Goal: Task Accomplishment & Management: Complete application form

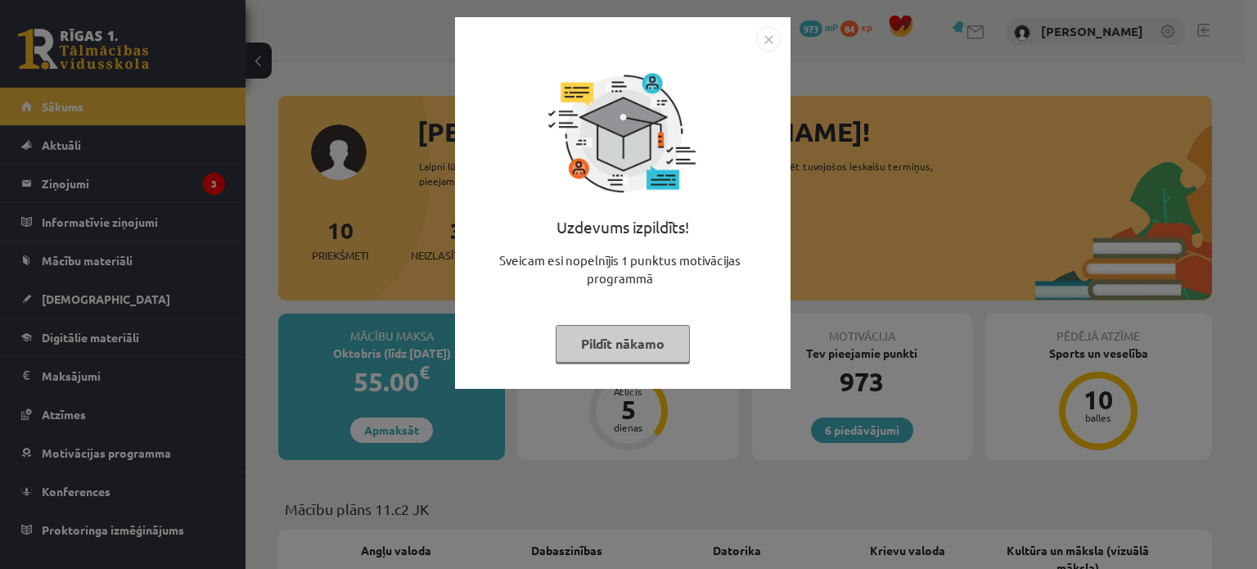
click at [622, 348] on button "Pildīt nākamo" at bounding box center [623, 344] width 134 height 38
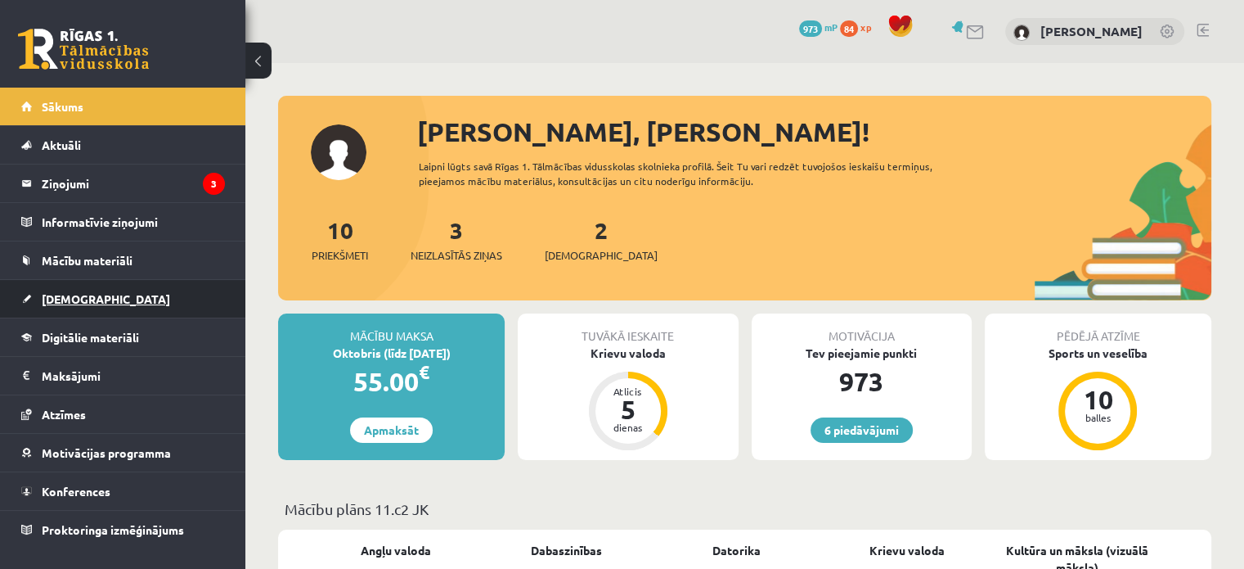
click at [44, 300] on span "[DEMOGRAPHIC_DATA]" at bounding box center [106, 298] width 128 height 15
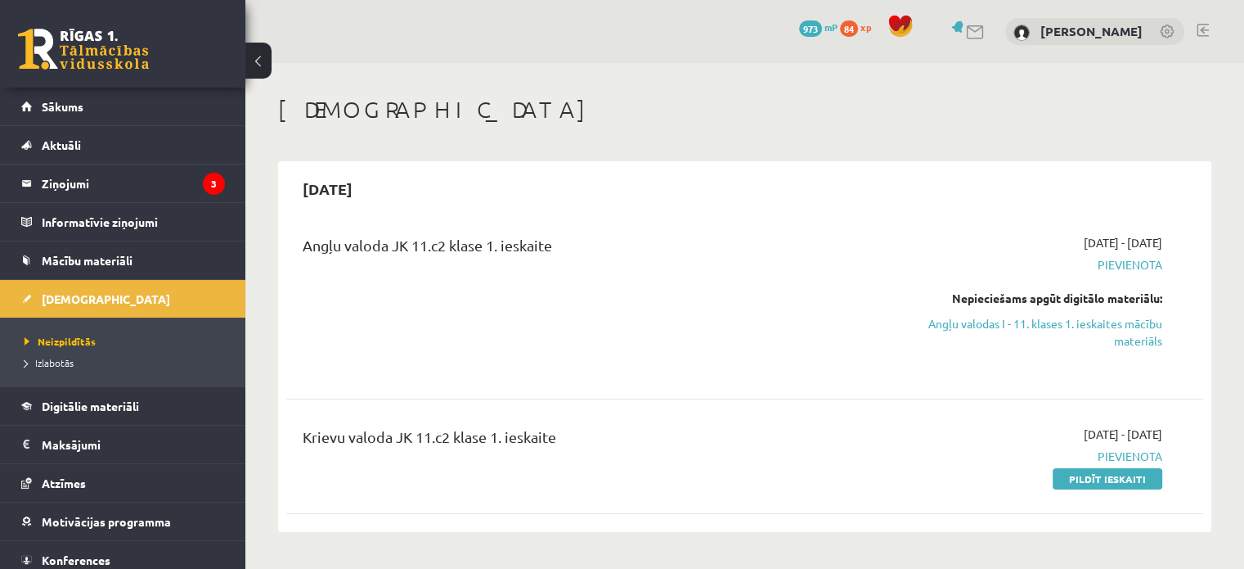
click at [475, 106] on h1 "[DEMOGRAPHIC_DATA]" at bounding box center [745, 110] width 934 height 28
click at [725, 120] on h1 "[DEMOGRAPHIC_DATA]" at bounding box center [745, 110] width 934 height 28
click at [999, 330] on link "Angļu valodas I - 11. klases 1. ieskaites mācību materiāls" at bounding box center [1028, 332] width 270 height 34
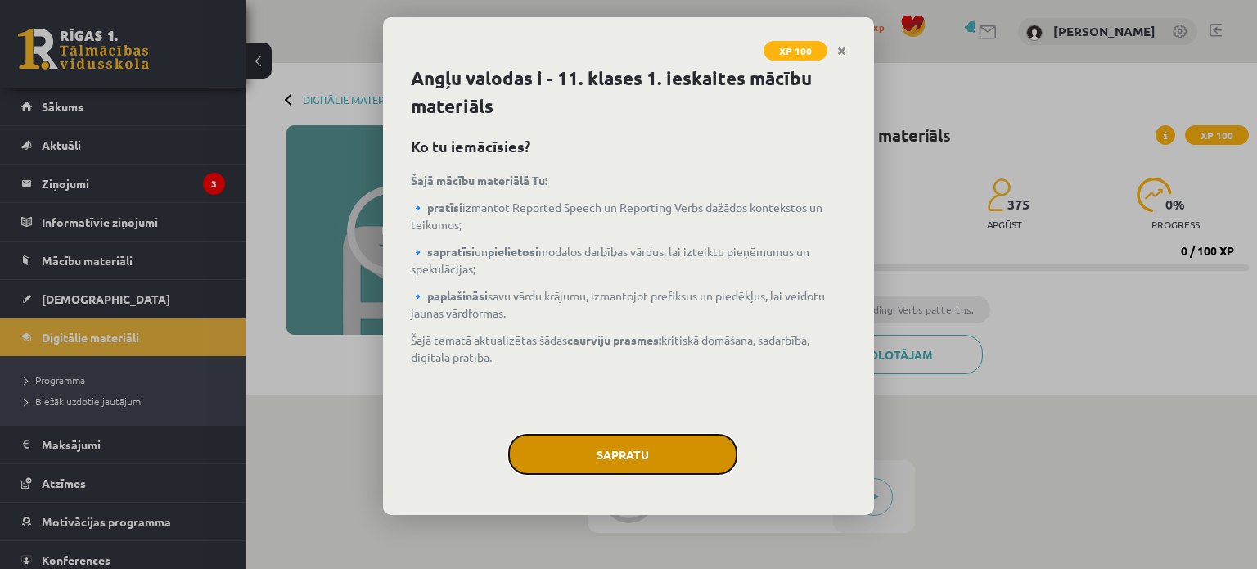
click at [651, 441] on button "Sapratu" at bounding box center [622, 454] width 229 height 41
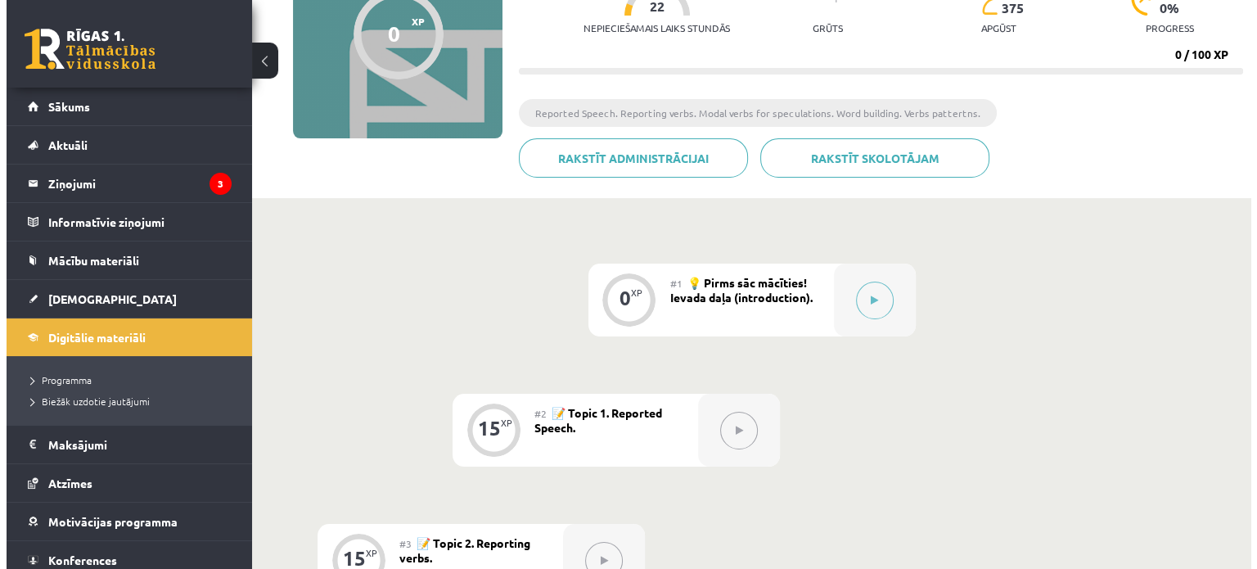
scroll to position [200, 0]
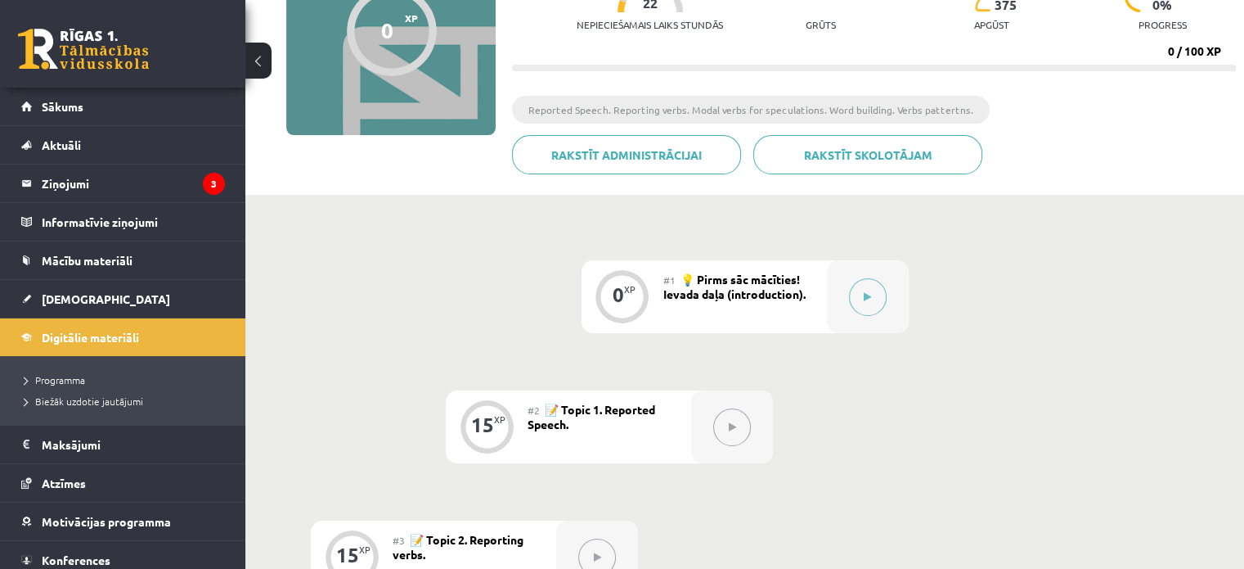
click at [261, 68] on button at bounding box center [258, 61] width 26 height 36
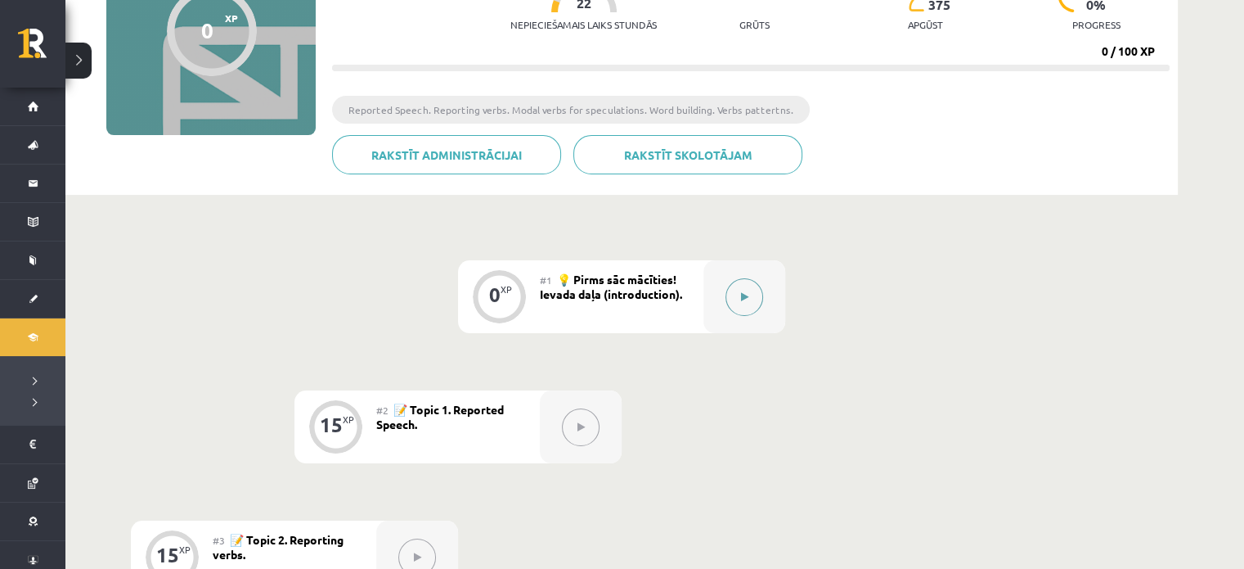
click at [742, 299] on icon at bounding box center [744, 297] width 7 height 10
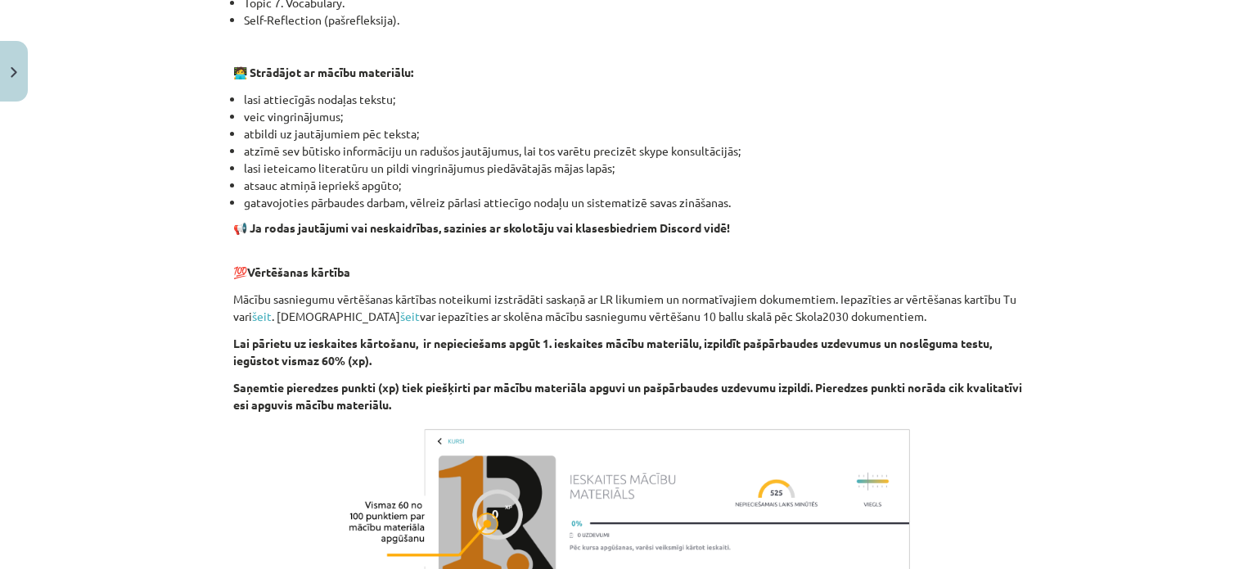
scroll to position [1151, 0]
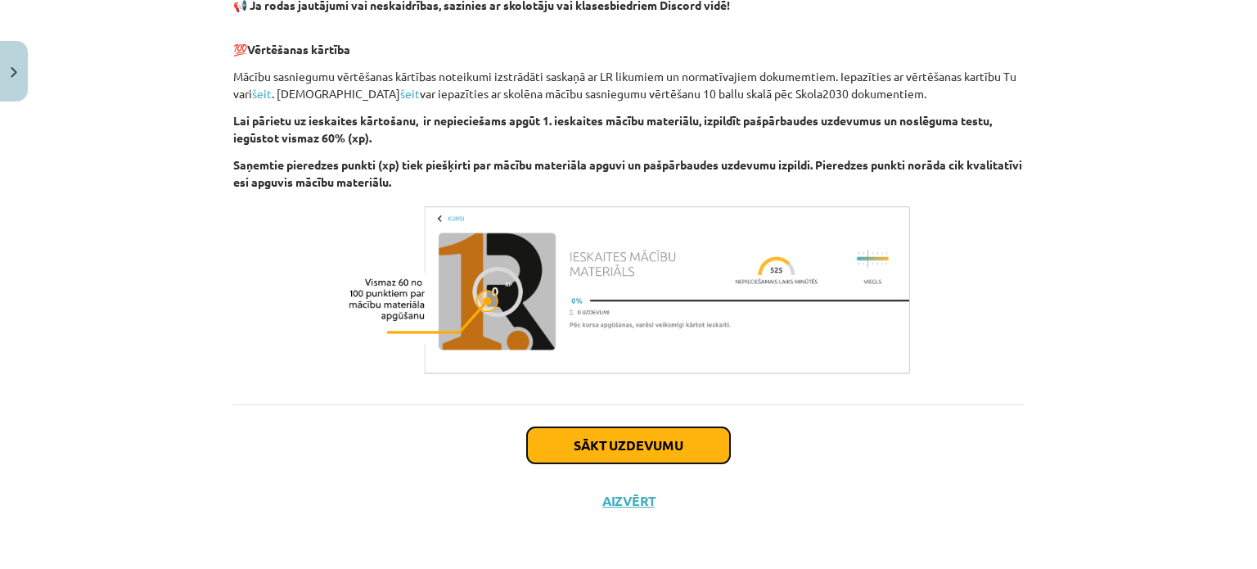
click at [592, 451] on button "Sākt uzdevumu" at bounding box center [628, 445] width 203 height 36
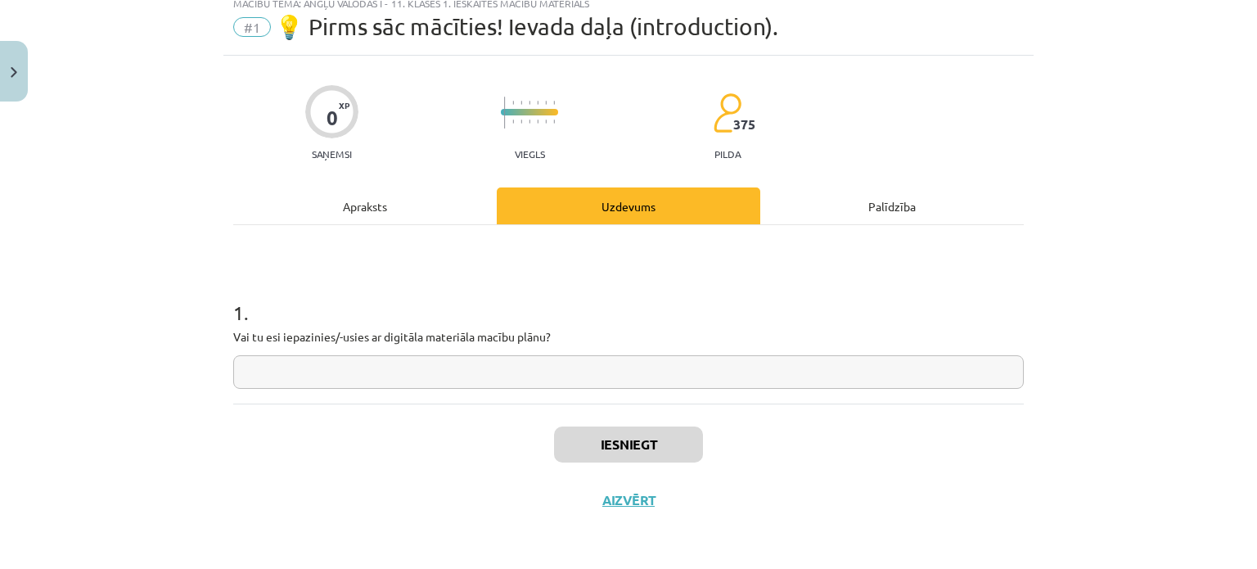
scroll to position [41, 0]
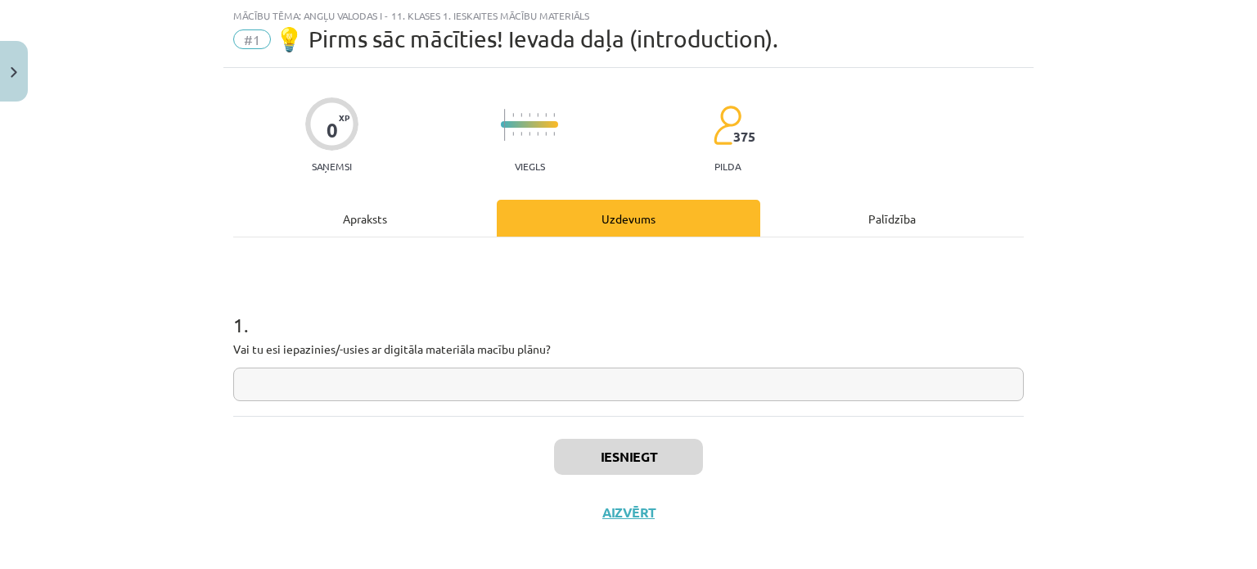
click at [475, 384] on input "text" at bounding box center [628, 384] width 790 height 34
type input "**"
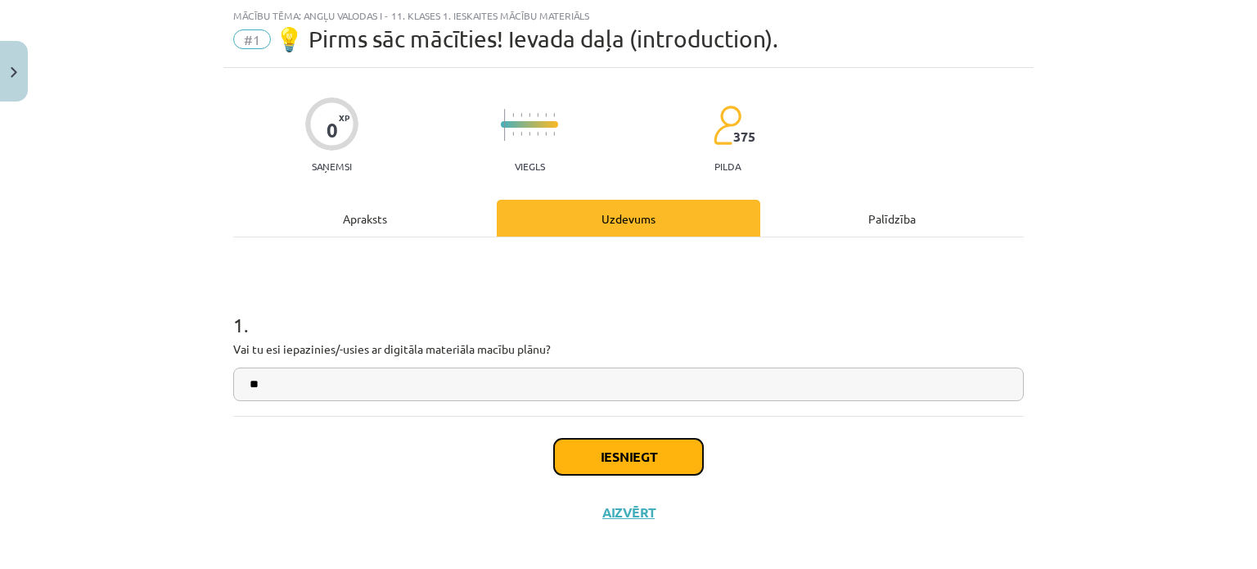
click at [612, 443] on button "Iesniegt" at bounding box center [628, 457] width 149 height 36
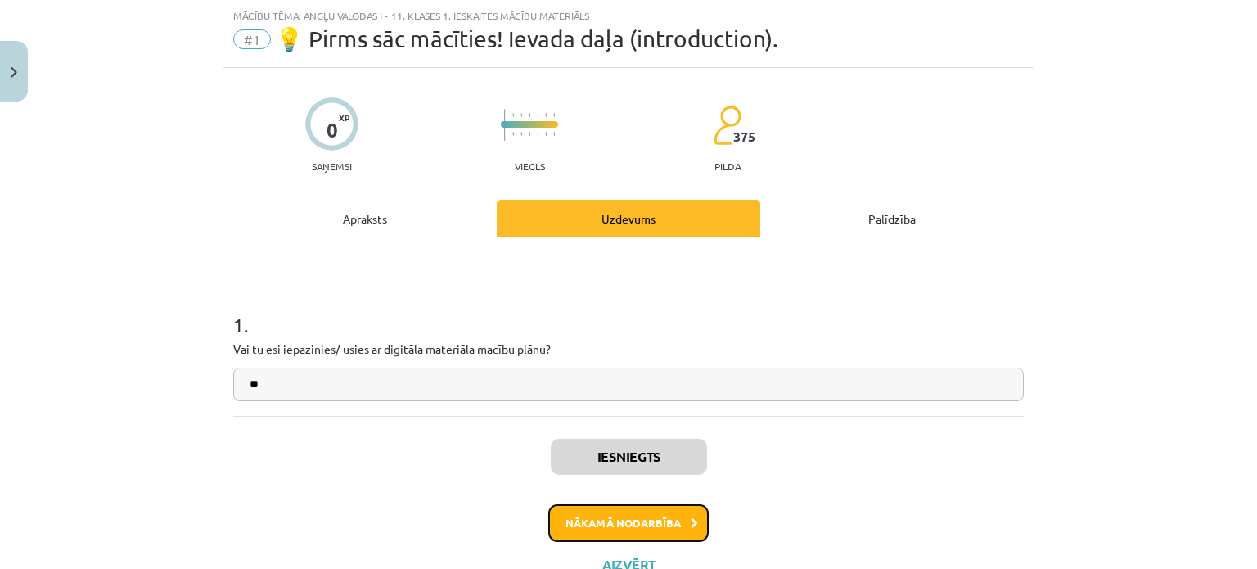
click at [590, 522] on button "Nākamā nodarbība" at bounding box center [628, 523] width 160 height 38
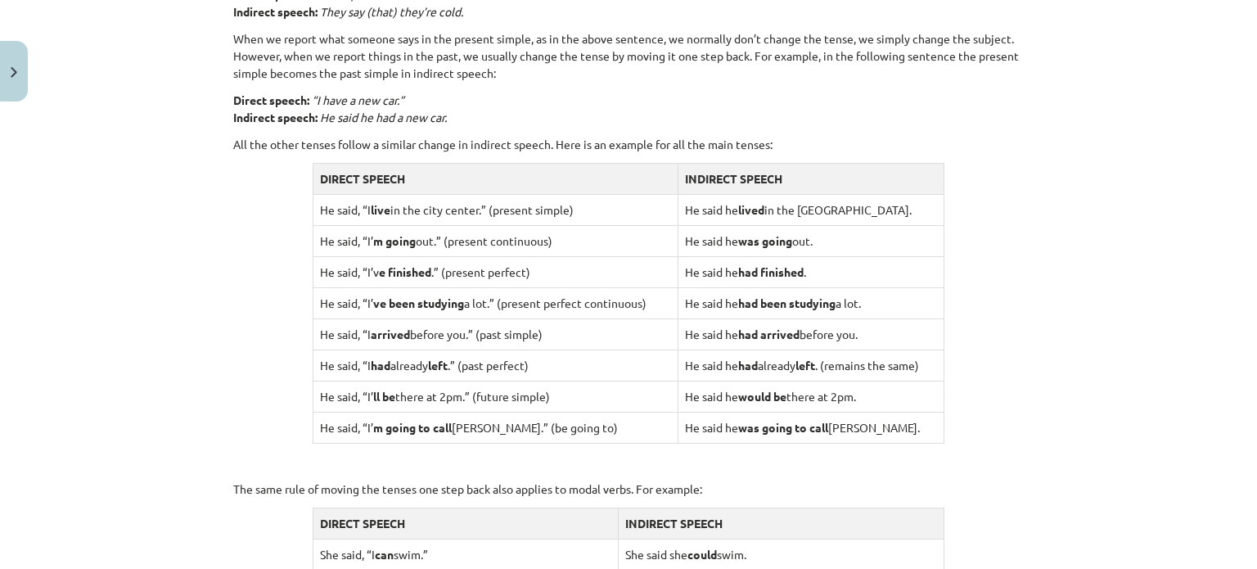
scroll to position [1639, 0]
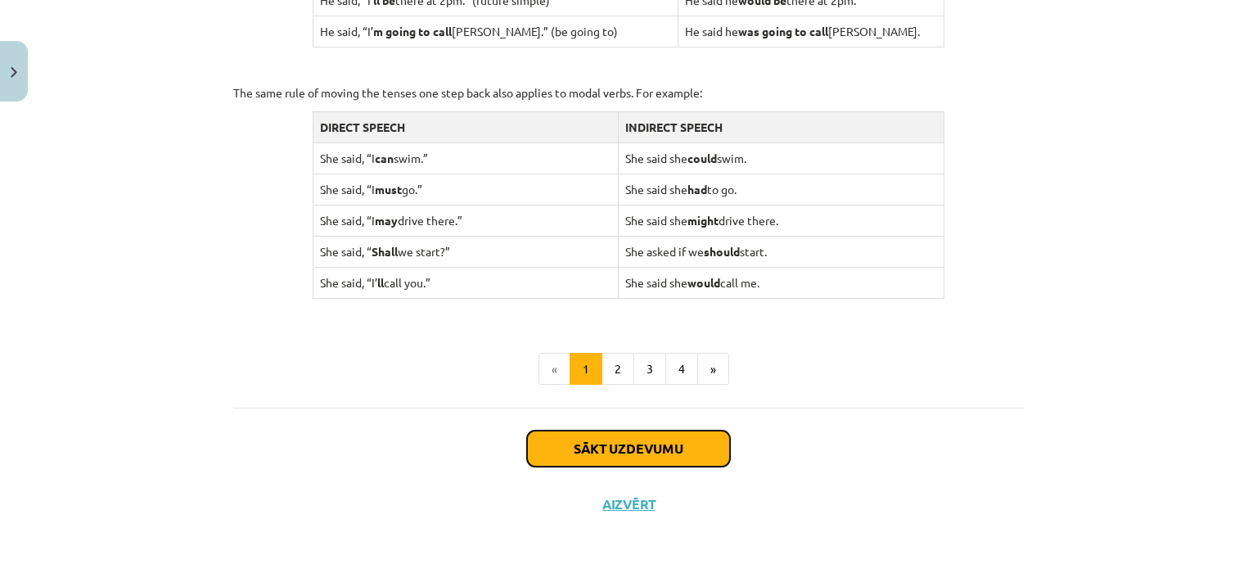
click at [569, 443] on button "Sākt uzdevumu" at bounding box center [628, 448] width 203 height 36
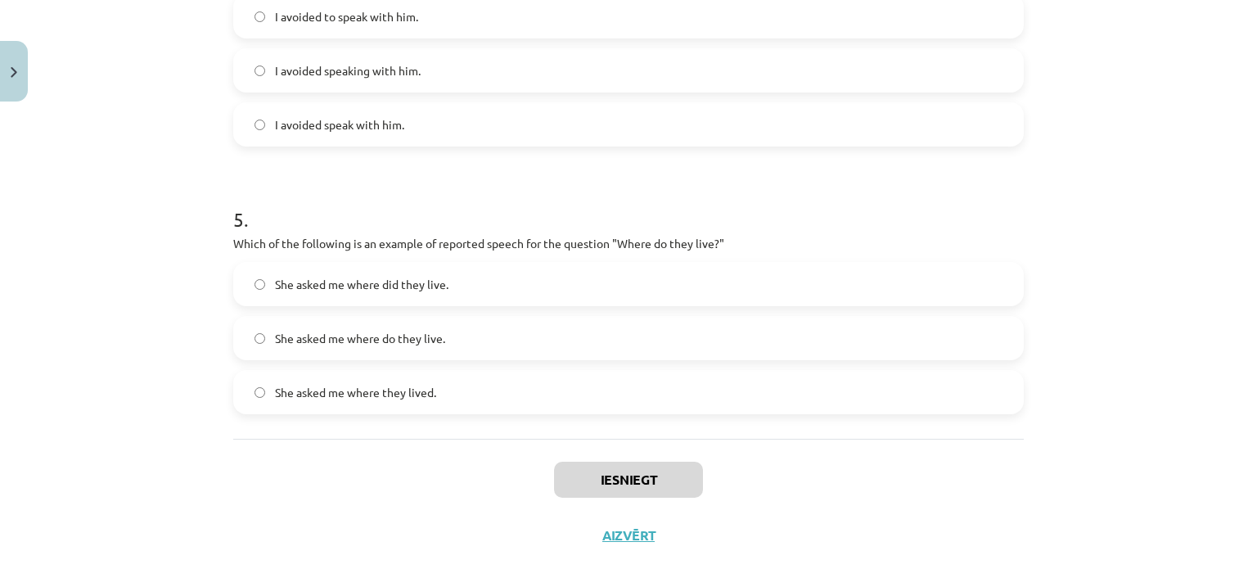
scroll to position [1251, 0]
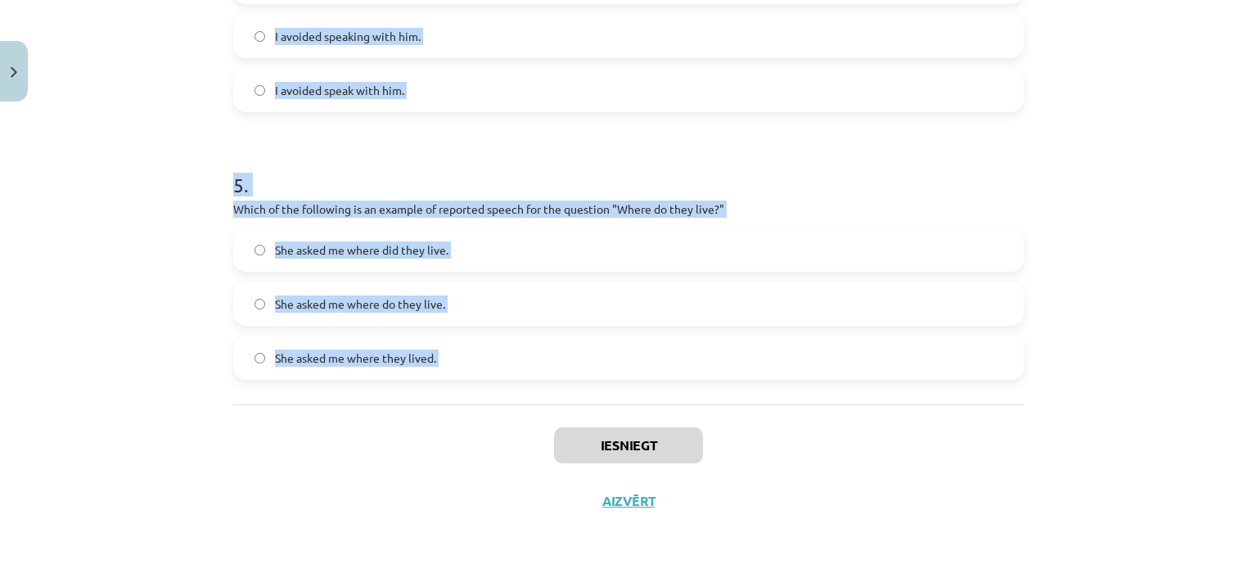
drag, startPoint x: 202, startPoint y: 304, endPoint x: 456, endPoint y: 414, distance: 276.6
click at [456, 414] on div "Mācību tēma: Angļu valodas i - 11. klases 1. ieskaites mācību materiāls #2 📝 To…" at bounding box center [628, 284] width 1257 height 569
copy form "1 . Which of the following sentences correctly uses reported speech? He says th…"
click at [146, 65] on div "Mācību tēma: Angļu valodas i - 11. klases 1. ieskaites mācību materiāls #2 📝 To…" at bounding box center [628, 284] width 1257 height 569
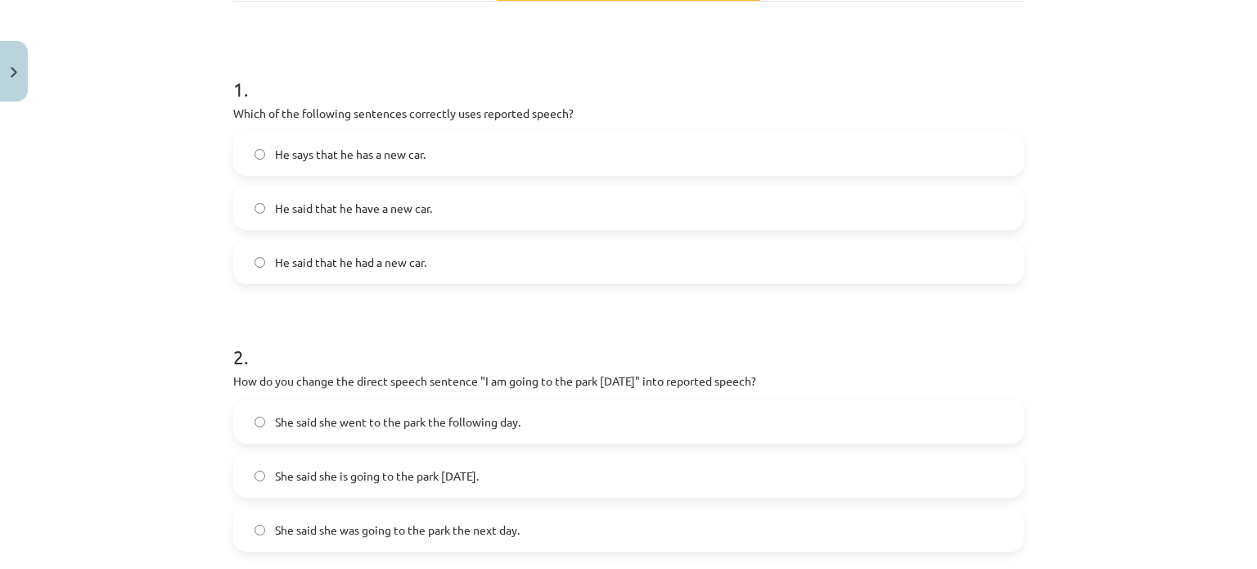
scroll to position [272, 0]
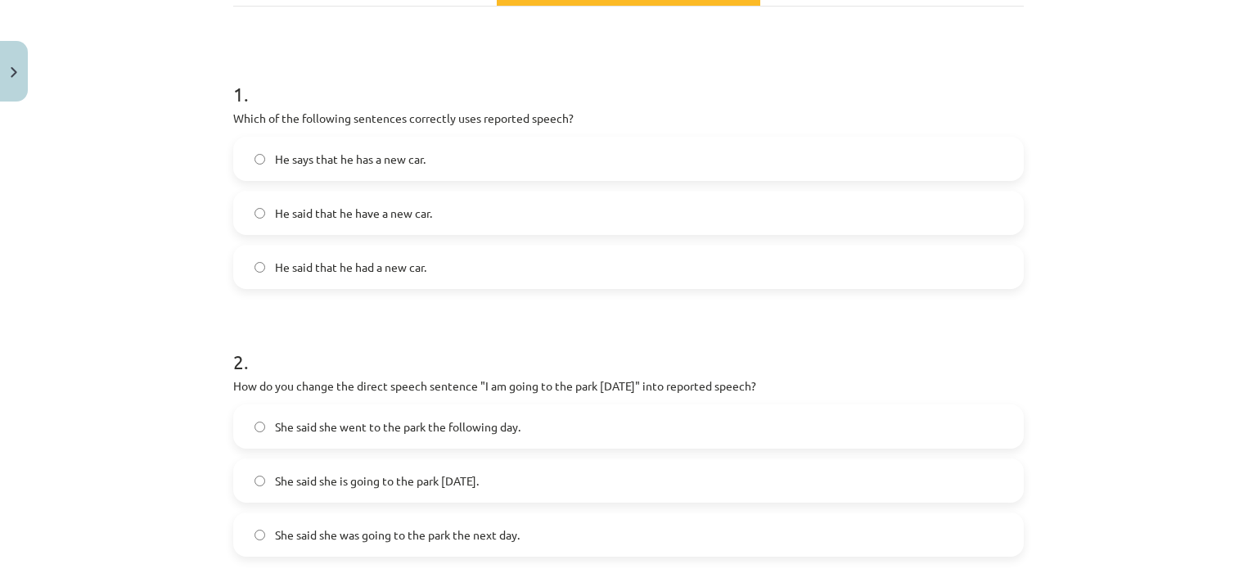
click at [359, 269] on span "He said that he had a new car." at bounding box center [350, 267] width 151 height 17
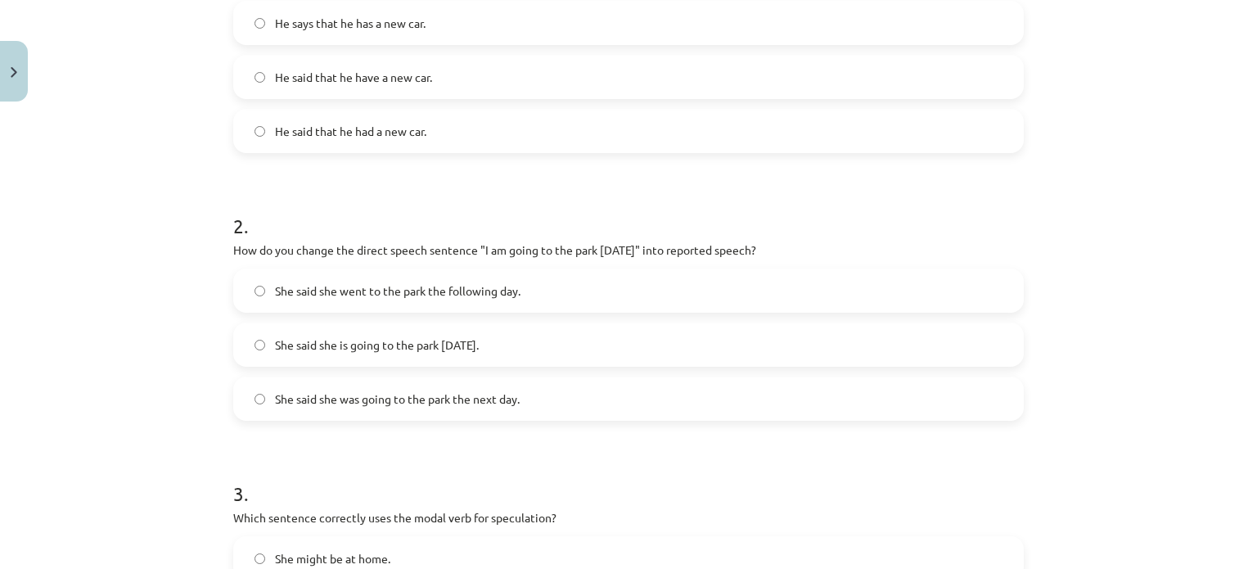
scroll to position [410, 0]
drag, startPoint x: 227, startPoint y: 246, endPoint x: 661, endPoint y: 347, distance: 445.9
click at [661, 347] on div "2 . How do you change the direct speech sentence "I am going to the park tomorr…" at bounding box center [628, 300] width 790 height 235
click at [595, 200] on h1 "2 ." at bounding box center [628, 208] width 790 height 51
click at [330, 388] on span "She said she was going to the park the next day." at bounding box center [397, 396] width 245 height 17
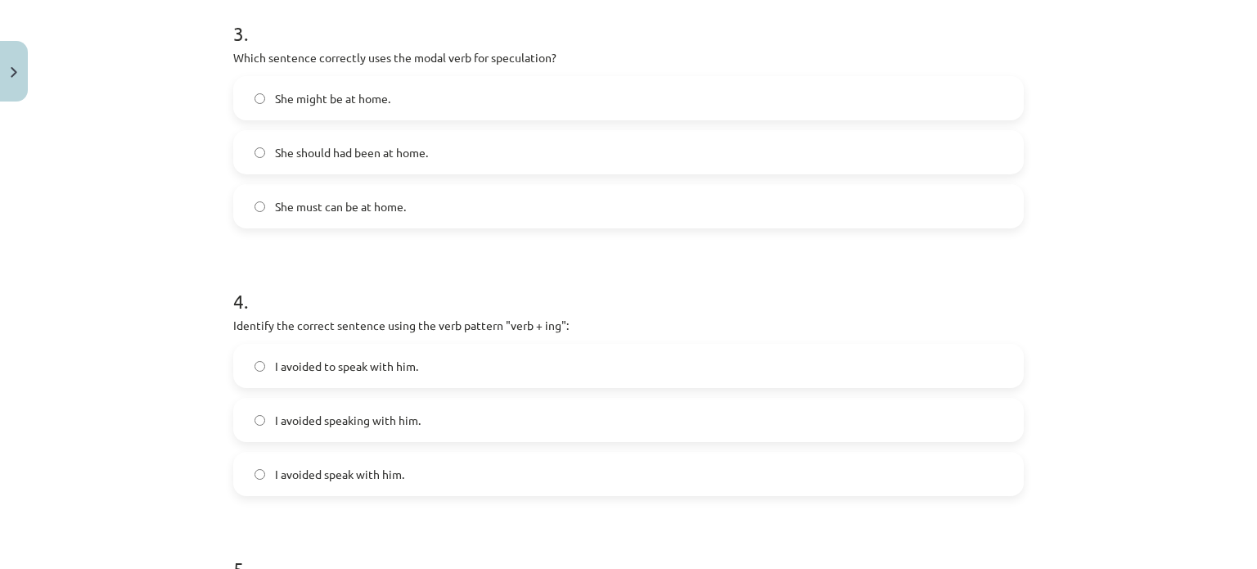
scroll to position [871, 0]
click at [363, 81] on label "She might be at home." at bounding box center [628, 94] width 787 height 41
click at [268, 410] on label "I avoided speaking with him." at bounding box center [628, 416] width 787 height 41
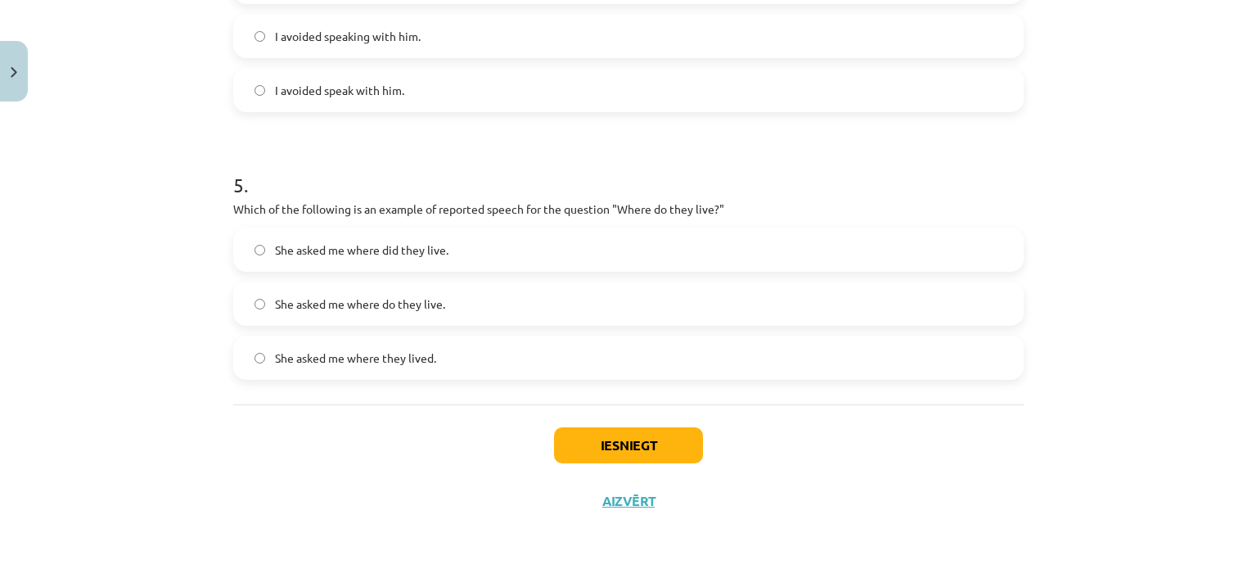
scroll to position [1247, 0]
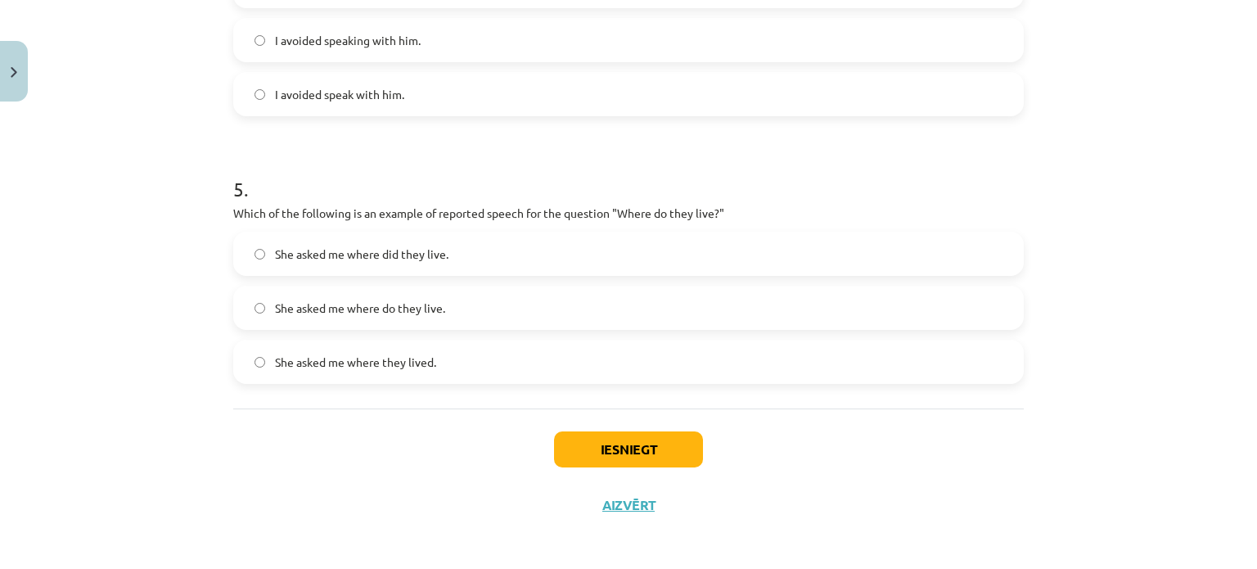
click at [383, 369] on span "She asked me where they lived." at bounding box center [355, 361] width 161 height 17
click at [669, 435] on button "Iesniegt" at bounding box center [628, 449] width 149 height 36
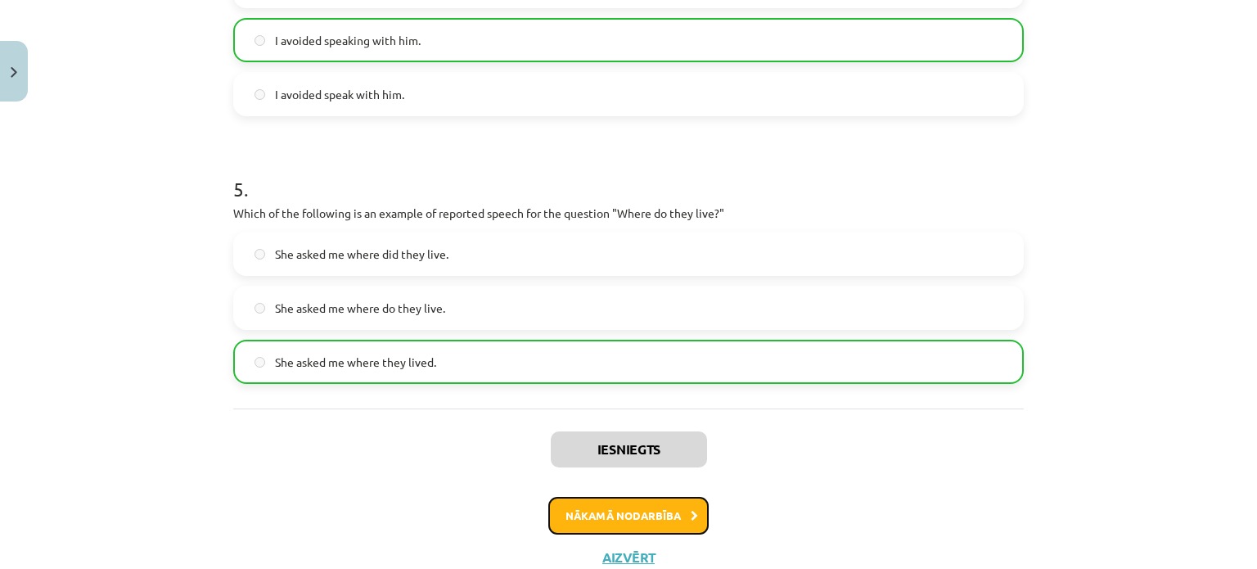
click at [655, 517] on button "Nākamā nodarbība" at bounding box center [628, 516] width 160 height 38
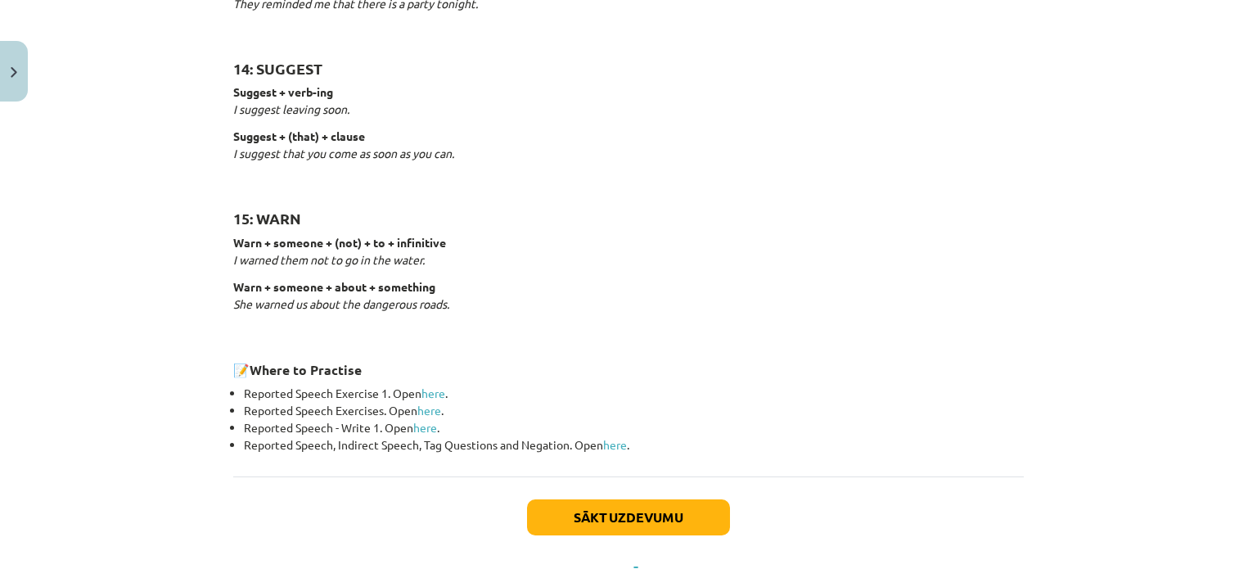
scroll to position [2589, 0]
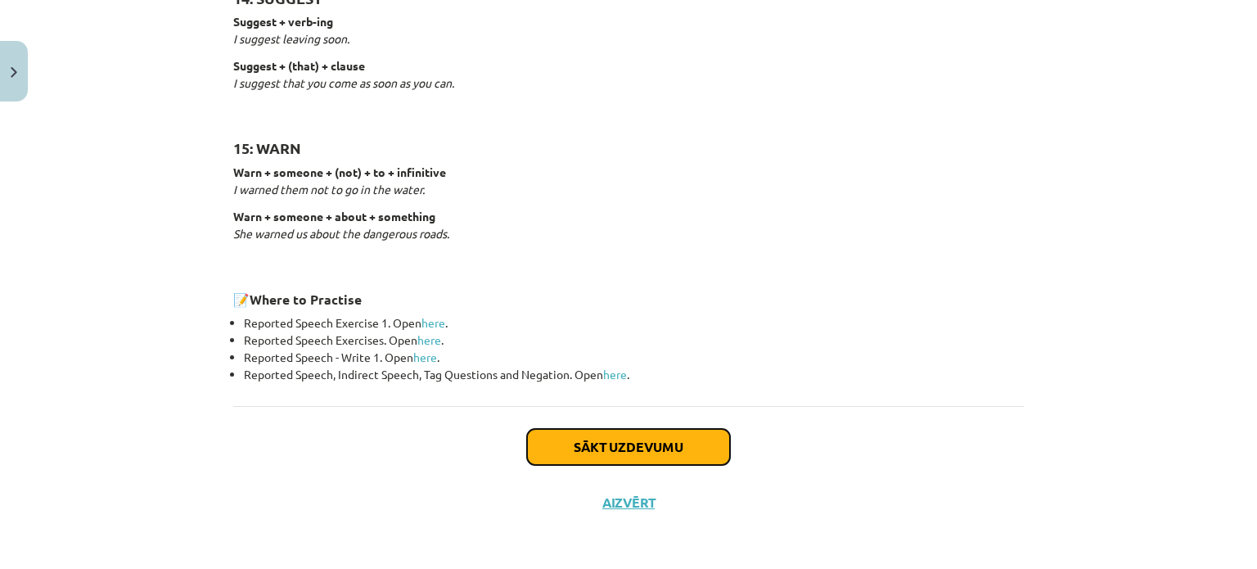
click at [654, 448] on button "Sākt uzdevumu" at bounding box center [628, 447] width 203 height 36
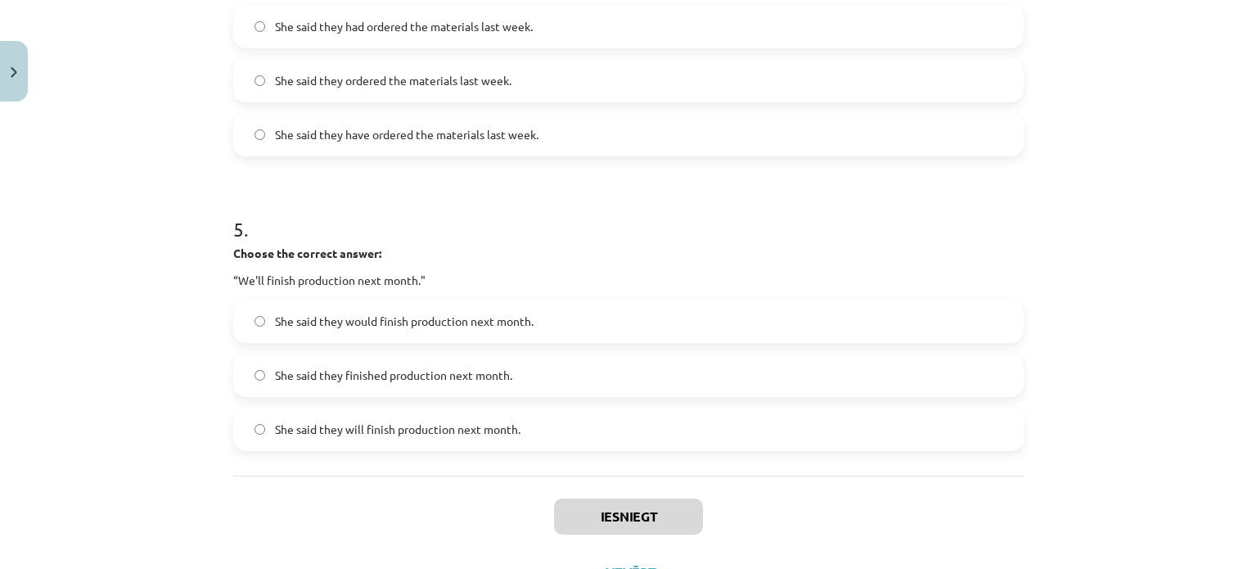
scroll to position [1386, 0]
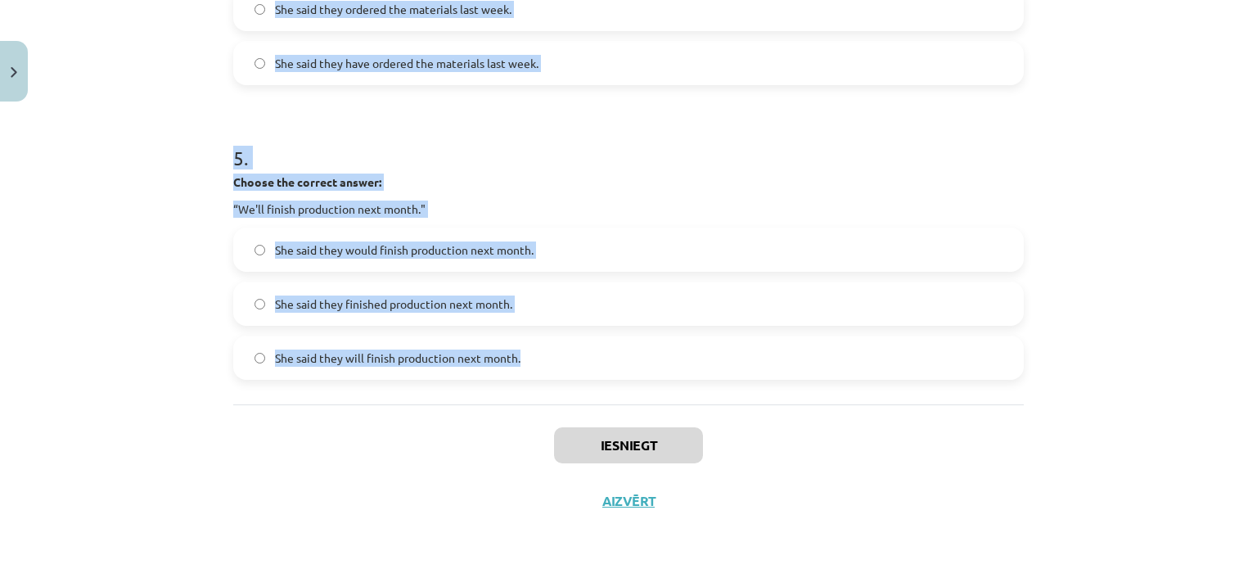
drag, startPoint x: 213, startPoint y: 340, endPoint x: 574, endPoint y: 389, distance: 364.2
click at [574, 389] on div "Mācību tēma: Angļu valodas i - 11. klases 1. ieskaites mācību materiāls #3 📝 To…" at bounding box center [628, 284] width 1257 height 569
copy form "Choose the correct answer: "I'm ready for the meeting." He said he had been rea…"
click at [105, 83] on div "Mācību tēma: Angļu valodas i - 11. klases 1. ieskaites mācību materiāls #3 📝 To…" at bounding box center [628, 284] width 1257 height 569
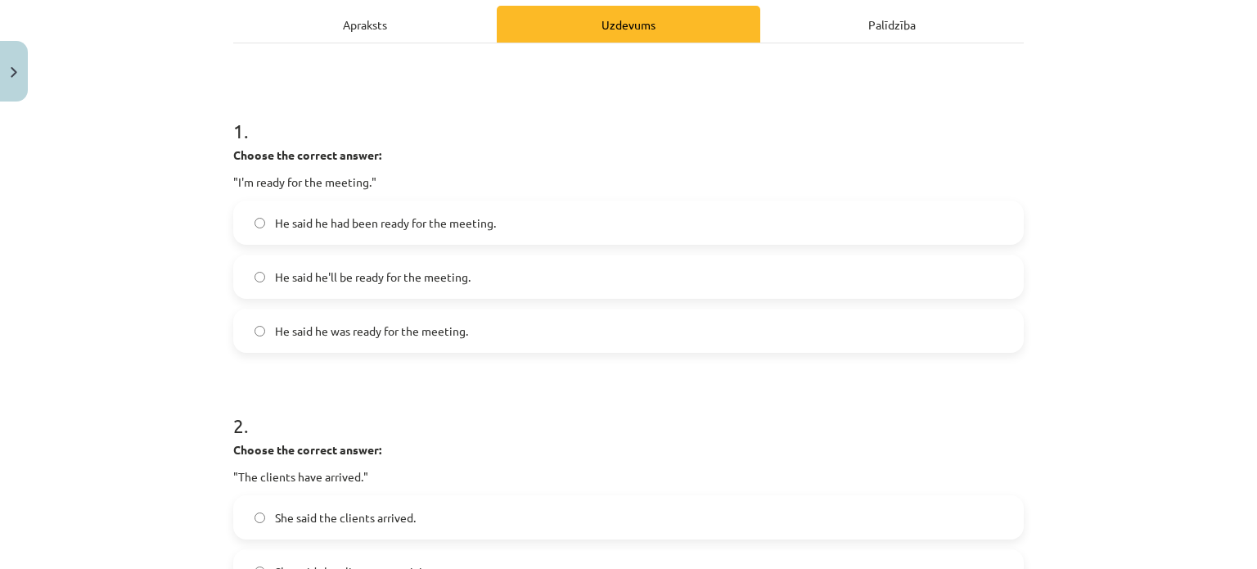
scroll to position [226, 0]
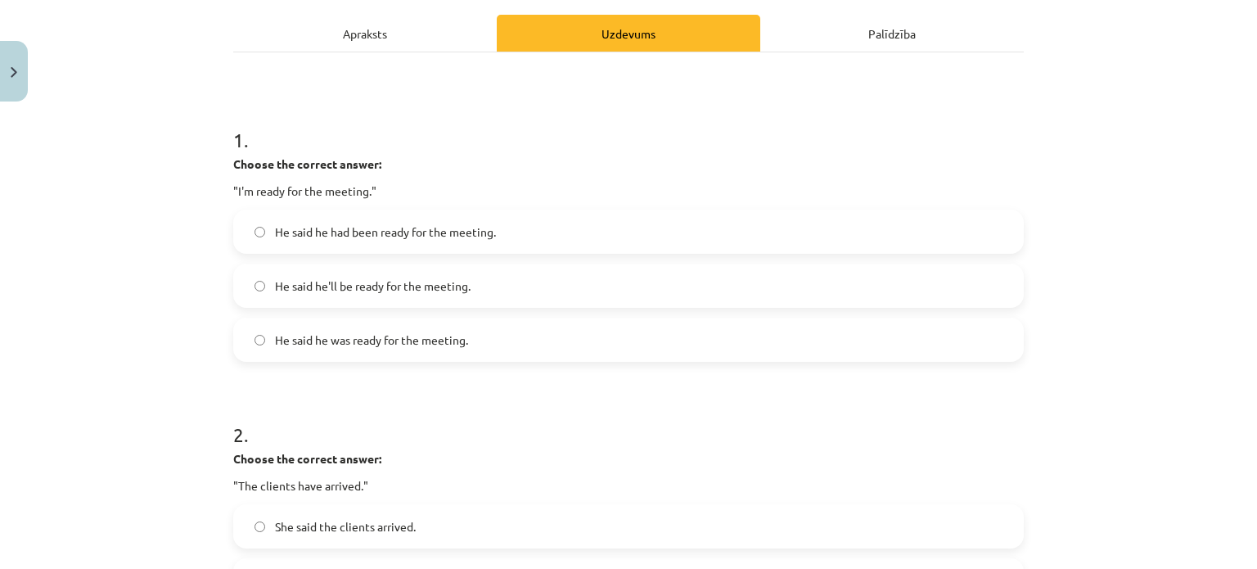
click at [376, 354] on label "He said he was ready for the meeting." at bounding box center [628, 339] width 787 height 41
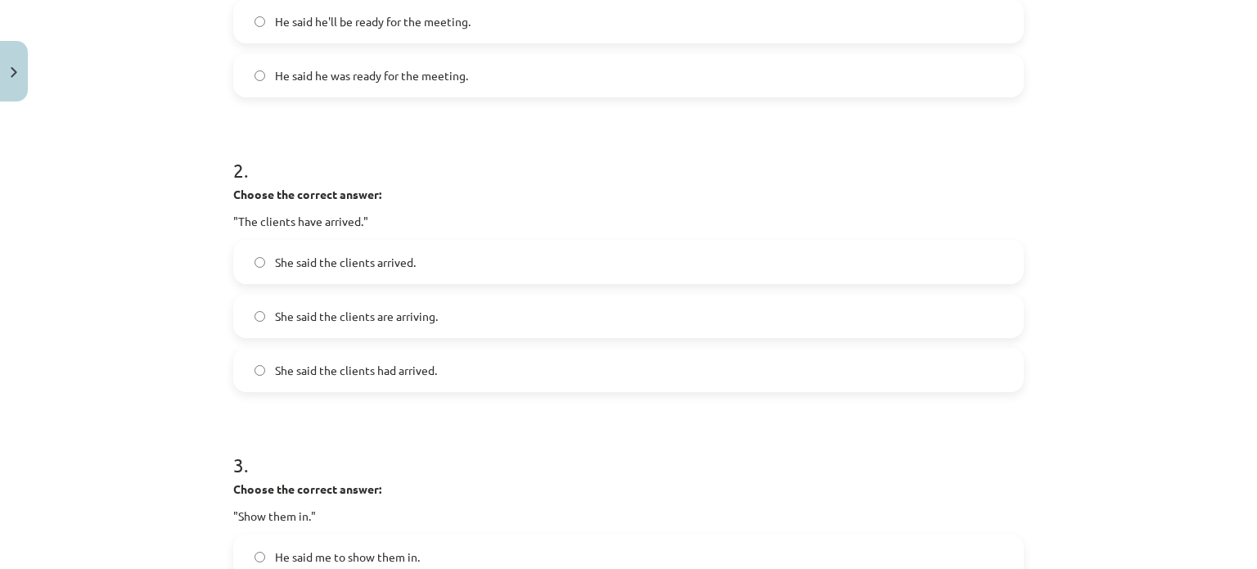
scroll to position [497, 0]
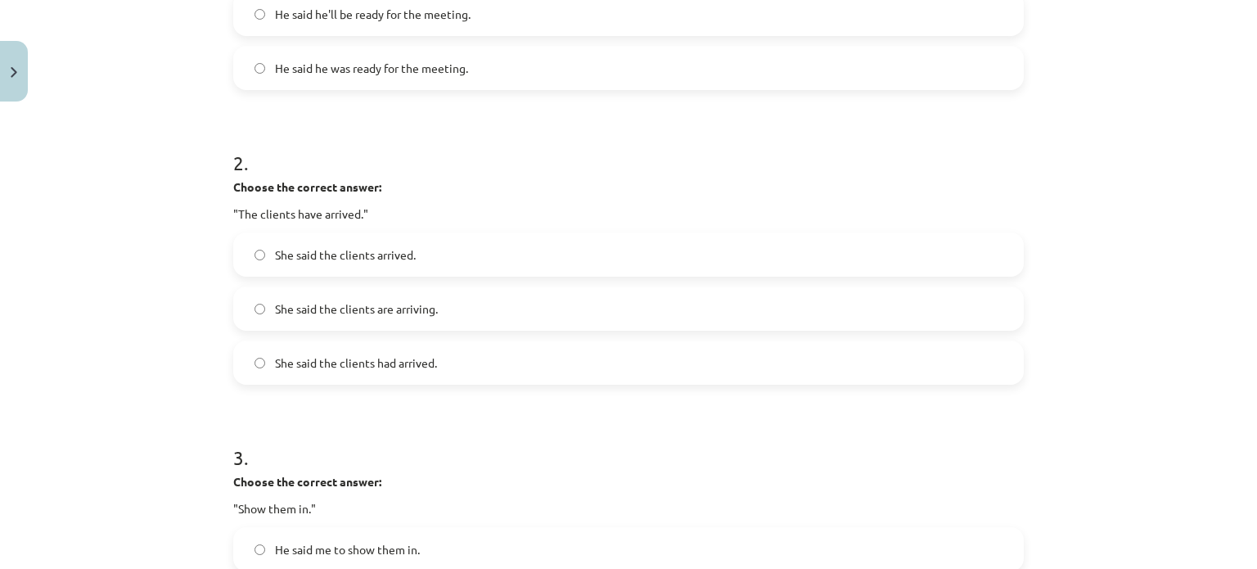
click at [389, 359] on span "She said the clients had arrived." at bounding box center [356, 362] width 162 height 17
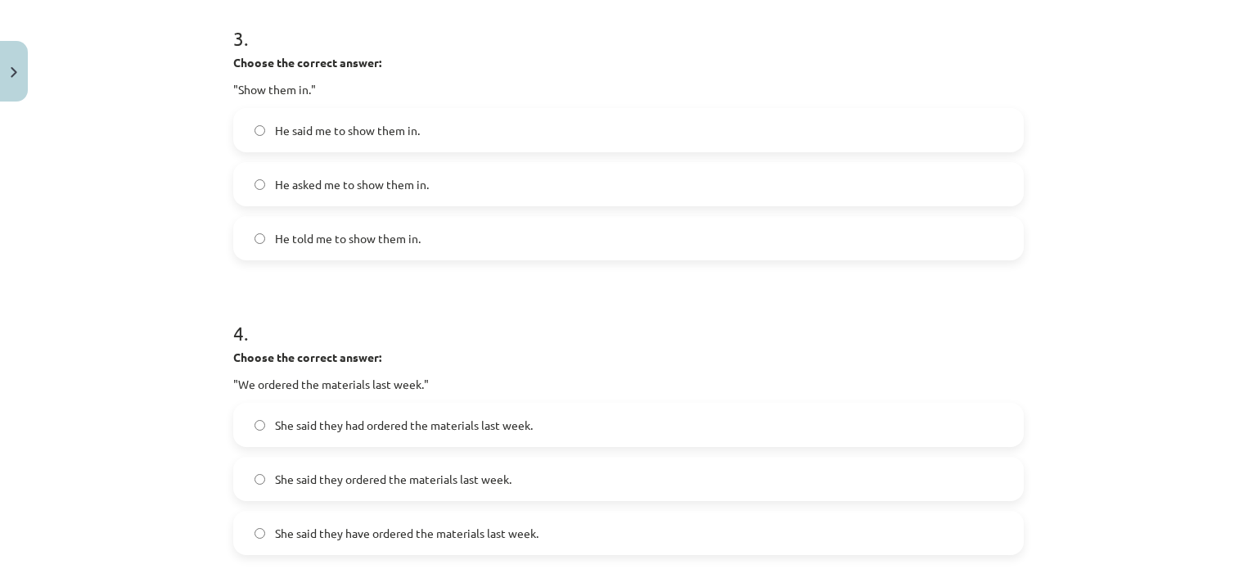
scroll to position [917, 0]
click at [312, 236] on span "He told me to show them in." at bounding box center [348, 237] width 146 height 17
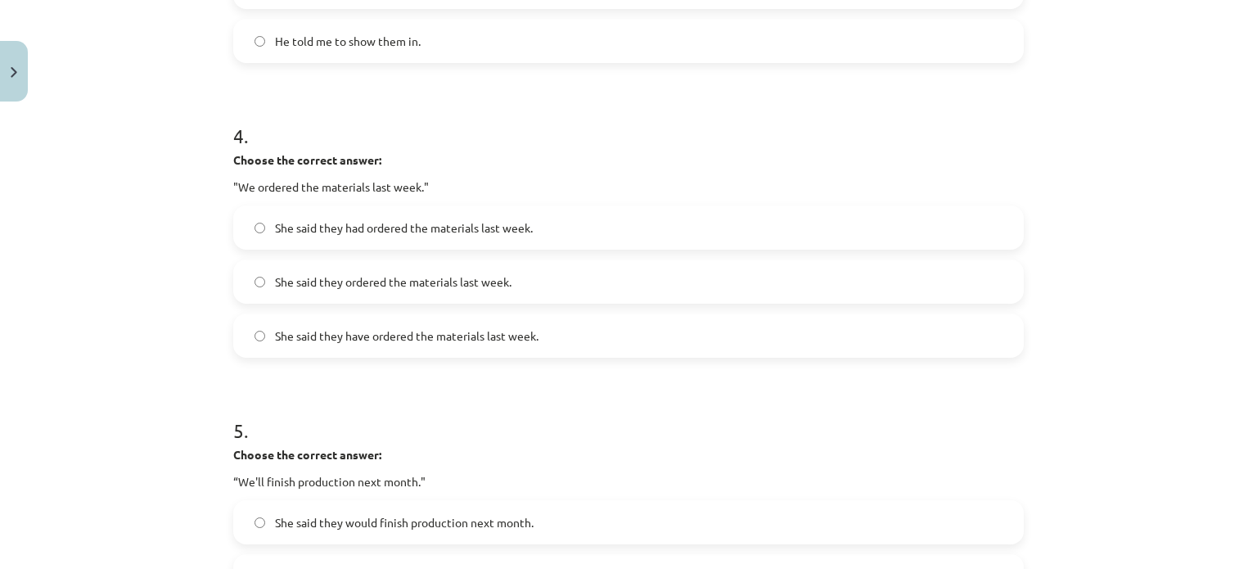
scroll to position [1130, 0]
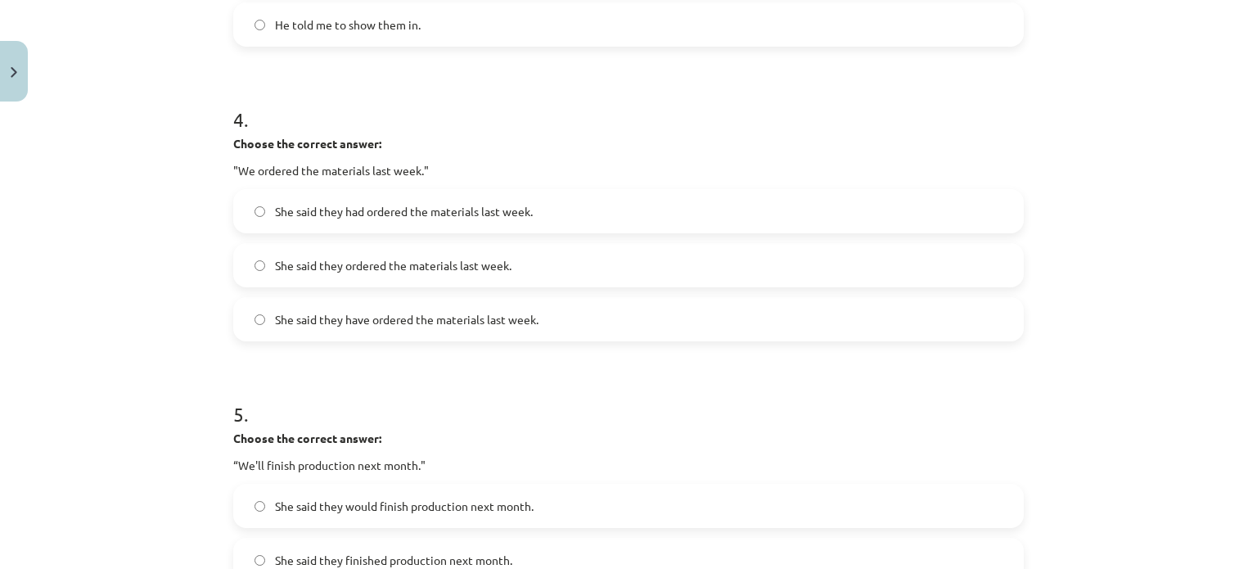
click at [353, 219] on label "She said they had ordered the materials last week." at bounding box center [628, 211] width 787 height 41
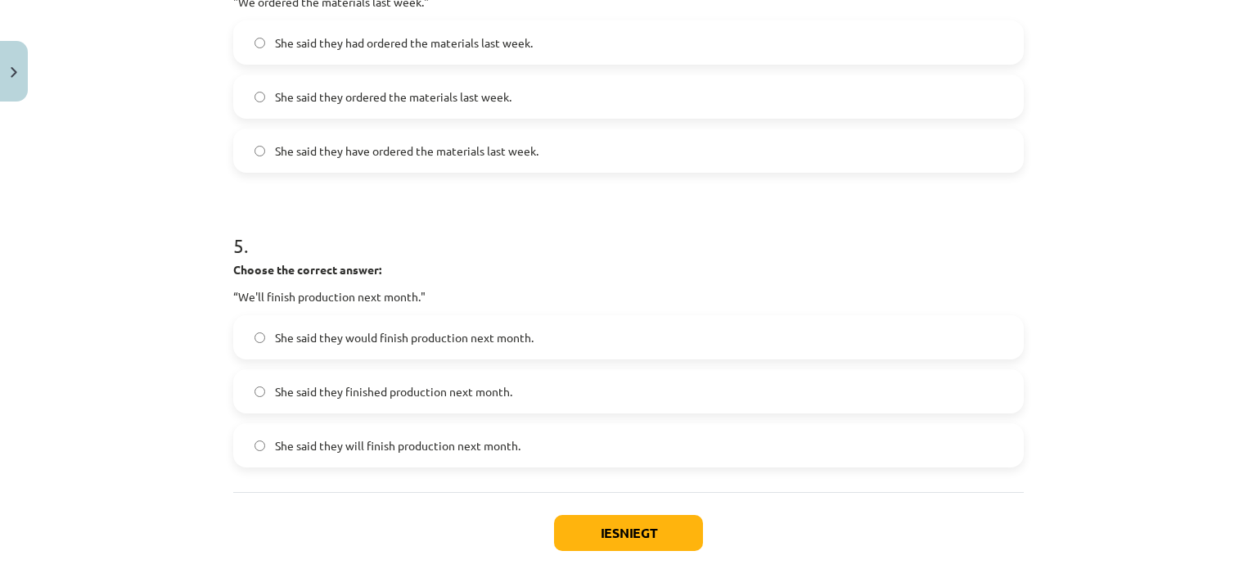
scroll to position [1301, 0]
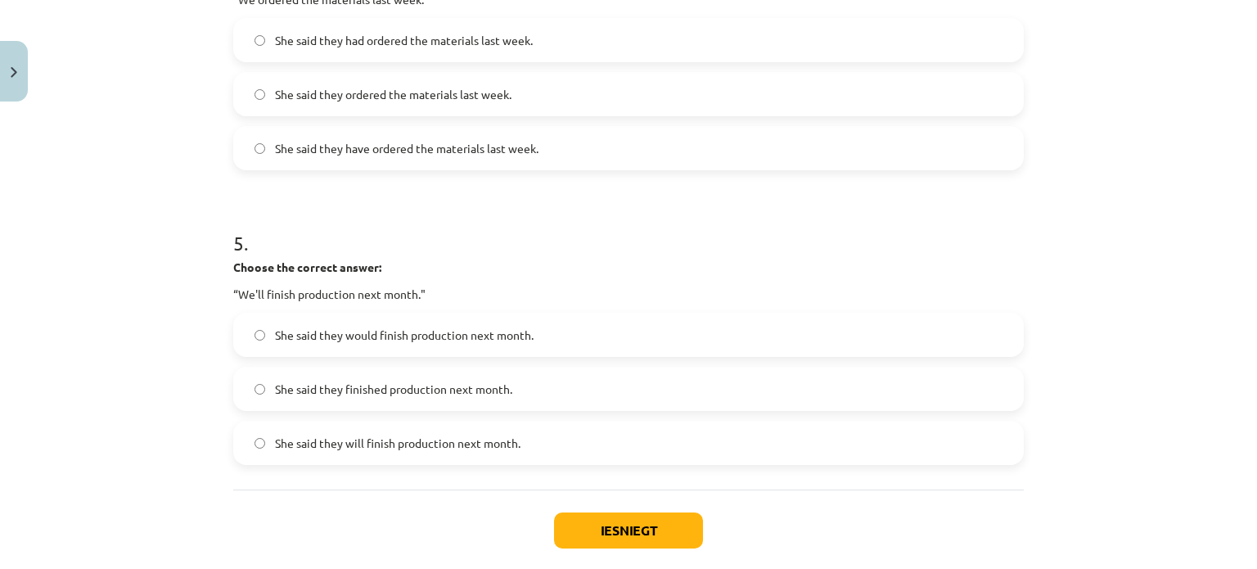
click at [367, 335] on span "She said they would finish production next month." at bounding box center [404, 334] width 259 height 17
click at [335, 389] on span "She said they finished production next month." at bounding box center [393, 388] width 237 height 17
click at [628, 520] on button "Iesniegt" at bounding box center [628, 530] width 149 height 36
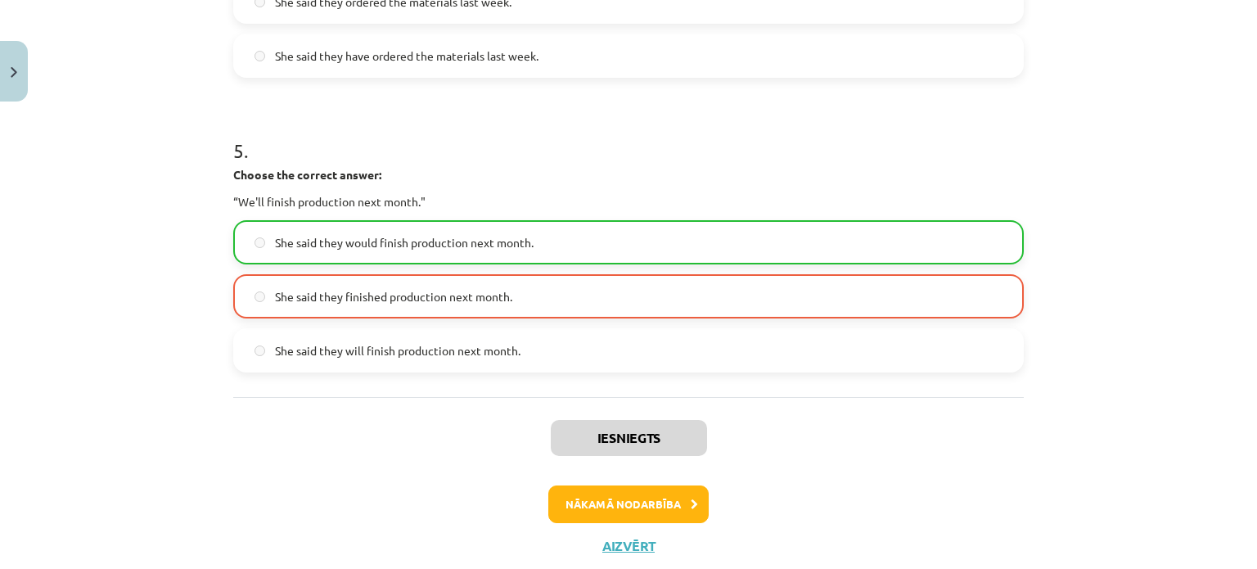
scroll to position [1397, 0]
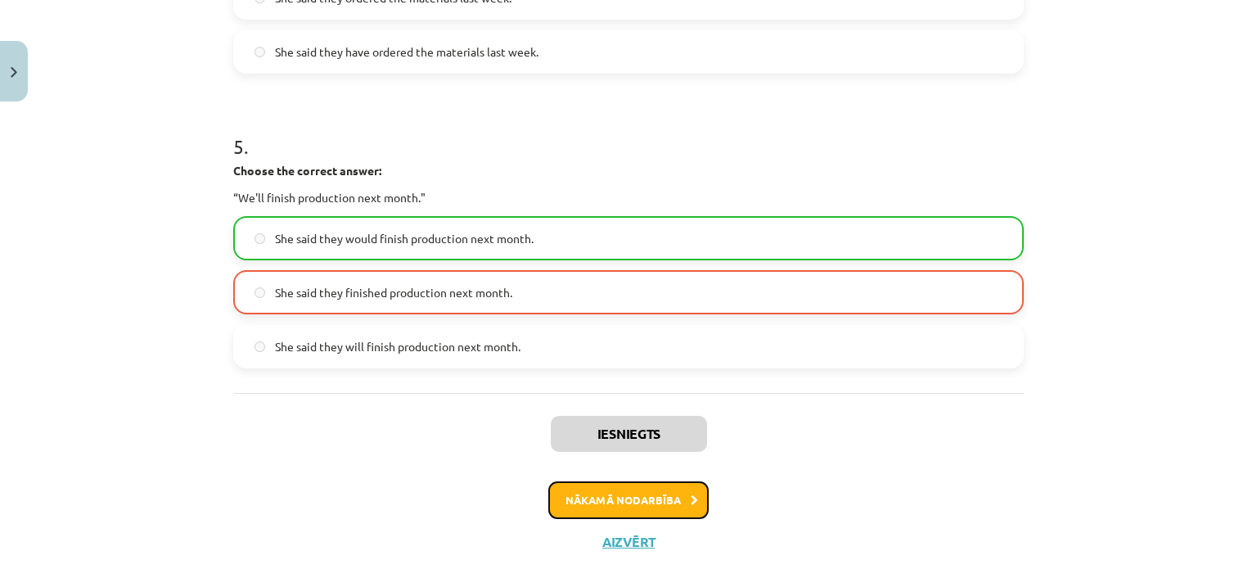
click at [621, 503] on button "Nākamā nodarbība" at bounding box center [628, 500] width 160 height 38
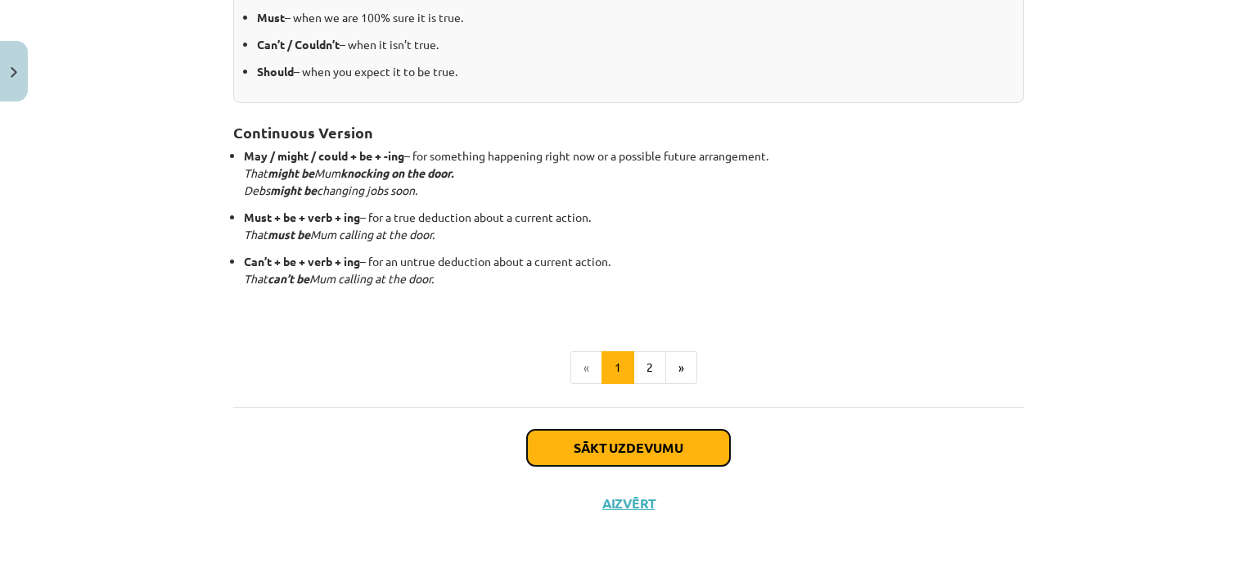
click at [611, 434] on button "Sākt uzdevumu" at bounding box center [628, 448] width 203 height 36
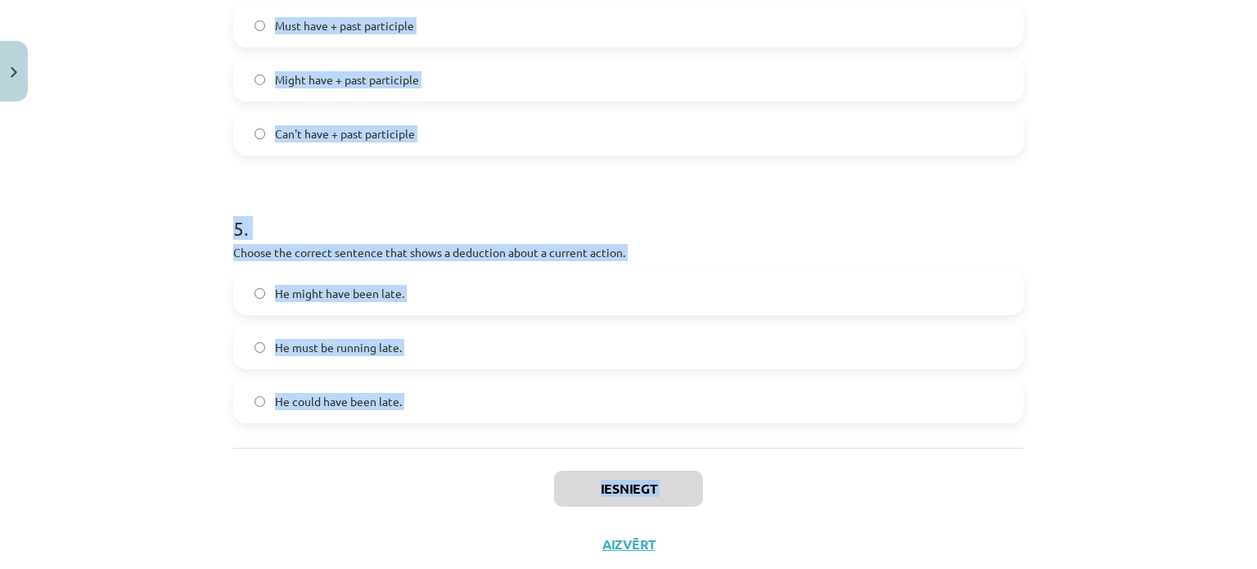
scroll to position [1251, 0]
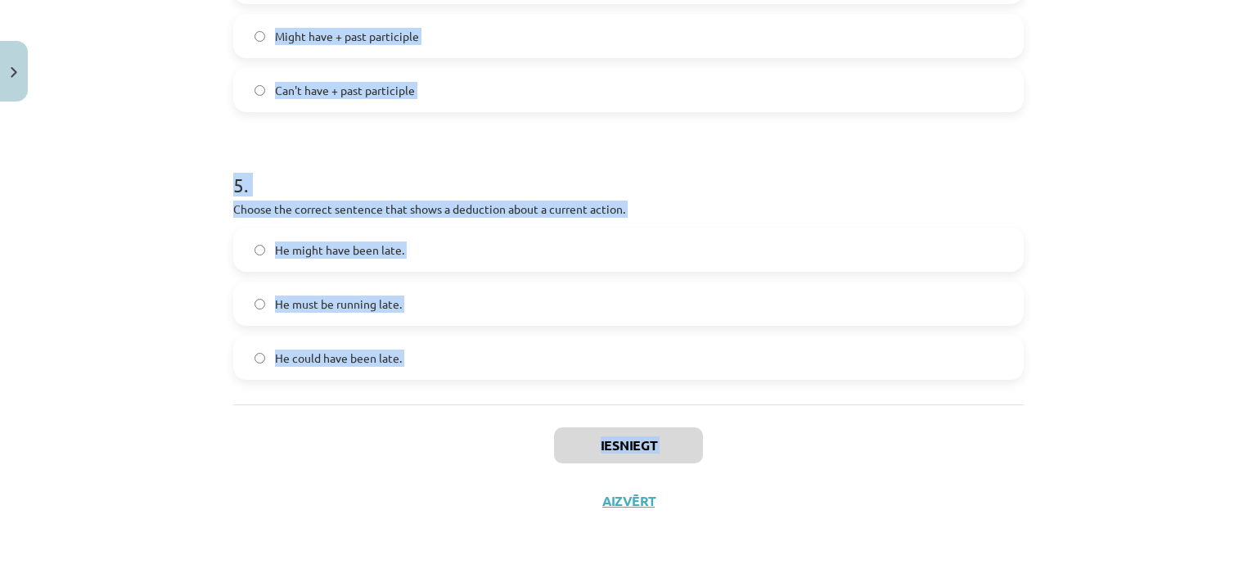
drag, startPoint x: 209, startPoint y: 300, endPoint x: 389, endPoint y: 459, distance: 239.4
click at [389, 459] on div "Mācību tēma: Angļu valodas i - 11. klases 1. ieskaites mācību materiāls #4 📝 To…" at bounding box center [628, 284] width 1257 height 569
copy form "1 . Which modal verb would you use to speculate about something that is possibl…"
click at [173, 143] on div "Mācību tēma: Angļu valodas i - 11. klases 1. ieskaites mācību materiāls #4 📝 To…" at bounding box center [628, 284] width 1257 height 569
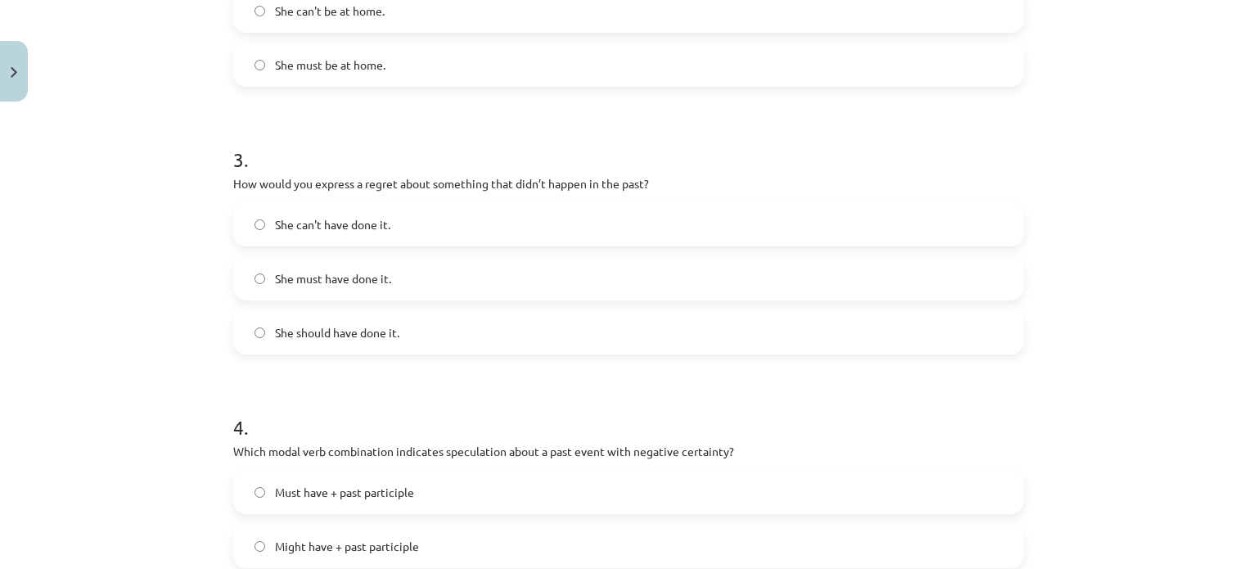
click at [173, 143] on div "Mācību tēma: Angļu valodas i - 11. klases 1. ieskaites mācību materiāls #4 📝 To…" at bounding box center [628, 284] width 1257 height 569
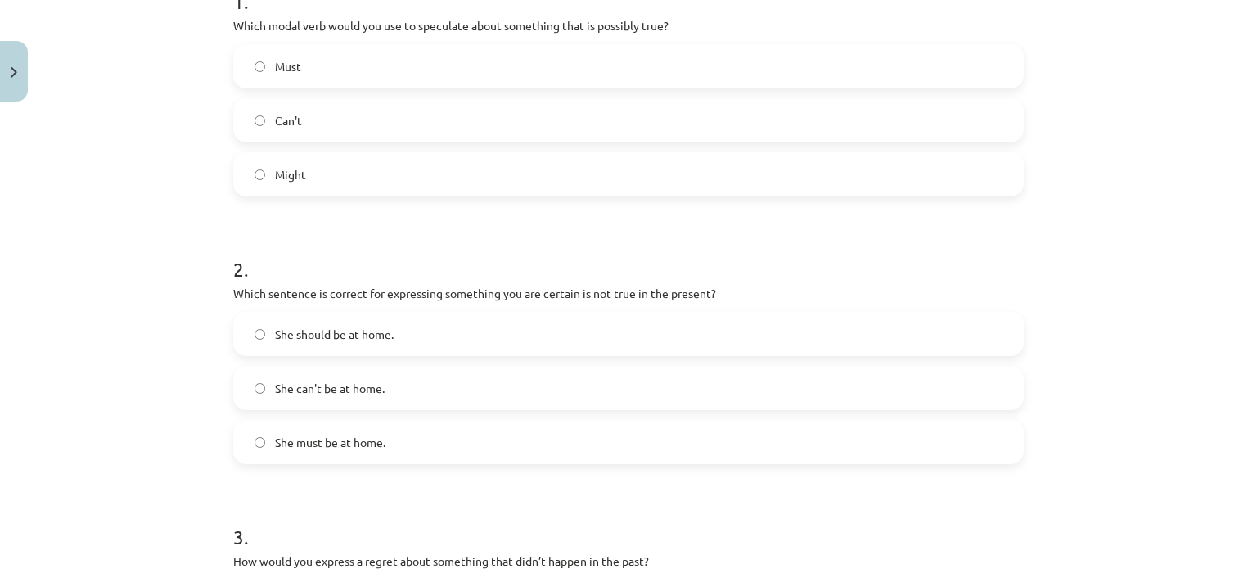
scroll to position [358, 0]
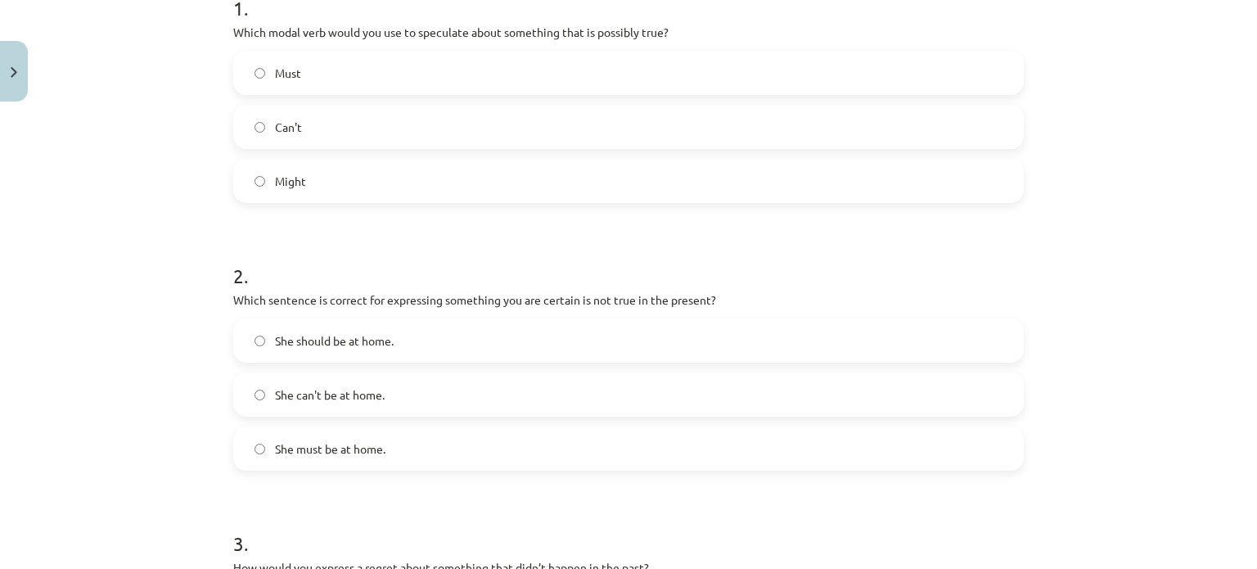
click at [357, 174] on label "Might" at bounding box center [628, 180] width 787 height 41
click at [330, 398] on span "She can't be at home." at bounding box center [330, 394] width 110 height 17
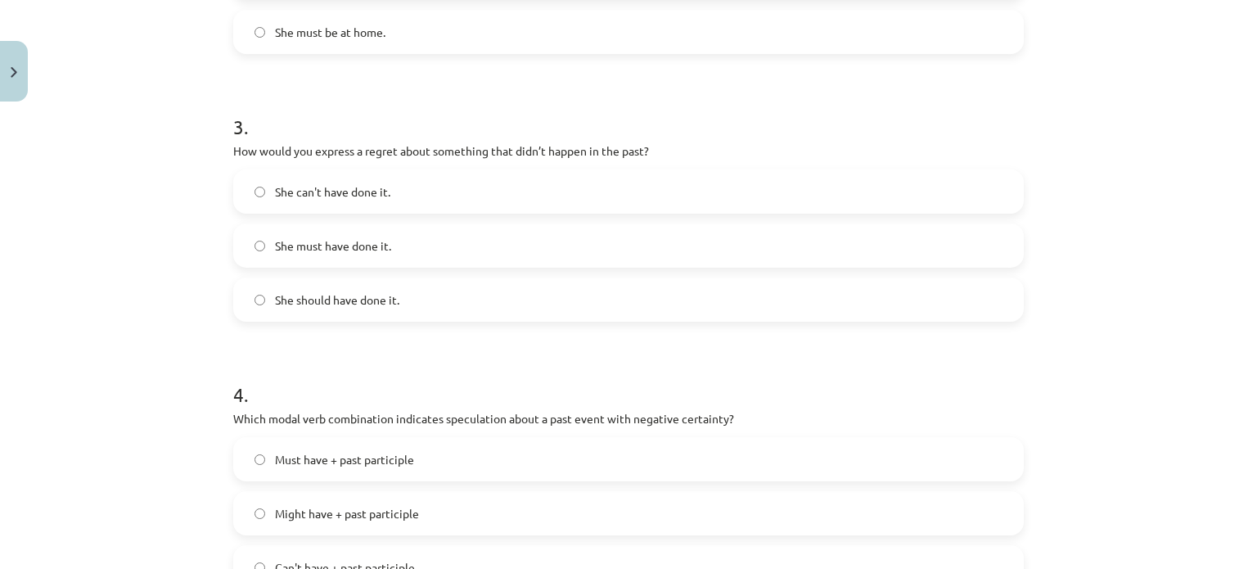
scroll to position [776, 0]
click at [330, 398] on h1 "4 ." at bounding box center [628, 378] width 790 height 51
click at [322, 313] on label "She should have done it." at bounding box center [628, 297] width 787 height 41
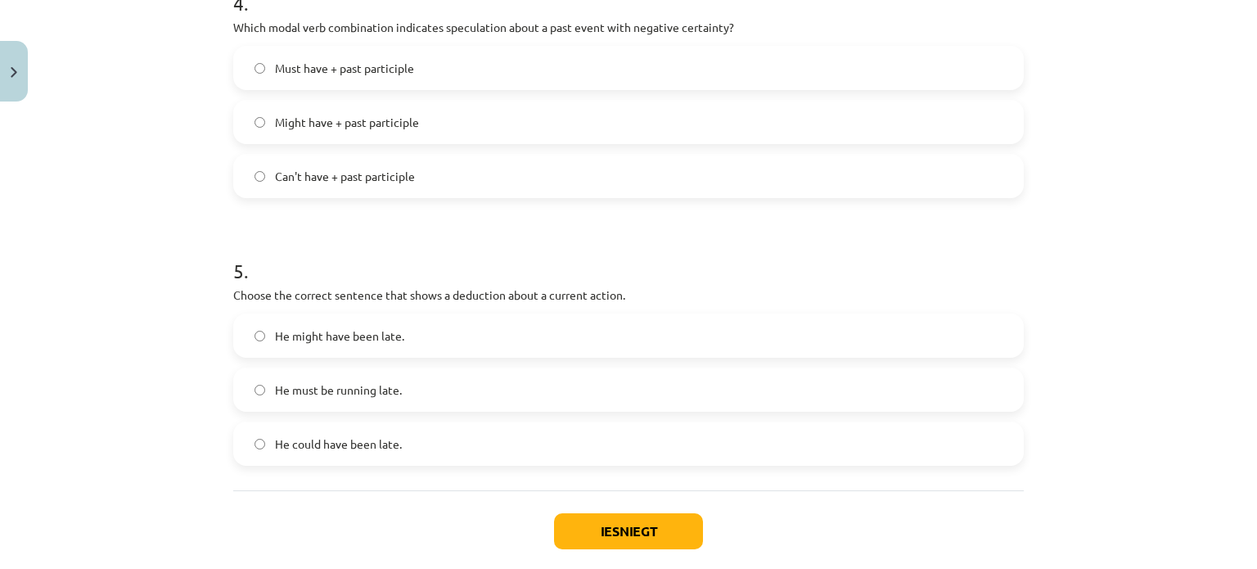
scroll to position [1166, 0]
click at [365, 176] on span "Can't have + past participle" at bounding box center [345, 175] width 140 height 17
click at [321, 386] on span "He must be running late." at bounding box center [338, 388] width 127 height 17
click at [628, 514] on button "Iesniegt" at bounding box center [628, 530] width 149 height 36
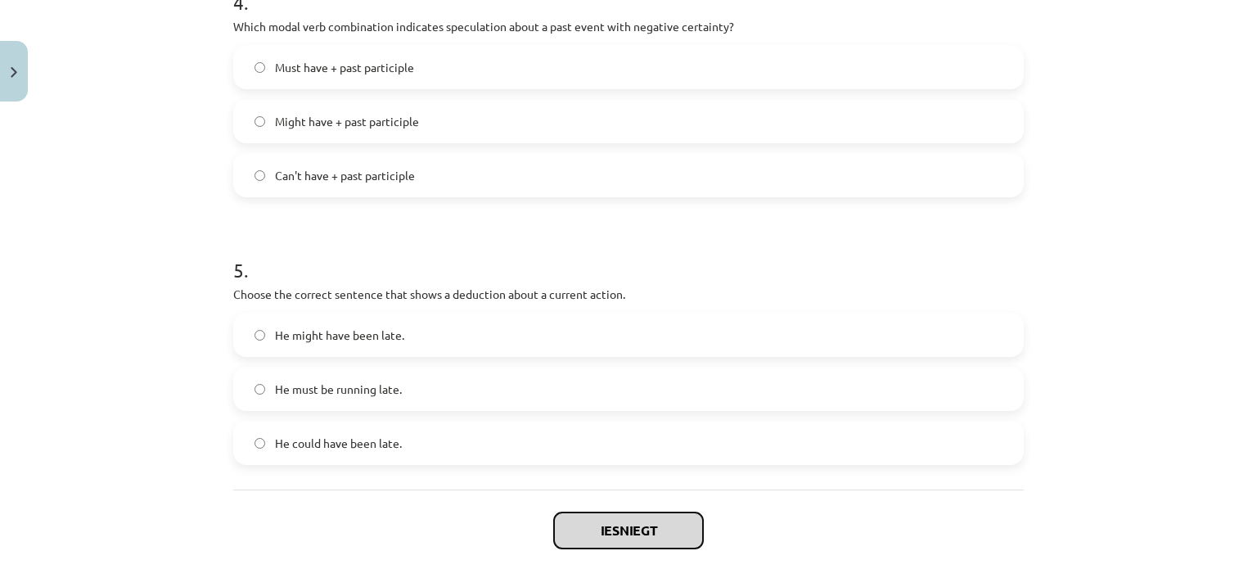
scroll to position [1251, 0]
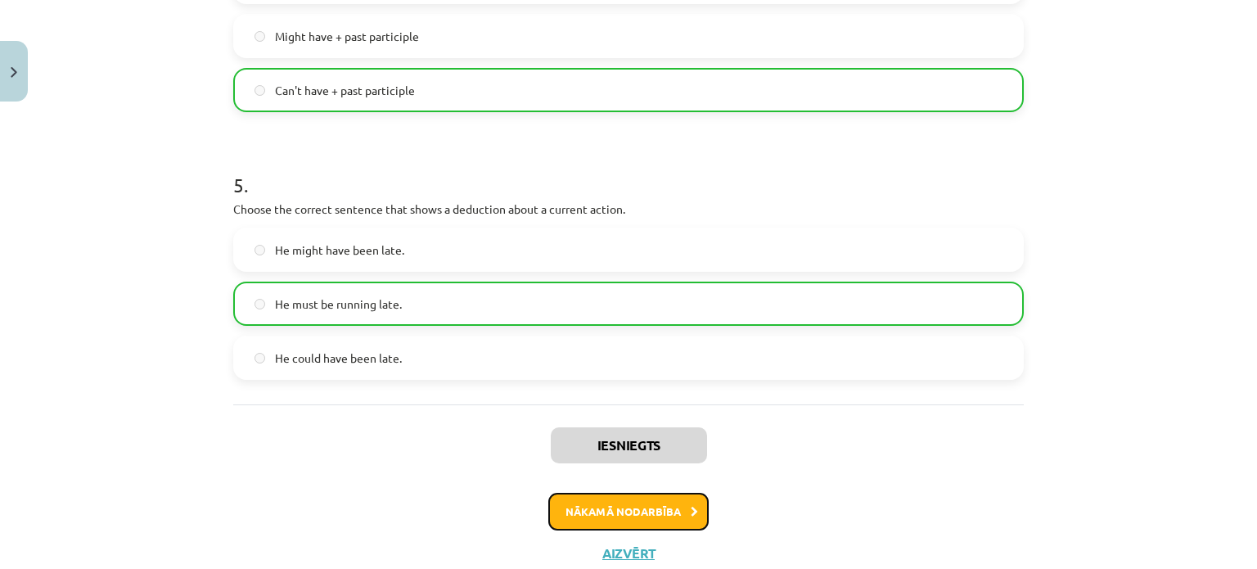
click at [628, 514] on button "Nākamā nodarbība" at bounding box center [628, 512] width 160 height 38
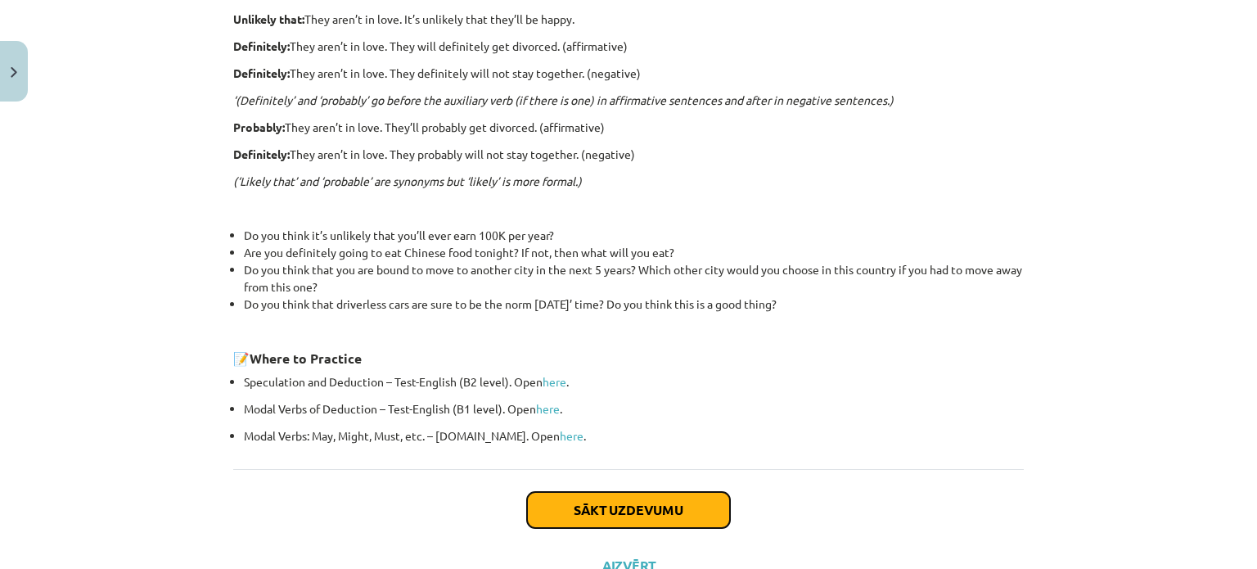
click at [628, 496] on button "Sākt uzdevumu" at bounding box center [628, 510] width 203 height 36
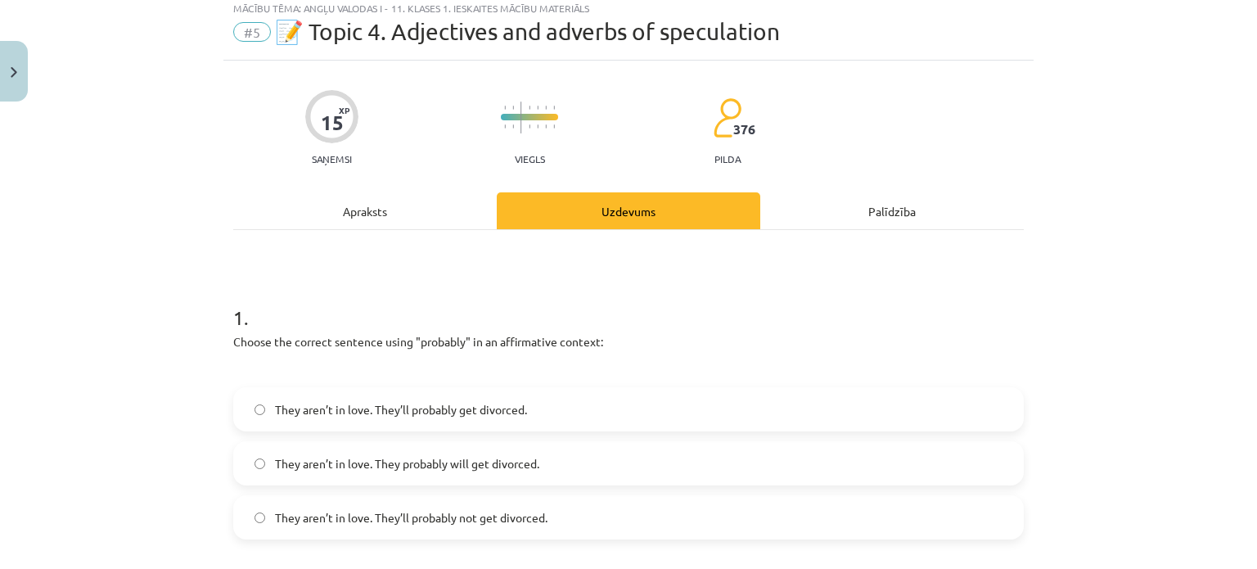
scroll to position [41, 0]
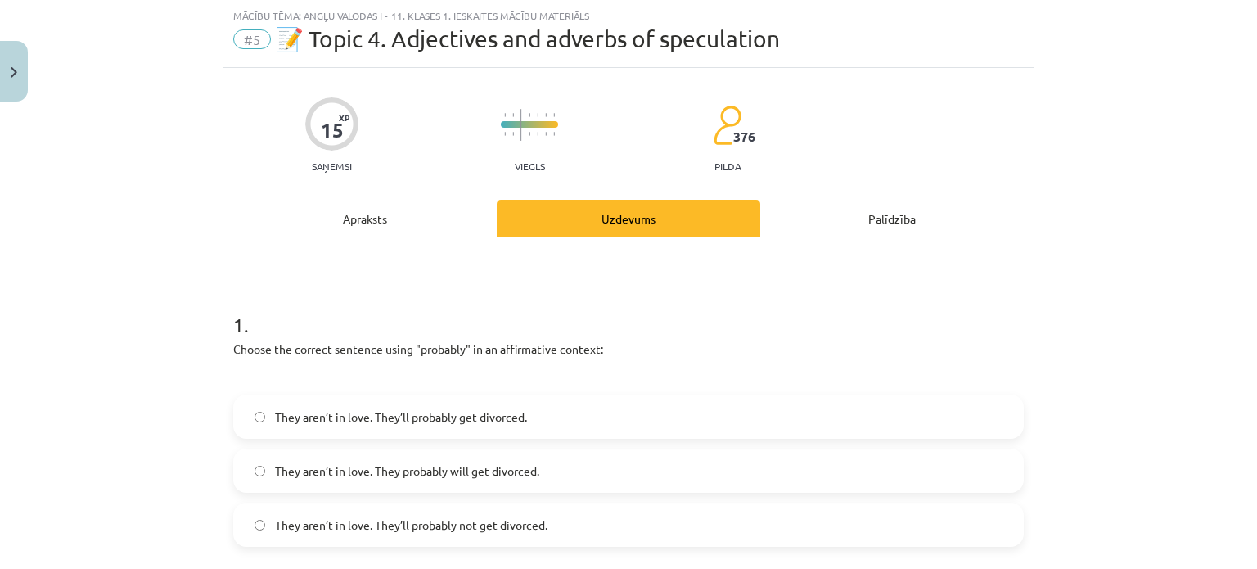
click at [628, 496] on div "They aren’t in love. They’ll probably get divorced. They aren’t in love. They p…" at bounding box center [628, 470] width 790 height 152
click at [629, 477] on label "They aren’t in love. They probably will get divorced." at bounding box center [628, 470] width 787 height 41
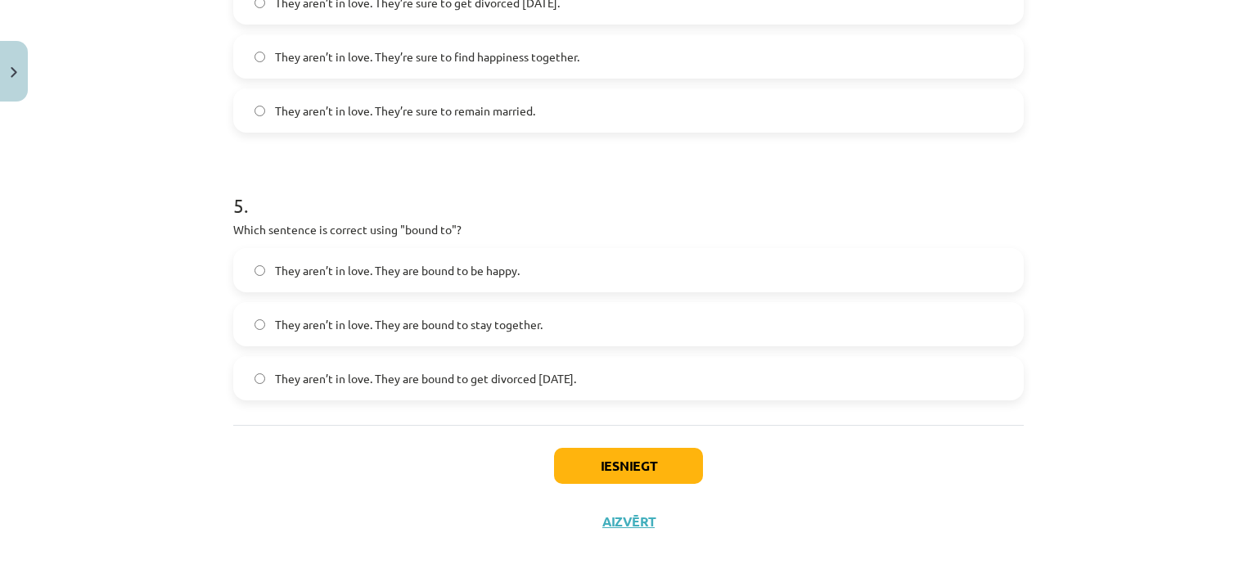
scroll to position [1278, 0]
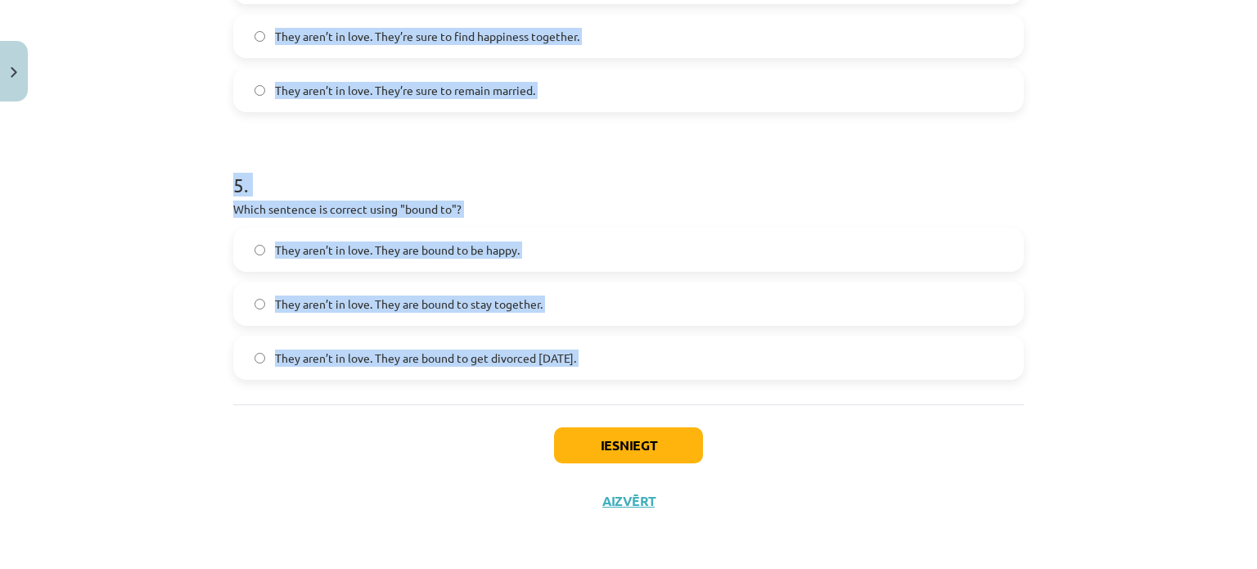
drag, startPoint x: 215, startPoint y: 349, endPoint x: 556, endPoint y: 412, distance: 346.8
click at [556, 412] on div "Mācību tēma: Angļu valodas i - 11. klases 1. ieskaites mācību materiāls #5 📝 To…" at bounding box center [628, 284] width 1257 height 569
copy form "Choose the correct sentence using "probably" in an affirmative context: They ar…"
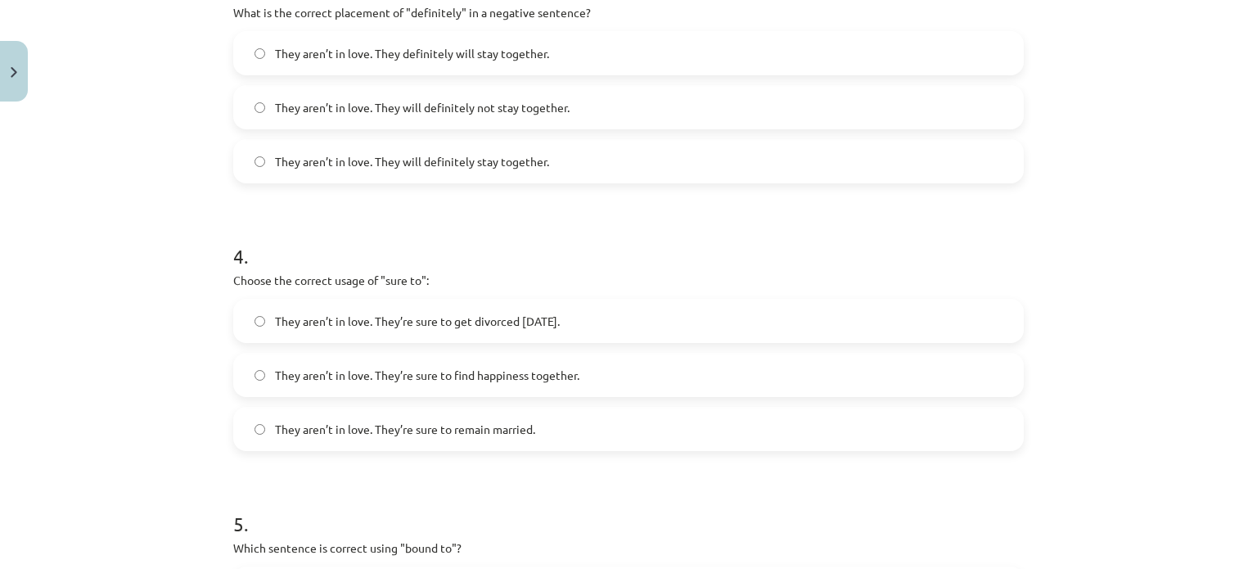
scroll to position [929, 0]
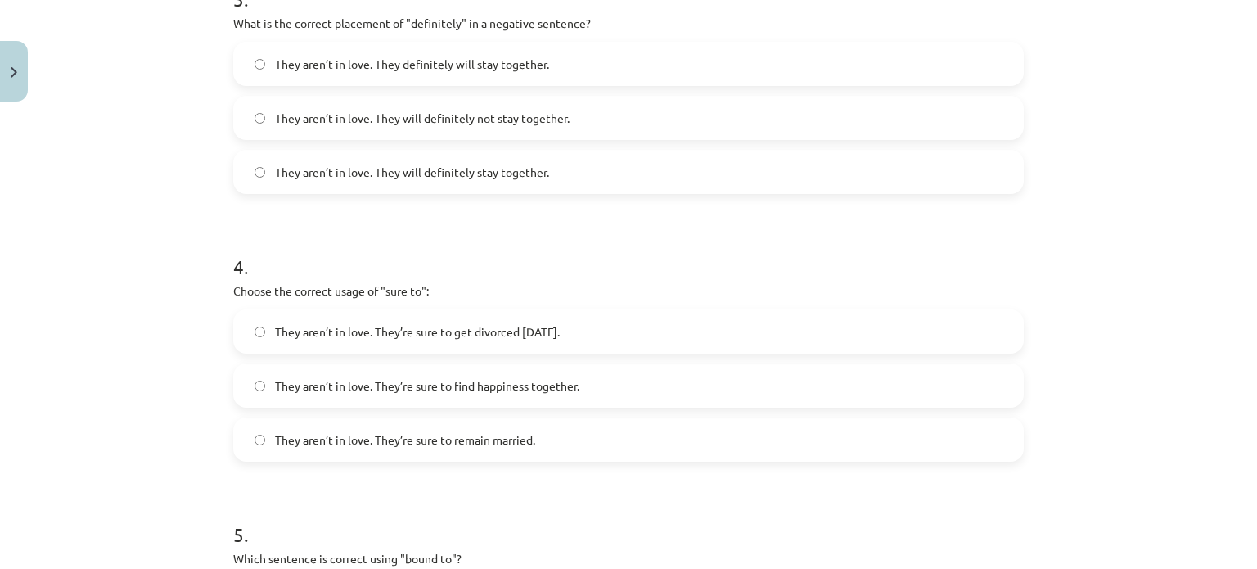
drag, startPoint x: 227, startPoint y: 127, endPoint x: 142, endPoint y: 100, distance: 88.5
click at [142, 100] on div "Mācību tēma: Angļu valodas i - 11. klases 1. ieskaites mācību materiāls #5 📝 To…" at bounding box center [628, 284] width 1257 height 569
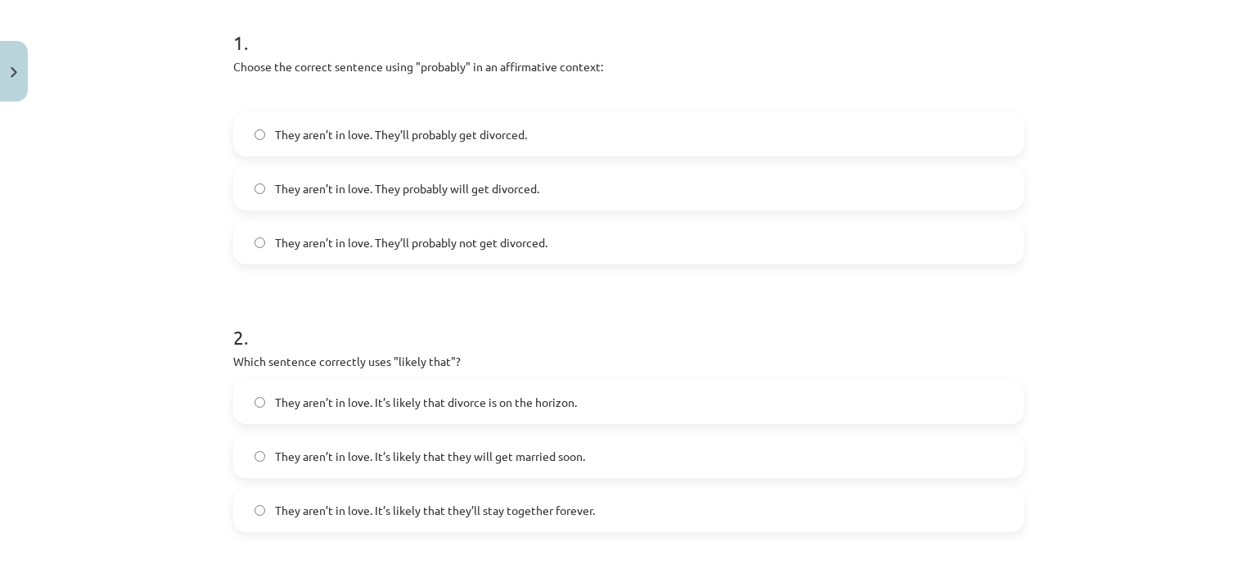
scroll to position [295, 0]
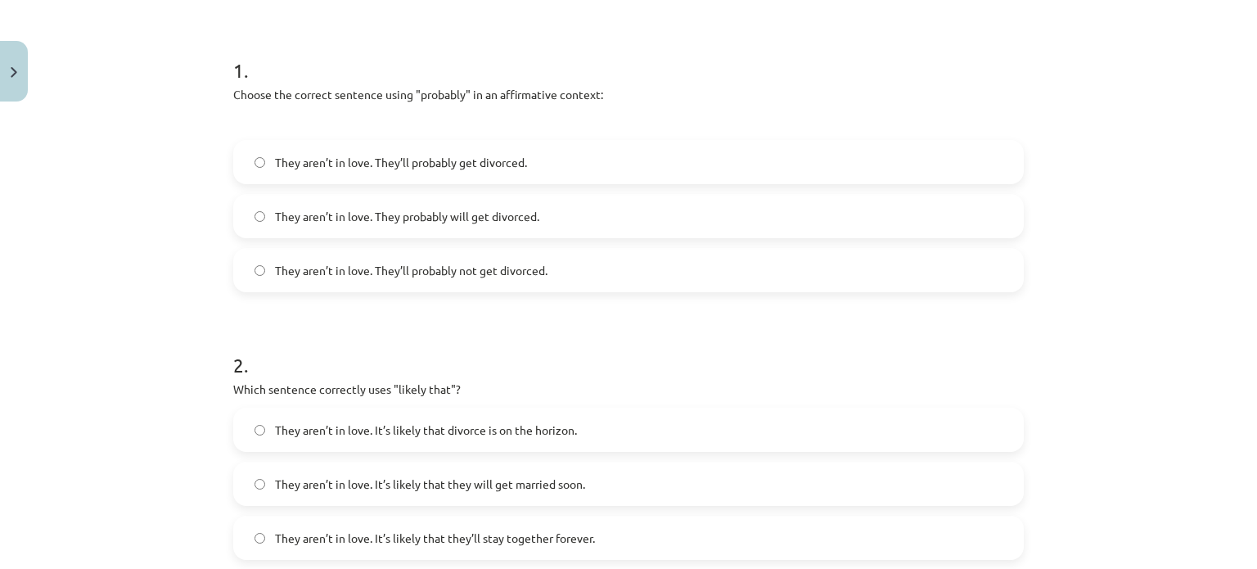
click at [396, 154] on span "They aren’t in love. They’ll probably get divorced." at bounding box center [401, 162] width 252 height 17
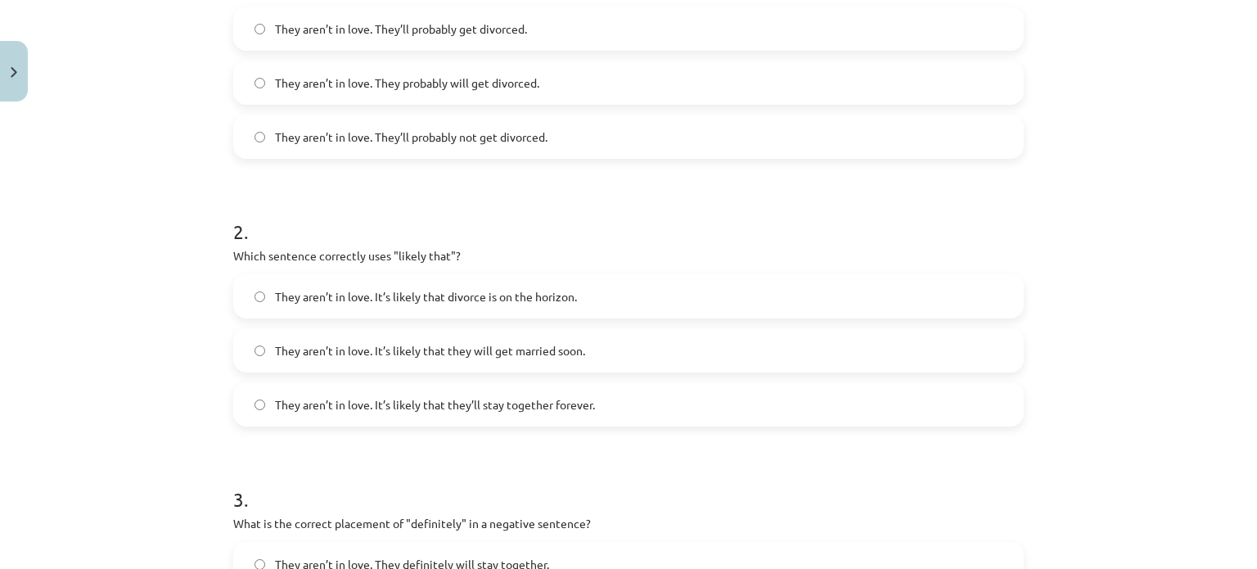
scroll to position [459, 0]
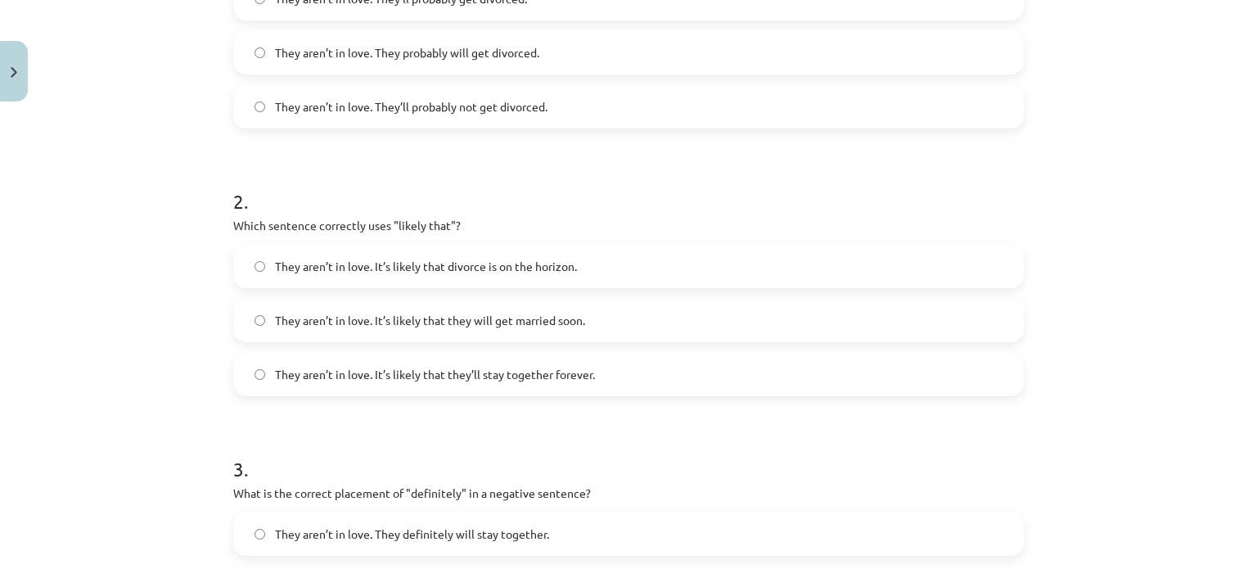
click at [387, 258] on span "They aren’t in love. It’s likely that divorce is on the horizon." at bounding box center [426, 266] width 302 height 17
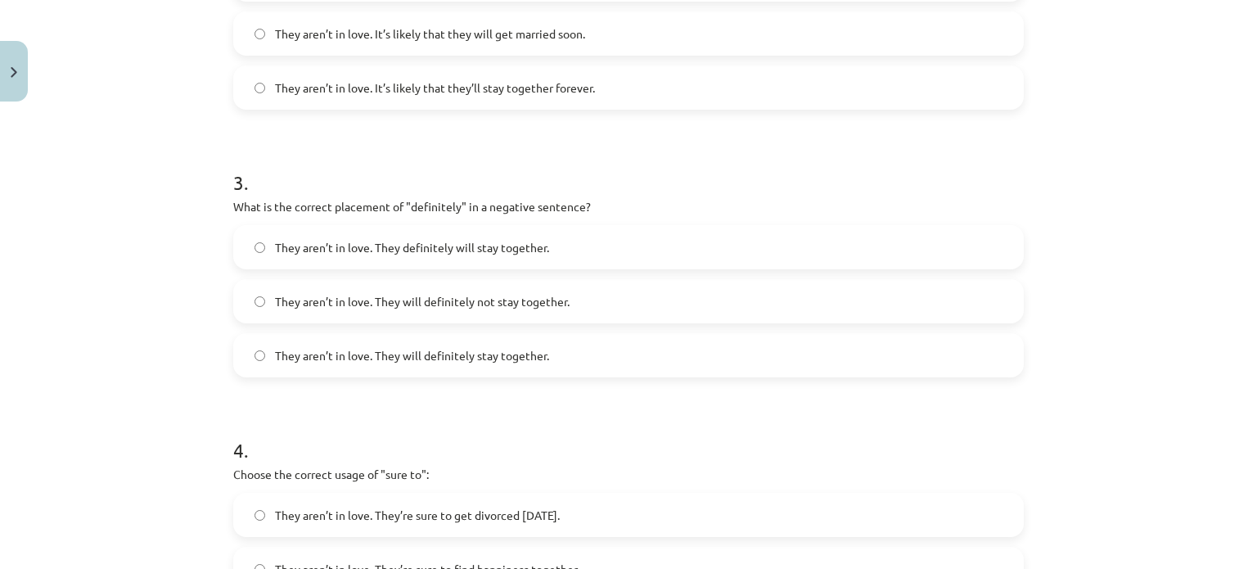
scroll to position [747, 0]
click at [468, 288] on label "They aren’t in love. They will definitely not stay together." at bounding box center [628, 299] width 787 height 41
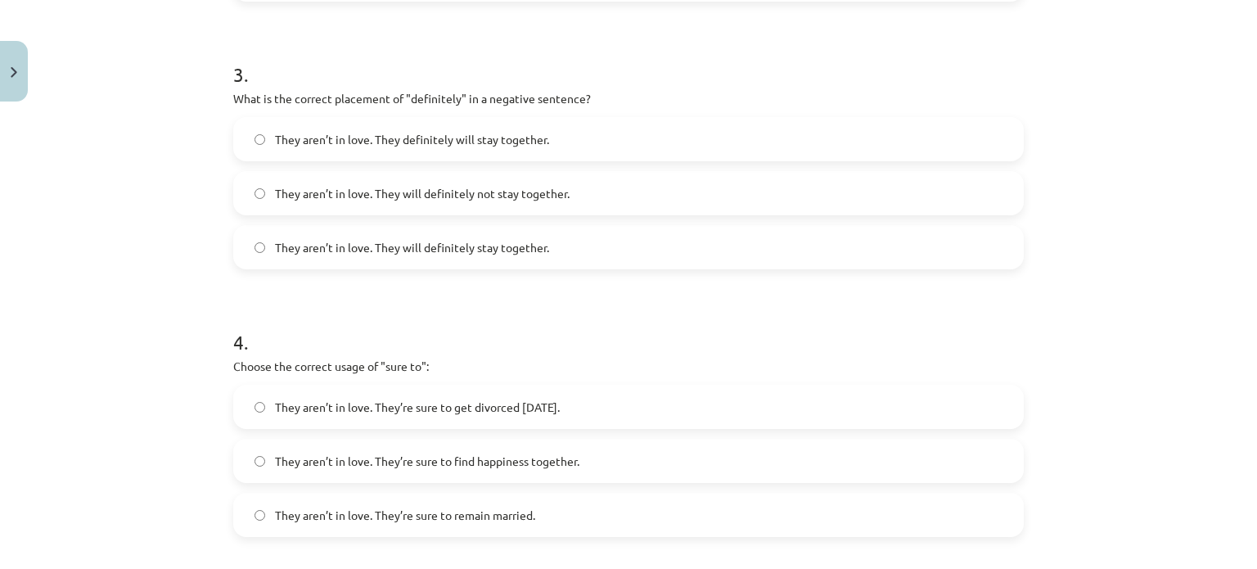
scroll to position [904, 0]
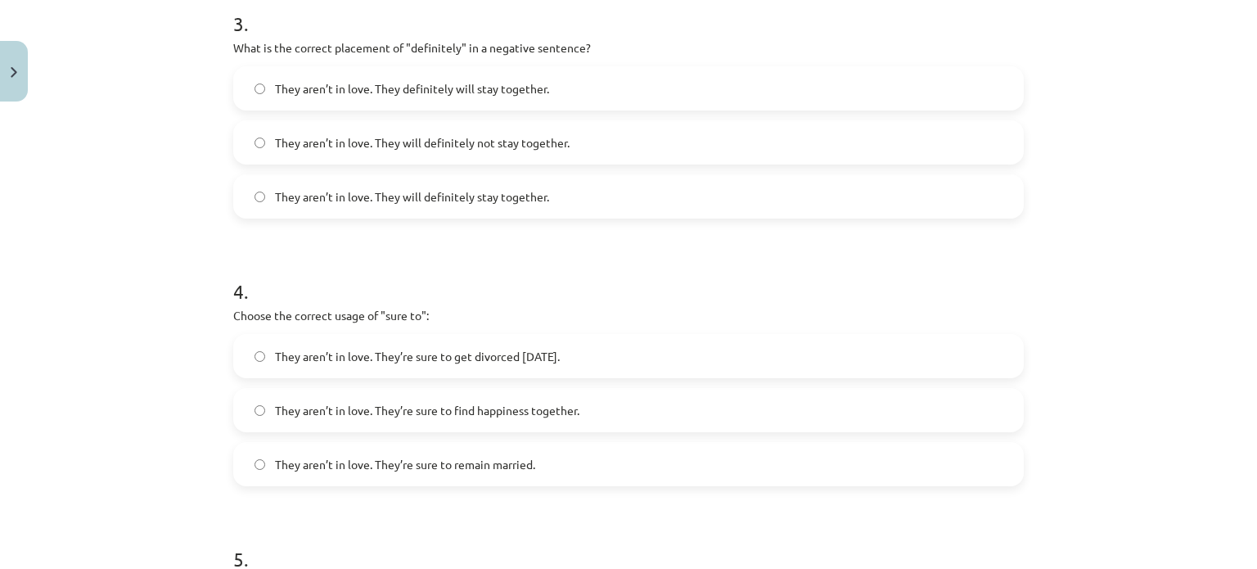
click at [451, 353] on span "They aren’t in love. They’re sure to get divorced within six months." at bounding box center [417, 356] width 285 height 17
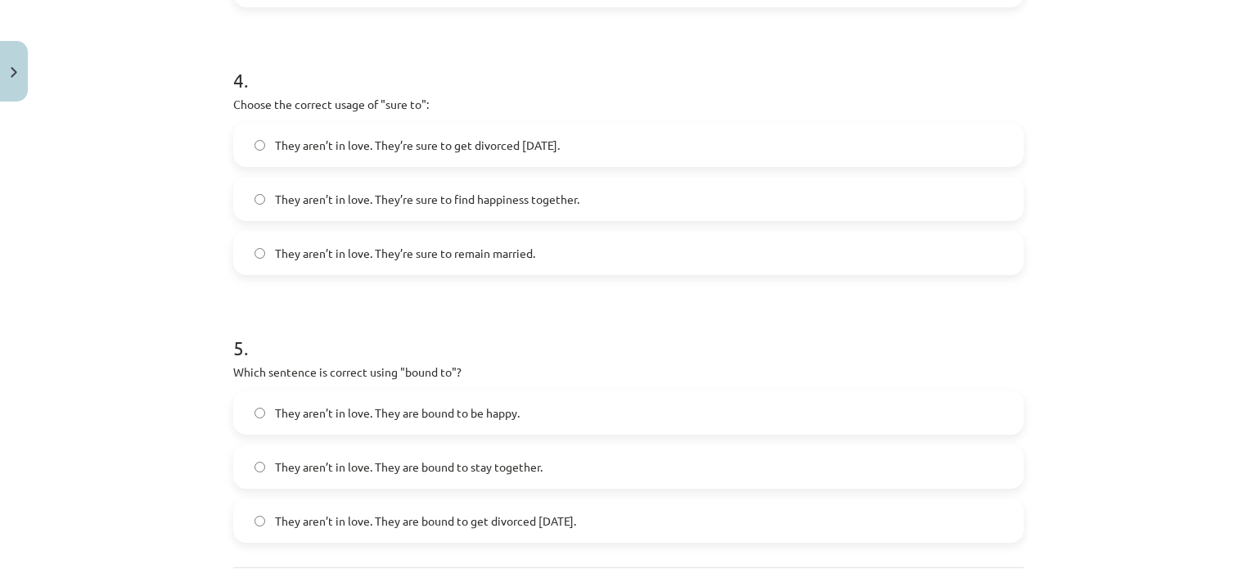
scroll to position [1116, 0]
click at [263, 514] on label "They aren’t in love. They are bound to get divorced within six months." at bounding box center [628, 519] width 787 height 41
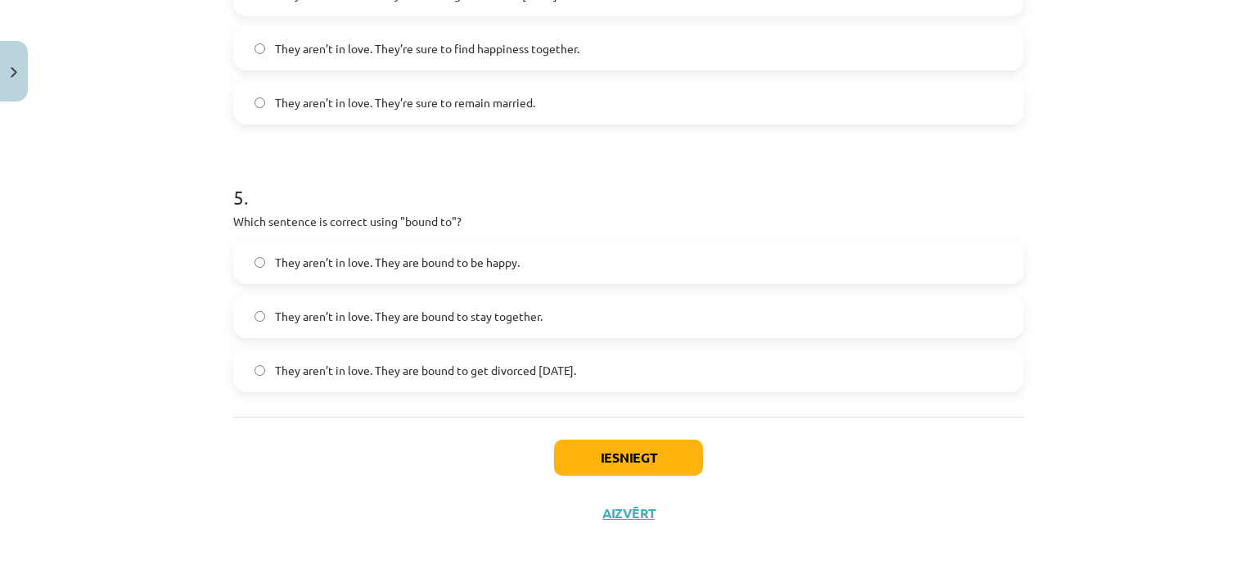
scroll to position [1266, 0]
click at [591, 445] on button "Iesniegt" at bounding box center [628, 457] width 149 height 36
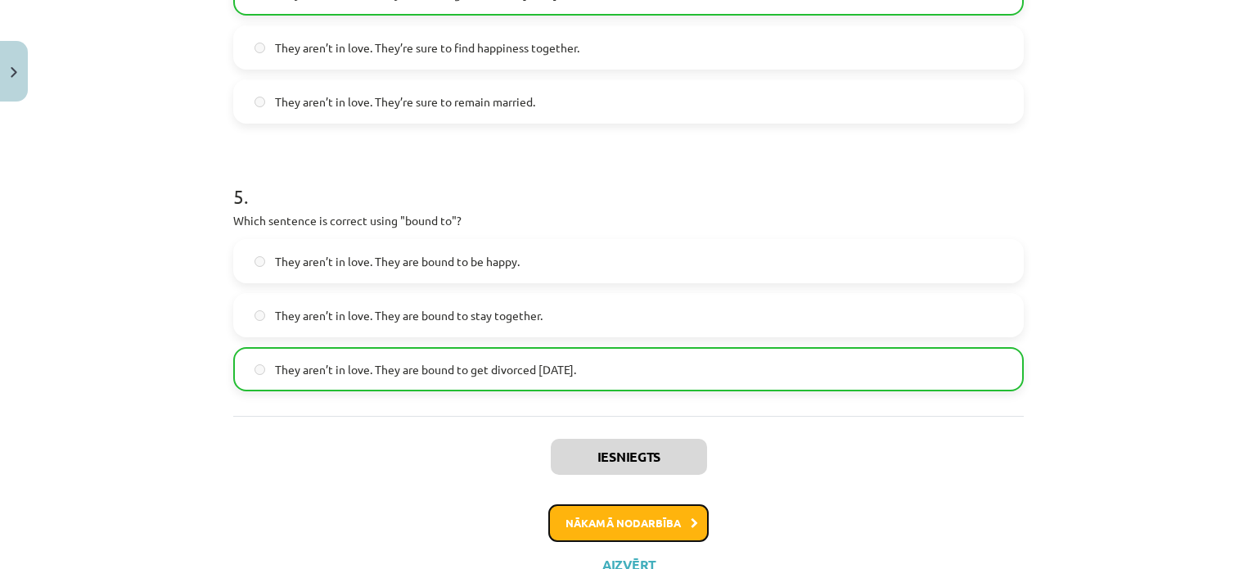
click at [596, 513] on button "Nākamā nodarbība" at bounding box center [628, 523] width 160 height 38
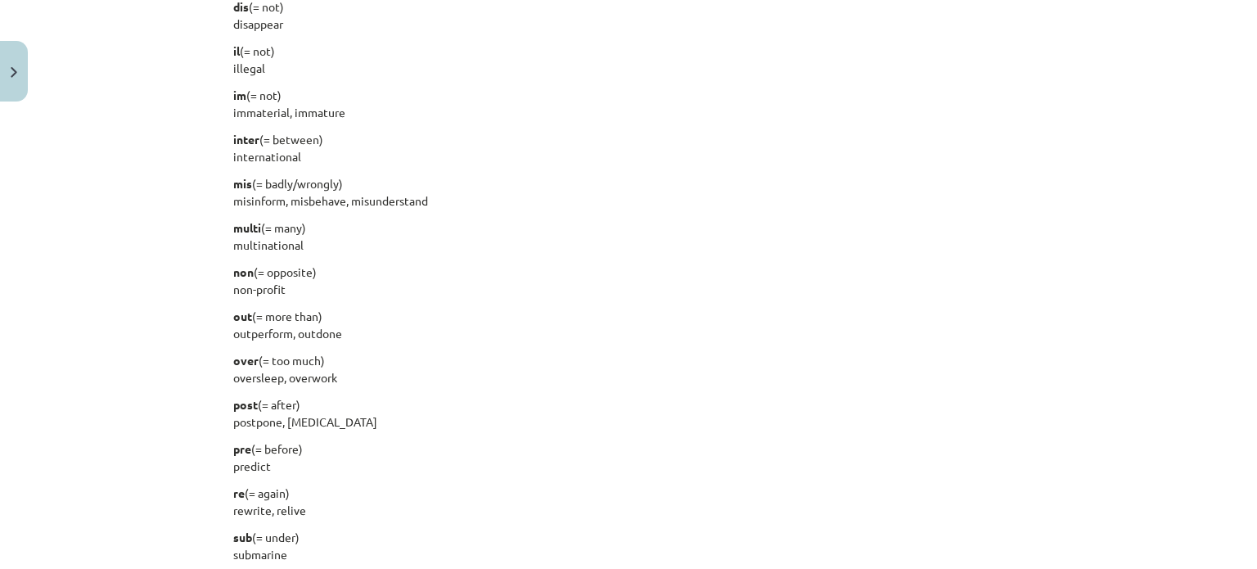
click at [596, 513] on p "re (= again) rewrite, relive" at bounding box center [628, 501] width 790 height 34
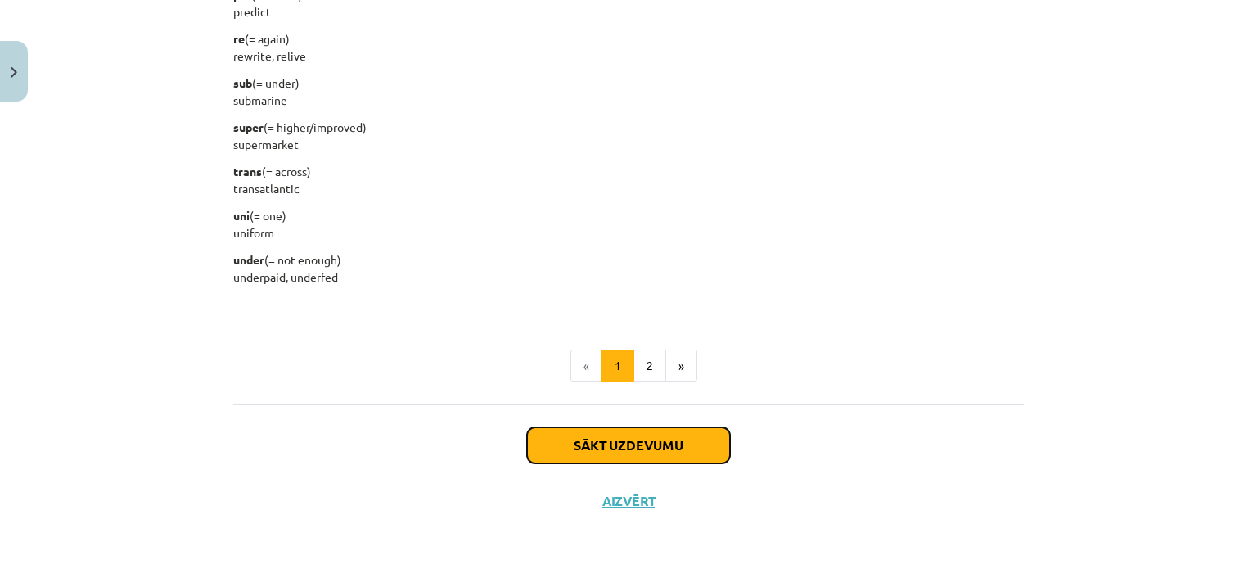
click at [612, 431] on button "Sākt uzdevumu" at bounding box center [628, 445] width 203 height 36
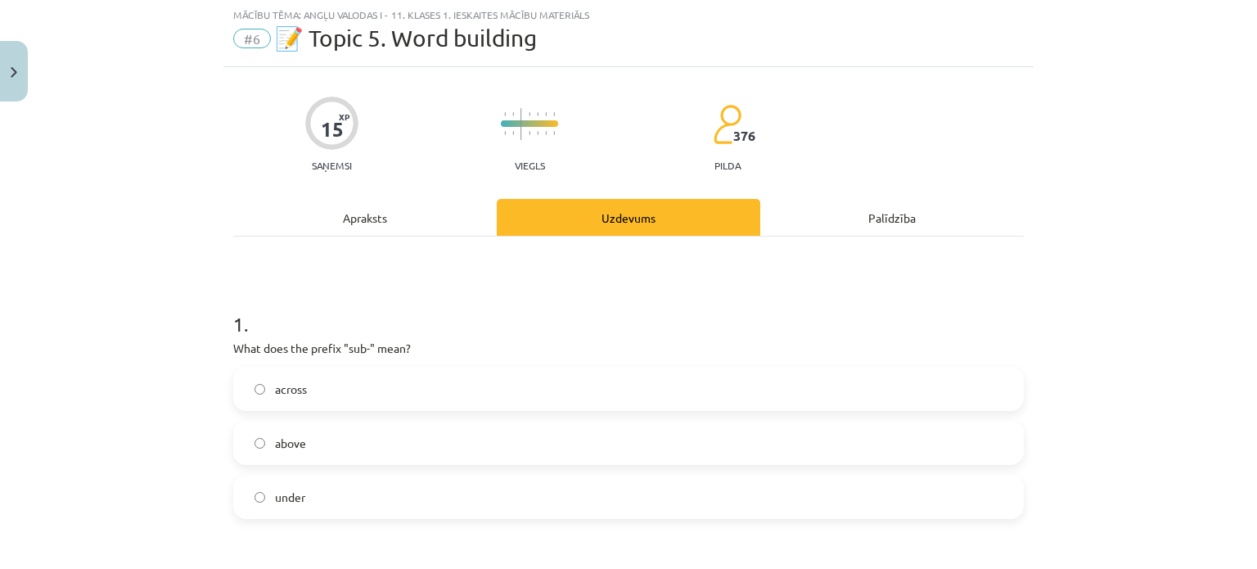
scroll to position [41, 0]
click at [612, 431] on label "above" at bounding box center [628, 443] width 787 height 41
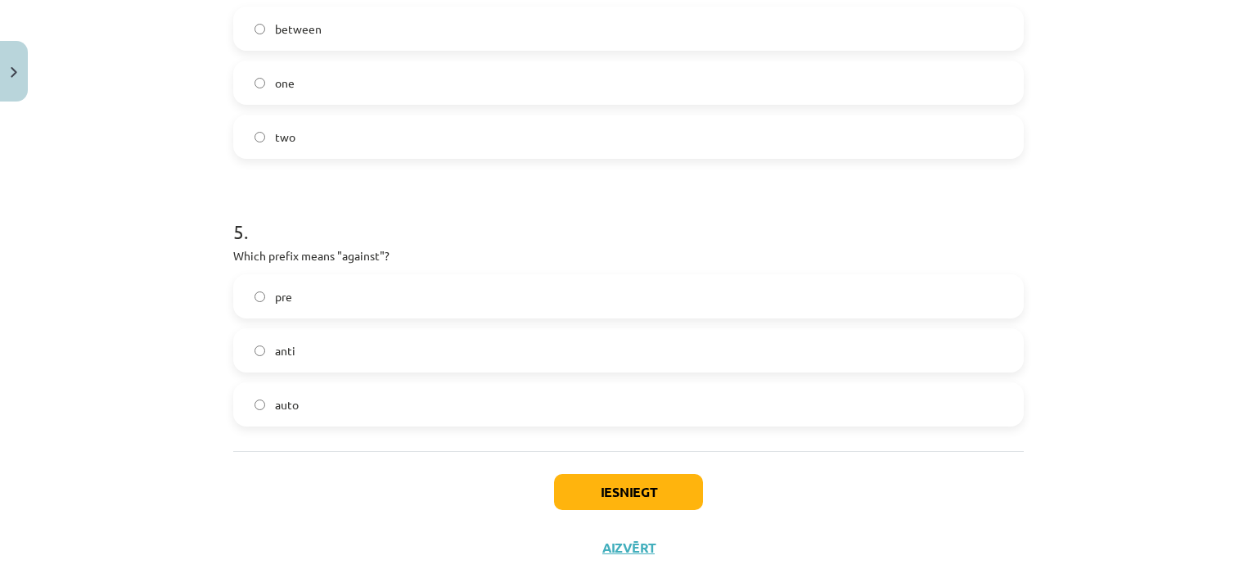
scroll to position [1278, 0]
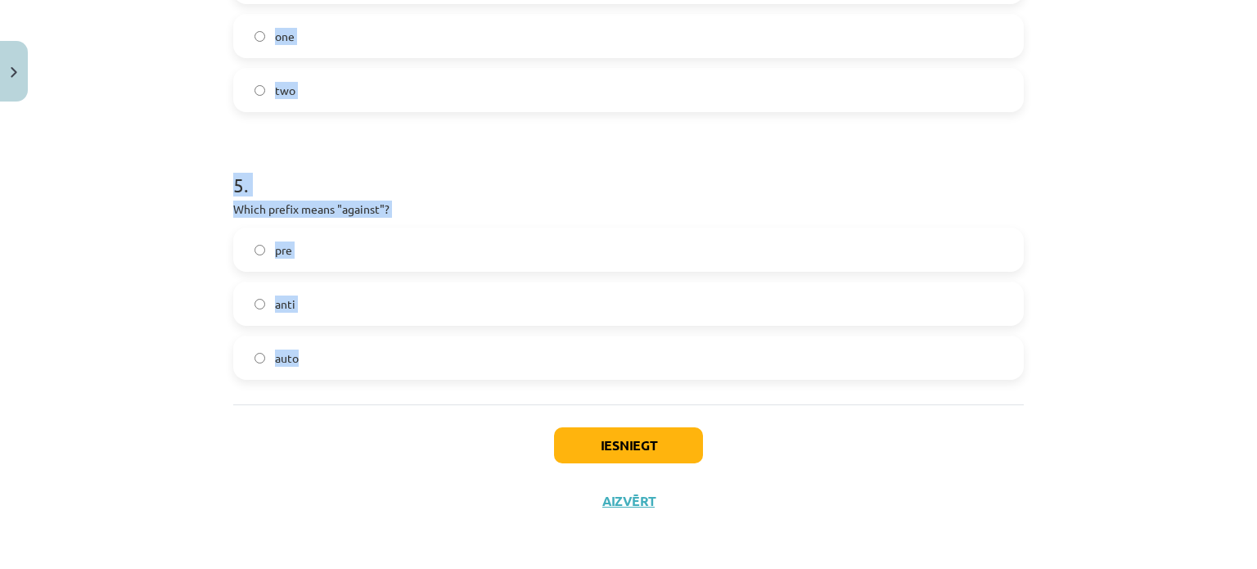
drag, startPoint x: 236, startPoint y: 323, endPoint x: 435, endPoint y: 346, distance: 200.9
copy form ". What does the prefix "sub-" mean? across above under 2 . Which of the followi…"
click at [151, 23] on div "Mācību tēma: Angļu valodas i - 11. klases 1. ieskaites mācību materiāls #6 📝 To…" at bounding box center [628, 284] width 1257 height 569
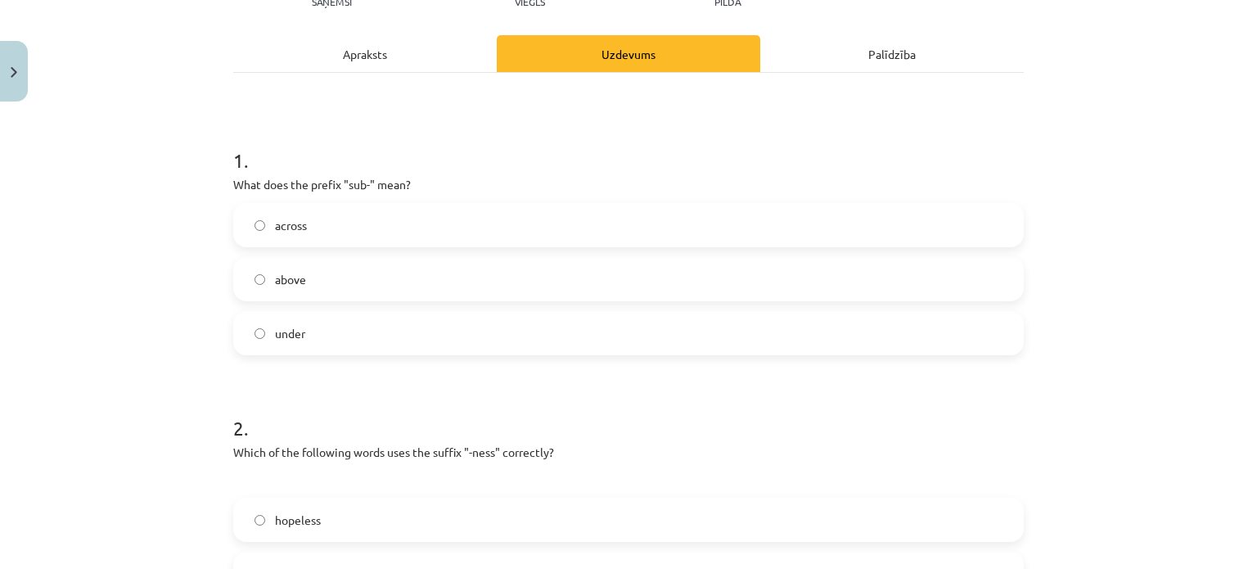
scroll to position [204, 0]
click at [333, 326] on label "under" at bounding box center [628, 334] width 787 height 41
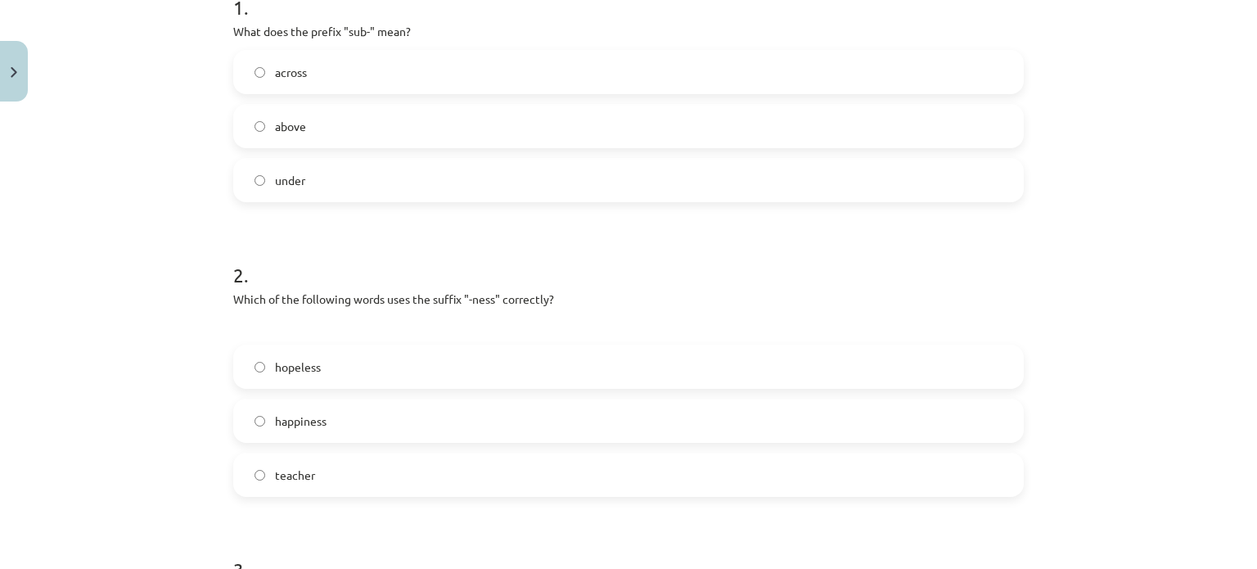
scroll to position [385, 0]
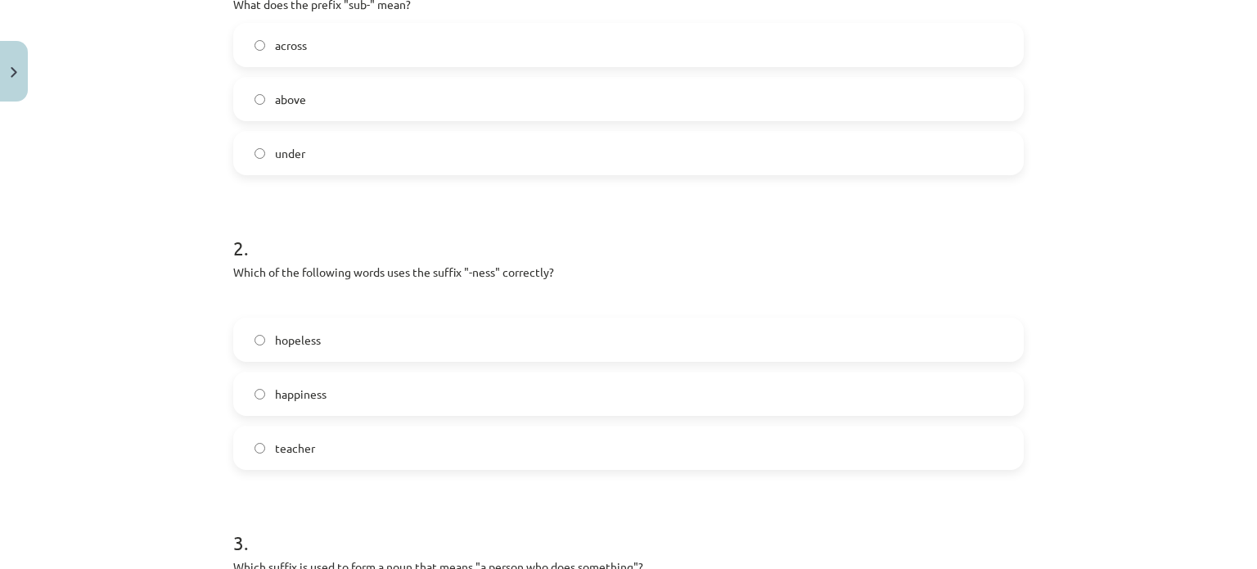
click at [345, 405] on label "happiness" at bounding box center [628, 393] width 787 height 41
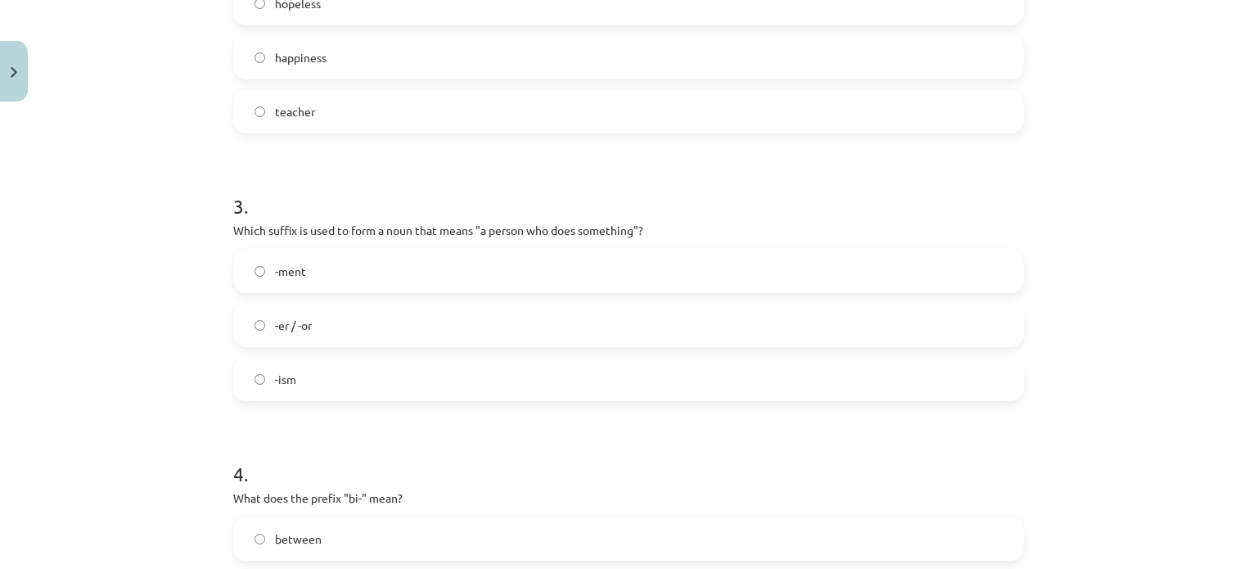
scroll to position [729, 0]
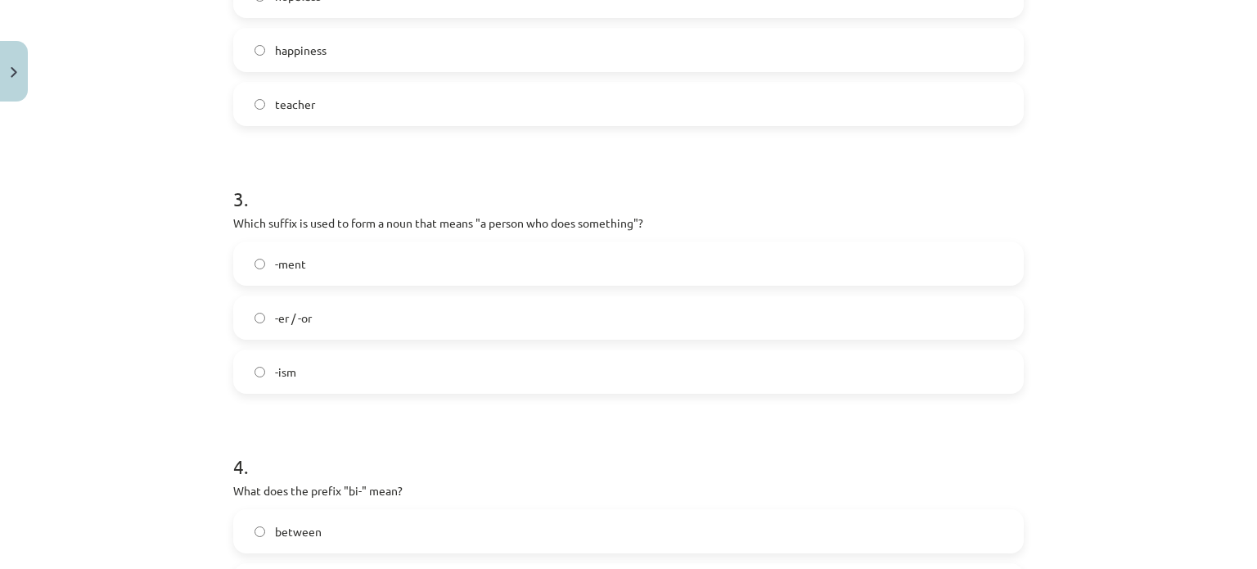
click at [393, 313] on label "-er / -or" at bounding box center [628, 317] width 787 height 41
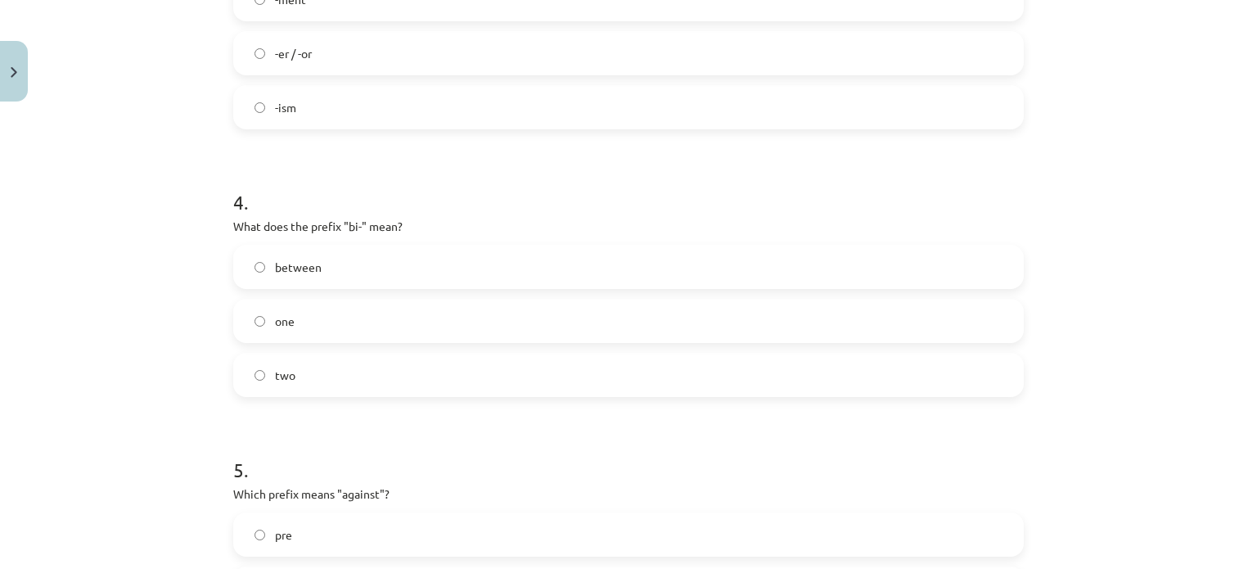
scroll to position [996, 0]
click at [314, 322] on label "one" at bounding box center [628, 318] width 787 height 41
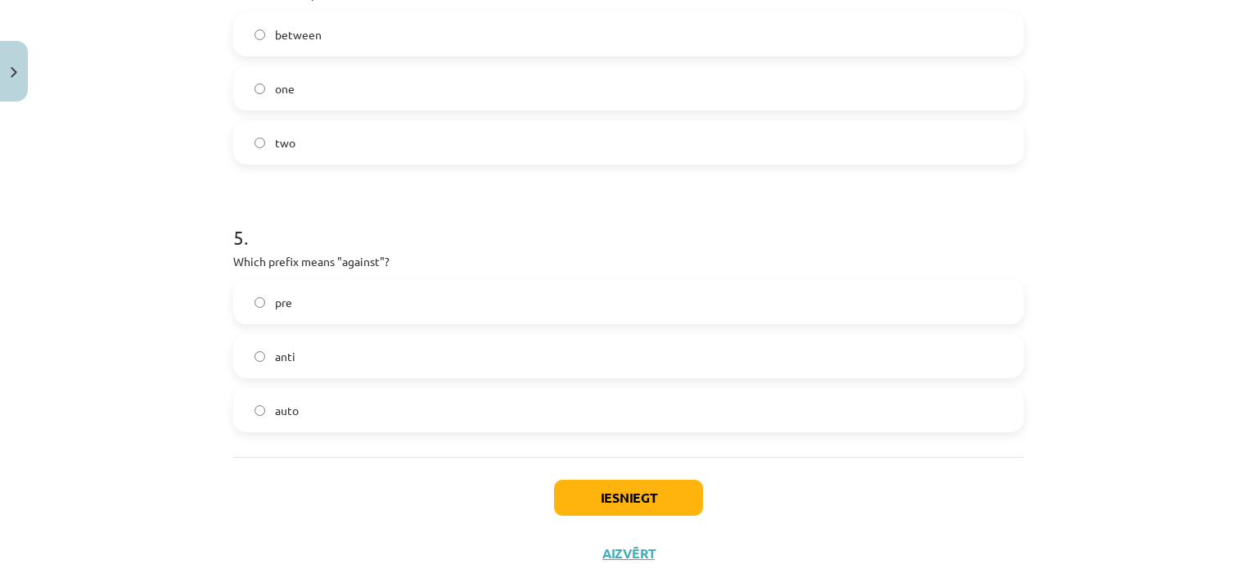
scroll to position [1278, 0]
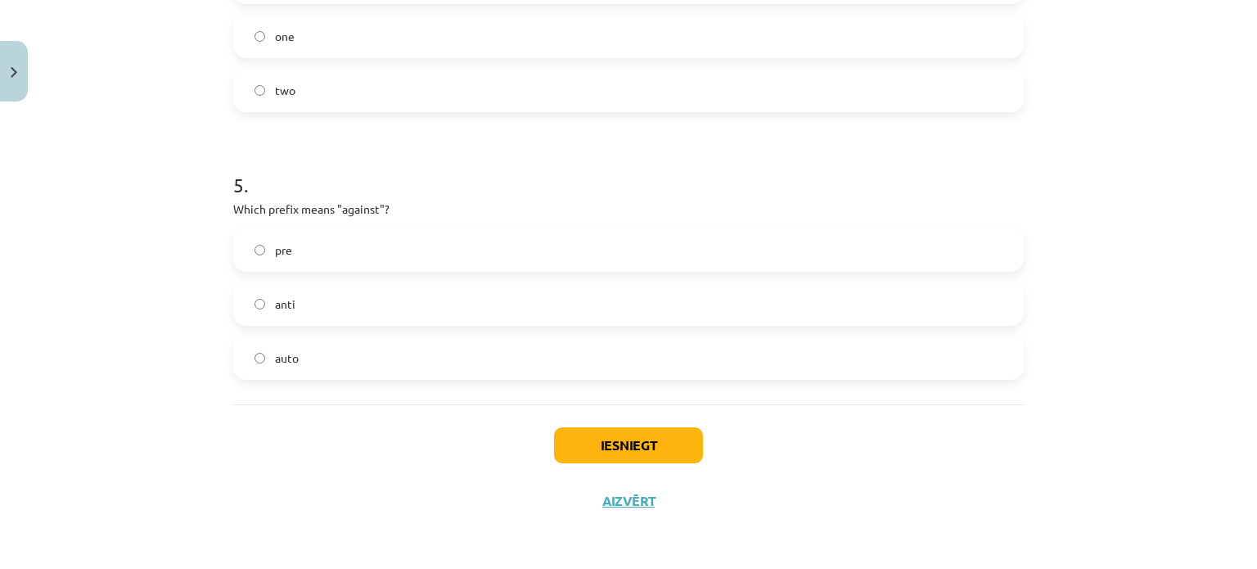
click at [314, 322] on label "anti" at bounding box center [628, 303] width 787 height 41
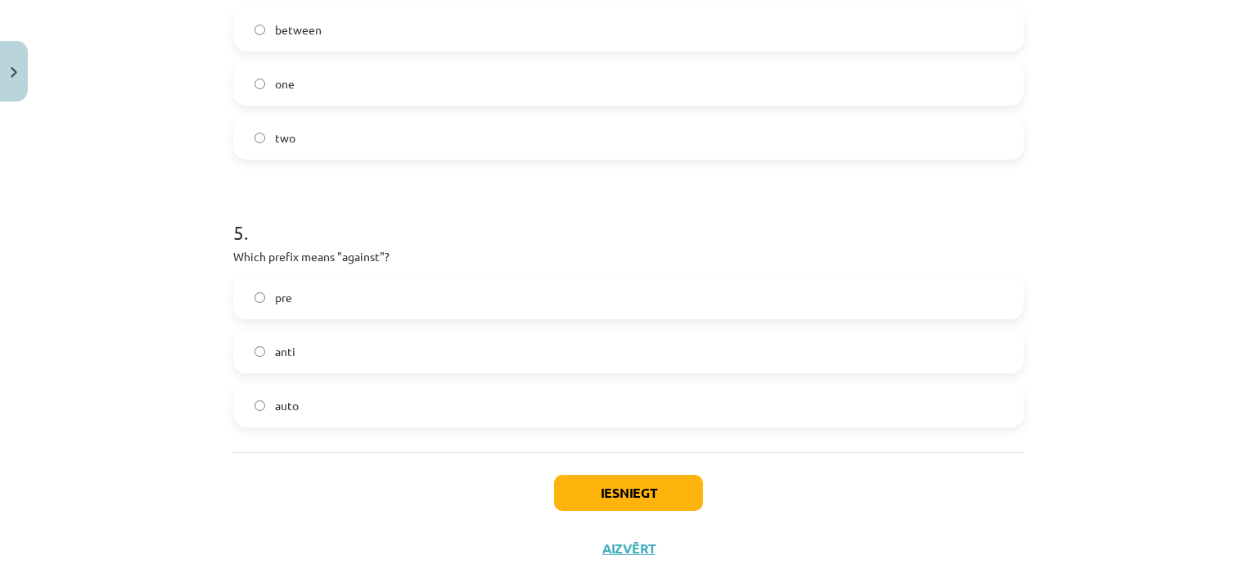
scroll to position [1230, 0]
click at [324, 130] on label "two" at bounding box center [628, 138] width 787 height 41
click at [578, 509] on button "Iesniegt" at bounding box center [628, 493] width 149 height 36
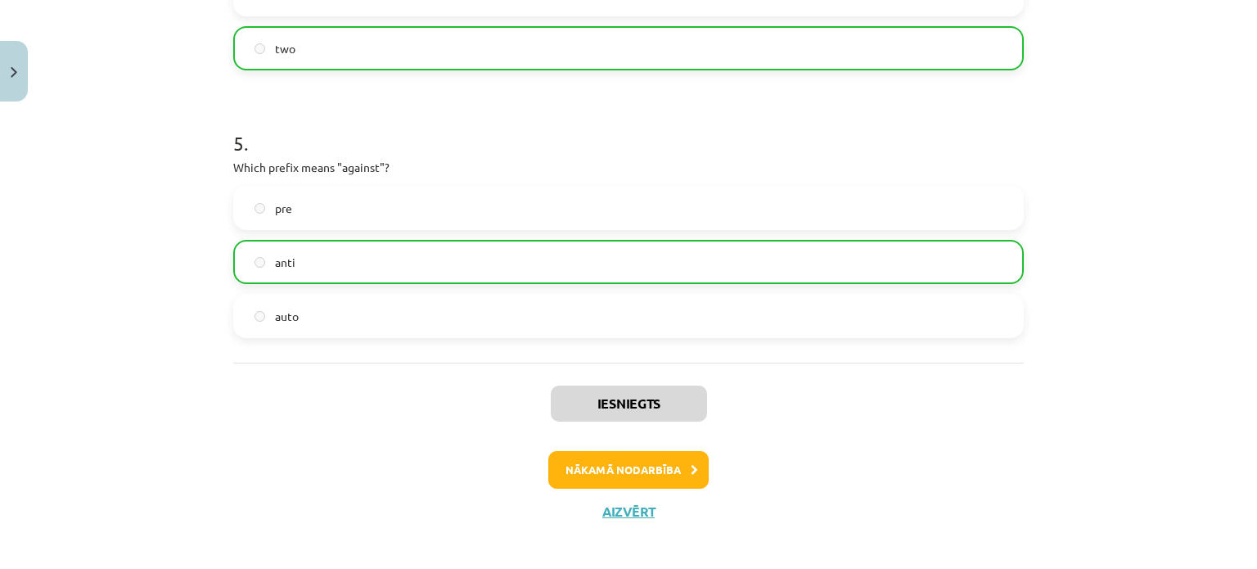
scroll to position [1325, 0]
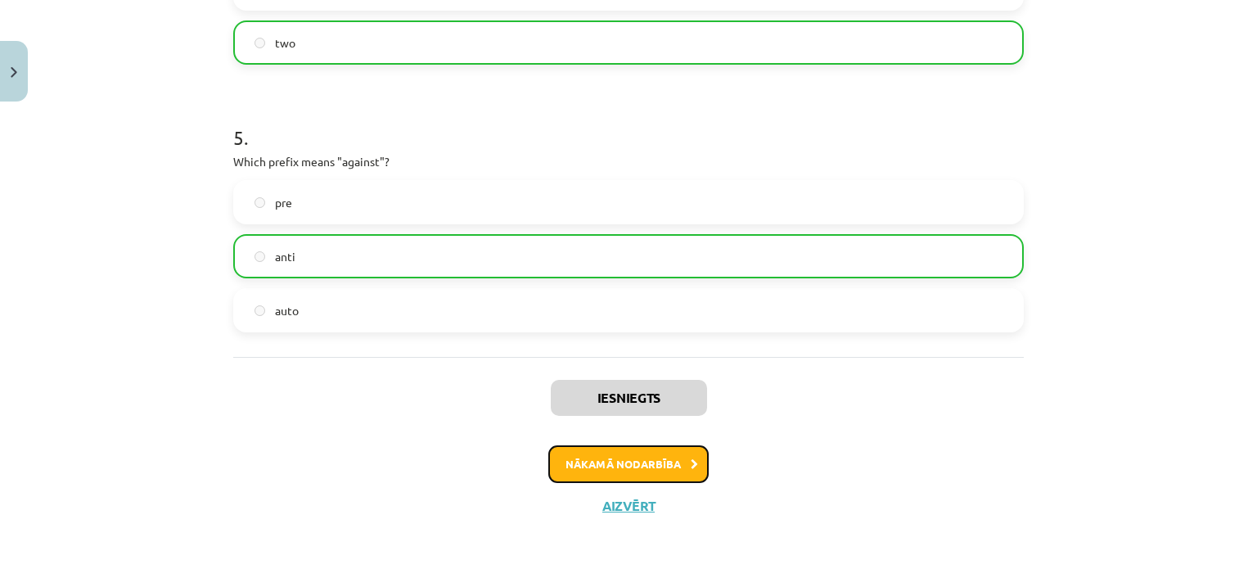
click at [643, 461] on button "Nākamā nodarbība" at bounding box center [628, 464] width 160 height 38
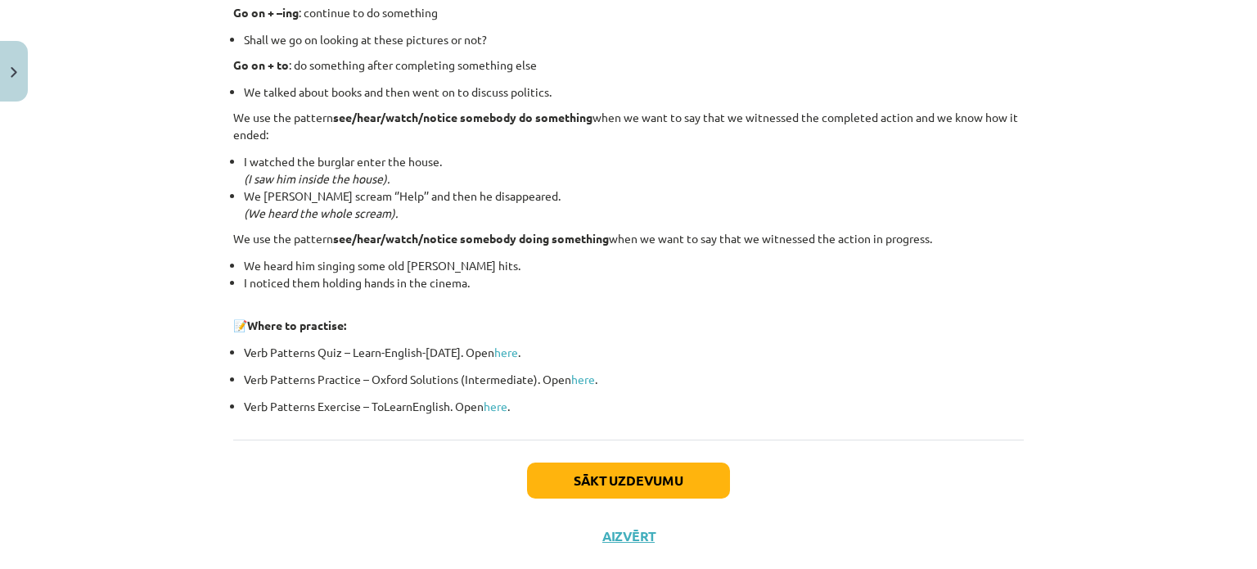
scroll to position [2222, 0]
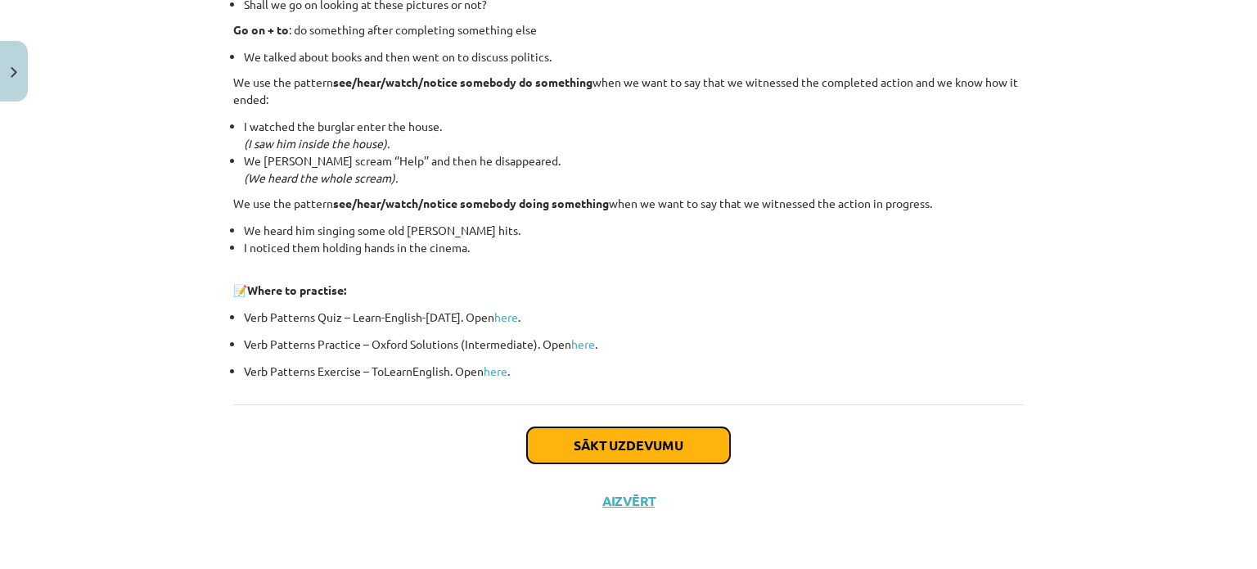
click at [645, 441] on button "Sākt uzdevumu" at bounding box center [628, 445] width 203 height 36
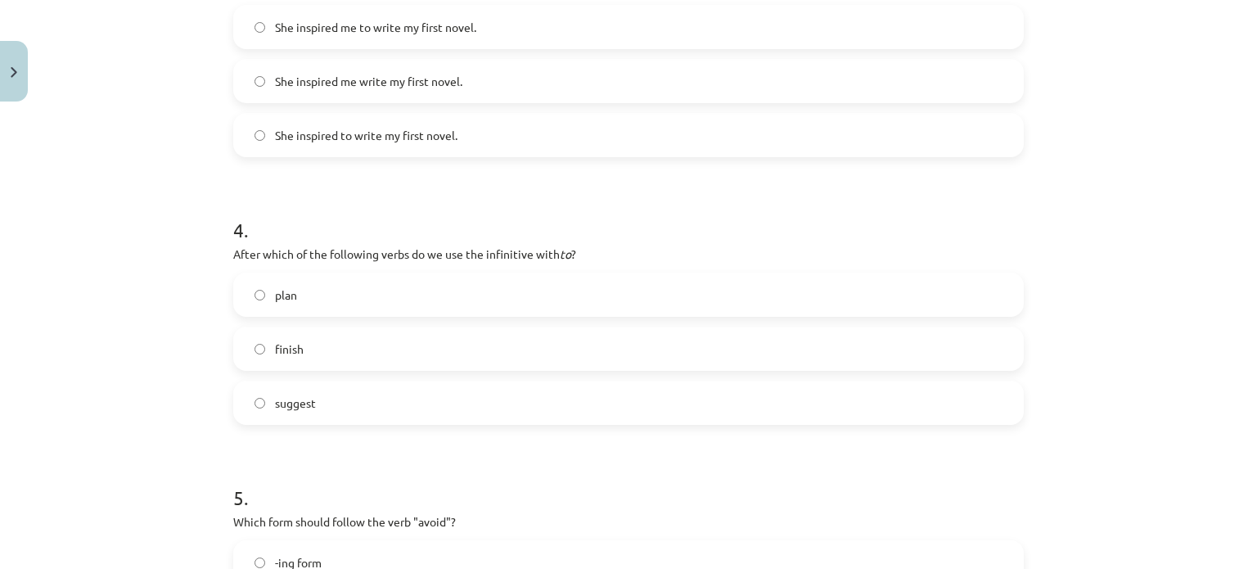
scroll to position [1251, 0]
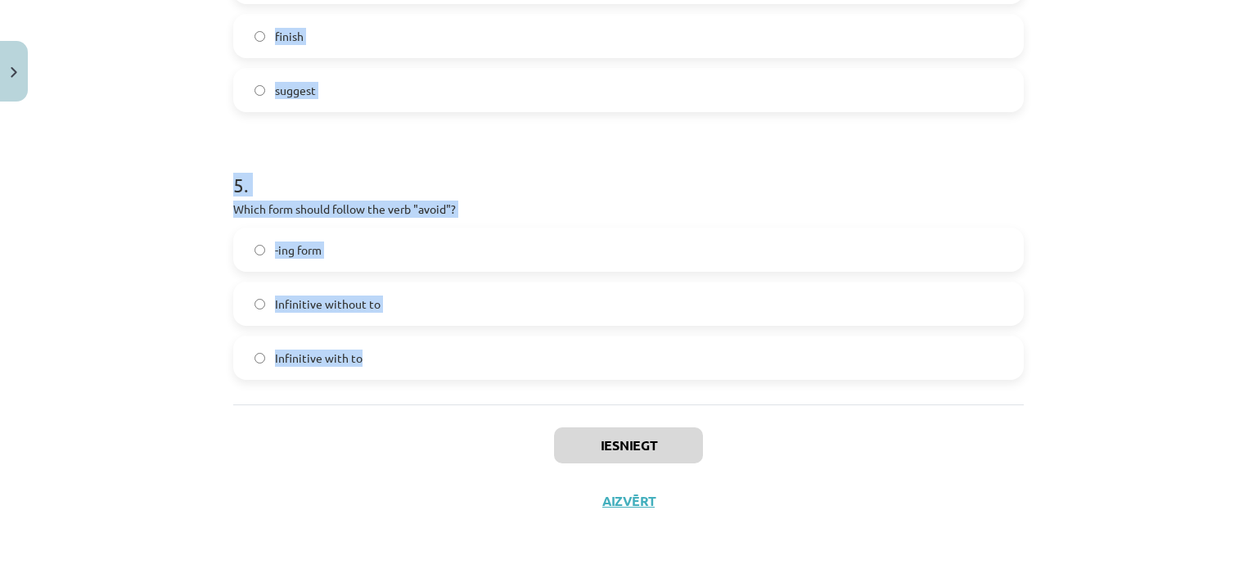
drag, startPoint x: 214, startPoint y: 299, endPoint x: 497, endPoint y: 347, distance: 288.0
click at [497, 347] on div "Mācību tēma: Angļu valodas i - 11. klases 1. ieskaites mācību materiāls #7 📝 To…" at bounding box center [628, 284] width 1257 height 569
copy form "1 . What is the difference in meaning between "stop talking" and "stop to talk"…"
click at [152, 106] on div "Mācību tēma: Angļu valodas i - 11. klases 1. ieskaites mācību materiāls #7 📝 To…" at bounding box center [628, 284] width 1257 height 569
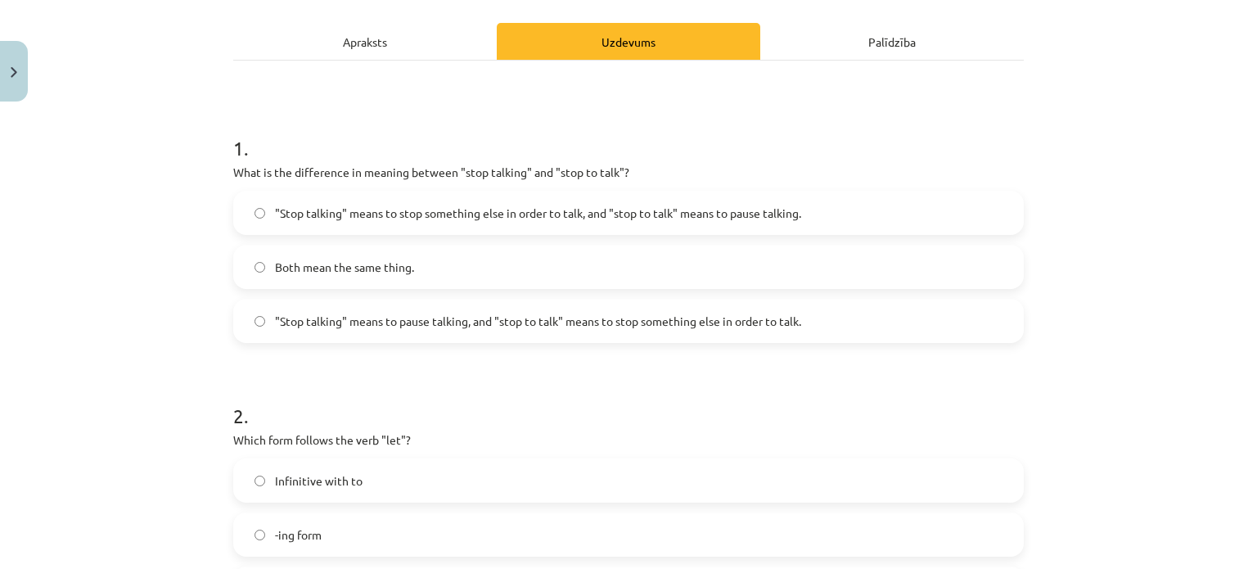
scroll to position [214, 0]
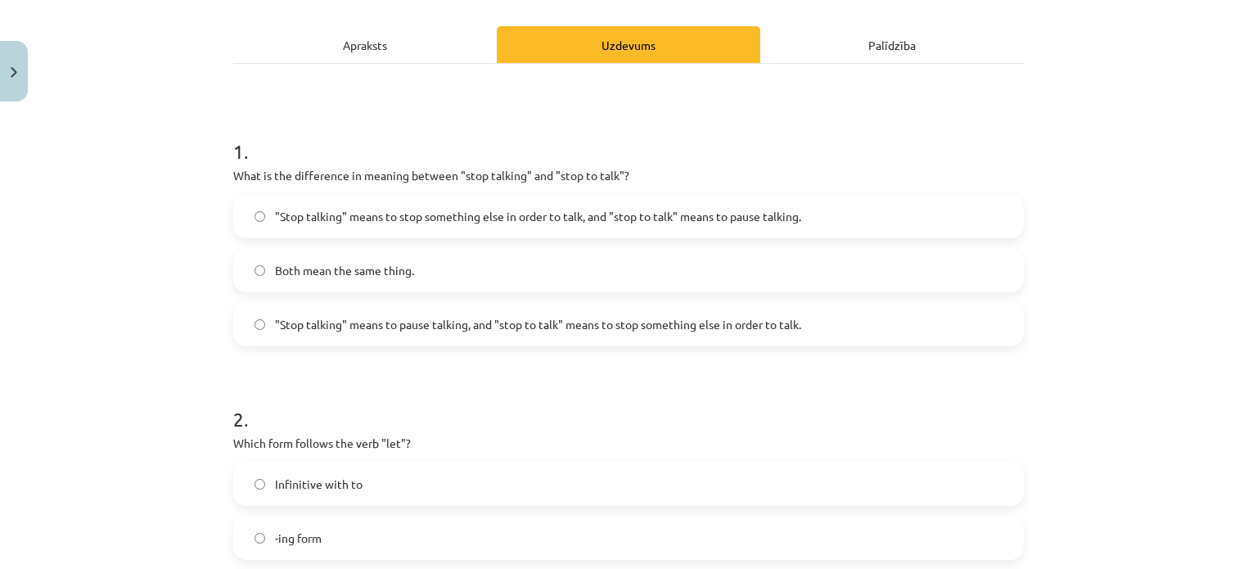
click at [335, 344] on div ""Stop talking" means to pause talking, and "stop to talk" means to stop somethi…" at bounding box center [628, 324] width 790 height 44
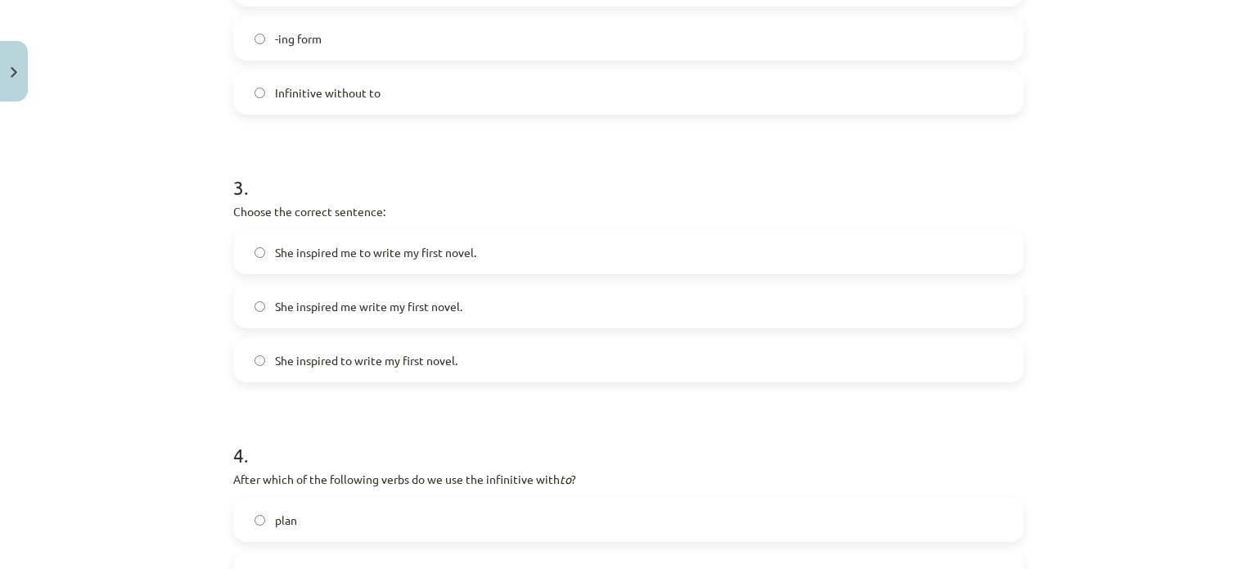
scroll to position [718, 0]
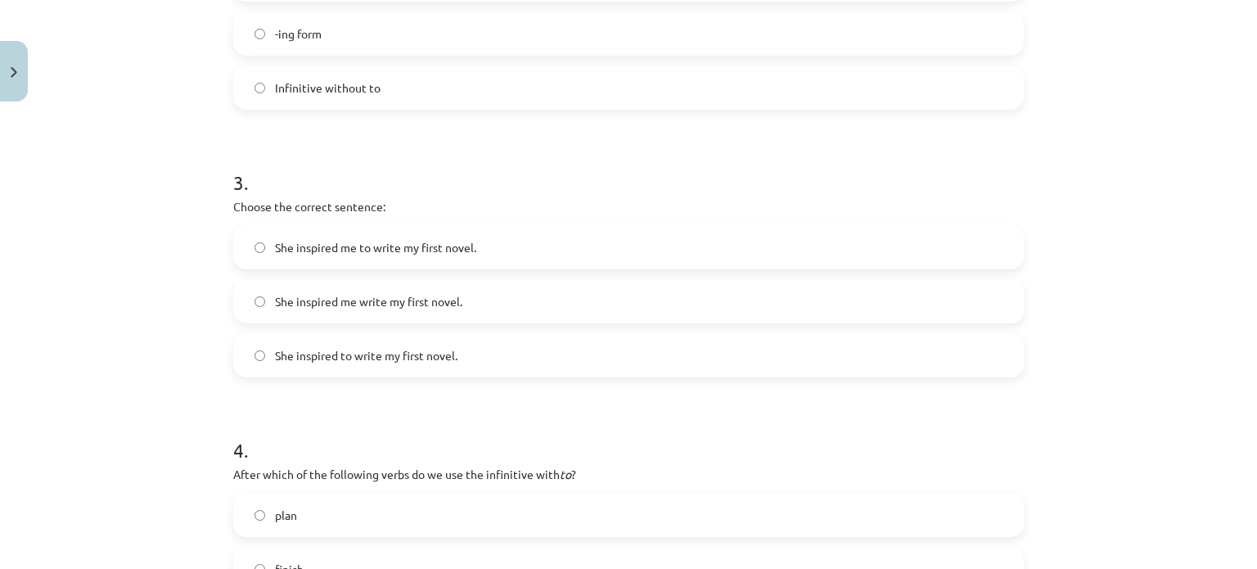
click at [543, 235] on label "She inspired me to write my first novel." at bounding box center [628, 247] width 787 height 41
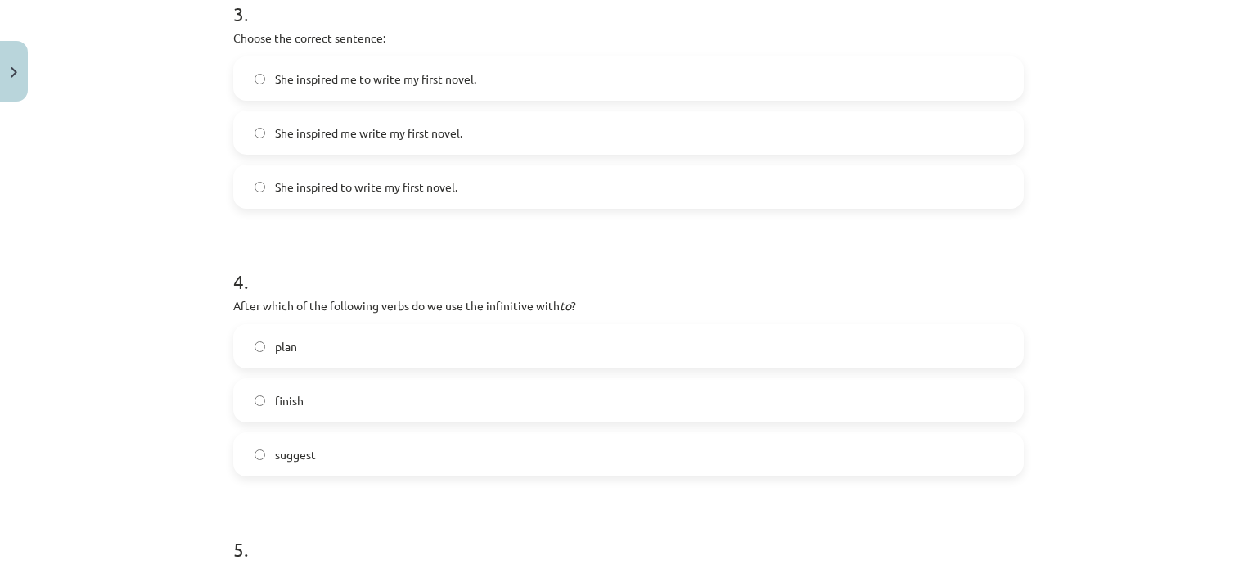
scroll to position [889, 0]
click at [280, 382] on label "finish" at bounding box center [628, 397] width 787 height 41
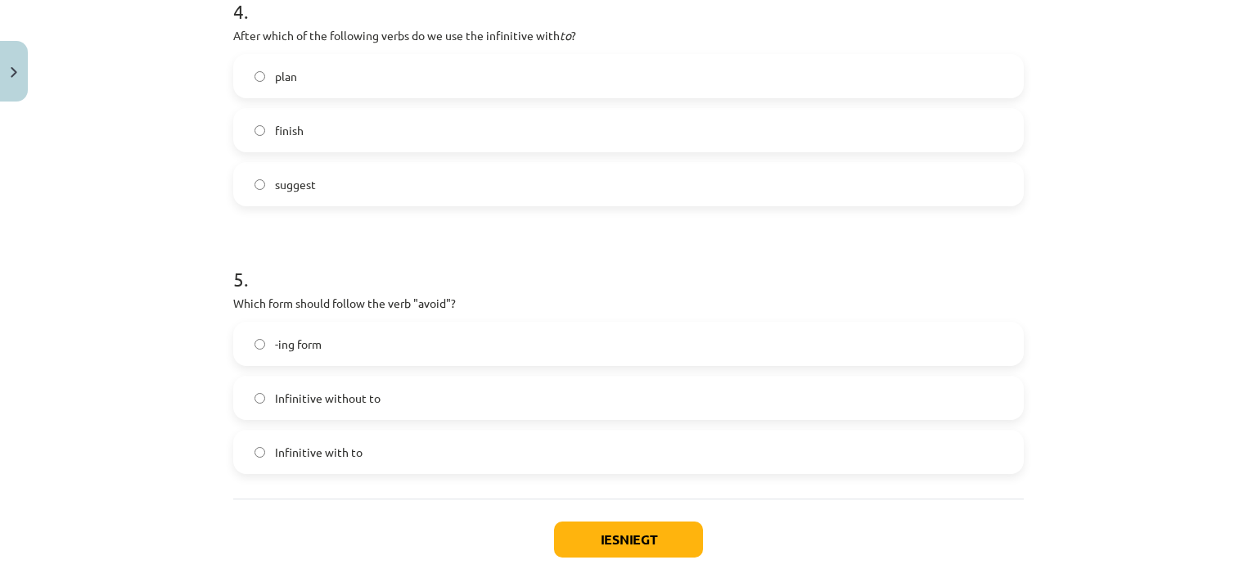
scroll to position [1162, 0]
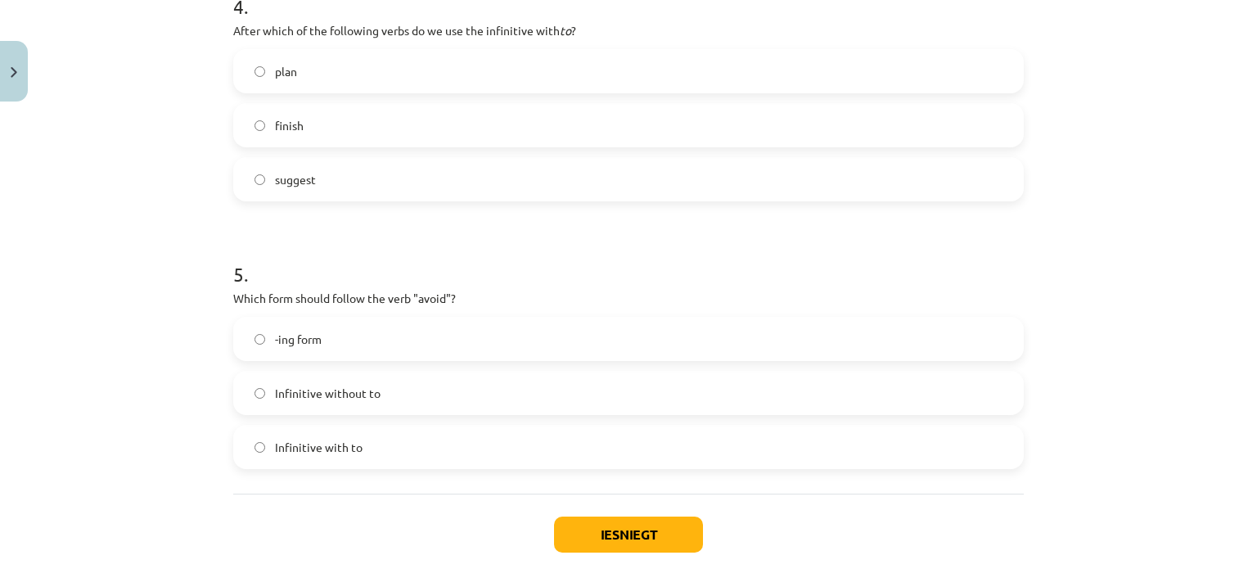
click at [336, 327] on label "-ing form" at bounding box center [628, 338] width 787 height 41
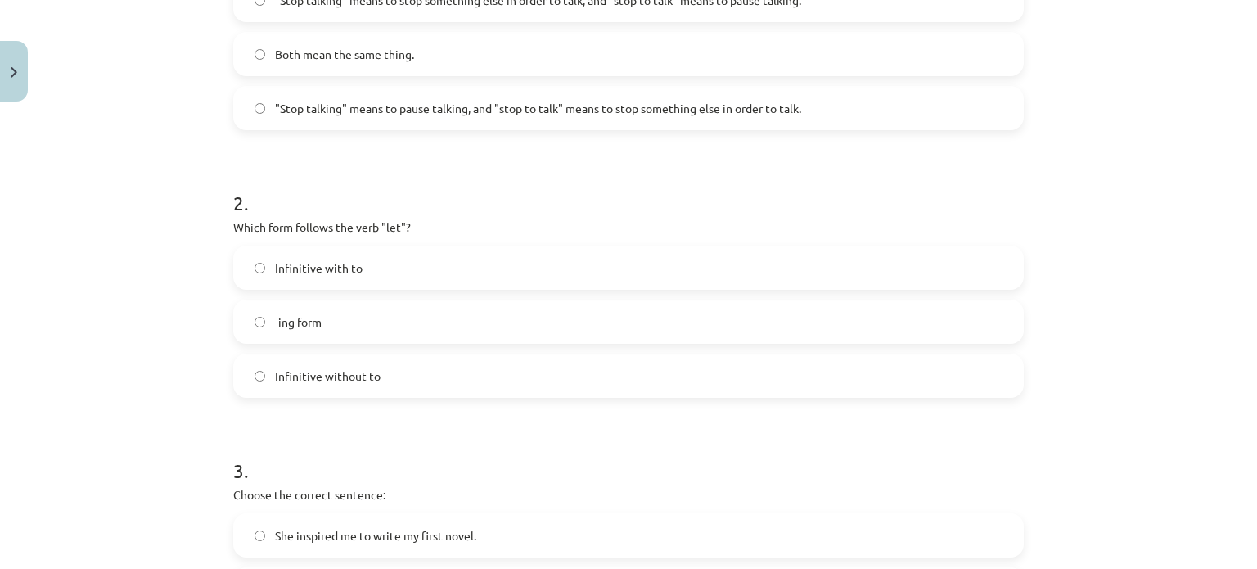
scroll to position [470, 0]
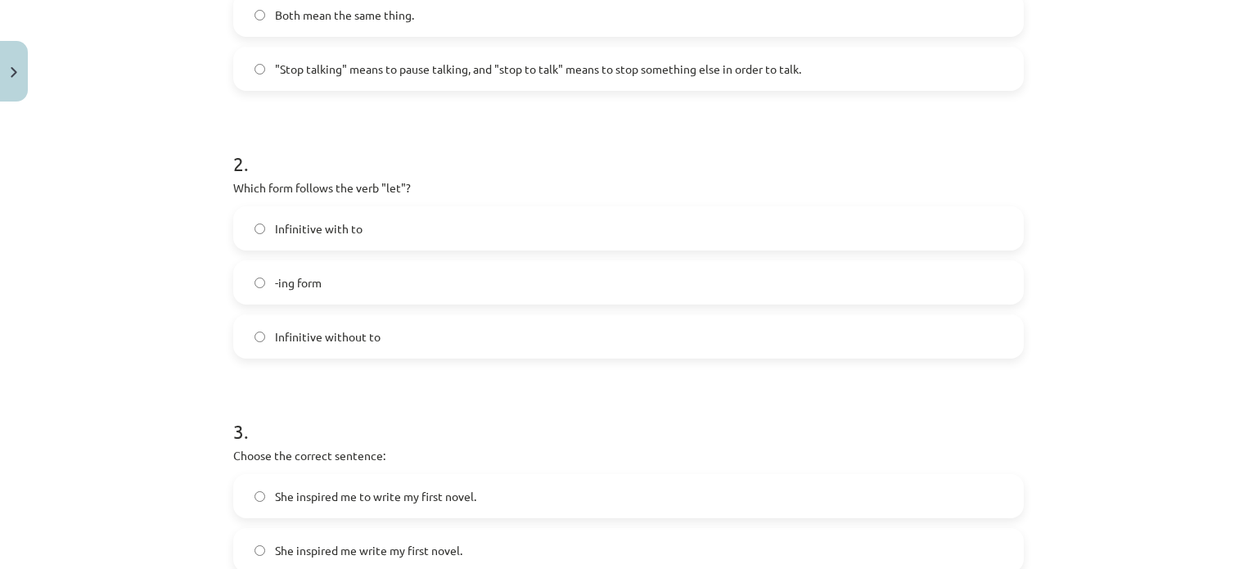
click at [357, 233] on label "Infinitive with to" at bounding box center [628, 228] width 787 height 41
click at [380, 474] on div "She inspired me to write my first novel." at bounding box center [628, 496] width 790 height 44
click at [398, 368] on form "1 . What is the difference in meaning between "stop talking" and "stop to talk"…" at bounding box center [628, 508] width 790 height 1305
click at [398, 363] on form "1 . What is the difference in meaning between "stop talking" and "stop to talk"…" at bounding box center [628, 508] width 790 height 1305
click at [397, 330] on label "Infinitive without to" at bounding box center [628, 336] width 787 height 41
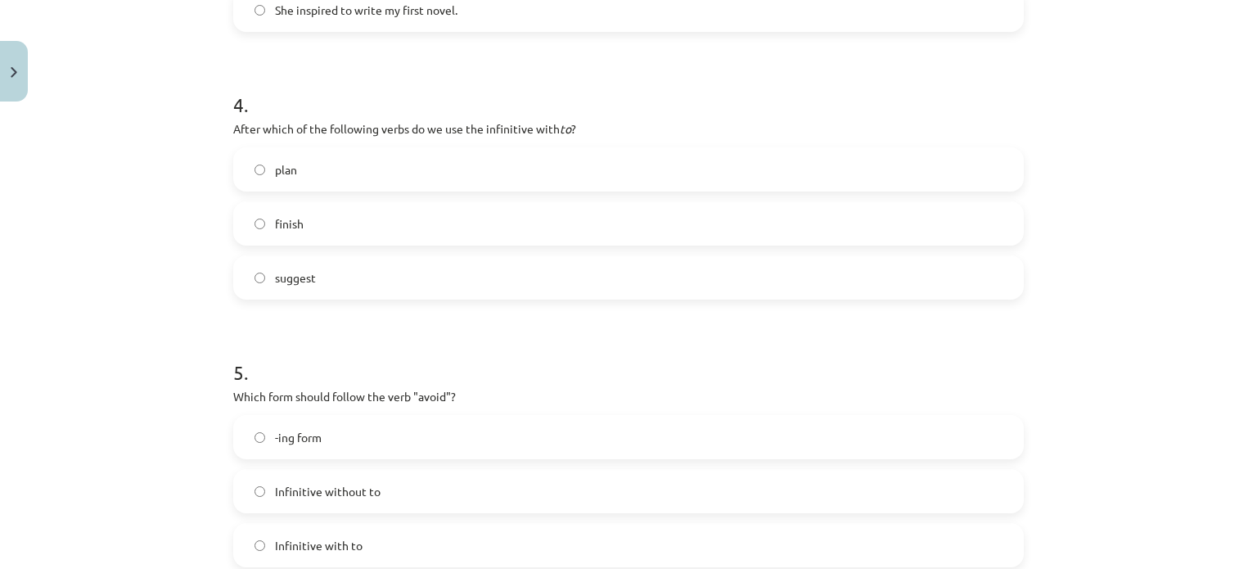
scroll to position [1251, 0]
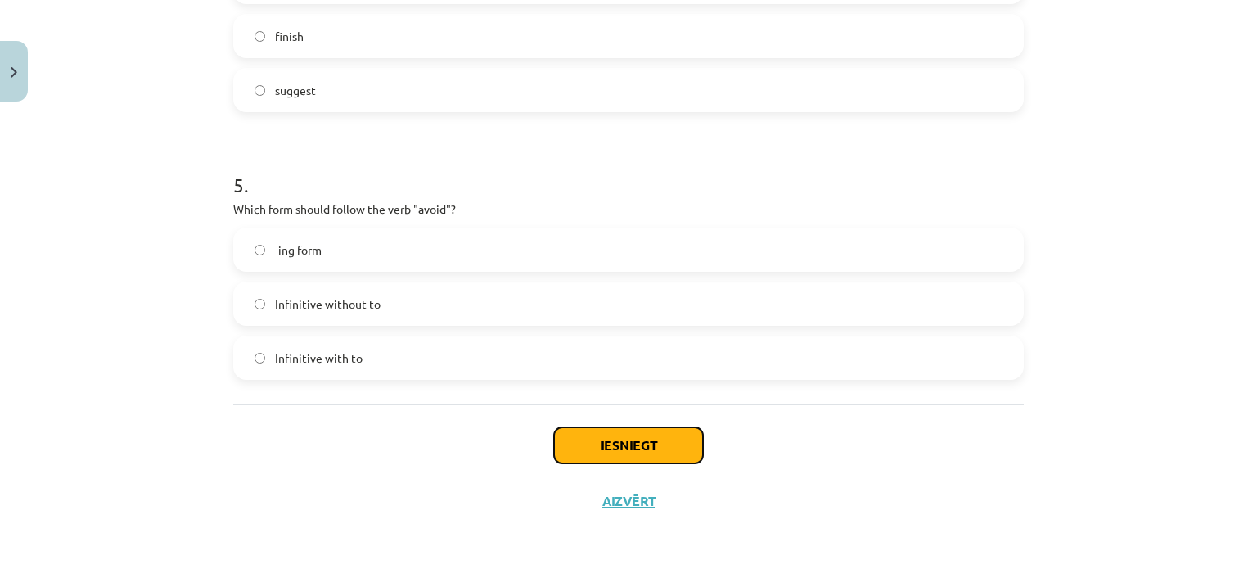
click at [593, 430] on button "Iesniegt" at bounding box center [628, 445] width 149 height 36
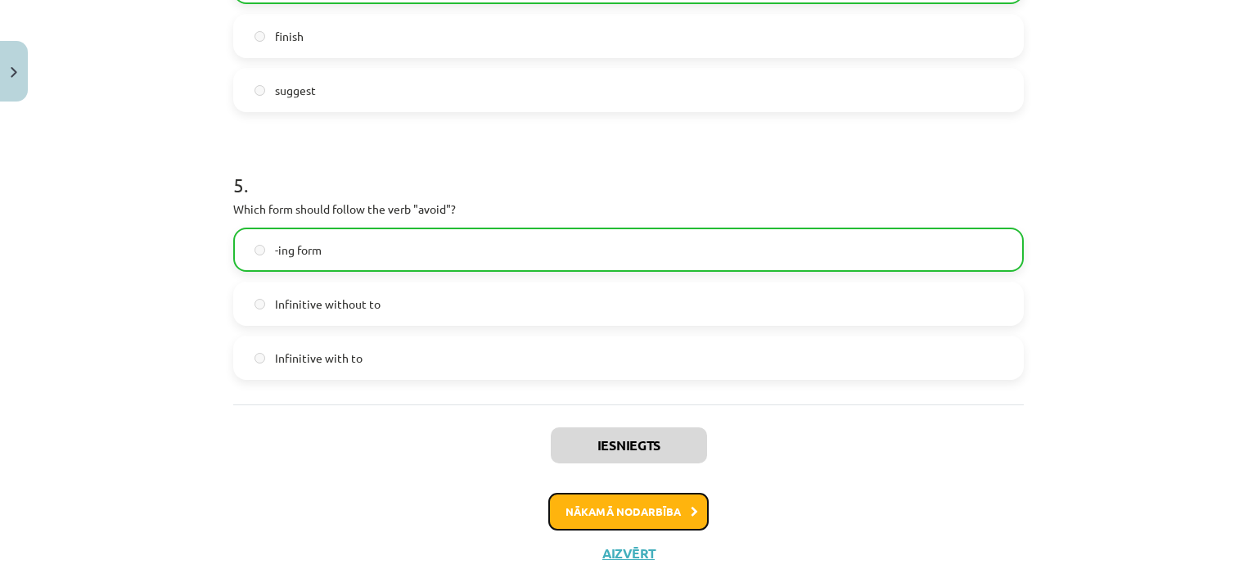
click at [623, 515] on button "Nākamā nodarbība" at bounding box center [628, 512] width 160 height 38
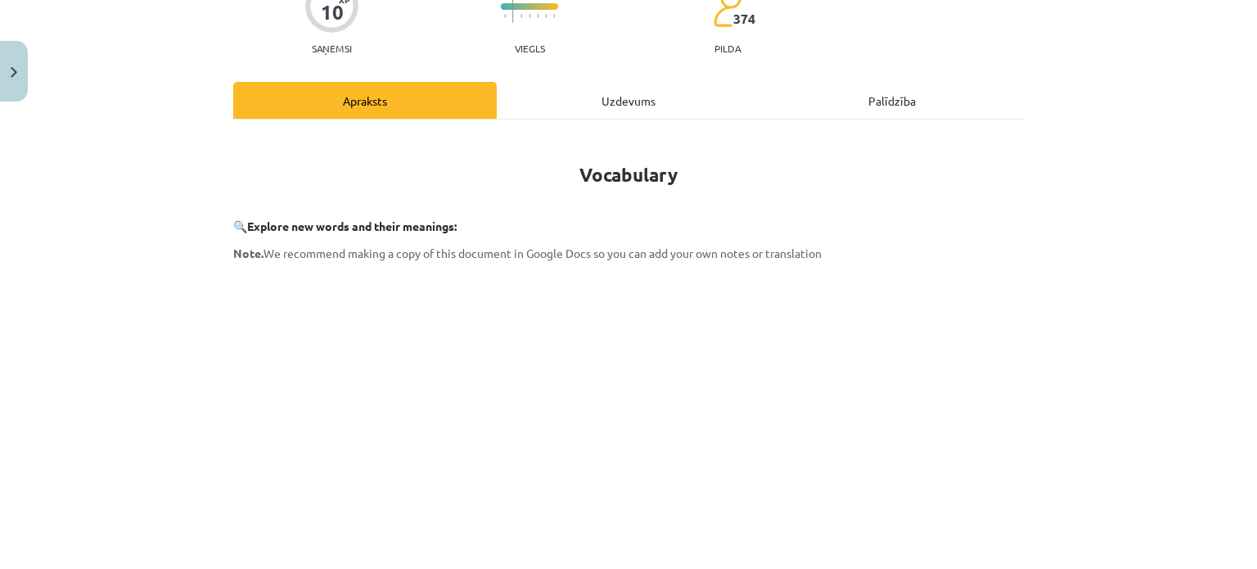
scroll to position [164, 0]
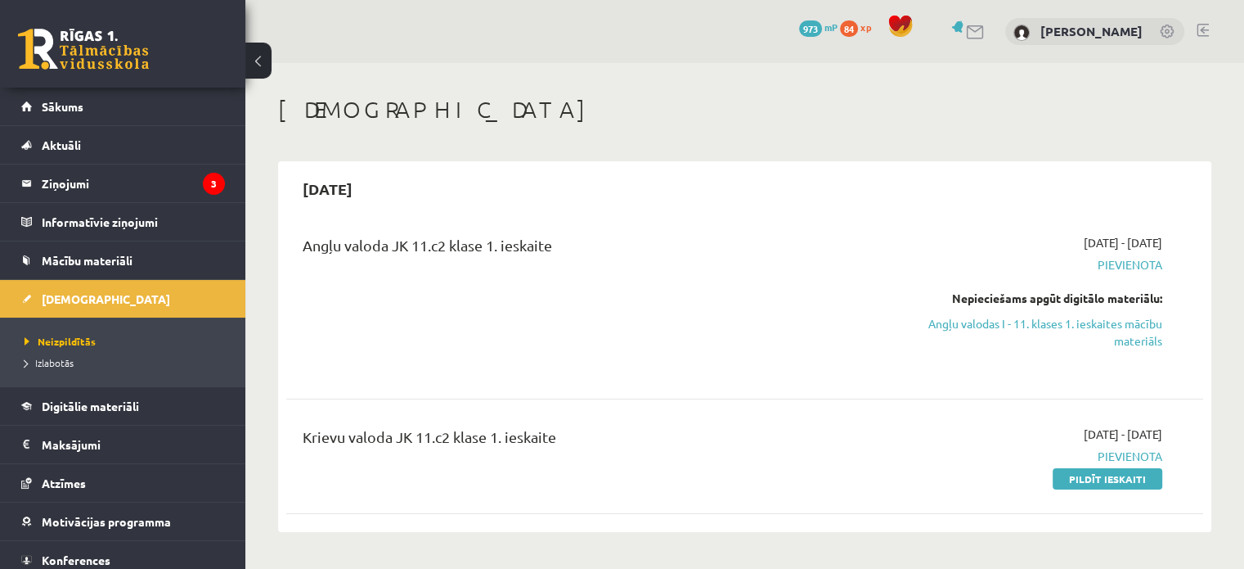
click at [1037, 305] on div "Nepieciešams apgūt digitālo materiālu:" at bounding box center [1028, 298] width 270 height 17
click at [1081, 319] on link "Angļu valodas I - 11. klases 1. ieskaites mācību materiāls" at bounding box center [1028, 332] width 270 height 34
click at [969, 322] on link "Angļu valodas I - 11. klases 1. ieskaites mācību materiāls" at bounding box center [1028, 332] width 270 height 34
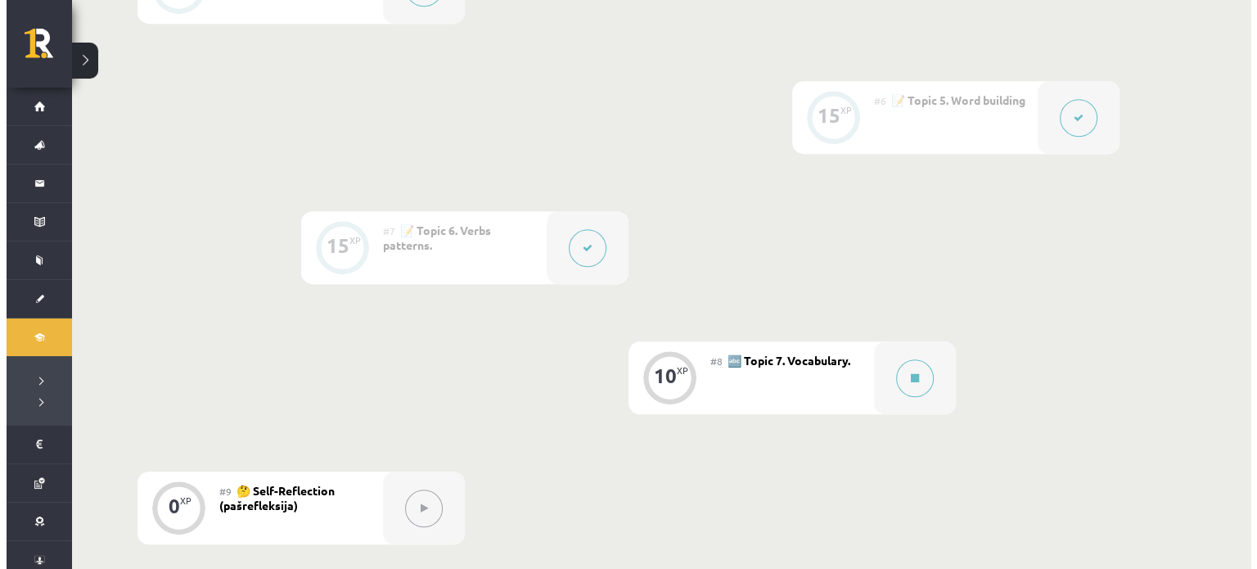
scroll to position [1034, 0]
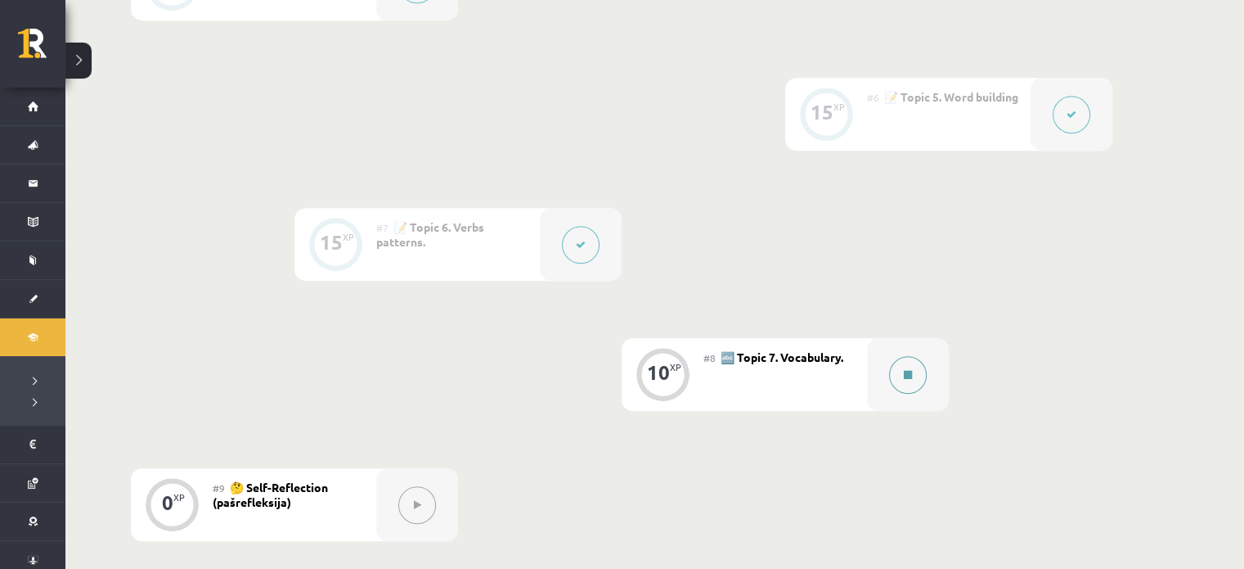
click at [915, 386] on button at bounding box center [908, 375] width 38 height 38
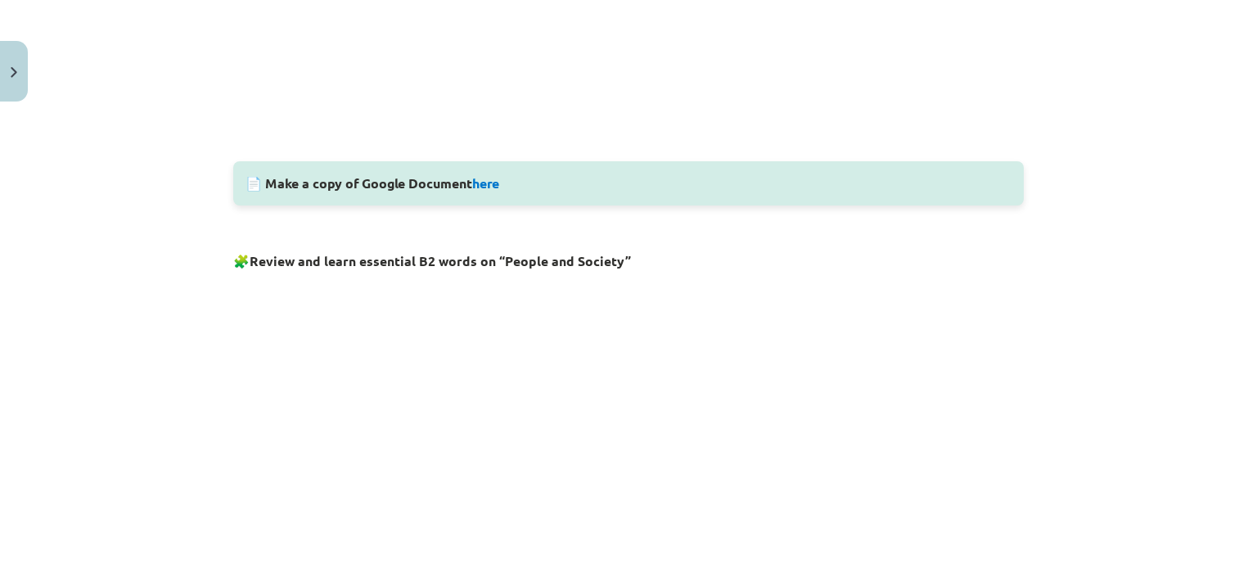
scroll to position [759, 0]
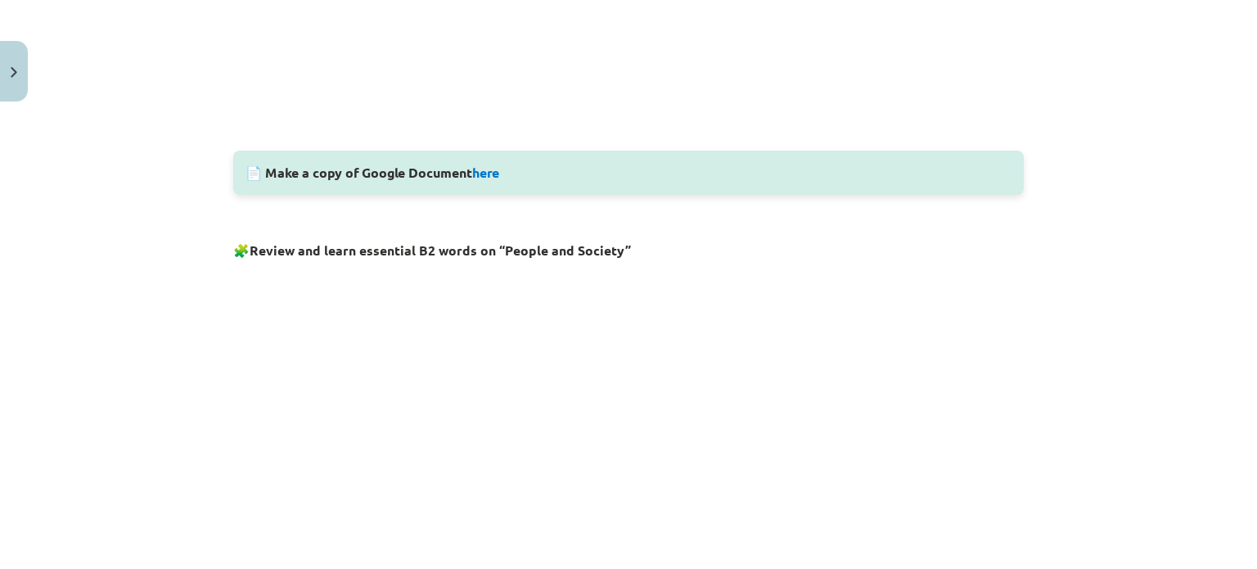
drag, startPoint x: 1119, startPoint y: 258, endPoint x: 1144, endPoint y: 129, distance: 130.8
click at [1144, 129] on div "Mācību tēma: Angļu valodas i - 11. klases 1. ieskaites mācību materiāls #8 🔤 To…" at bounding box center [628, 284] width 1257 height 569
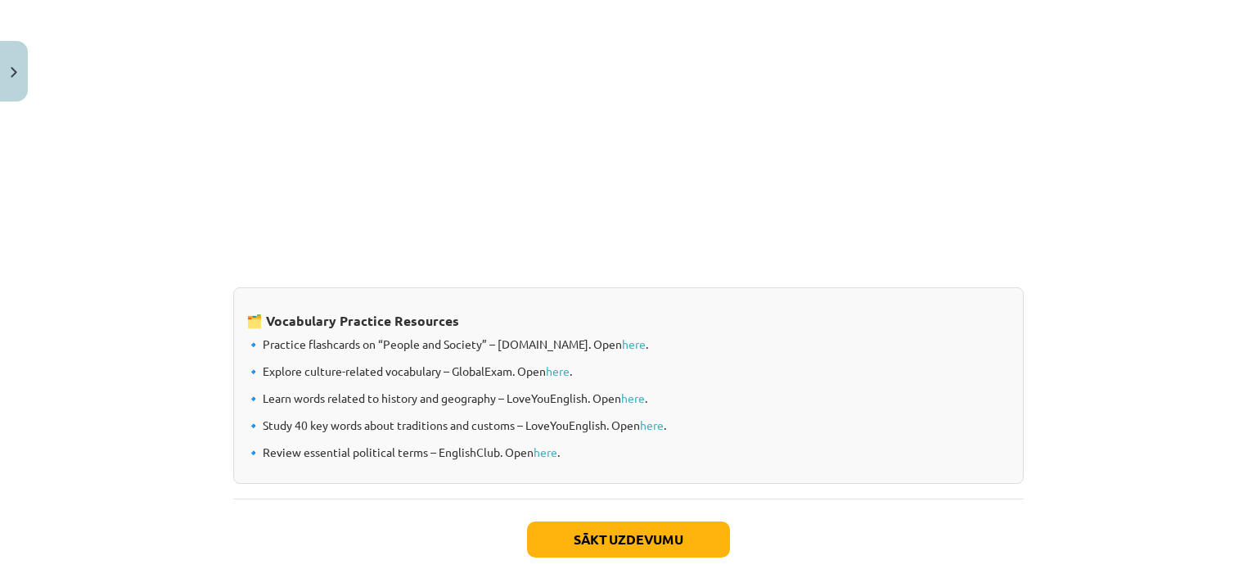
scroll to position [1273, 0]
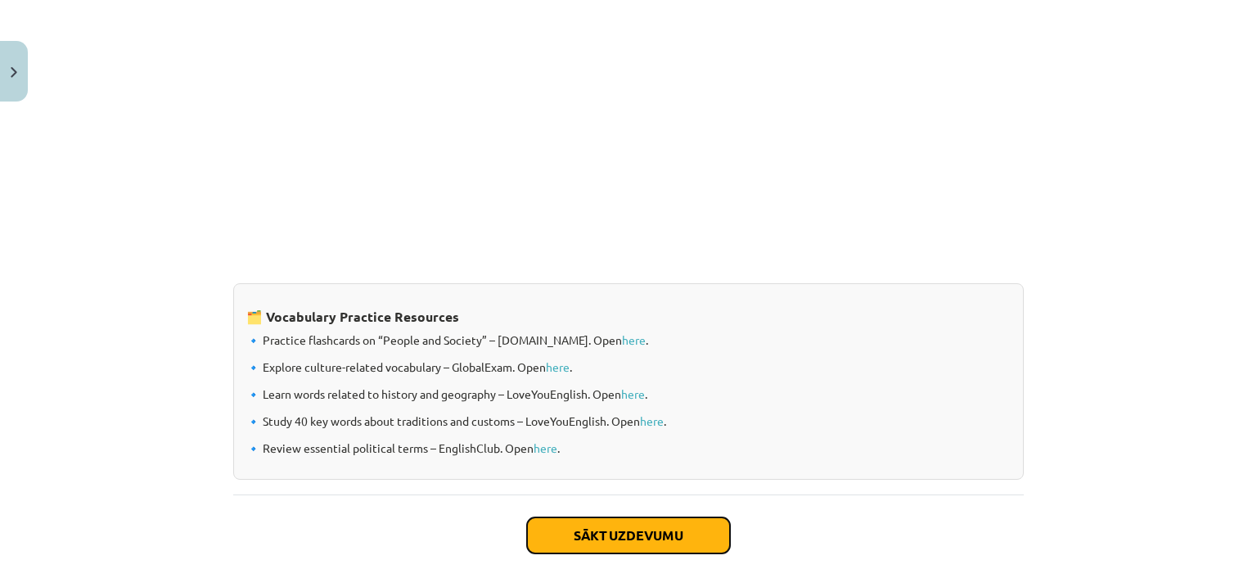
drag, startPoint x: 1144, startPoint y: 129, endPoint x: 600, endPoint y: 529, distance: 675.3
click at [600, 529] on button "Sākt uzdevumu" at bounding box center [628, 535] width 203 height 36
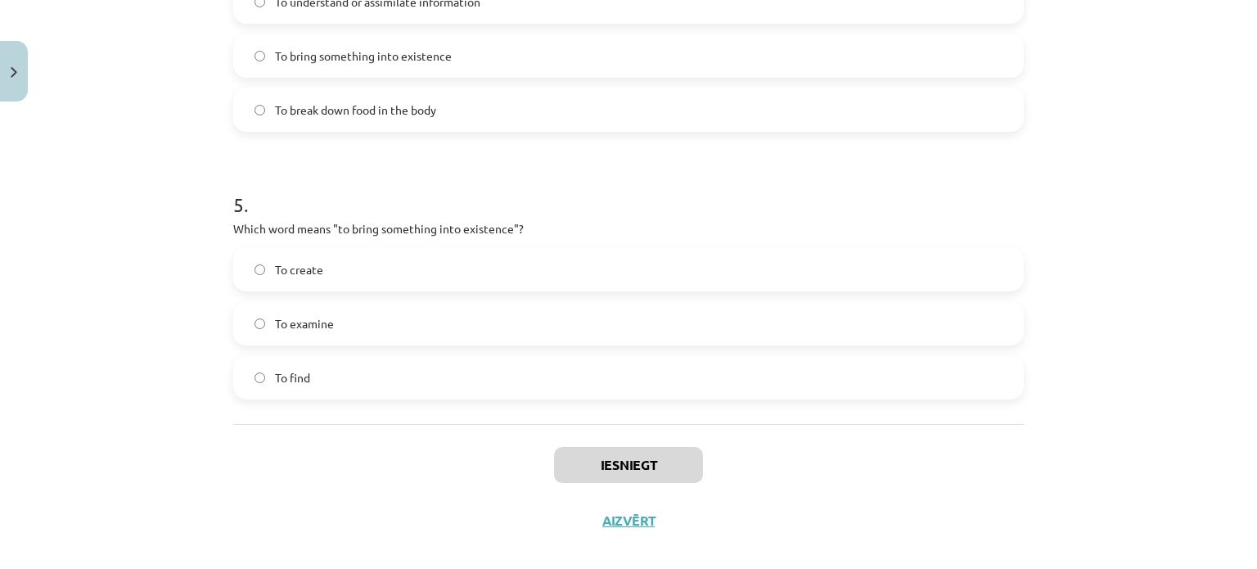
scroll to position [1305, 0]
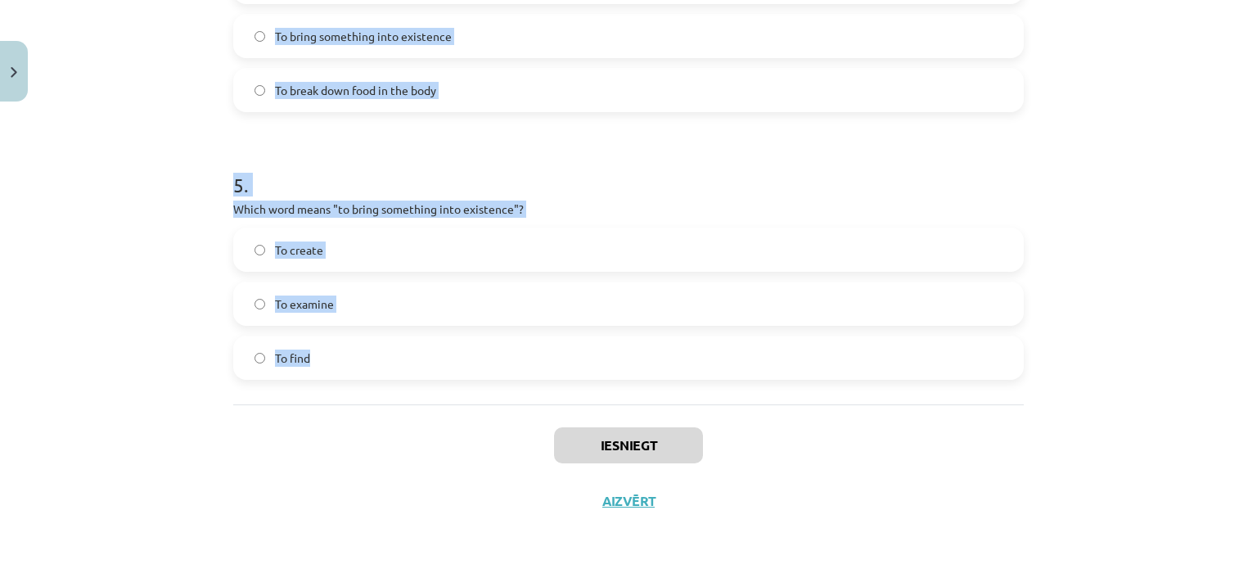
drag, startPoint x: 200, startPoint y: 310, endPoint x: 407, endPoint y: 369, distance: 214.4
click at [407, 369] on div "Mācību tēma: Angļu valodas i - 11. klases 1. ieskaites mācību materiāls #8 🔤 To…" at bounding box center [628, 284] width 1257 height 569
copy form "1 . Which of the following means "the surroundings or conditions in which a per…"
click at [196, 149] on div "Mācību tēma: Angļu valodas i - 11. klases 1. ieskaites mācību materiāls #8 🔤 To…" at bounding box center [628, 284] width 1257 height 569
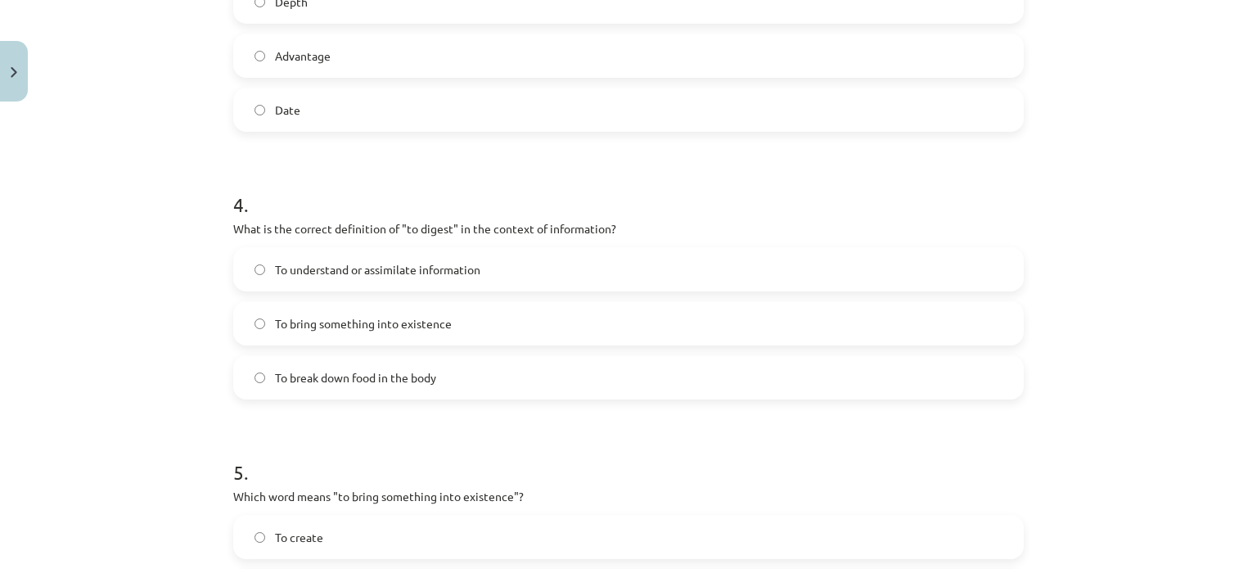
scroll to position [1017, 0]
drag, startPoint x: 245, startPoint y: 392, endPoint x: 173, endPoint y: 184, distance: 219.9
click at [173, 184] on div "Mācību tēma: Angļu valodas i - 11. klases 1. ieskaites mācību materiāls #8 🔤 To…" at bounding box center [628, 284] width 1257 height 569
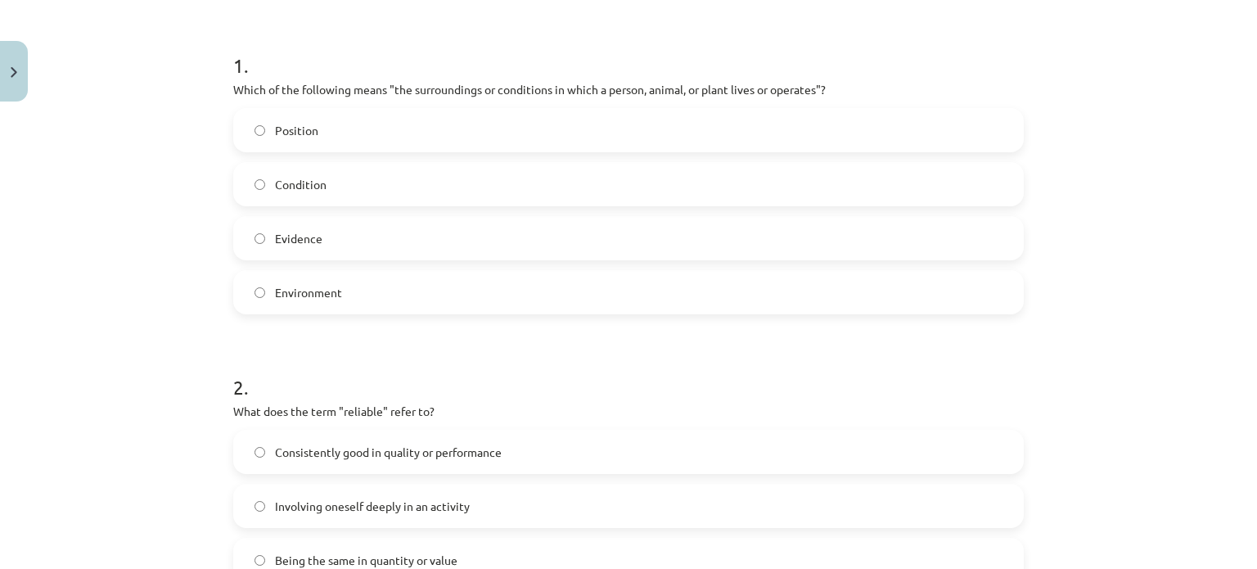
scroll to position [299, 0]
click at [276, 290] on span "Environment" at bounding box center [308, 293] width 67 height 17
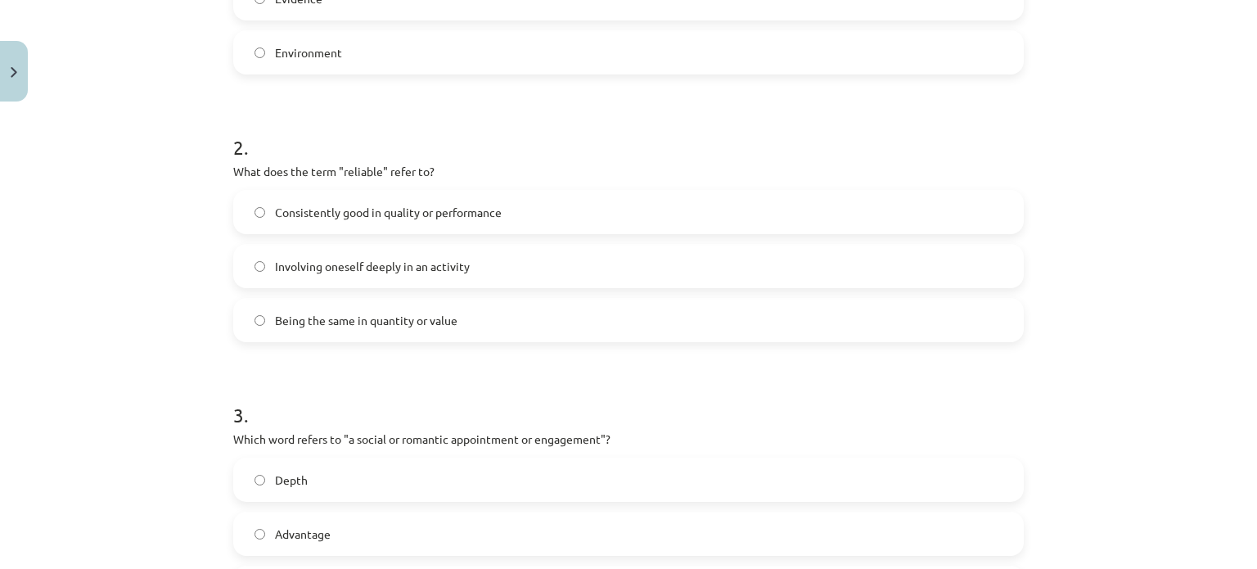
scroll to position [542, 0]
click at [357, 208] on span "Consistently good in quality or performance" at bounding box center [388, 210] width 227 height 17
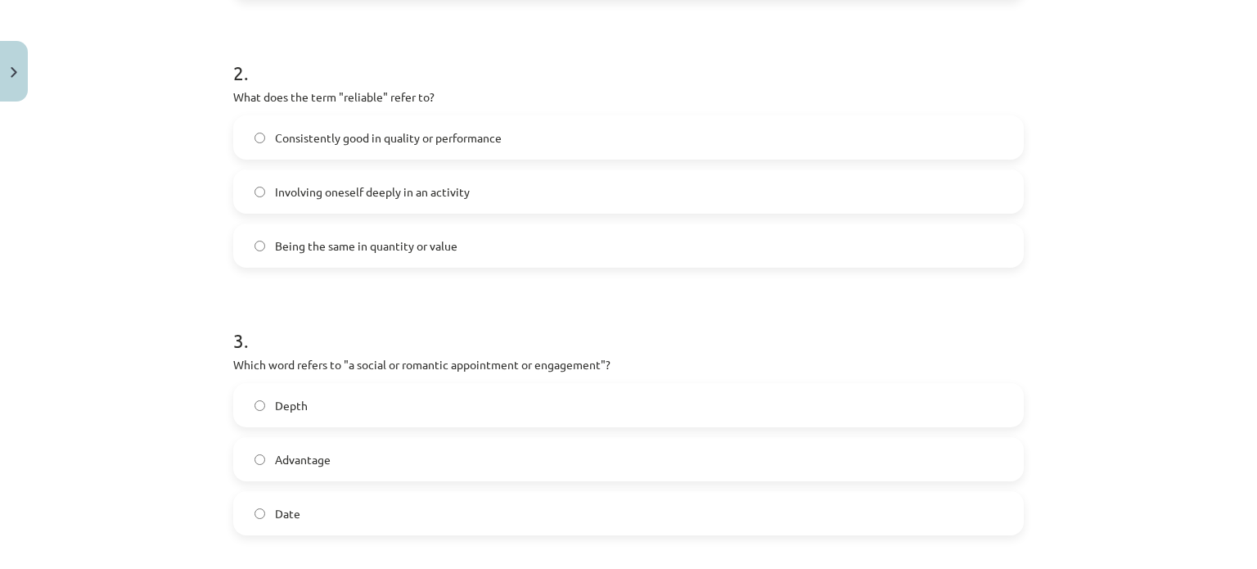
scroll to position [615, 0]
click at [288, 511] on span "Date" at bounding box center [287, 512] width 25 height 17
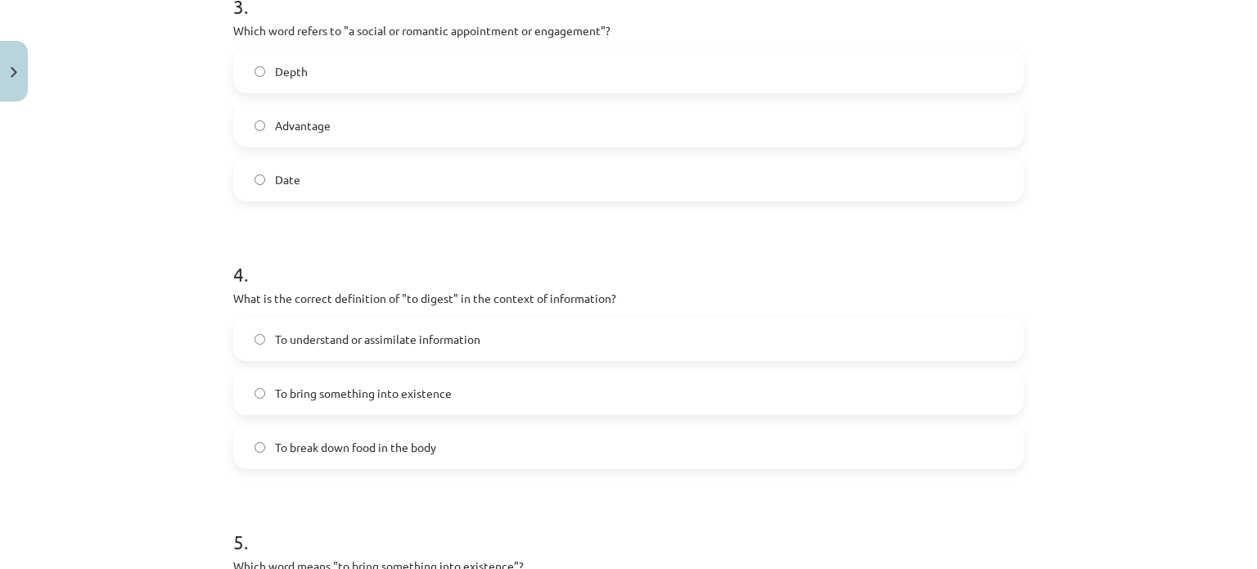
scroll to position [949, 0]
click at [325, 345] on span "To understand or assimilate information" at bounding box center [377, 338] width 205 height 17
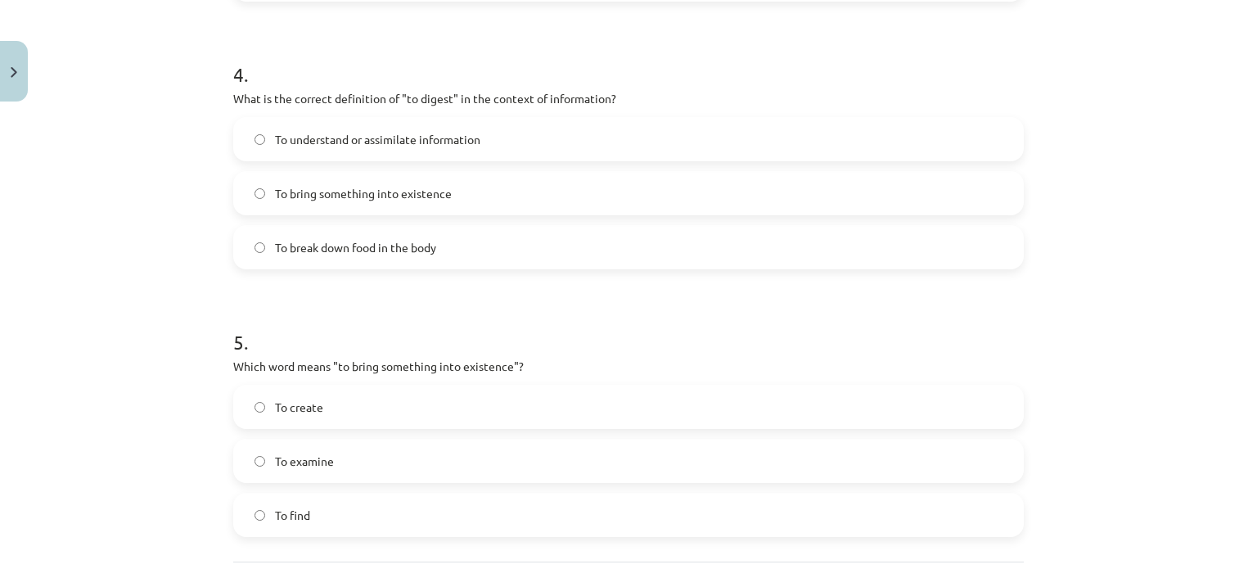
scroll to position [1151, 0]
click at [328, 421] on label "To create" at bounding box center [628, 403] width 787 height 41
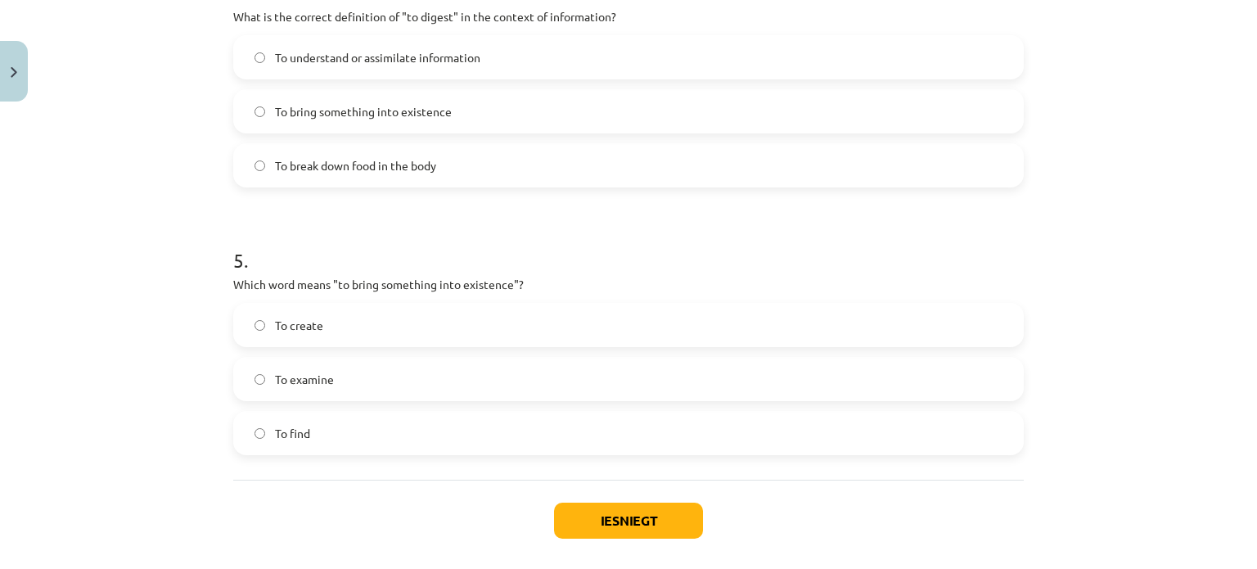
scroll to position [1253, 0]
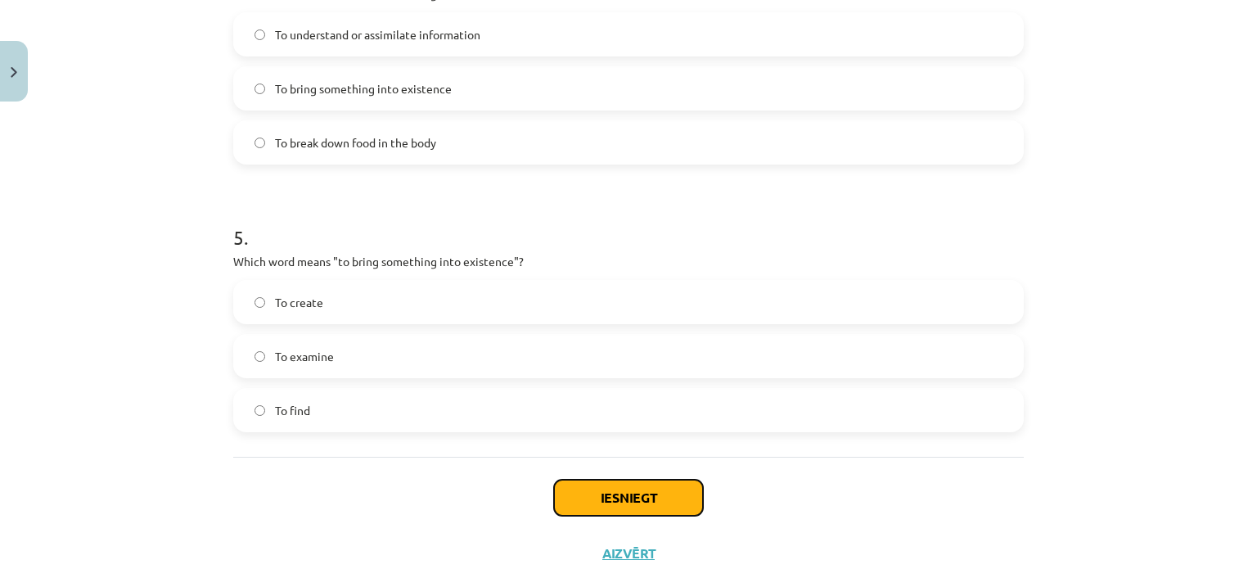
click at [619, 506] on button "Iesniegt" at bounding box center [628, 497] width 149 height 36
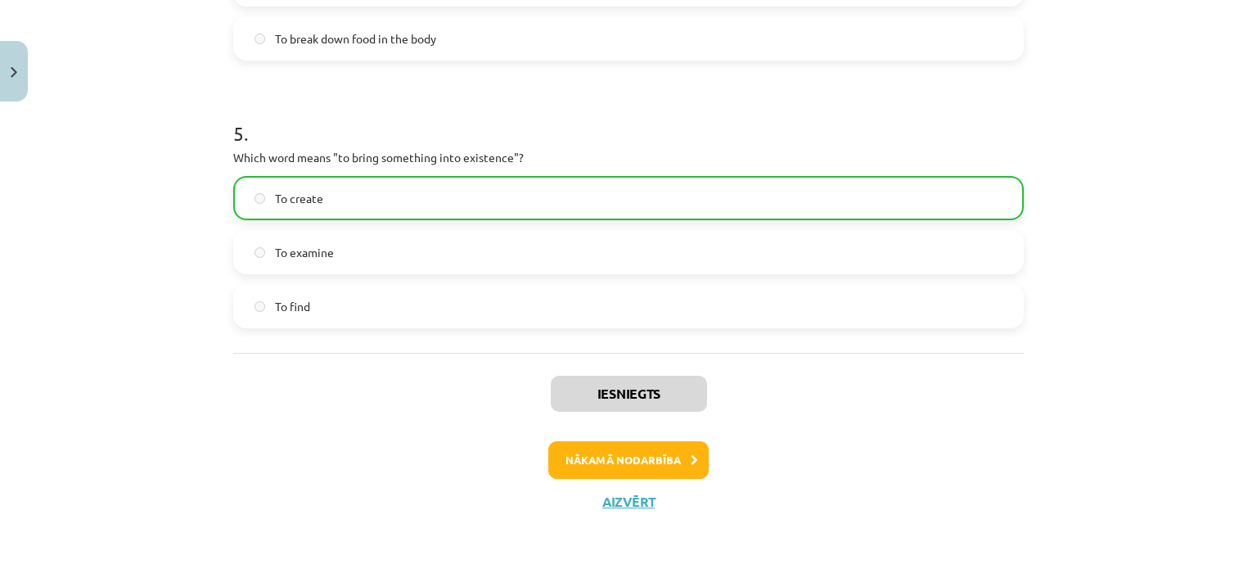
scroll to position [1356, 0]
click at [625, 454] on button "Nākamā nodarbība" at bounding box center [628, 460] width 160 height 38
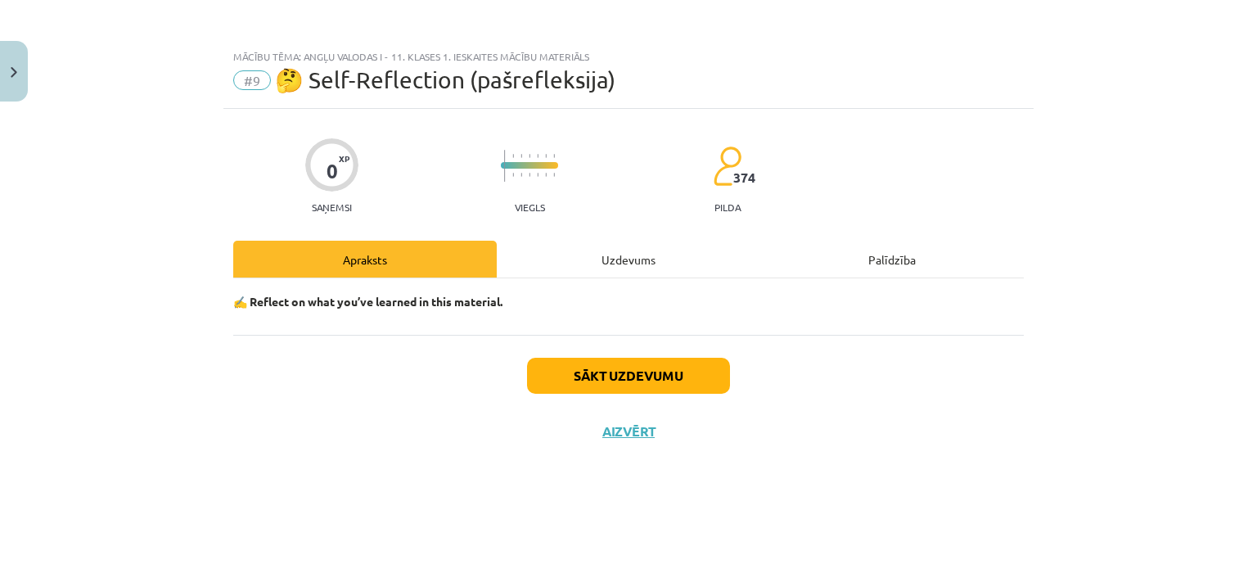
scroll to position [0, 0]
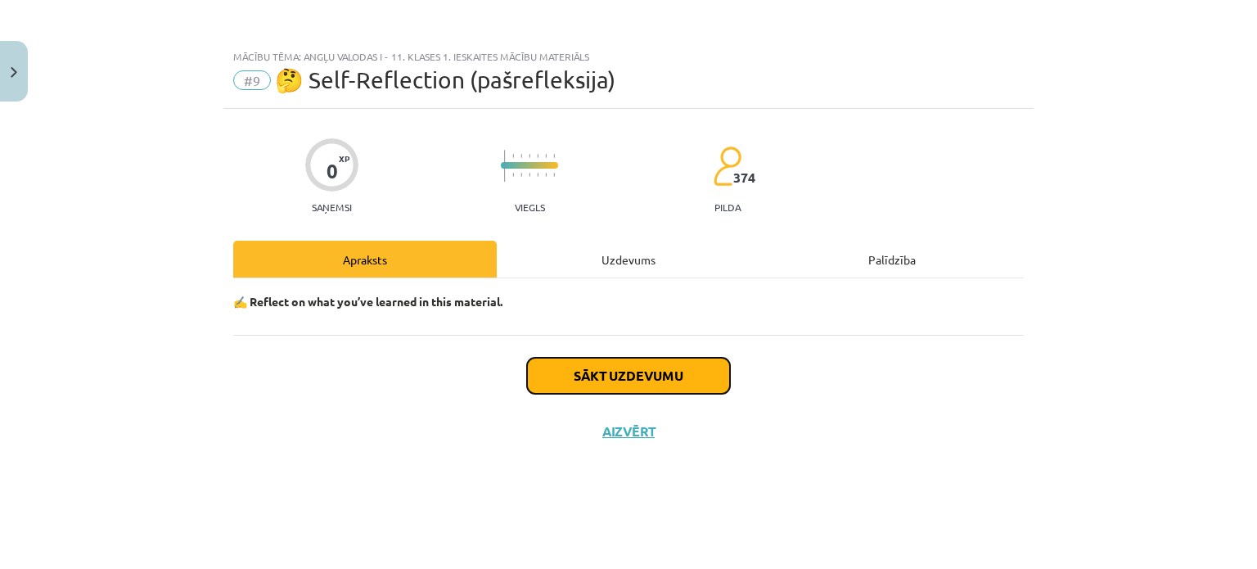
click at [638, 366] on button "Sākt uzdevumu" at bounding box center [628, 376] width 203 height 36
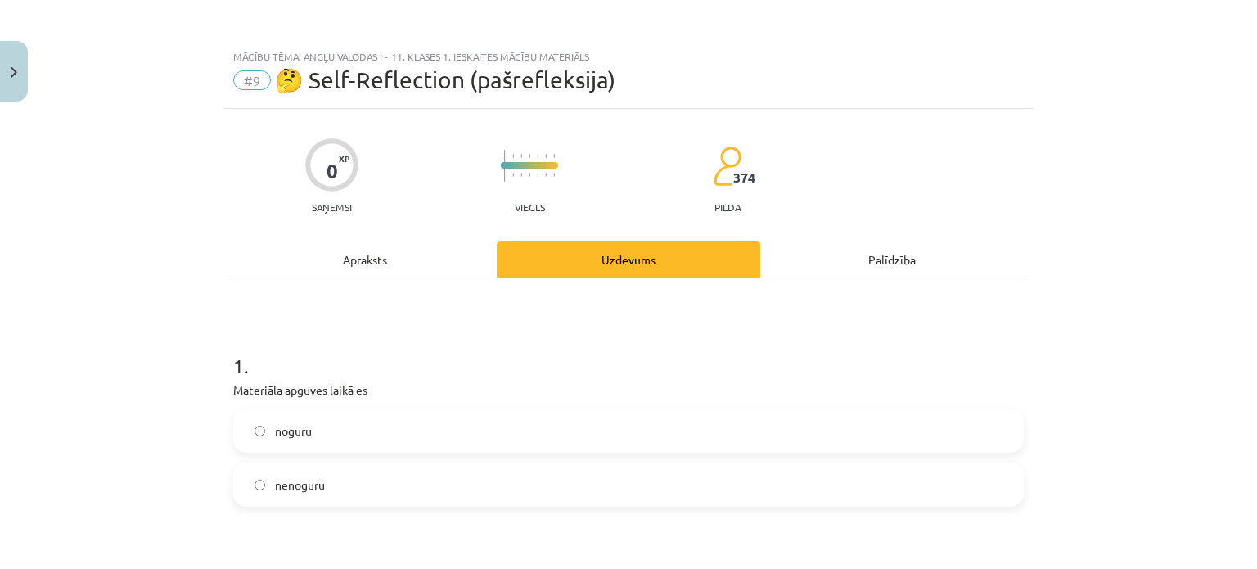
click at [440, 418] on label "noguru" at bounding box center [628, 430] width 787 height 41
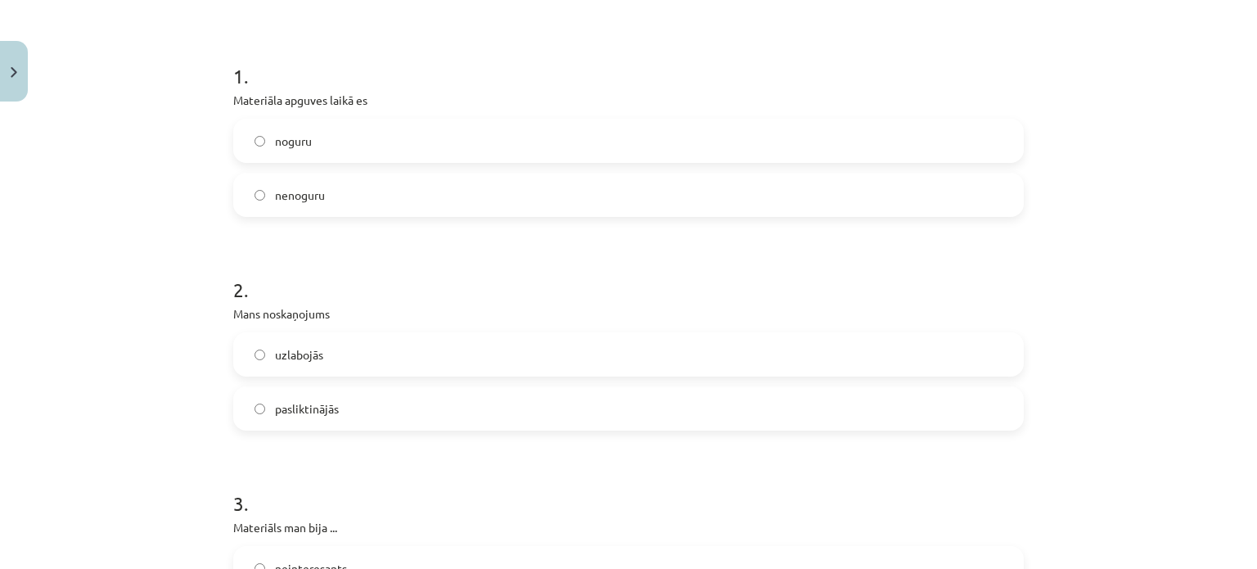
scroll to position [299, 0]
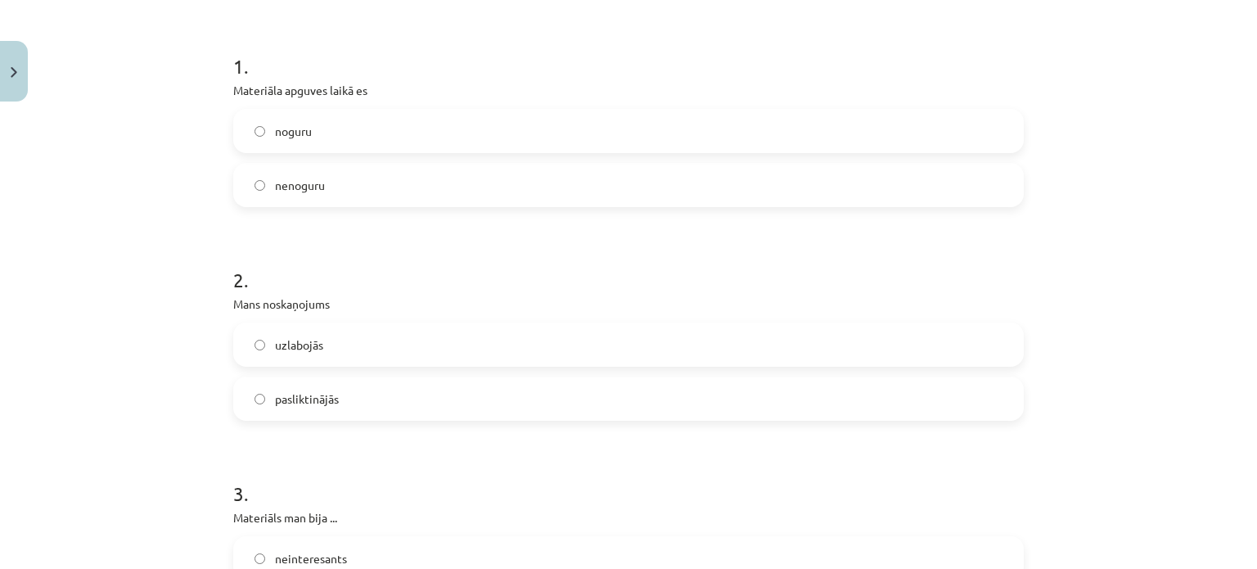
click at [412, 343] on label "uzlabojās" at bounding box center [628, 344] width 787 height 41
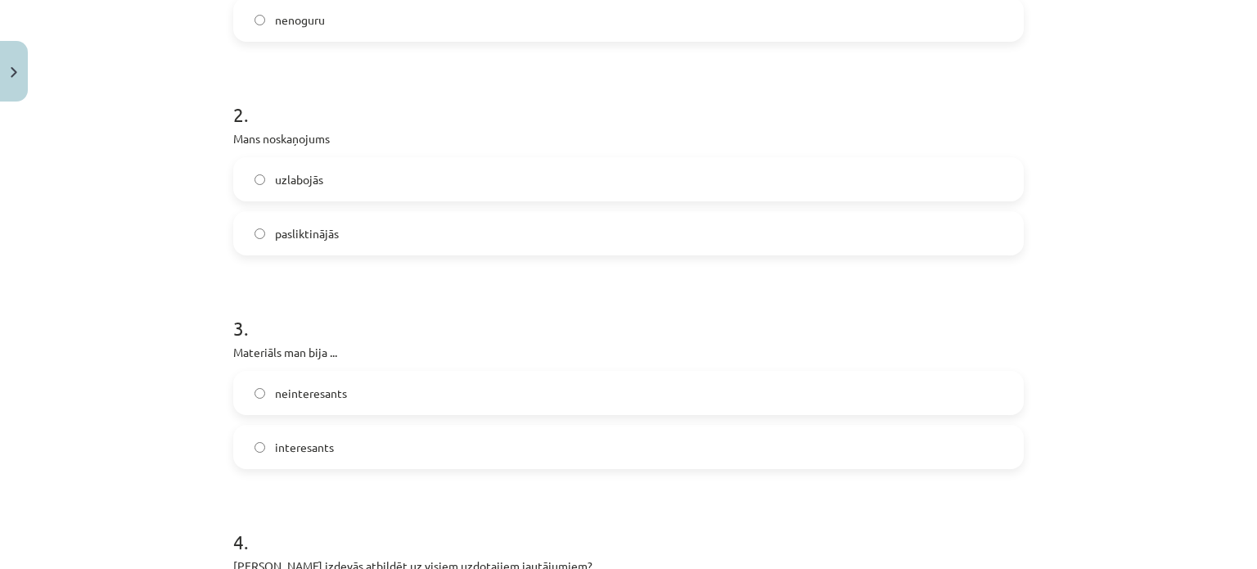
scroll to position [471, 0]
click at [367, 398] on label "neinteresants" at bounding box center [628, 386] width 787 height 41
click at [502, 202] on div "uzlabojās pasliktinājās" at bounding box center [628, 200] width 790 height 98
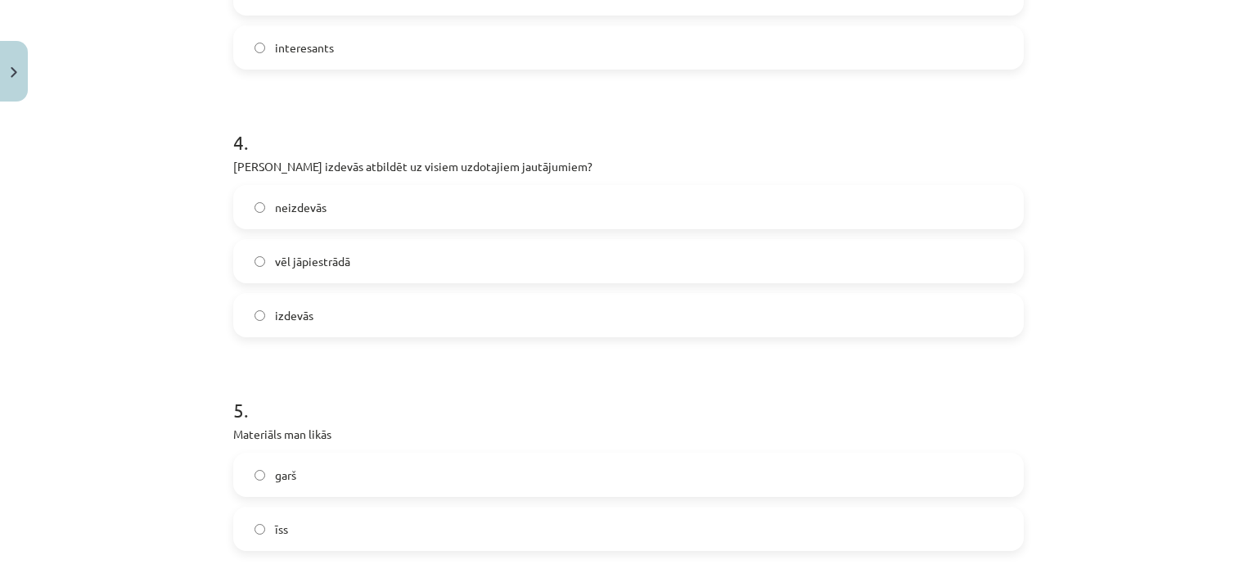
scroll to position [864, 0]
click at [461, 317] on label "izdevās" at bounding box center [628, 315] width 787 height 41
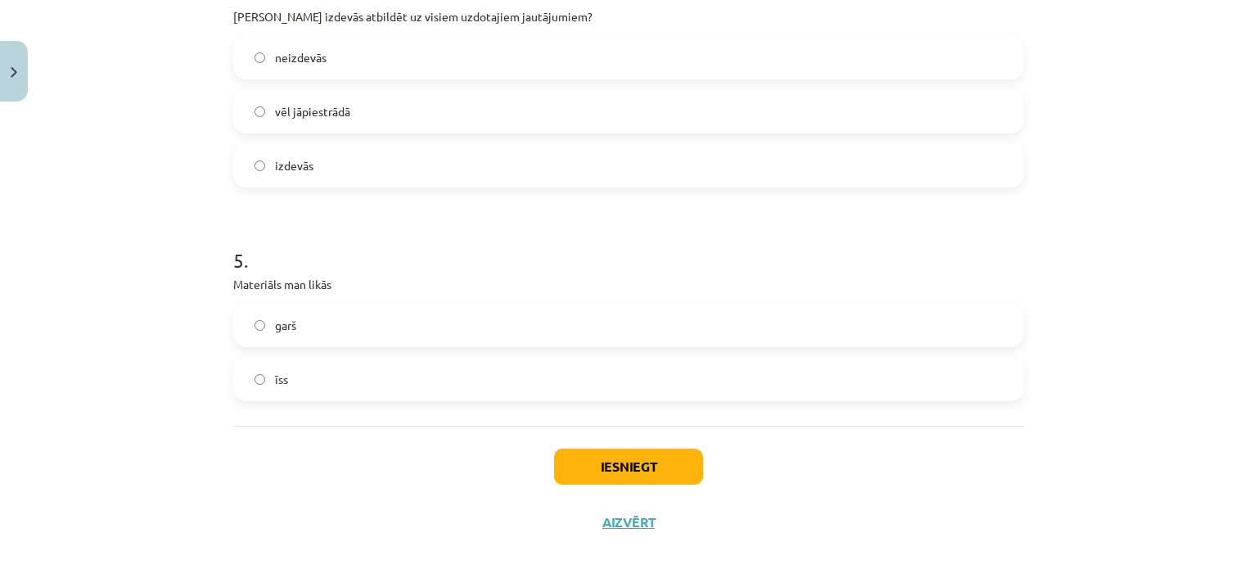
scroll to position [1035, 0]
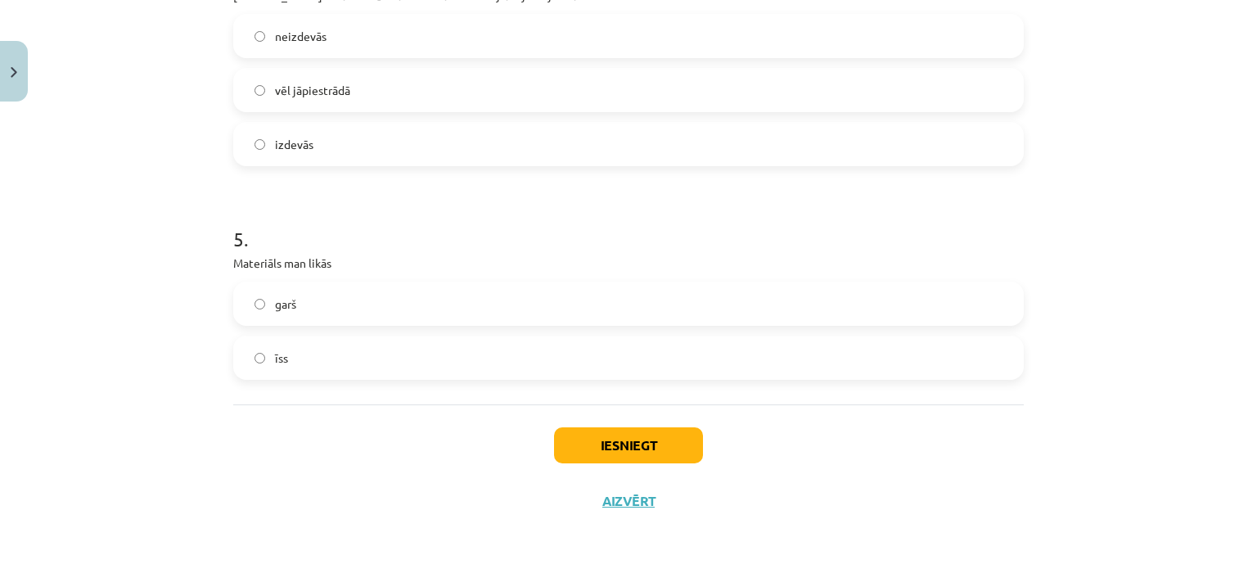
click at [457, 299] on label "garš" at bounding box center [628, 303] width 787 height 41
click at [573, 425] on div "Iesniegt Aizvērt" at bounding box center [628, 461] width 790 height 115
click at [604, 448] on button "Iesniegt" at bounding box center [628, 445] width 149 height 36
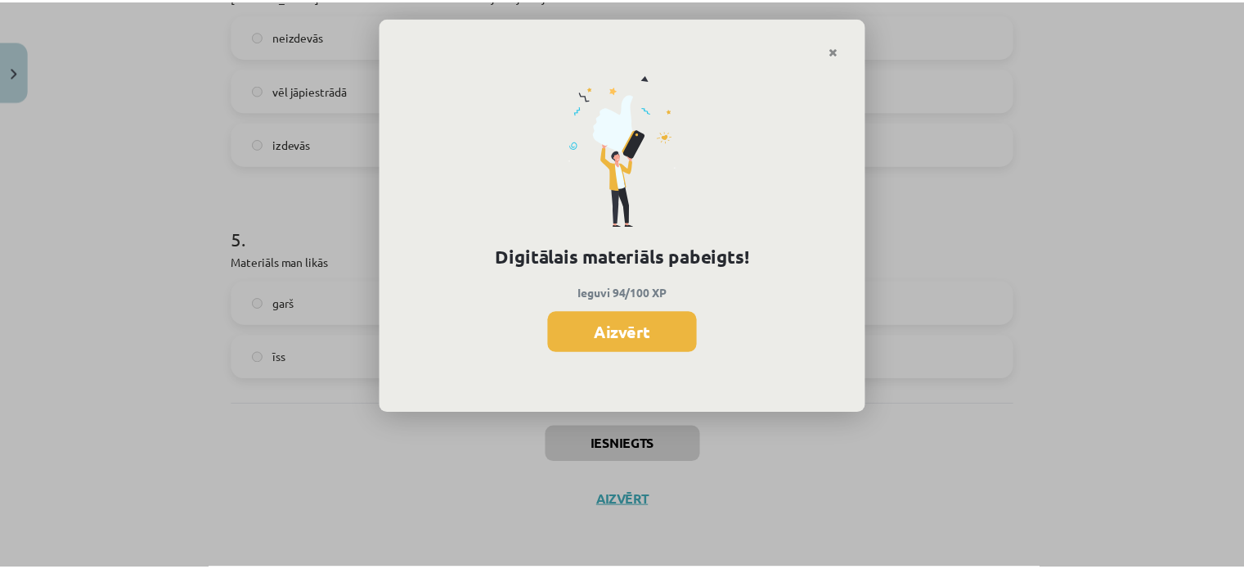
scroll to position [1033, 0]
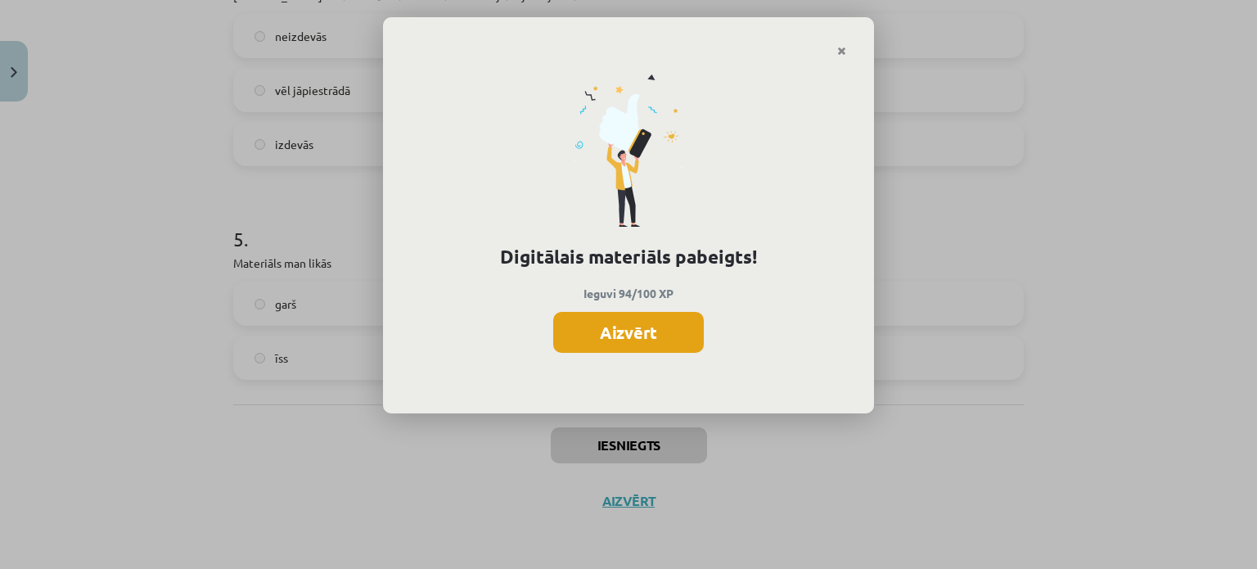
click at [671, 344] on button "Aizvērt" at bounding box center [628, 332] width 151 height 41
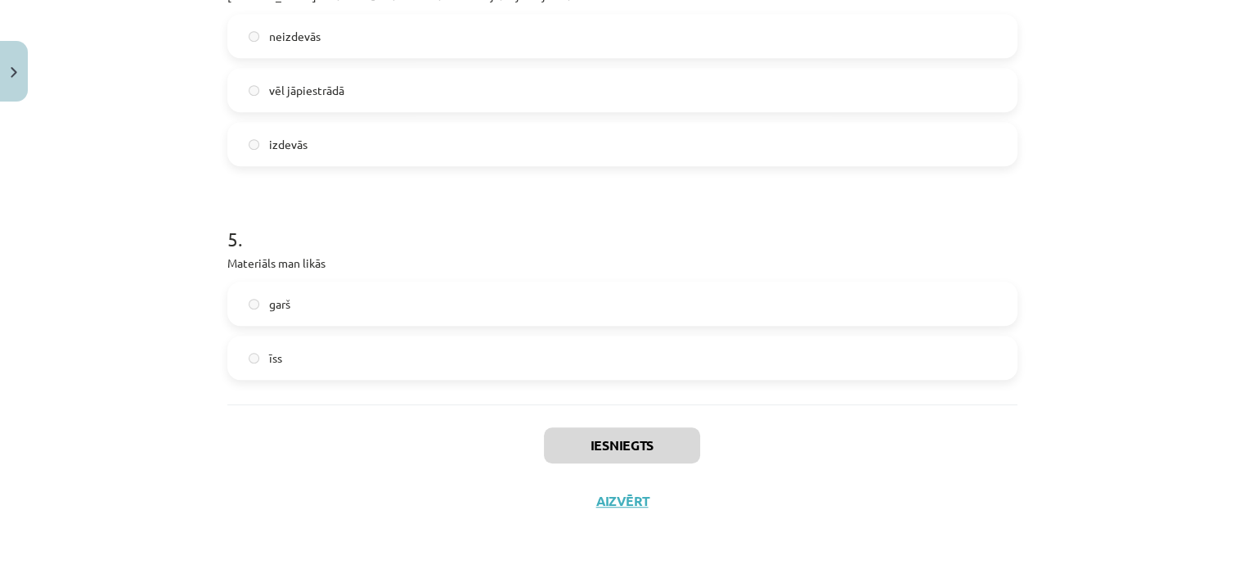
scroll to position [1217, 0]
click at [616, 506] on button "Aizvērt" at bounding box center [623, 501] width 62 height 16
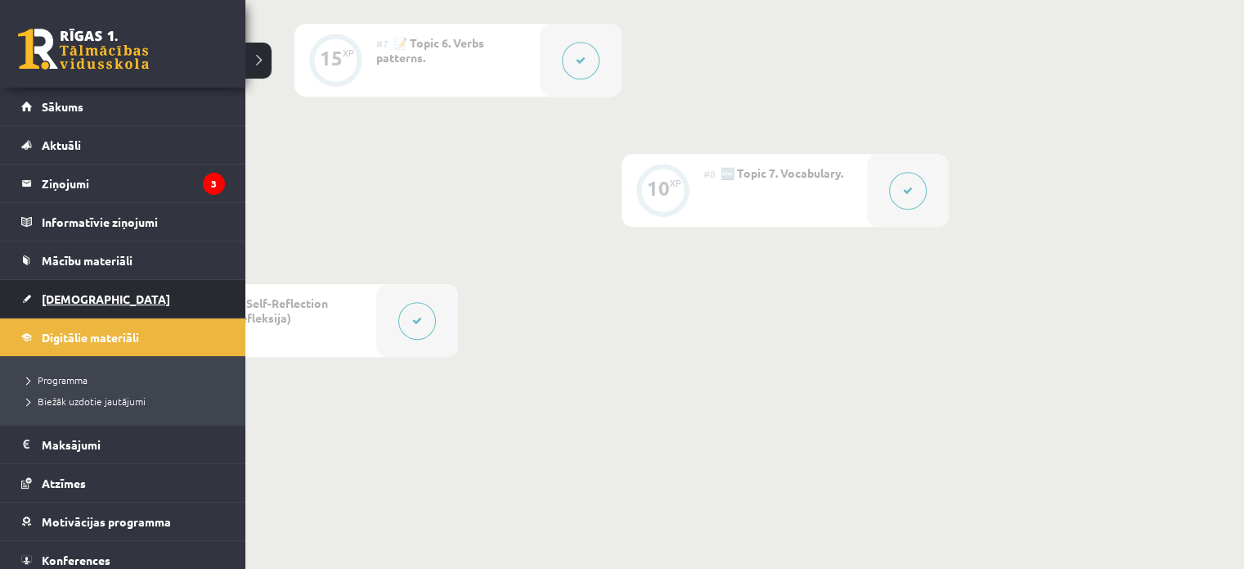
click at [85, 282] on link "[DEMOGRAPHIC_DATA]" at bounding box center [123, 299] width 204 height 38
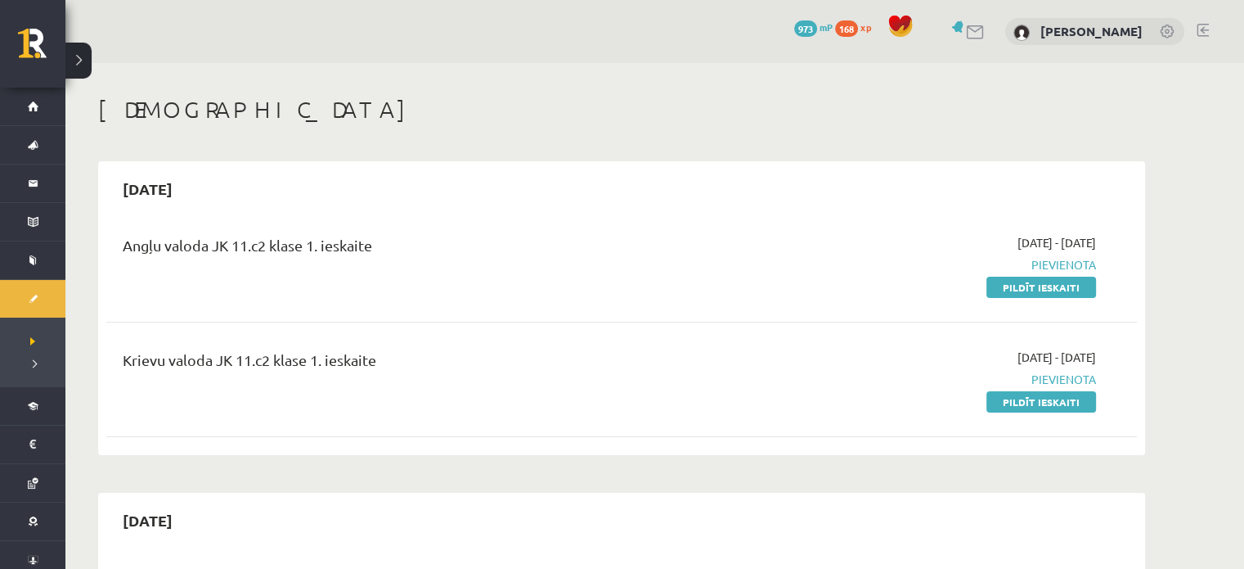
click at [1021, 279] on link "Pildīt ieskaiti" at bounding box center [1042, 287] width 110 height 21
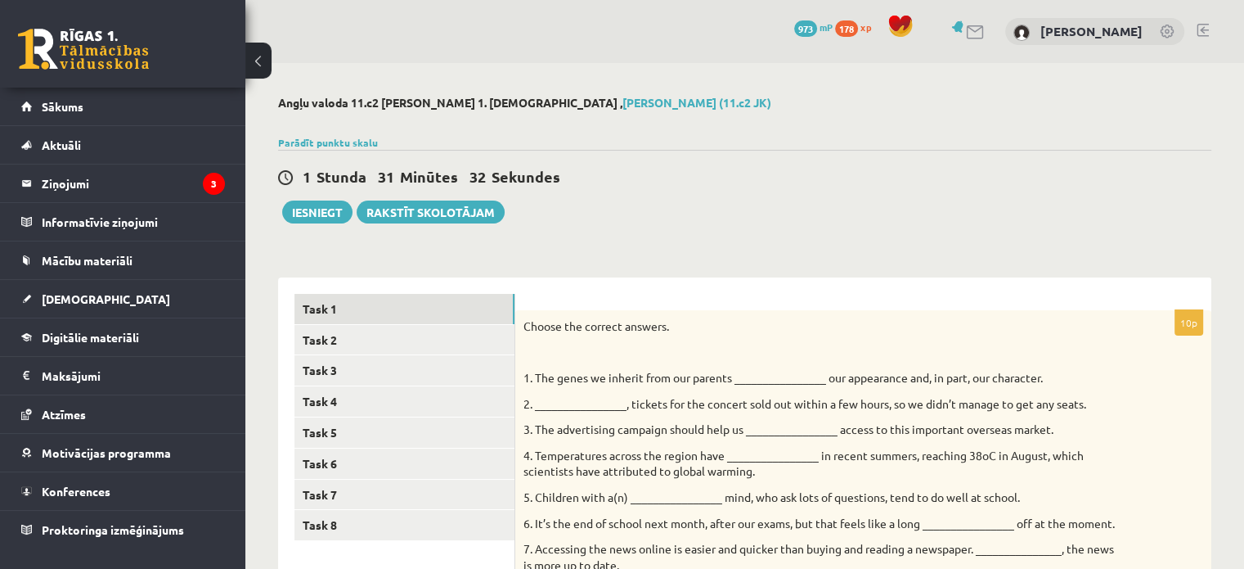
click at [265, 62] on button at bounding box center [258, 61] width 26 height 36
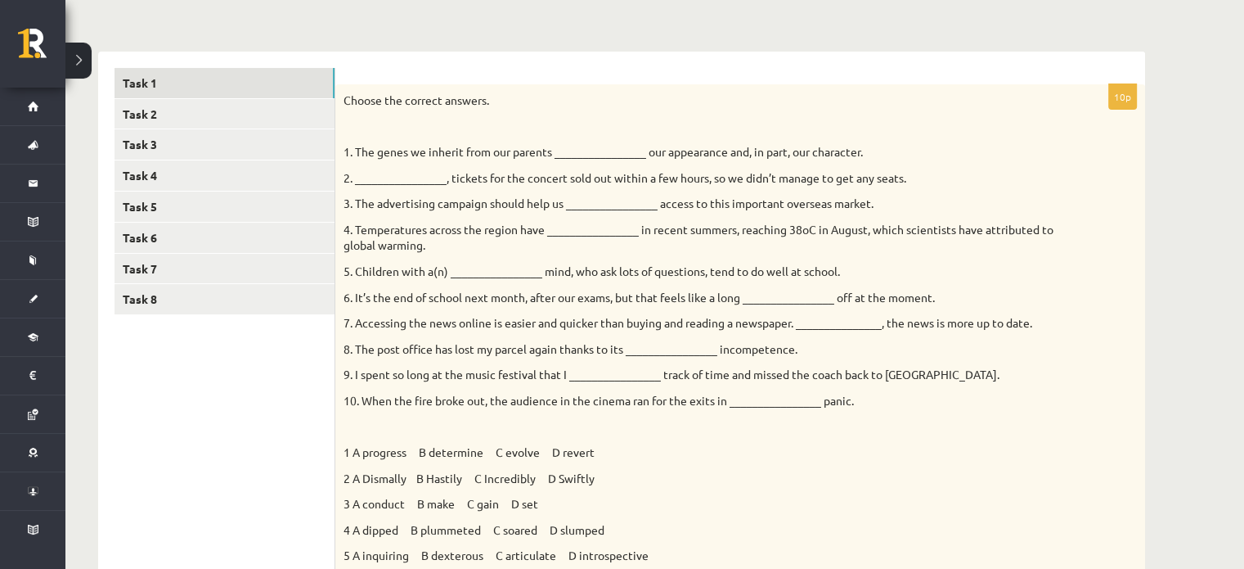
scroll to position [251, 0]
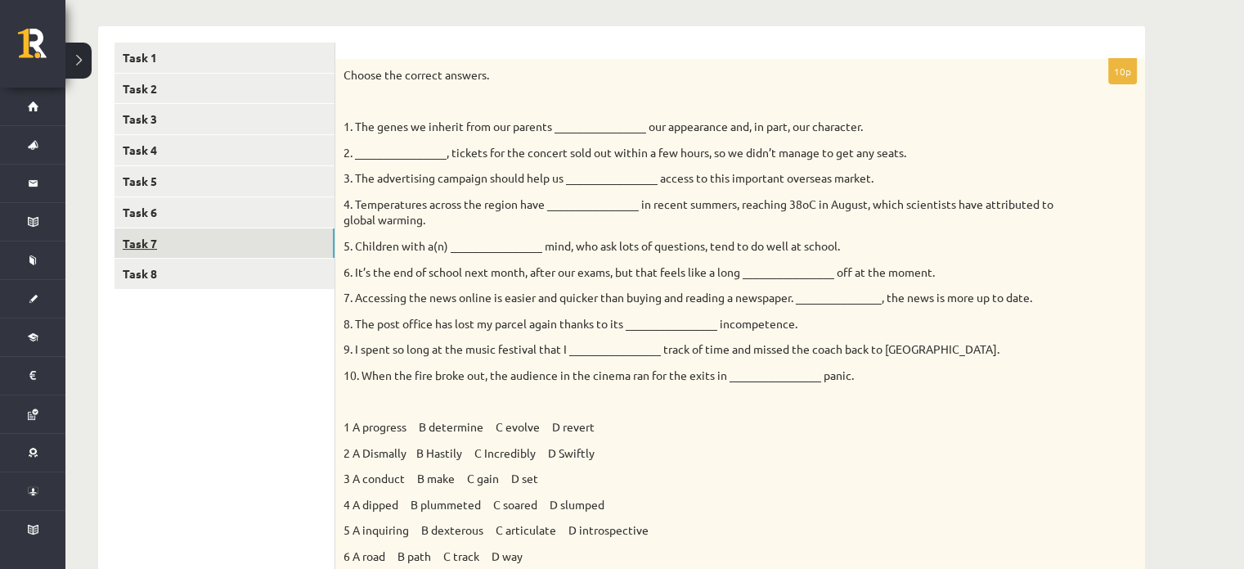
click at [142, 252] on link "Task 7" at bounding box center [225, 243] width 220 height 30
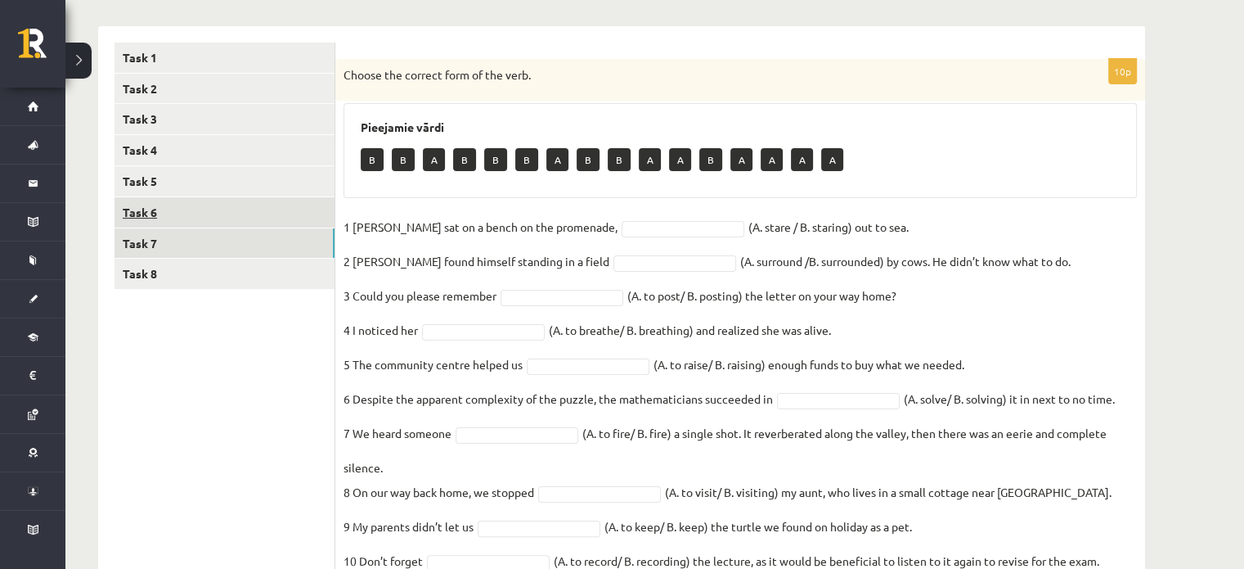
click at [144, 215] on link "Task 6" at bounding box center [225, 212] width 220 height 30
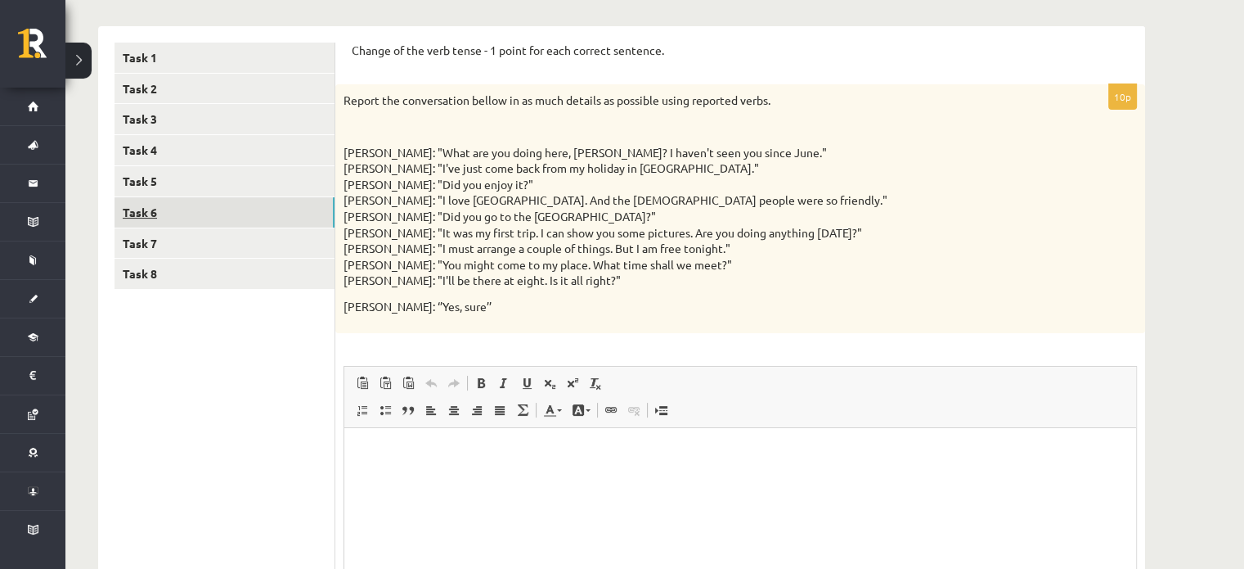
scroll to position [0, 0]
click at [147, 176] on link "Task 5" at bounding box center [225, 181] width 220 height 30
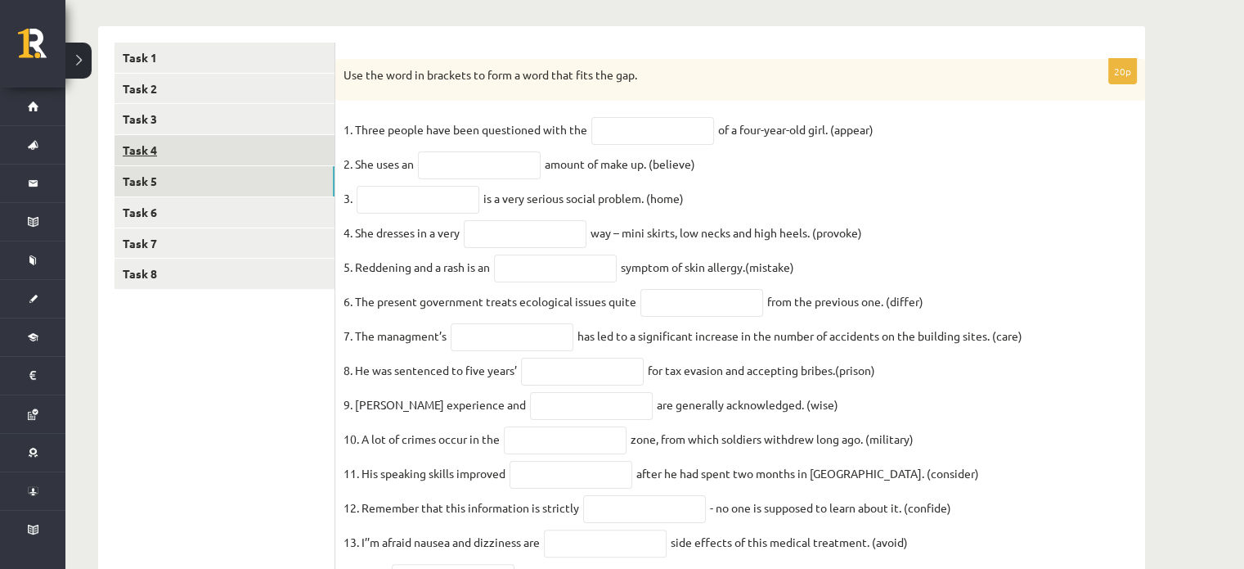
click at [134, 152] on link "Task 4" at bounding box center [225, 150] width 220 height 30
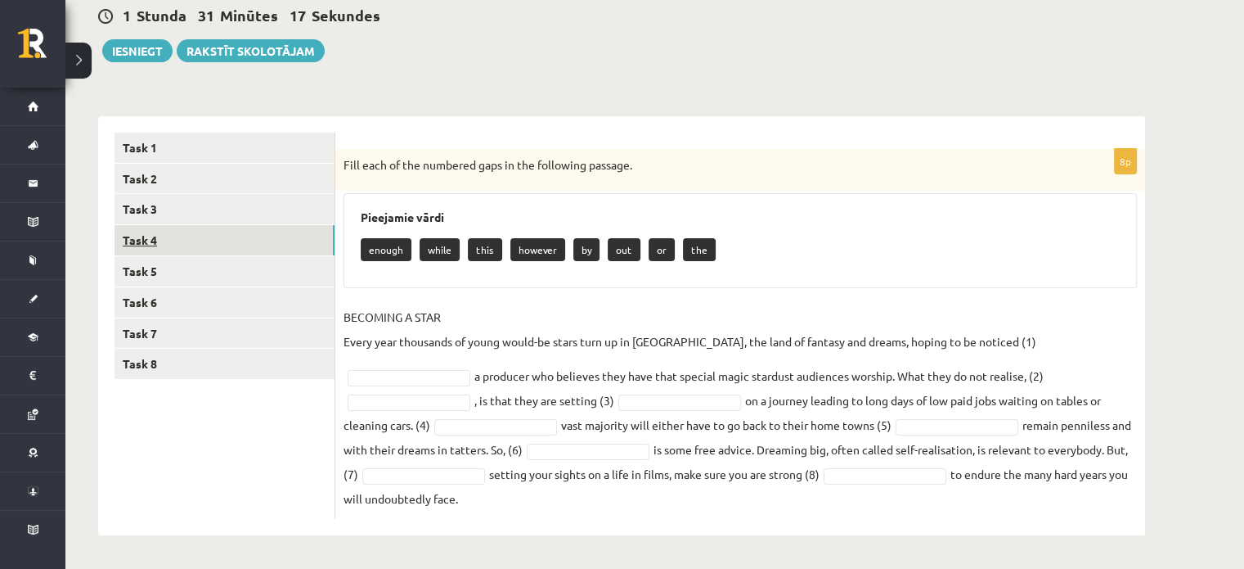
scroll to position [137, 0]
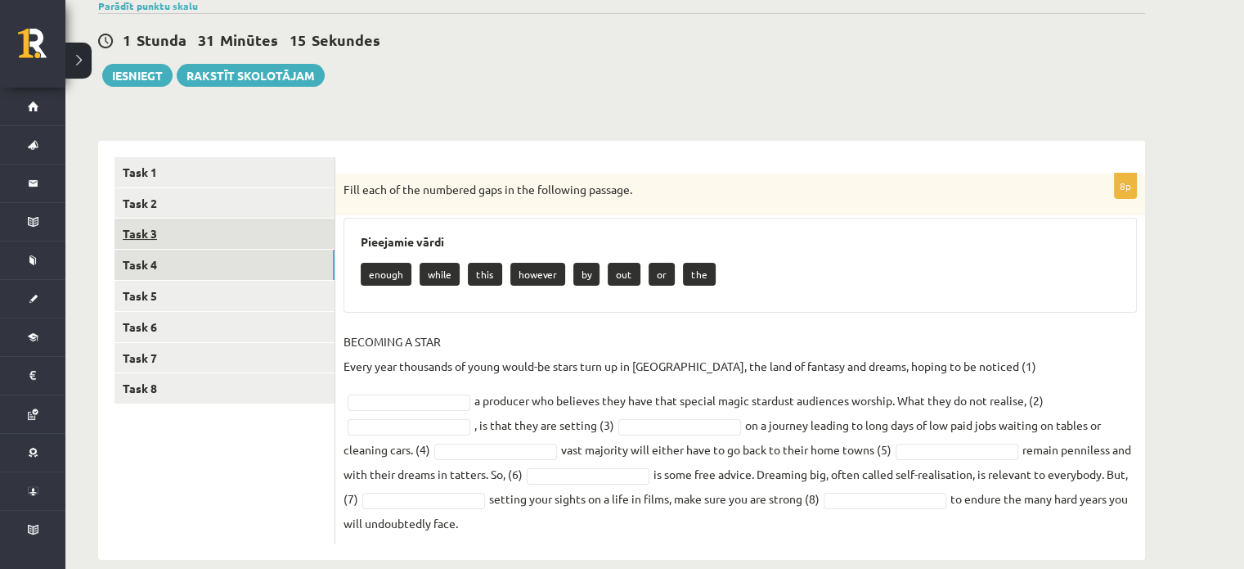
click at [128, 231] on link "Task 3" at bounding box center [225, 233] width 220 height 30
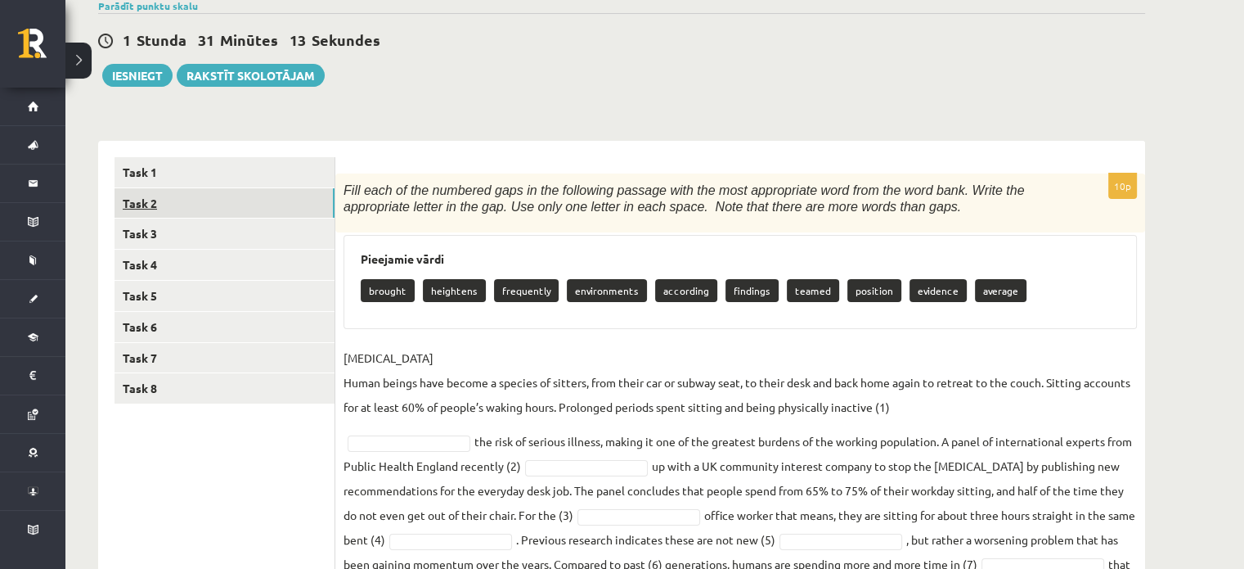
click at [154, 196] on link "Task 2" at bounding box center [225, 203] width 220 height 30
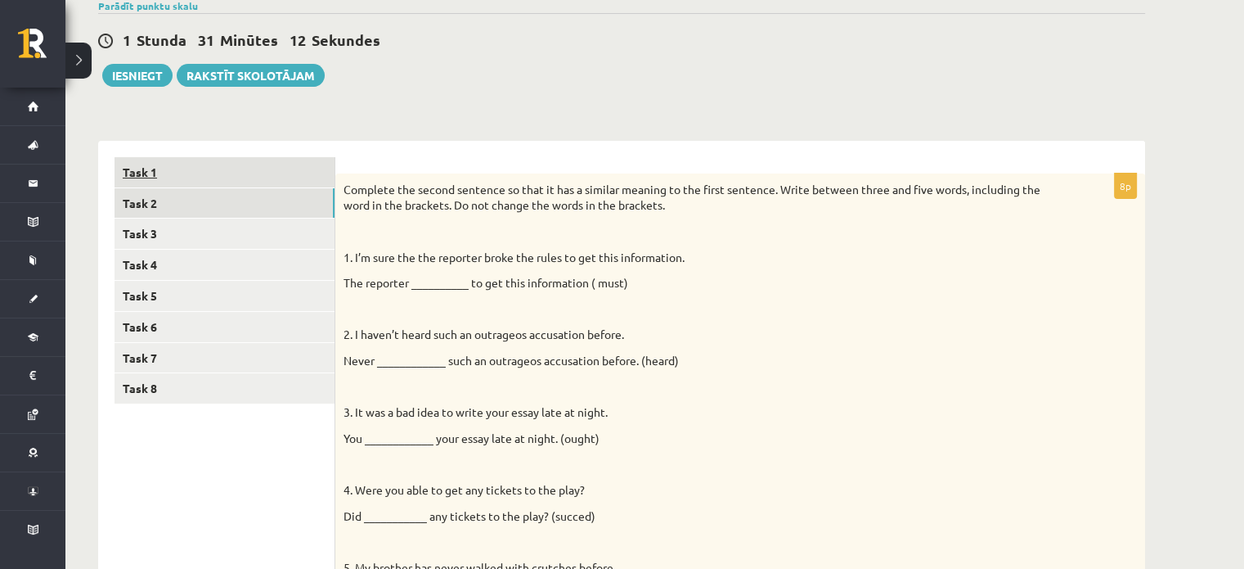
scroll to position [0, 0]
click at [137, 181] on link "Task 1" at bounding box center [225, 172] width 220 height 30
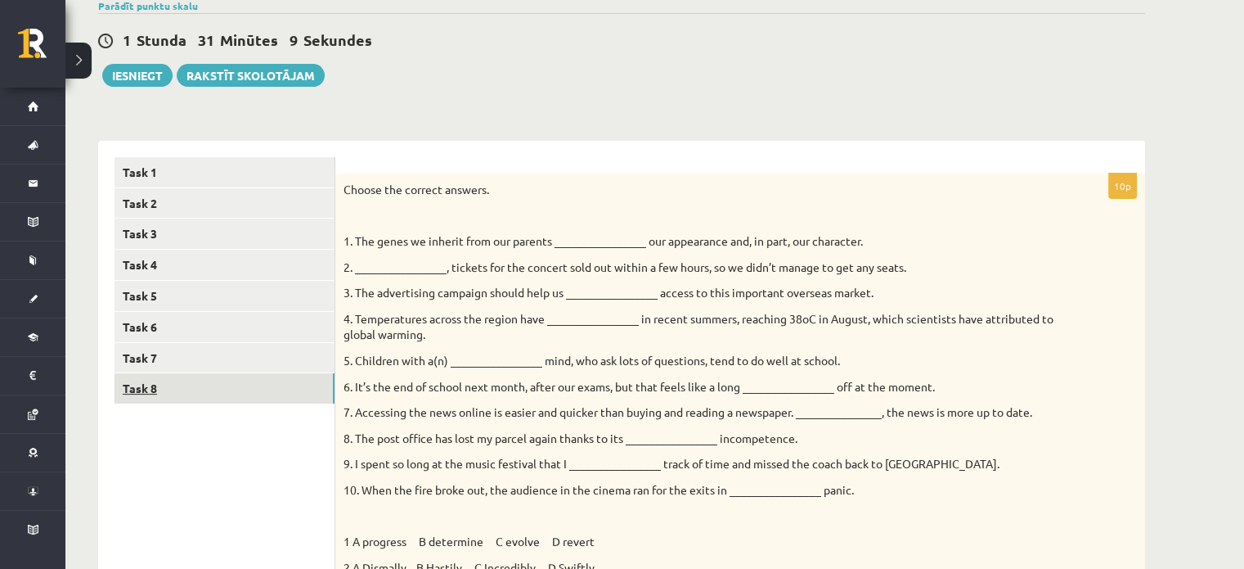
click at [151, 379] on link "Task 8" at bounding box center [225, 388] width 220 height 30
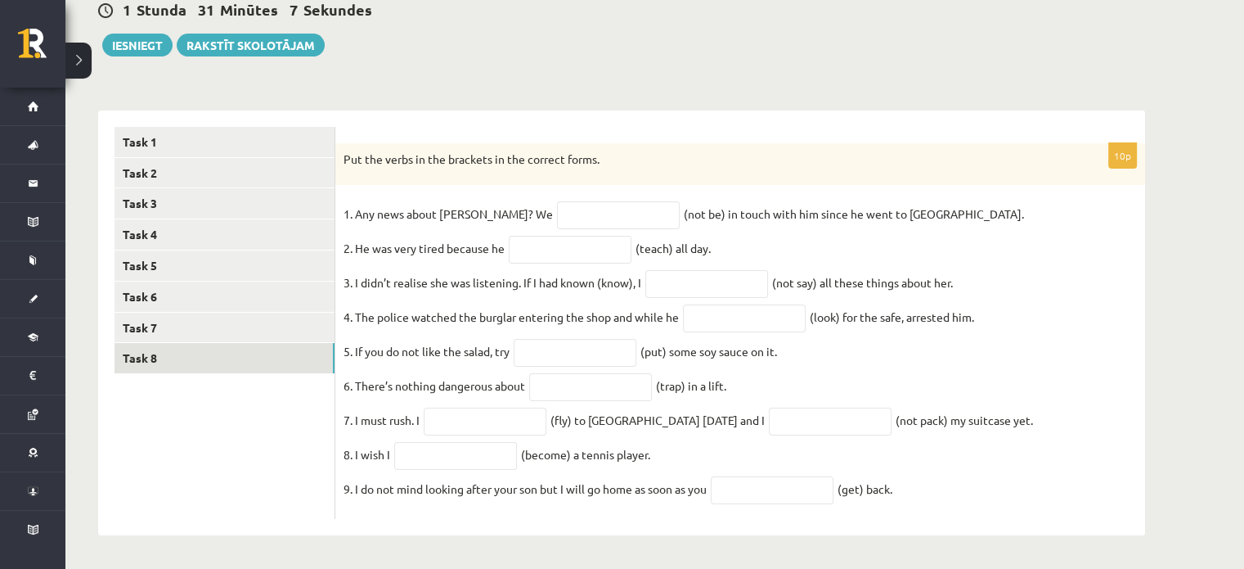
scroll to position [180, 0]
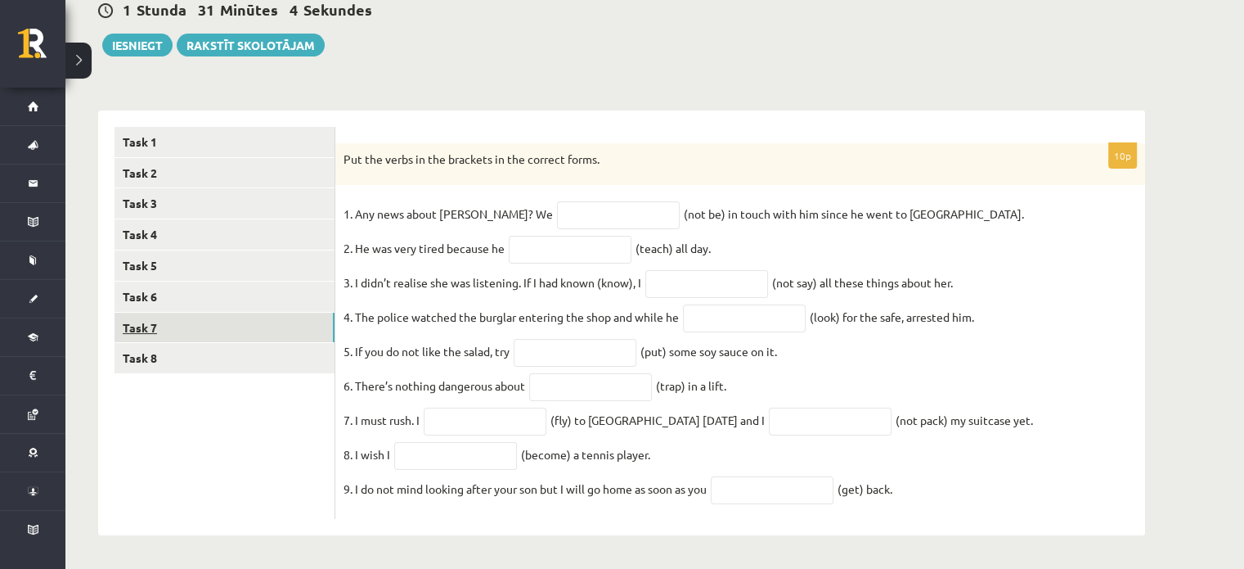
click at [153, 313] on link "Task 7" at bounding box center [225, 328] width 220 height 30
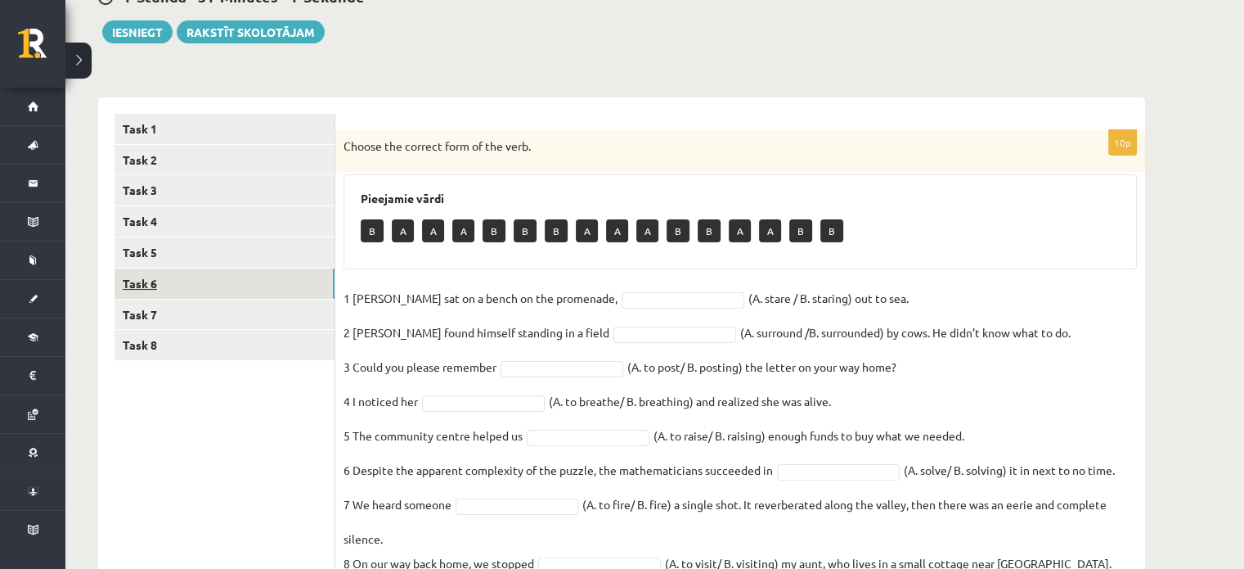
click at [141, 290] on link "Task 6" at bounding box center [225, 283] width 220 height 30
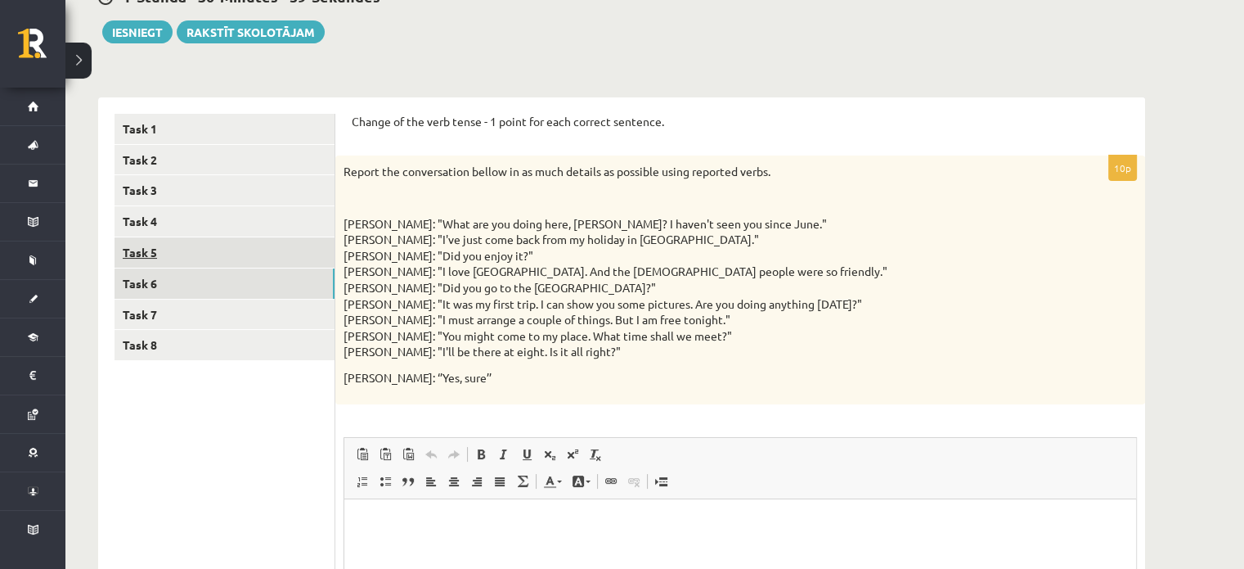
scroll to position [0, 0]
click at [151, 254] on link "Task 5" at bounding box center [225, 252] width 220 height 30
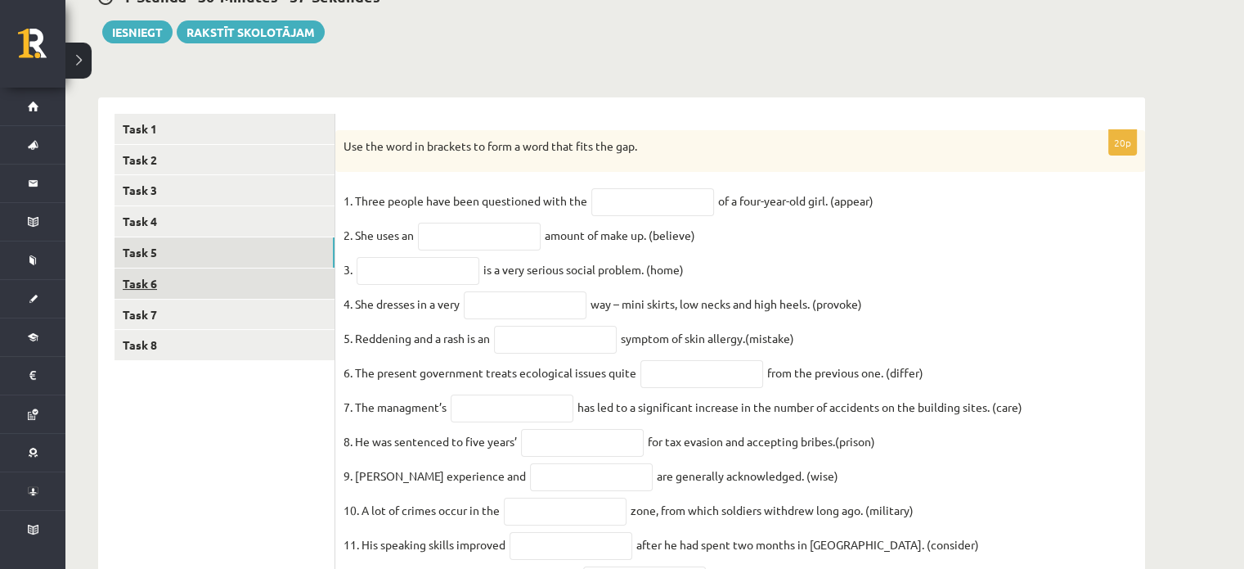
click at [147, 286] on link "Task 6" at bounding box center [225, 283] width 220 height 30
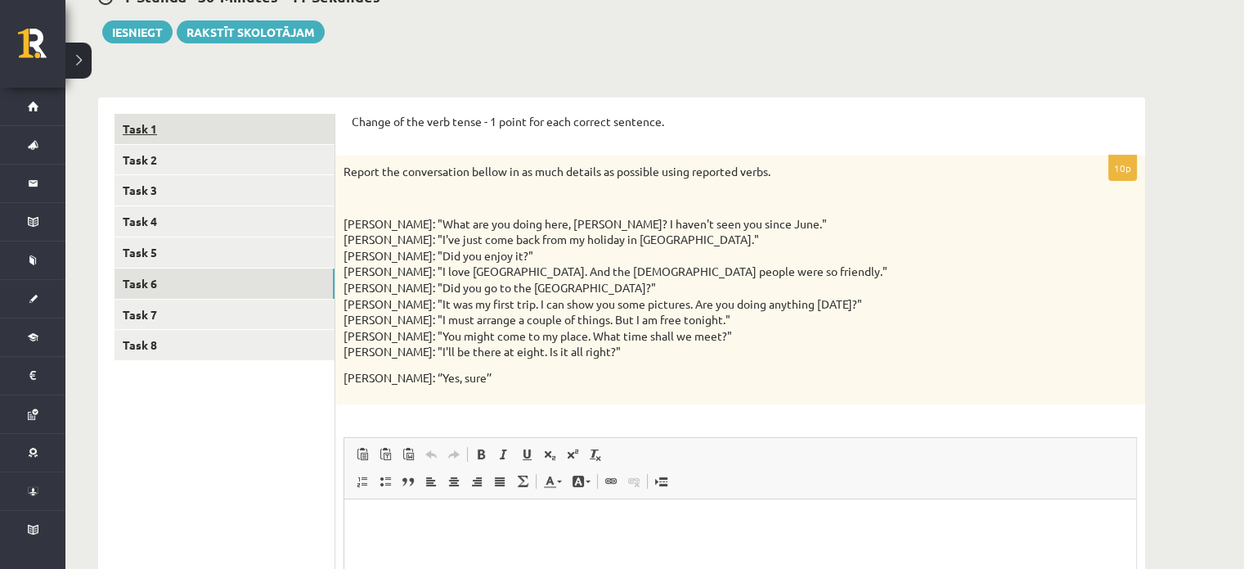
click at [157, 124] on link "Task 1" at bounding box center [225, 129] width 220 height 30
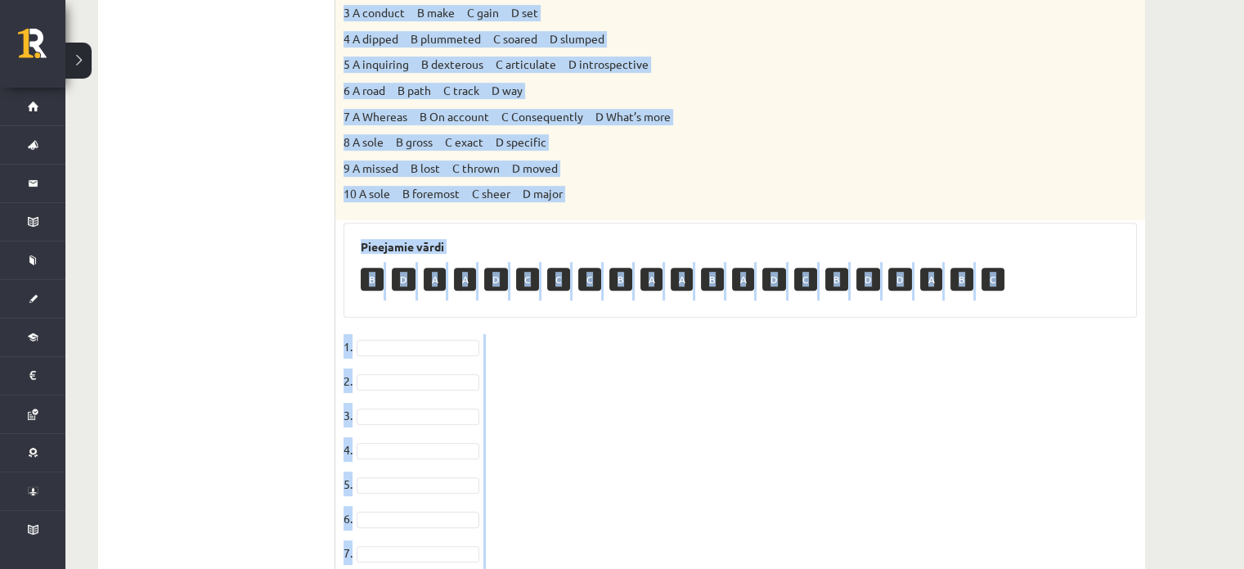
scroll to position [884, 0]
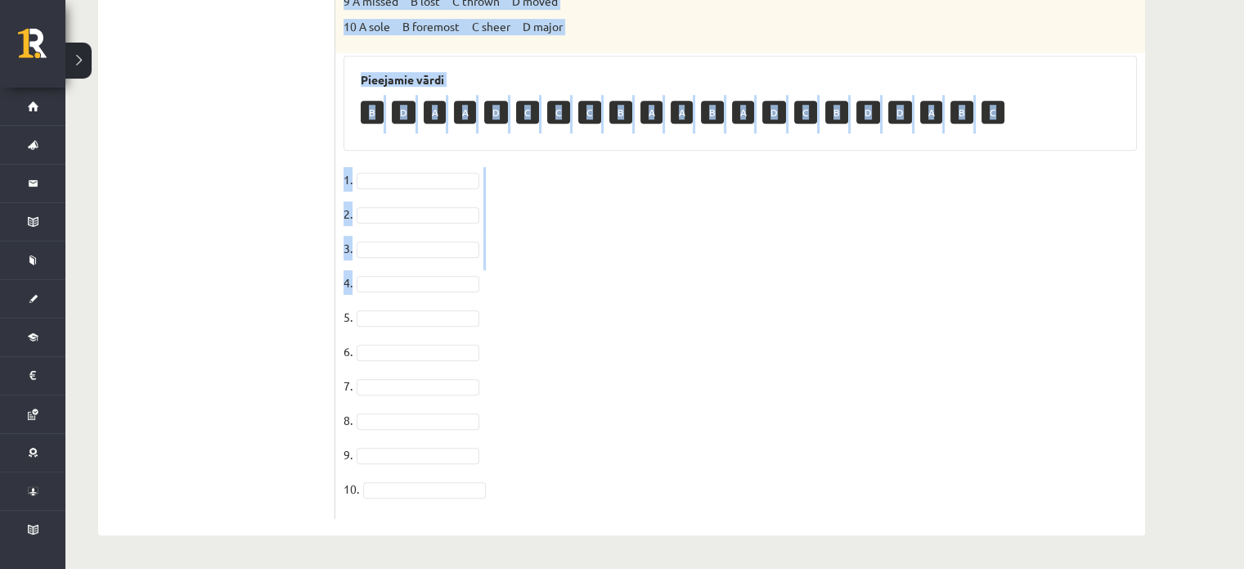
drag, startPoint x: 340, startPoint y: 142, endPoint x: 691, endPoint y: 297, distance: 384.6
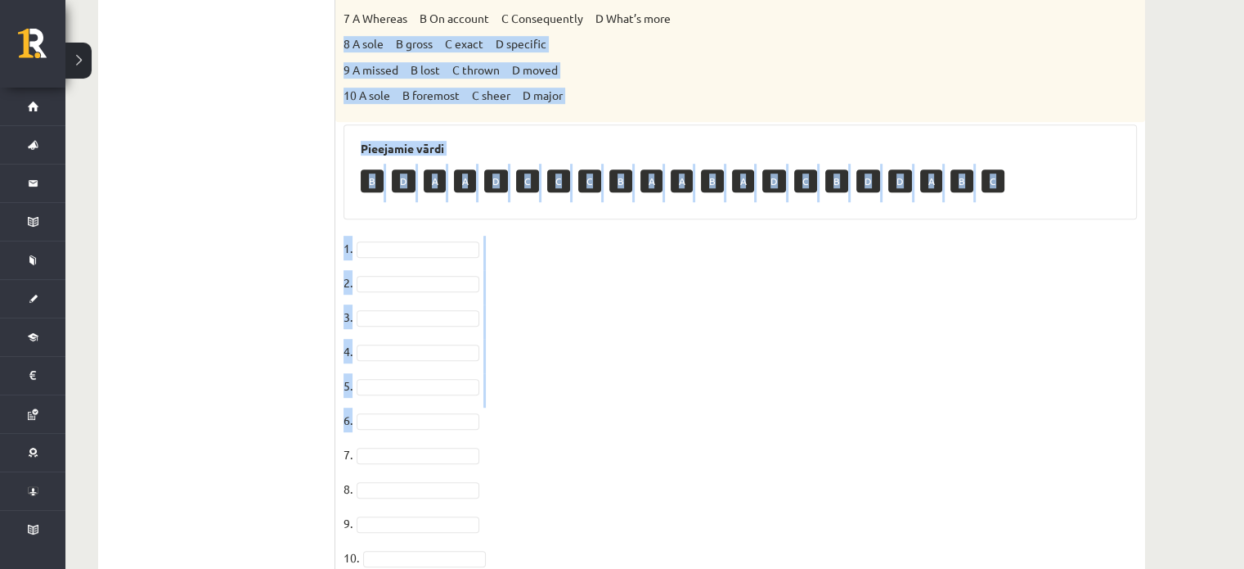
drag, startPoint x: 691, startPoint y: 367, endPoint x: 677, endPoint y: -14, distance: 380.7
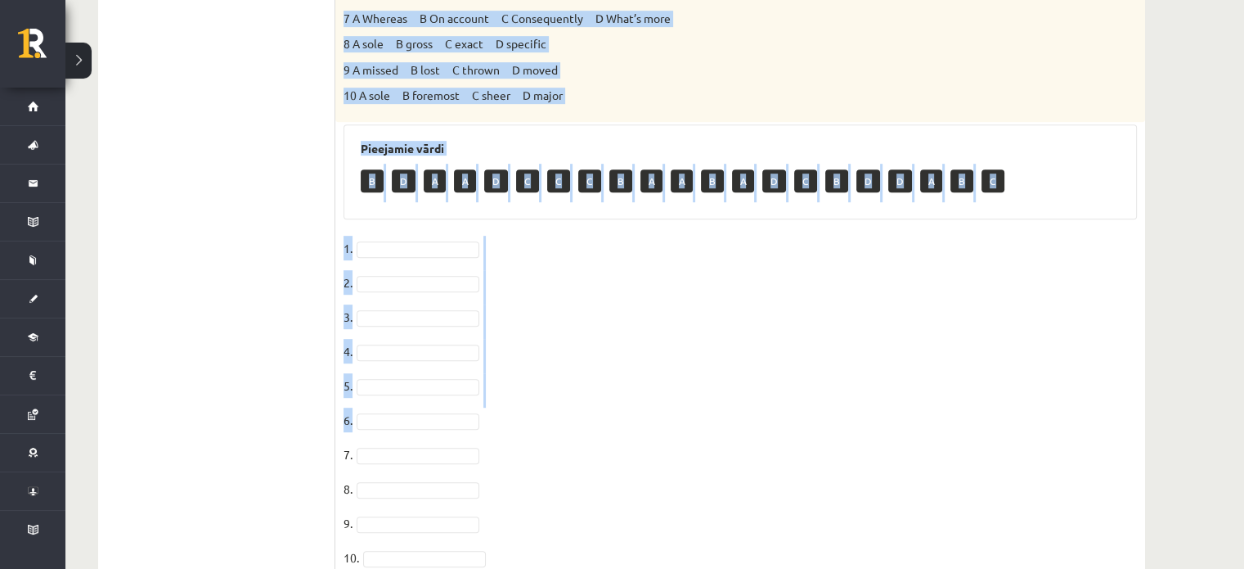
click at [719, 134] on div "Pieejamie vārdi B D A A D C C C B A A B A D C B D D A B C" at bounding box center [741, 171] width 794 height 95
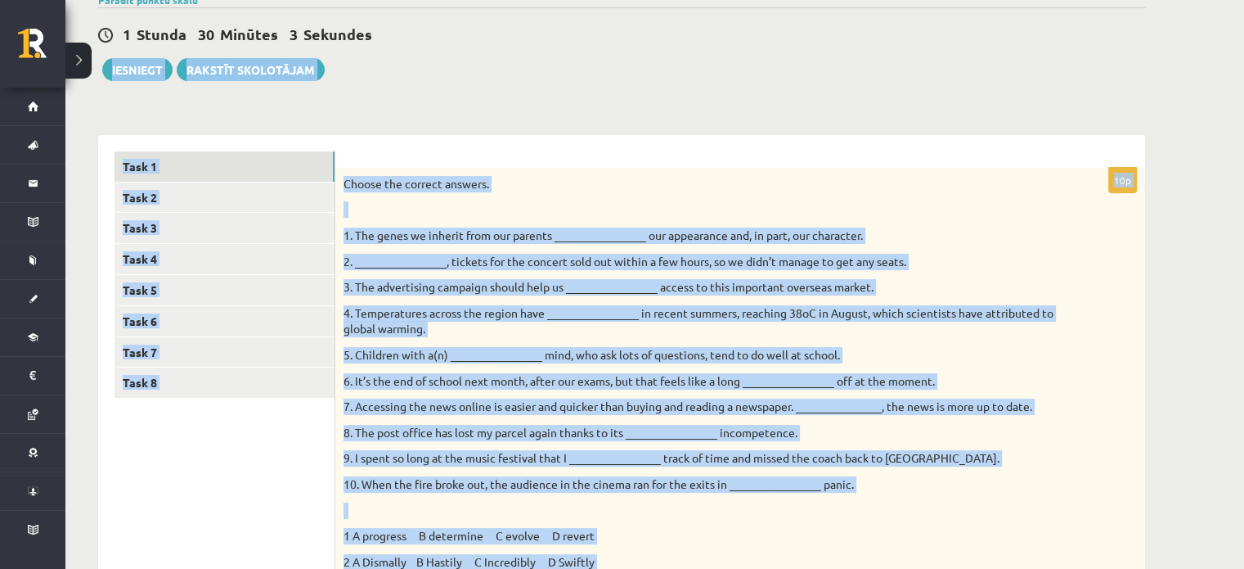
scroll to position [0, 0]
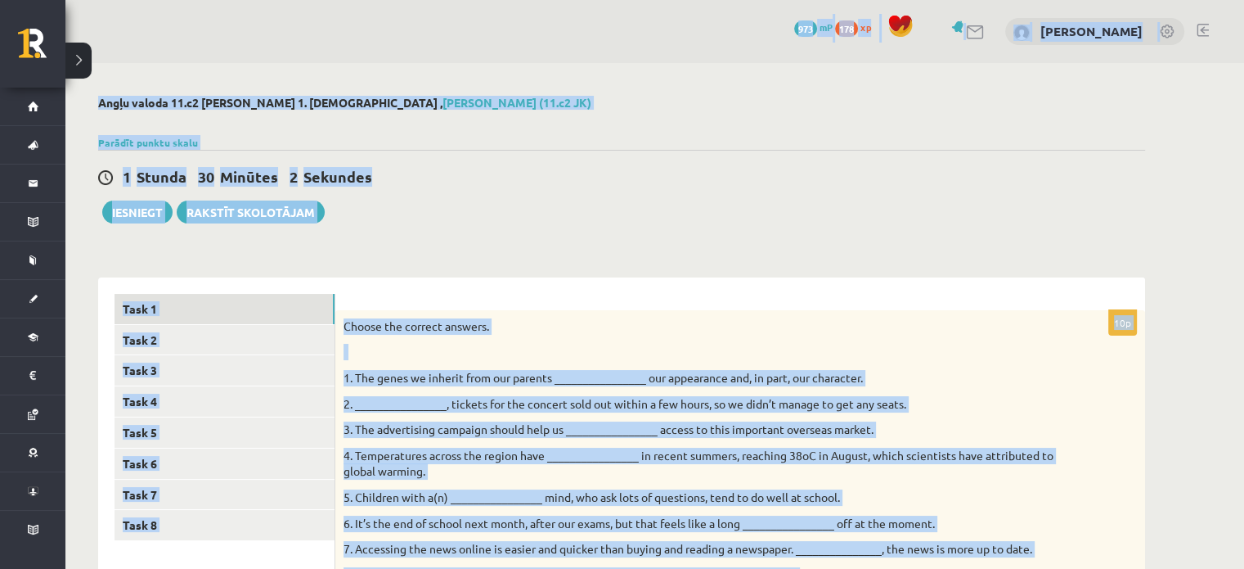
drag, startPoint x: 721, startPoint y: 175, endPoint x: 570, endPoint y: -10, distance: 238.4
click at [570, 0] on html "0 Dāvanas 973 mP 178 xp Rolands Rozītis Sākums Aktuāli Kā mācīties eSKOLĀ Konta…" at bounding box center [622, 284] width 1244 height 569
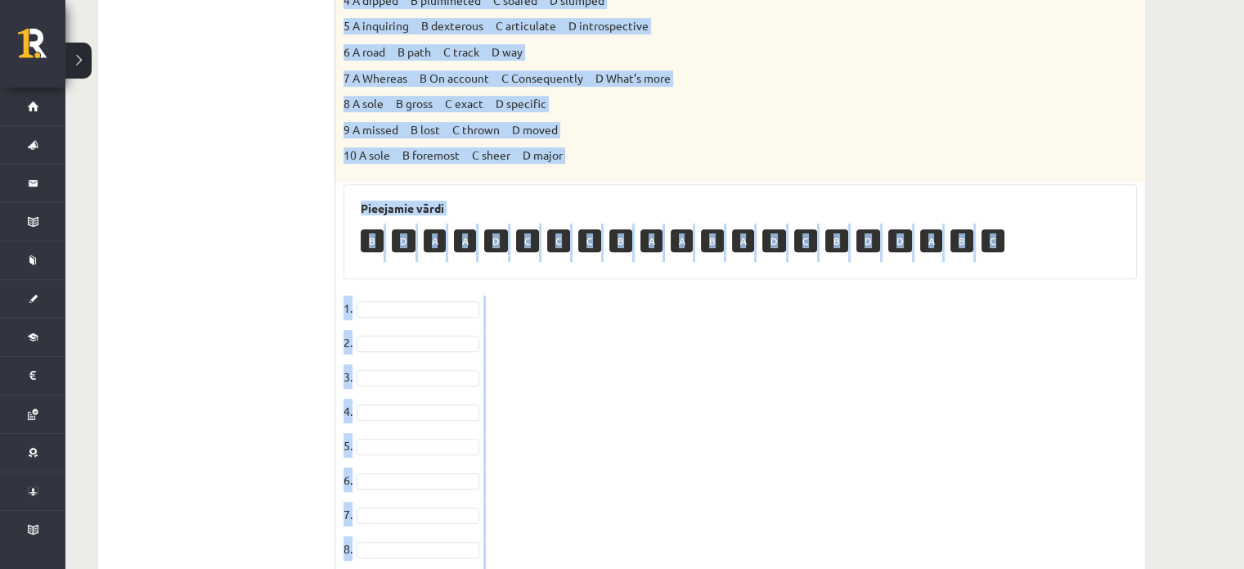
scroll to position [884, 0]
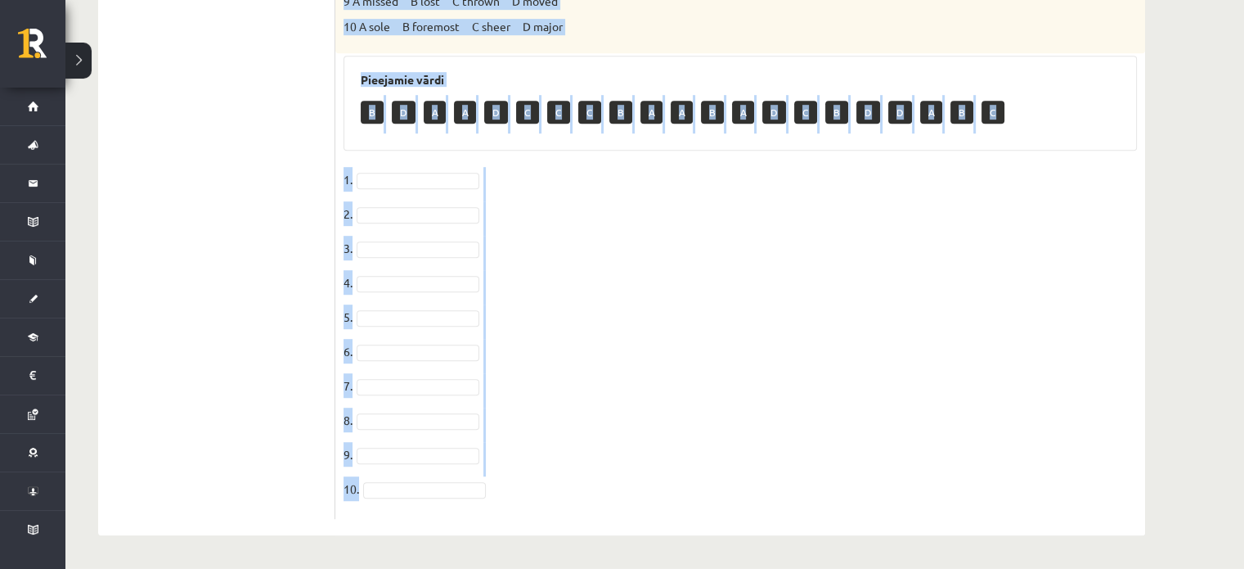
drag, startPoint x: 338, startPoint y: 322, endPoint x: 576, endPoint y: 515, distance: 306.5
copy div "Choose the correct answers. 1. The genes we inherit from our parents __________…"
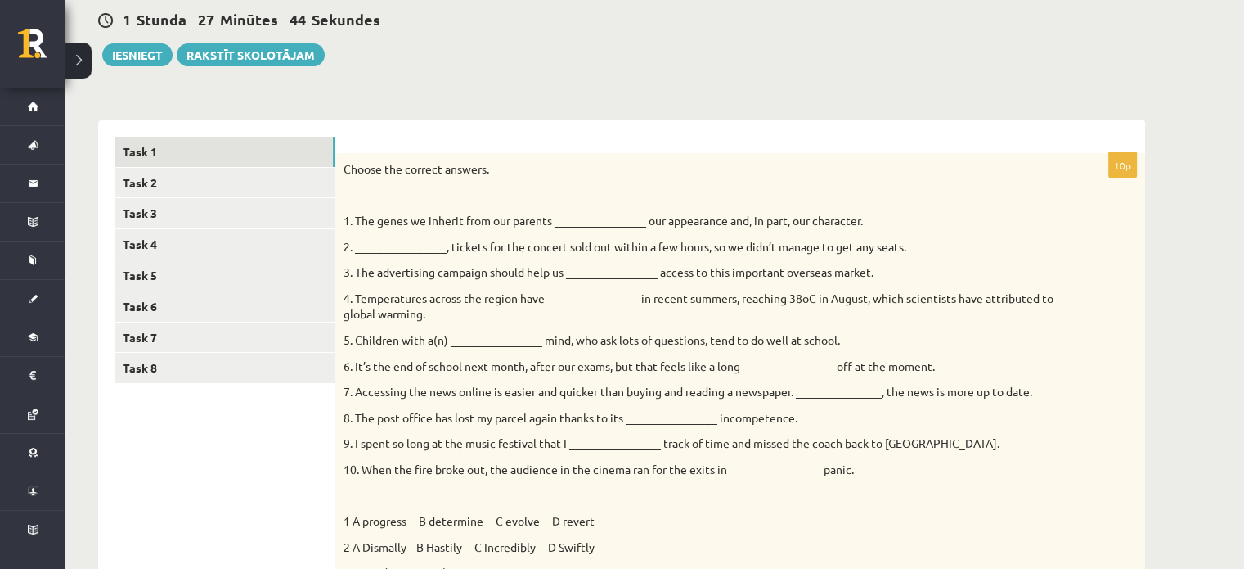
scroll to position [154, 0]
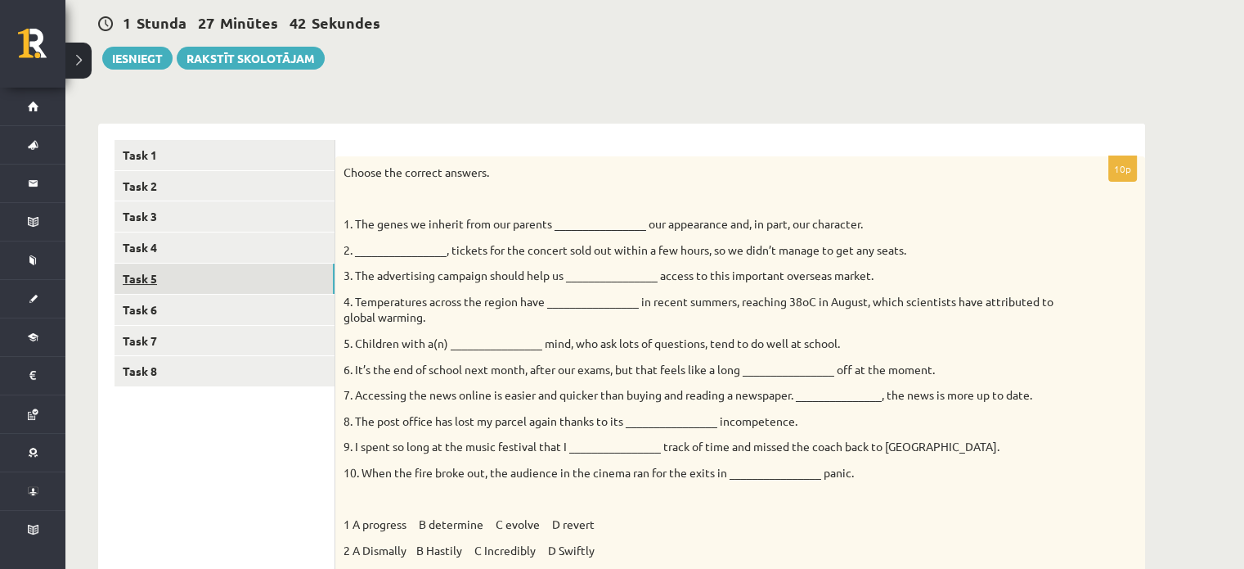
click at [151, 275] on link "Task 5" at bounding box center [225, 278] width 220 height 30
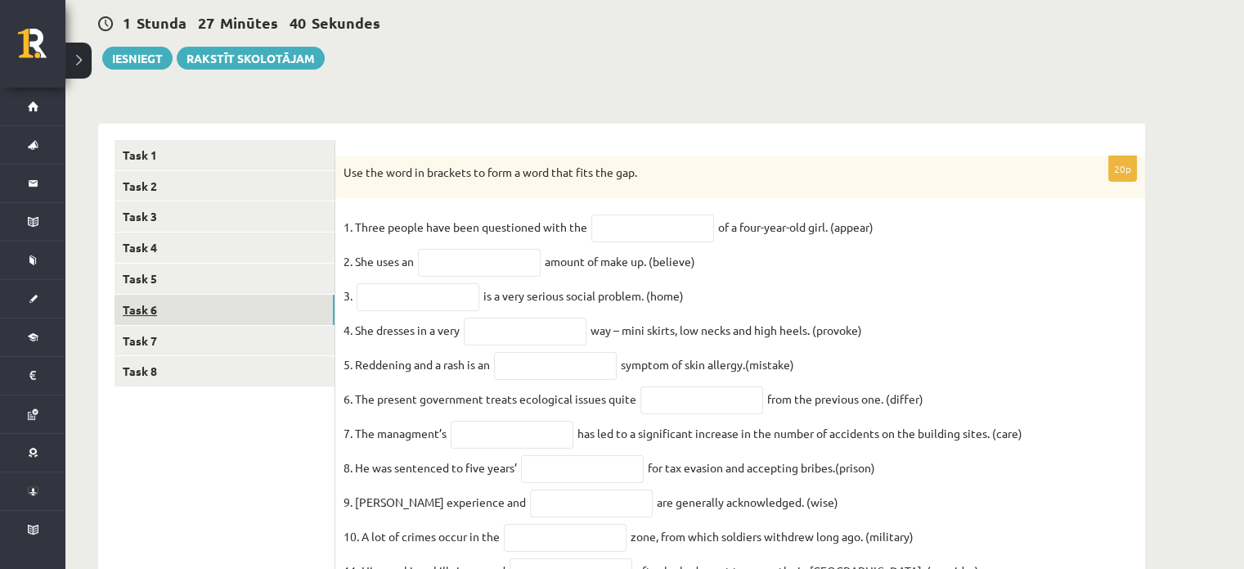
click at [137, 313] on link "Task 6" at bounding box center [225, 310] width 220 height 30
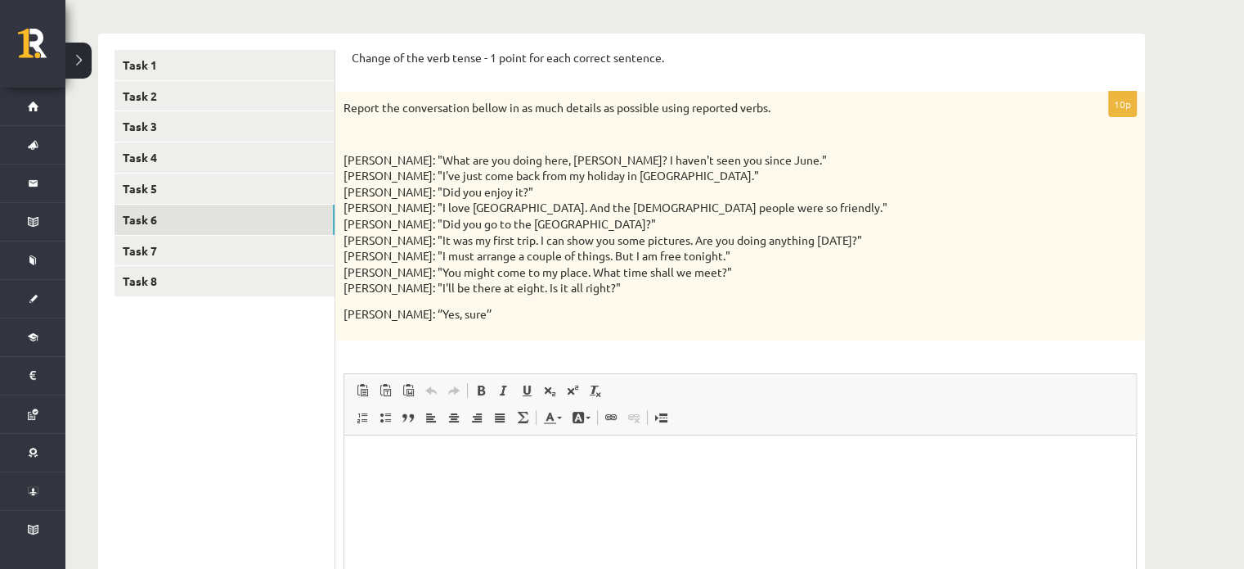
scroll to position [245, 0]
click at [129, 69] on link "Task 1" at bounding box center [225, 63] width 220 height 30
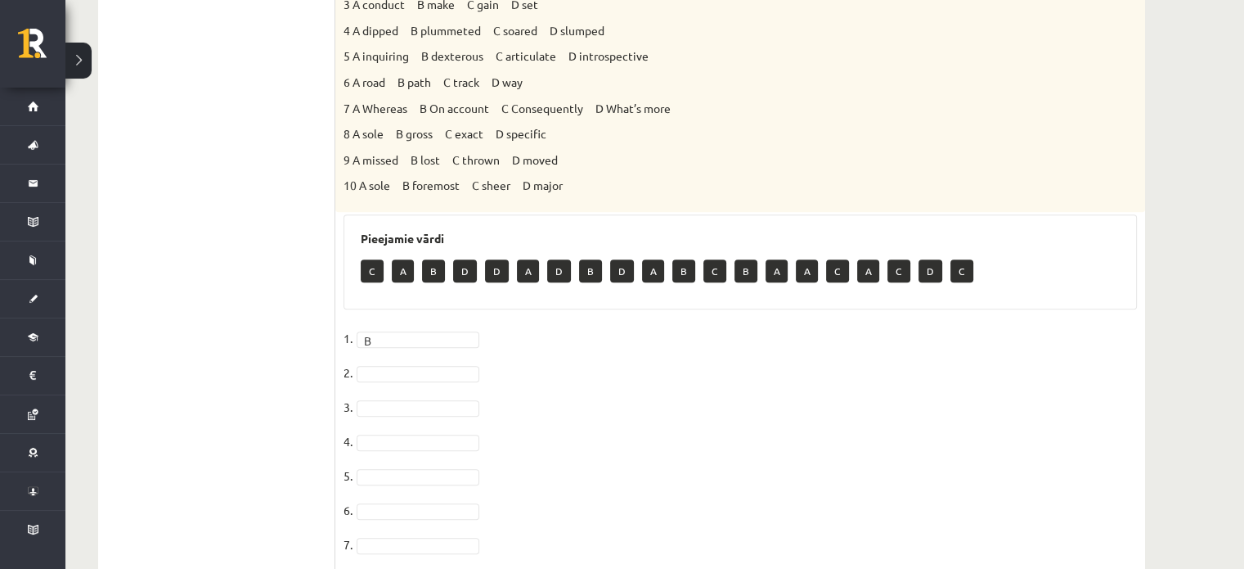
scroll to position [739, 0]
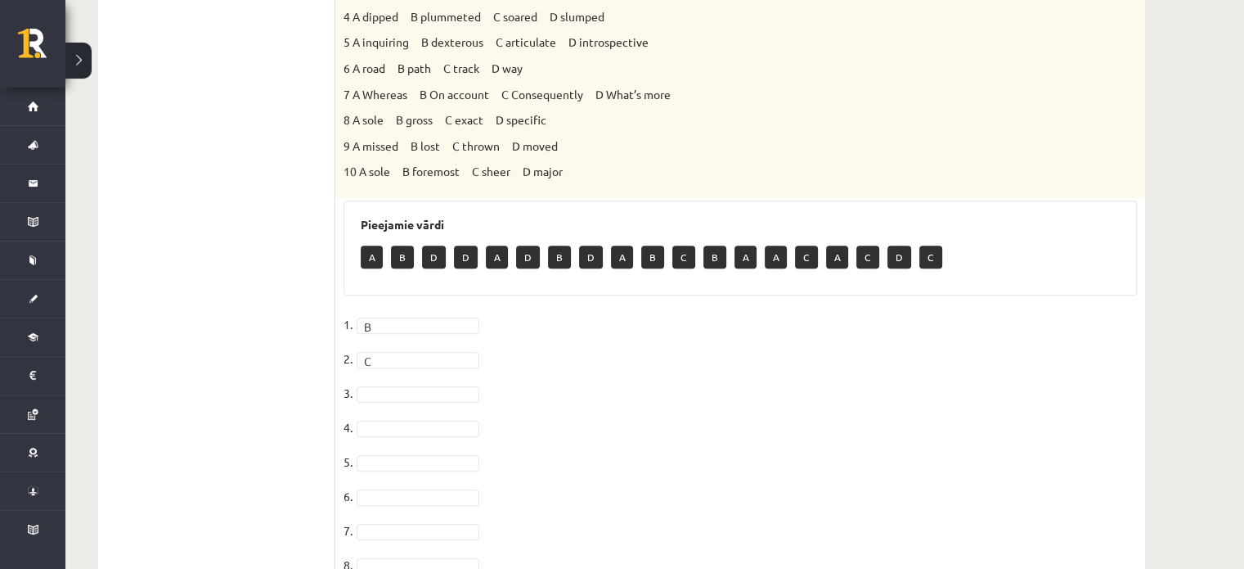
click at [414, 386] on div at bounding box center [418, 394] width 123 height 16
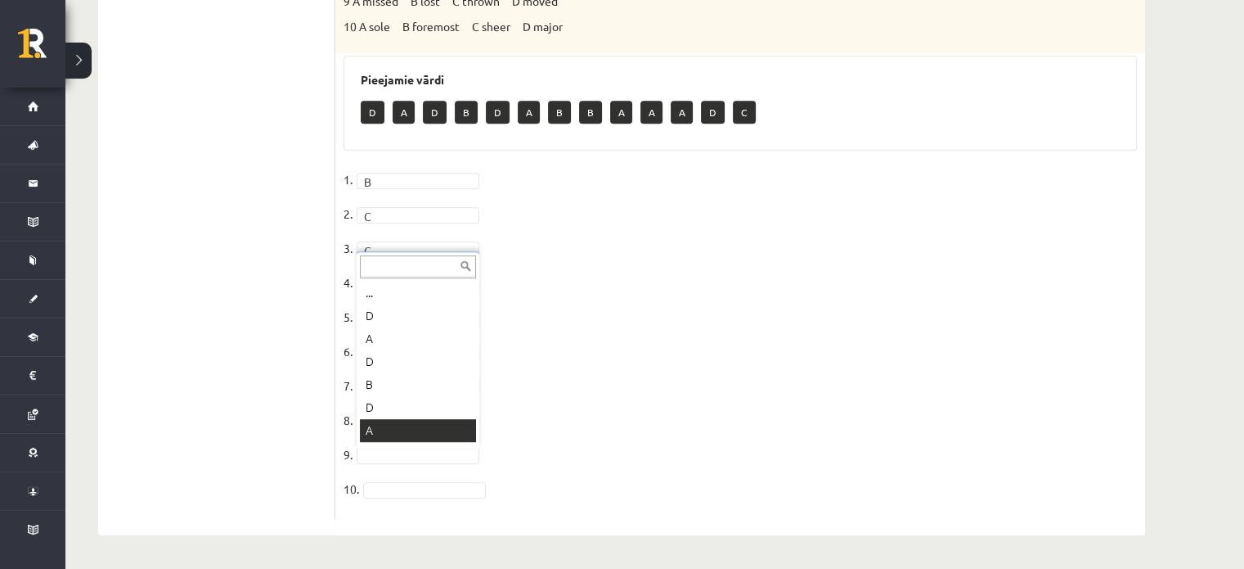
scroll to position [20, 0]
click at [386, 498] on fieldset "1. B * 2. C * 3. C * 4. C * 5. A * 6. D * 7. C * 8. B * 9. B * 10." at bounding box center [741, 339] width 794 height 344
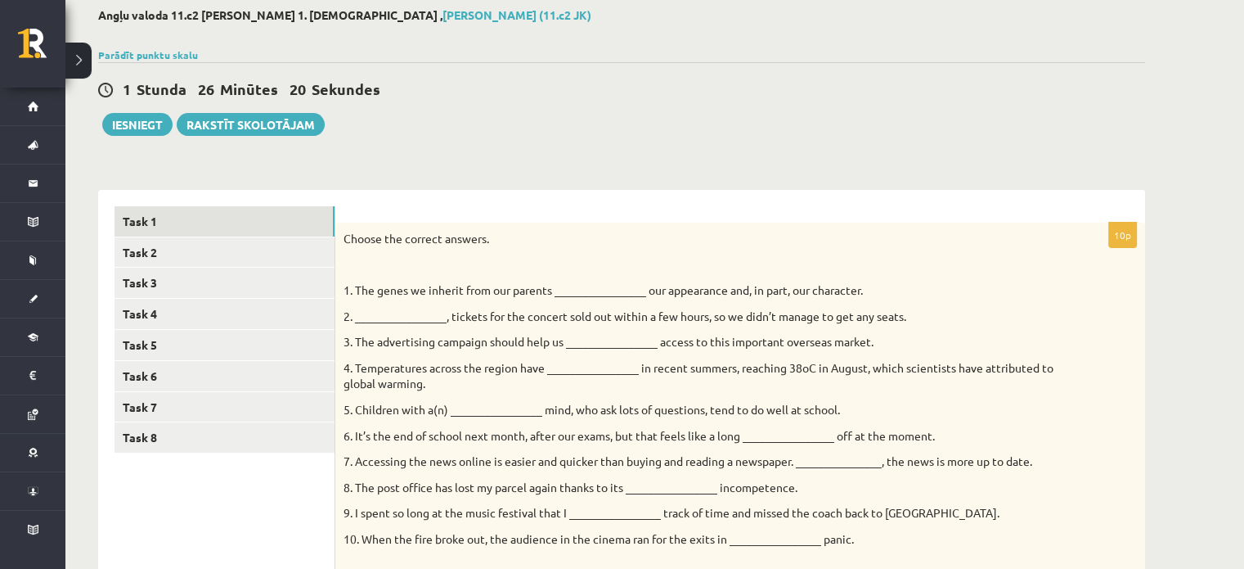
scroll to position [49, 0]
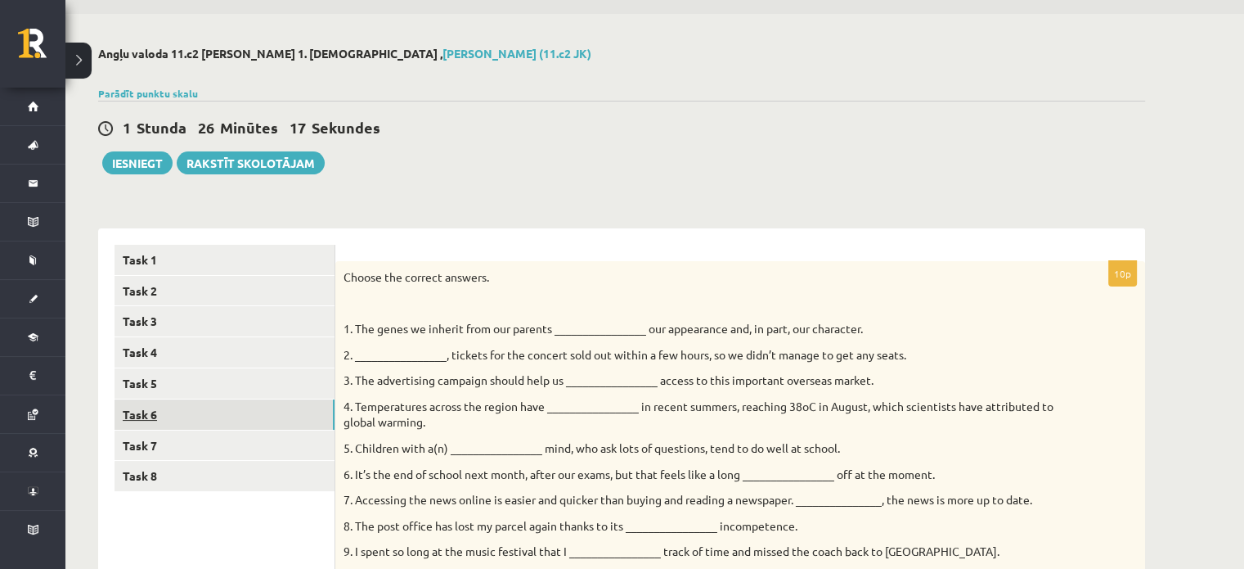
click at [153, 416] on link "Task 6" at bounding box center [225, 414] width 220 height 30
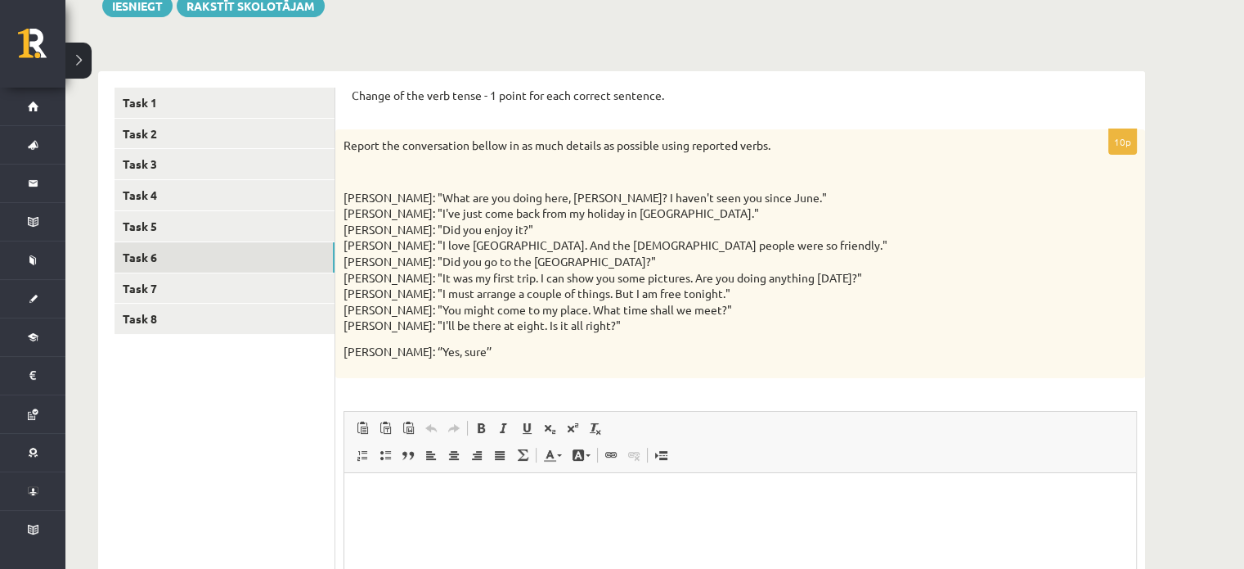
scroll to position [209, 0]
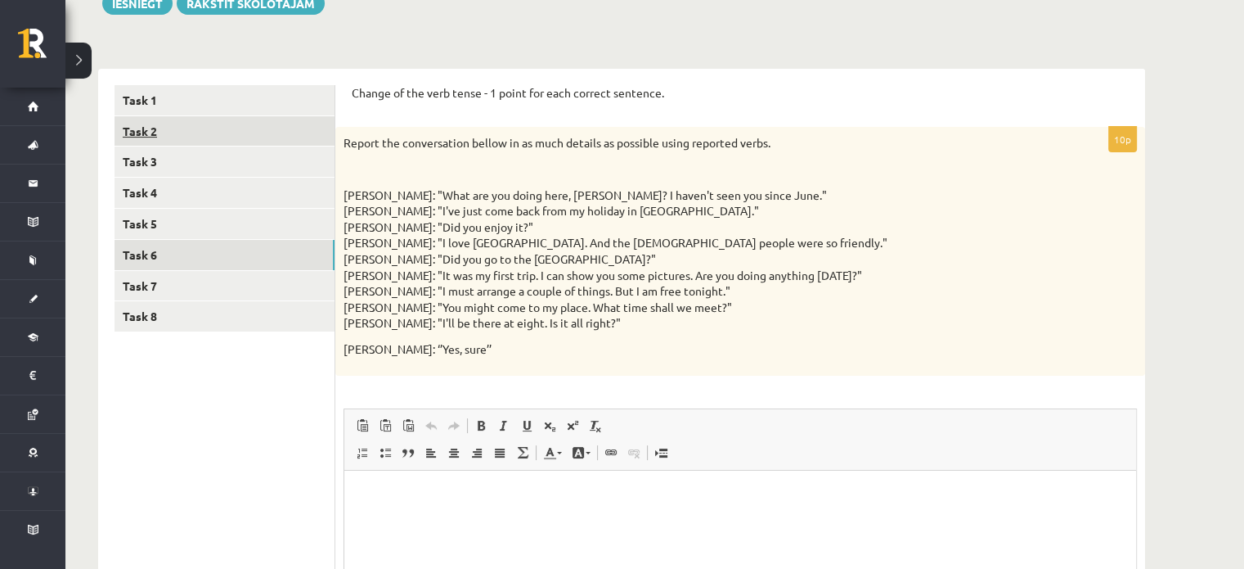
click at [160, 129] on link "Task 2" at bounding box center [225, 131] width 220 height 30
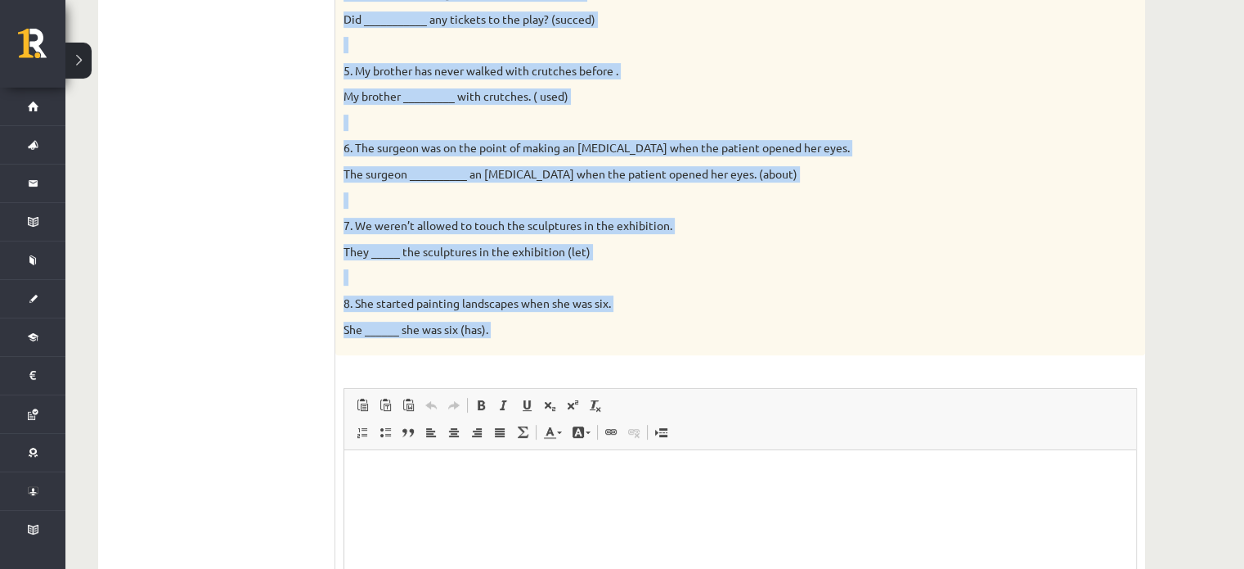
scroll to position [841, 0]
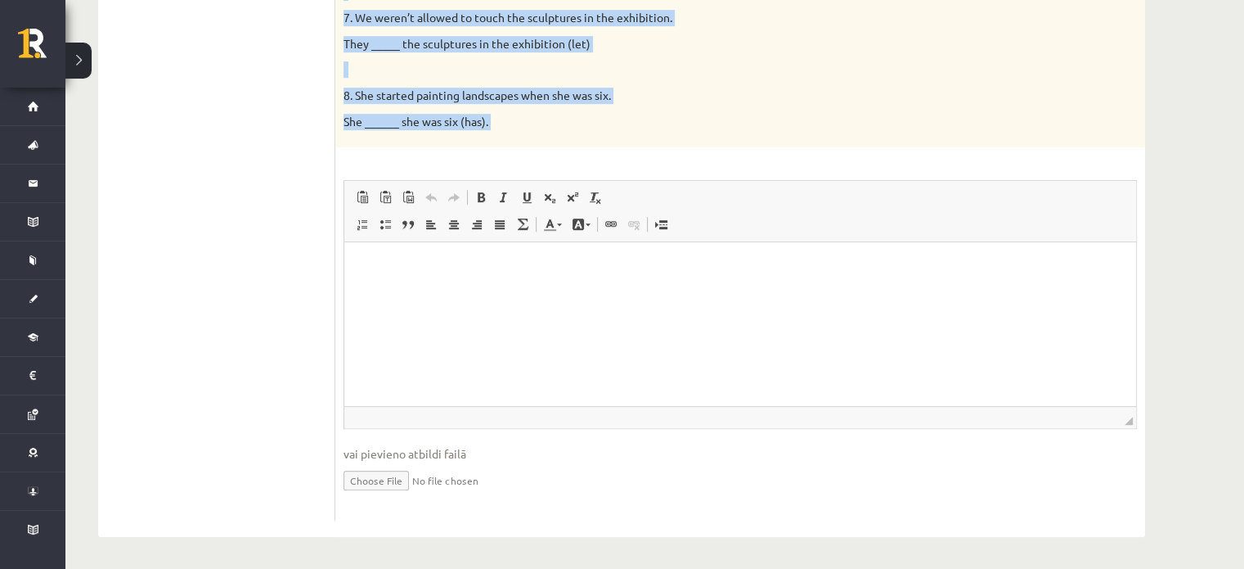
drag, startPoint x: 688, startPoint y: 354, endPoint x: 630, endPoint y: 273, distance: 99.7
copy div "Complete the second sentence so that it has a similar meaning to the first sent…"
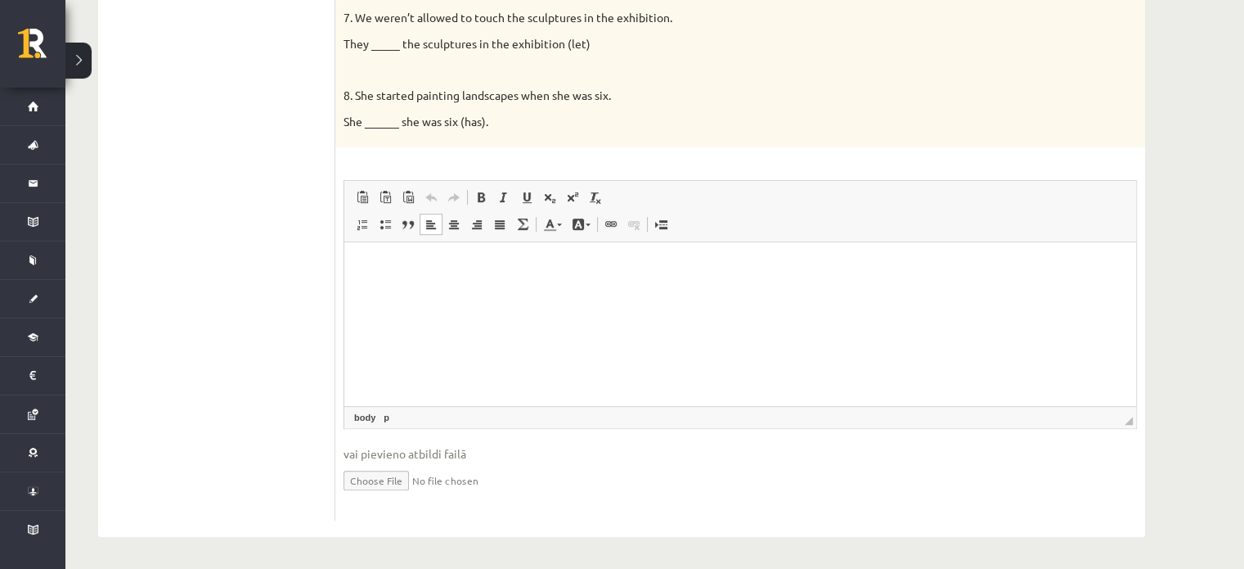
click at [628, 259] on p "Rich Text Editor, wiswyg-editor-user-answer-47024870760600" at bounding box center [740, 267] width 759 height 17
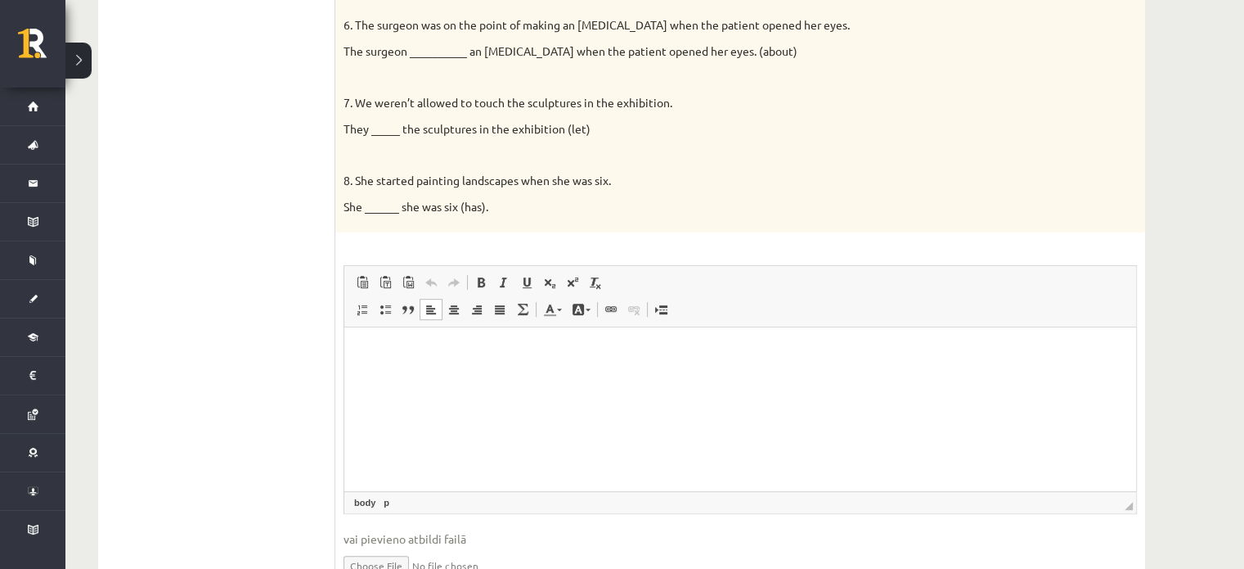
scroll to position [757, 0]
click at [529, 340] on html at bounding box center [740, 351] width 792 height 50
click at [542, 172] on p "8. She started painting landscapes when she was six." at bounding box center [700, 180] width 712 height 16
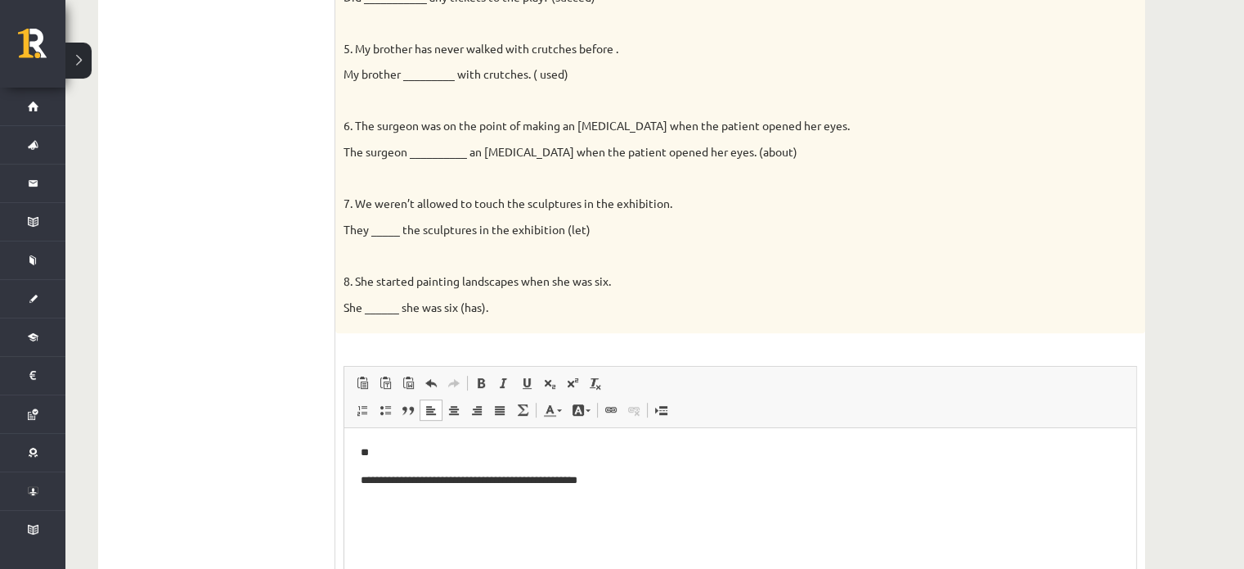
scroll to position [684, 0]
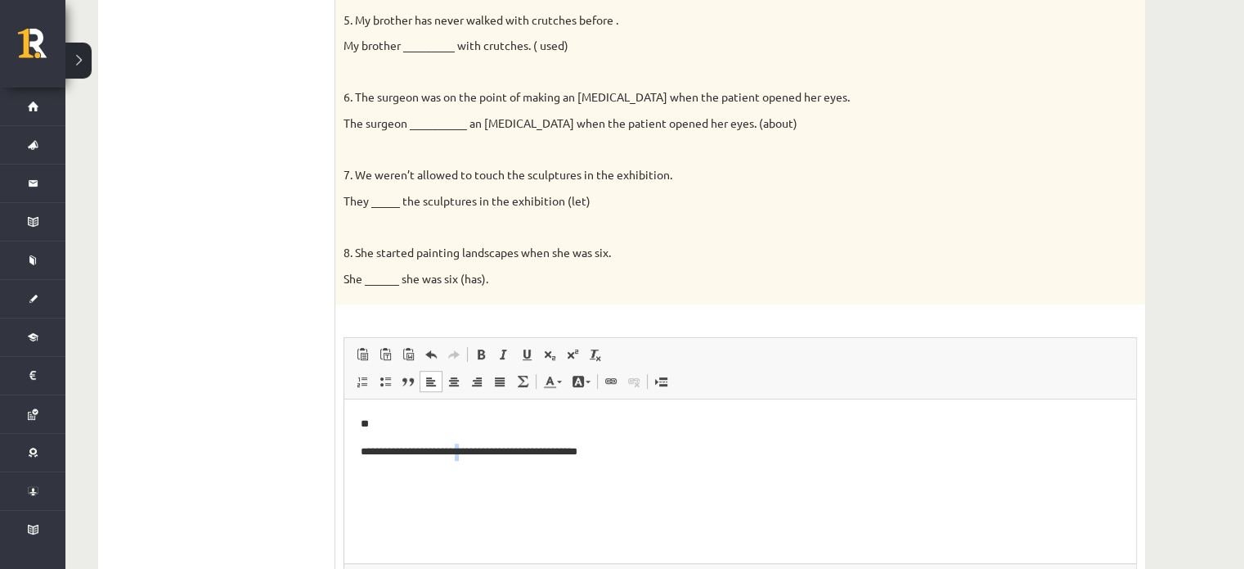
drag, startPoint x: 883, startPoint y: 562, endPoint x: 477, endPoint y: 543, distance: 406.2
click at [477, 476] on html "**********" at bounding box center [740, 437] width 792 height 77
click at [659, 442] on body "**********" at bounding box center [740, 438] width 759 height 44
click at [291, 289] on ul "Task 1 Task 2 Task 3 Task 4 Task 5 Task 6 Task 7 Task 8" at bounding box center [225, 144] width 221 height 1068
click at [493, 494] on body "**********" at bounding box center [740, 466] width 759 height 100
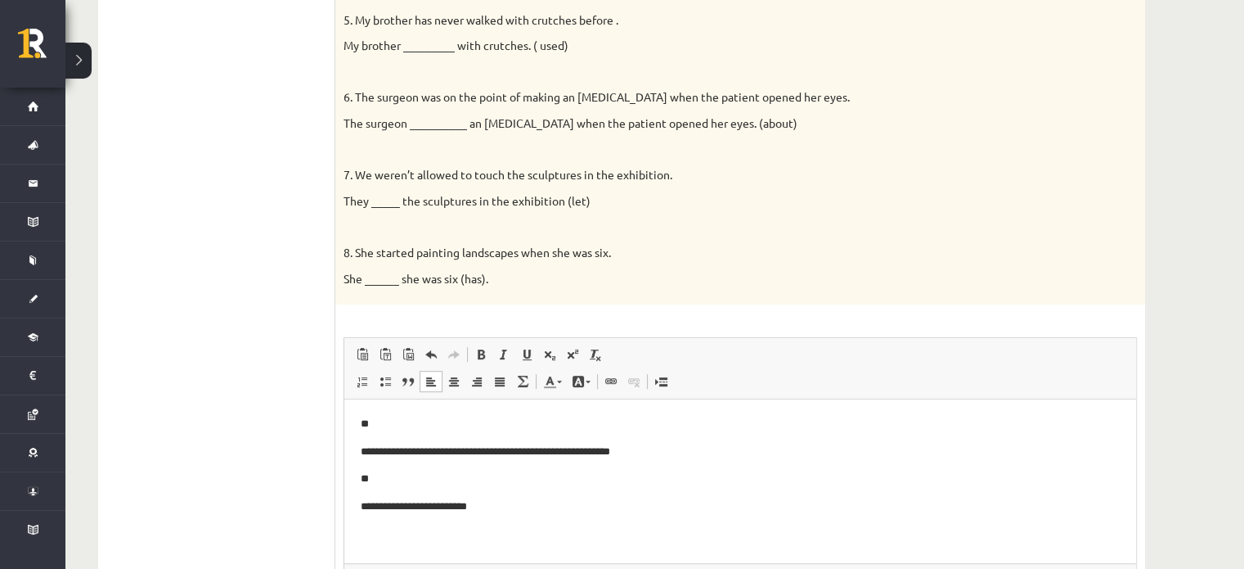
click at [493, 494] on body "**********" at bounding box center [740, 466] width 759 height 100
click at [583, 510] on p "**********" at bounding box center [741, 506] width 760 height 17
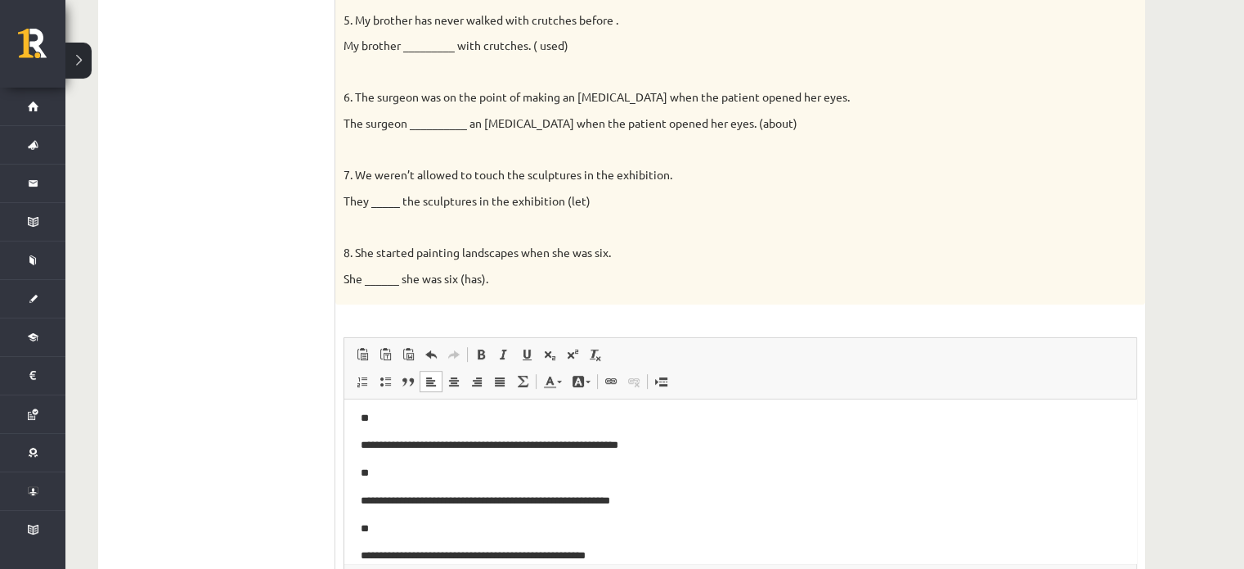
scroll to position [143, 0]
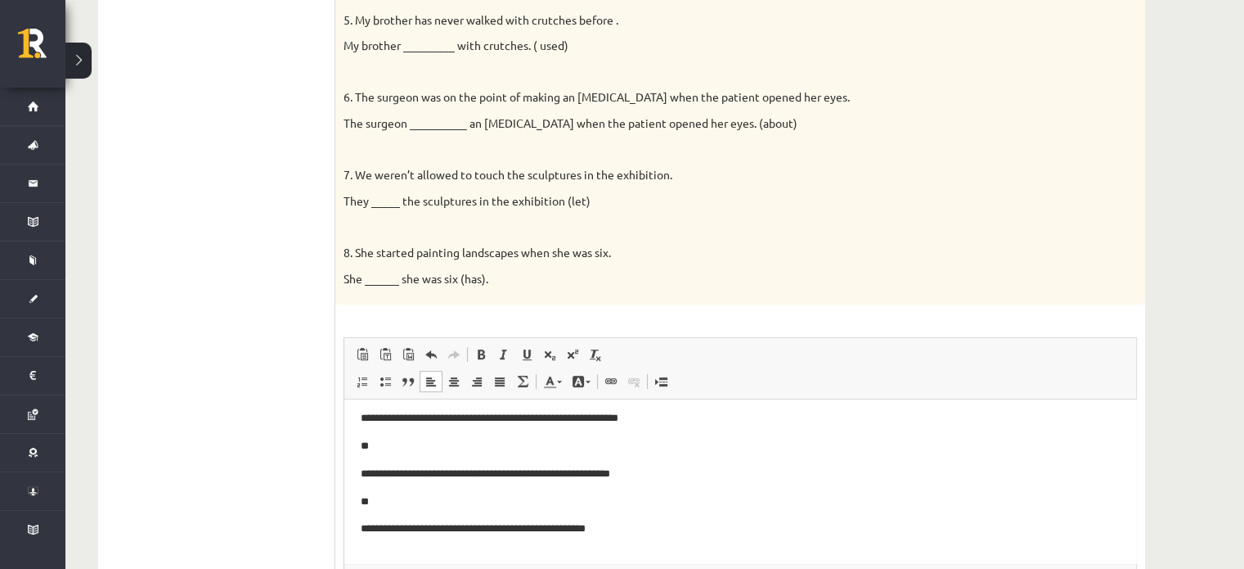
click at [547, 43] on p "My brother _________ with crutches. ( used)" at bounding box center [700, 46] width 712 height 16
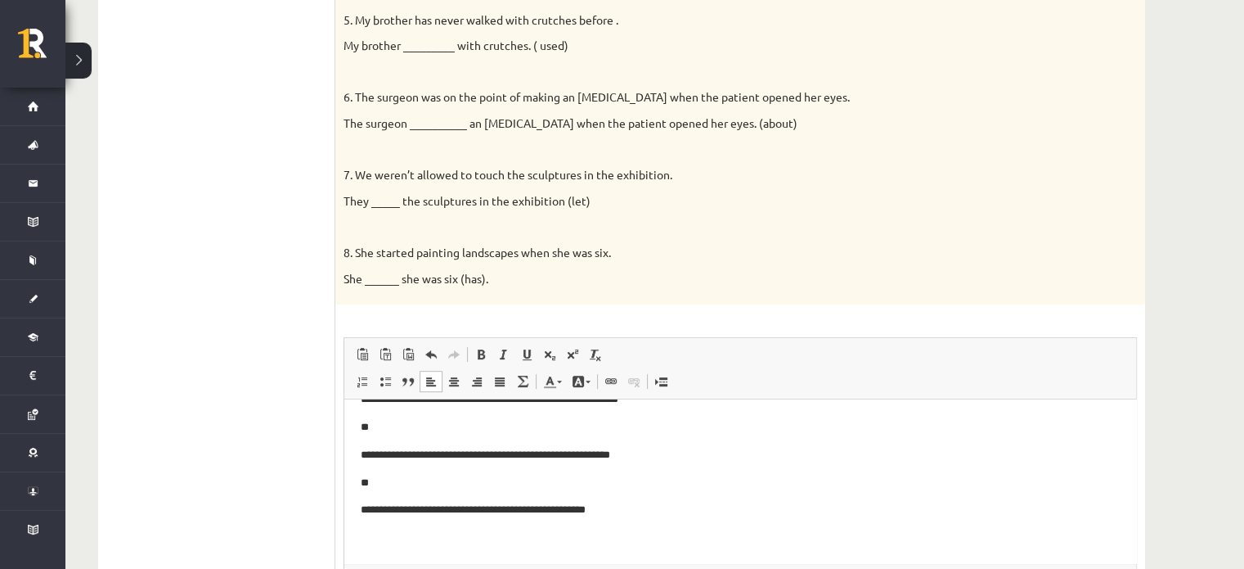
click at [644, 502] on p "**********" at bounding box center [735, 510] width 748 height 17
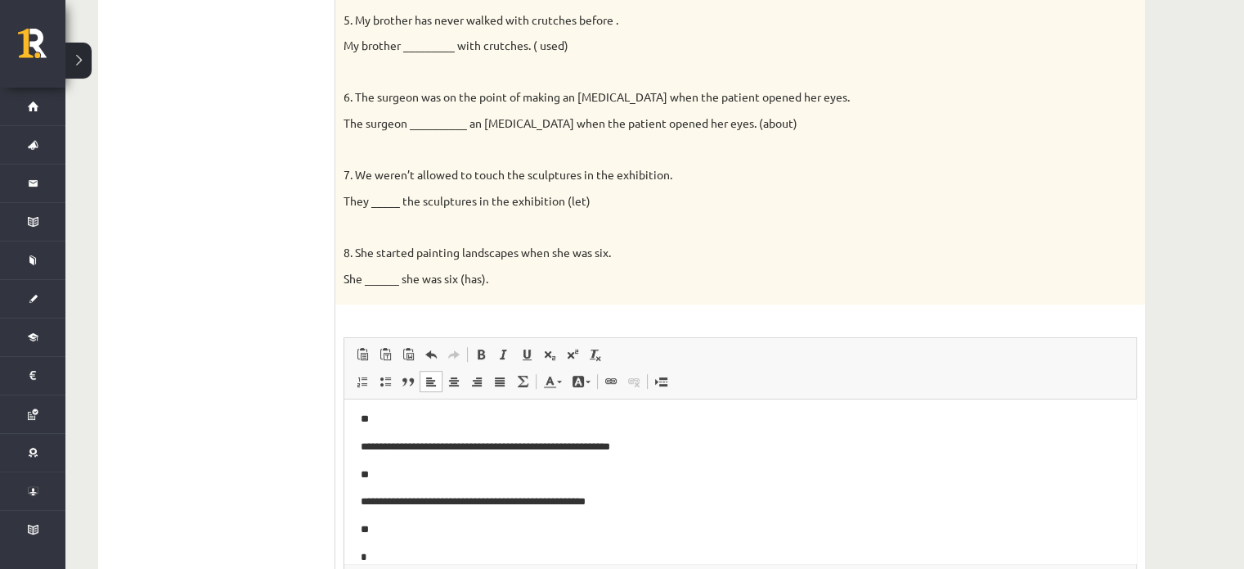
scroll to position [171, 0]
click at [786, 538] on body "**********" at bounding box center [740, 419] width 759 height 348
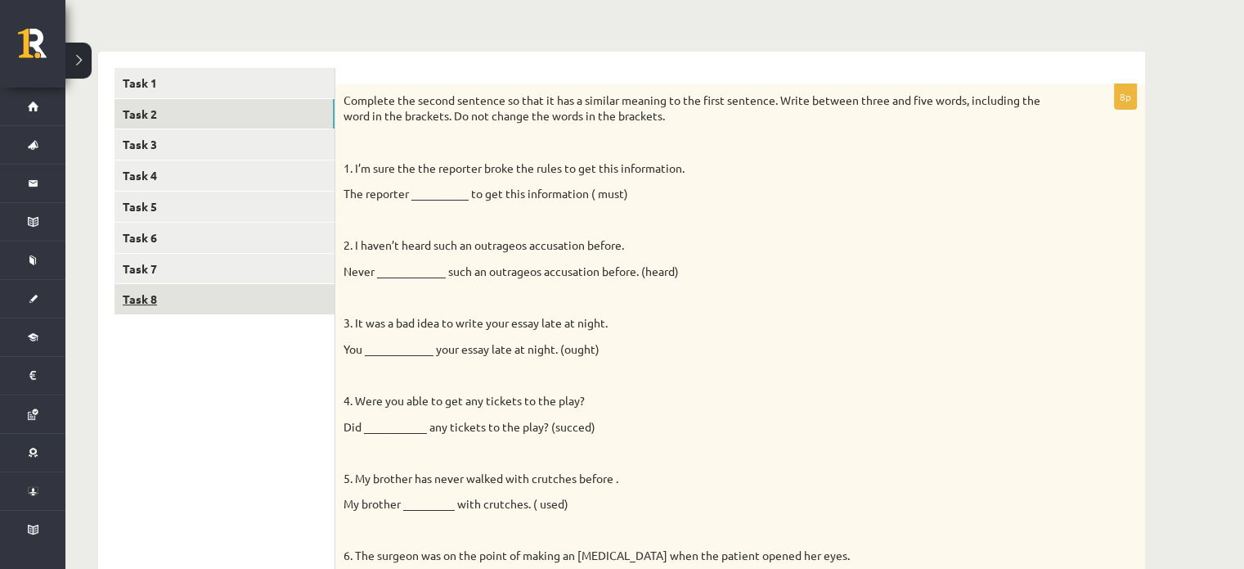
scroll to position [226, 0]
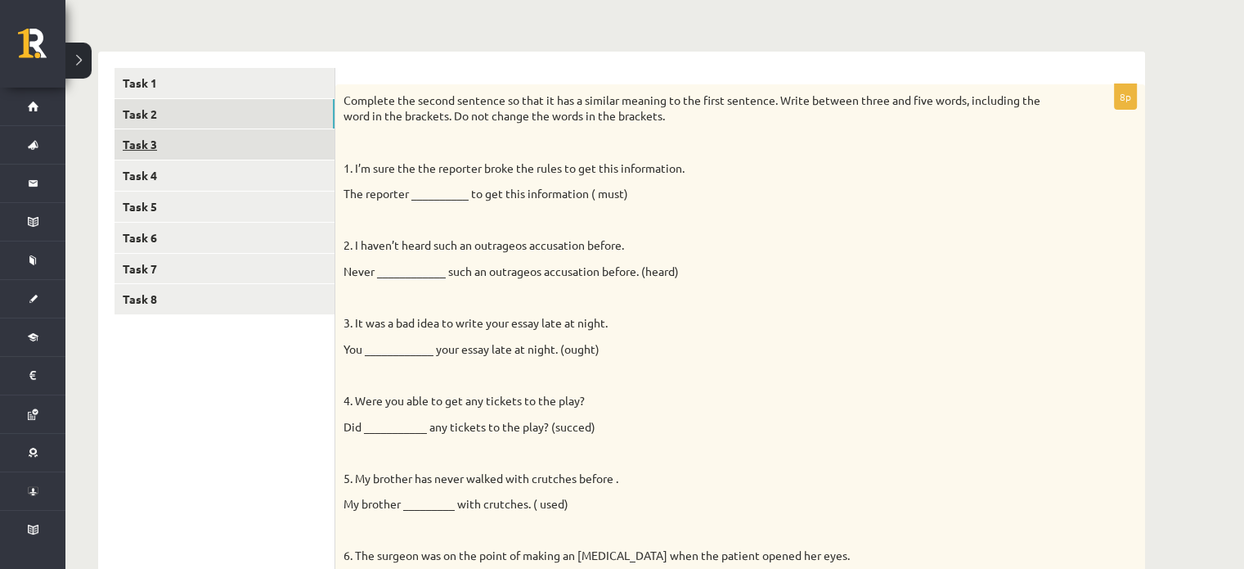
click at [223, 137] on link "Task 3" at bounding box center [225, 144] width 220 height 30
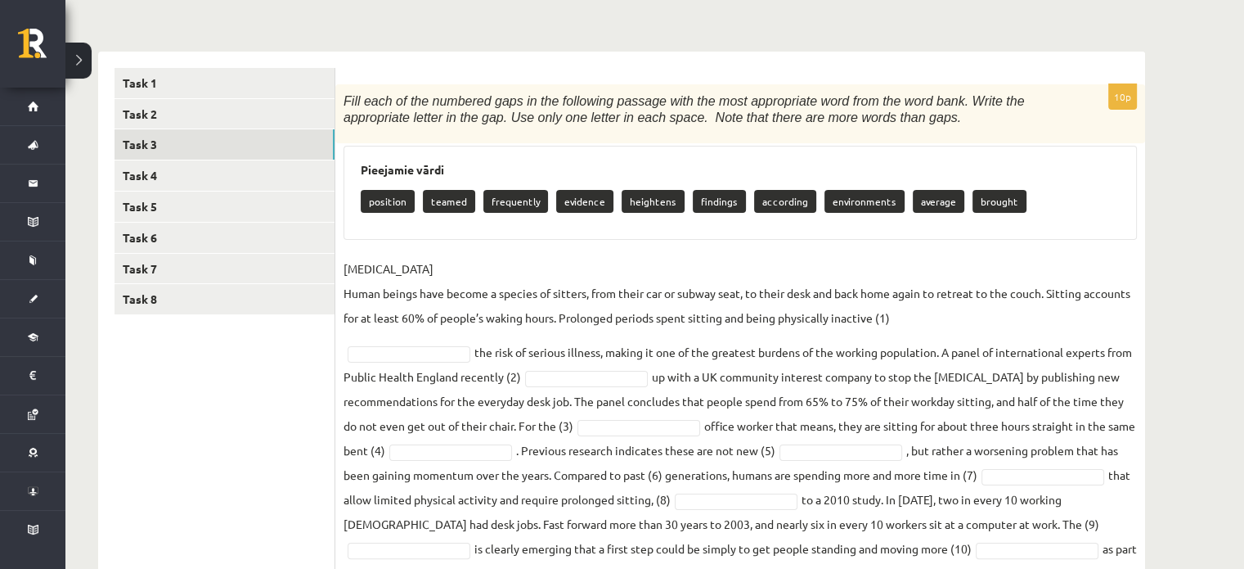
scroll to position [300, 0]
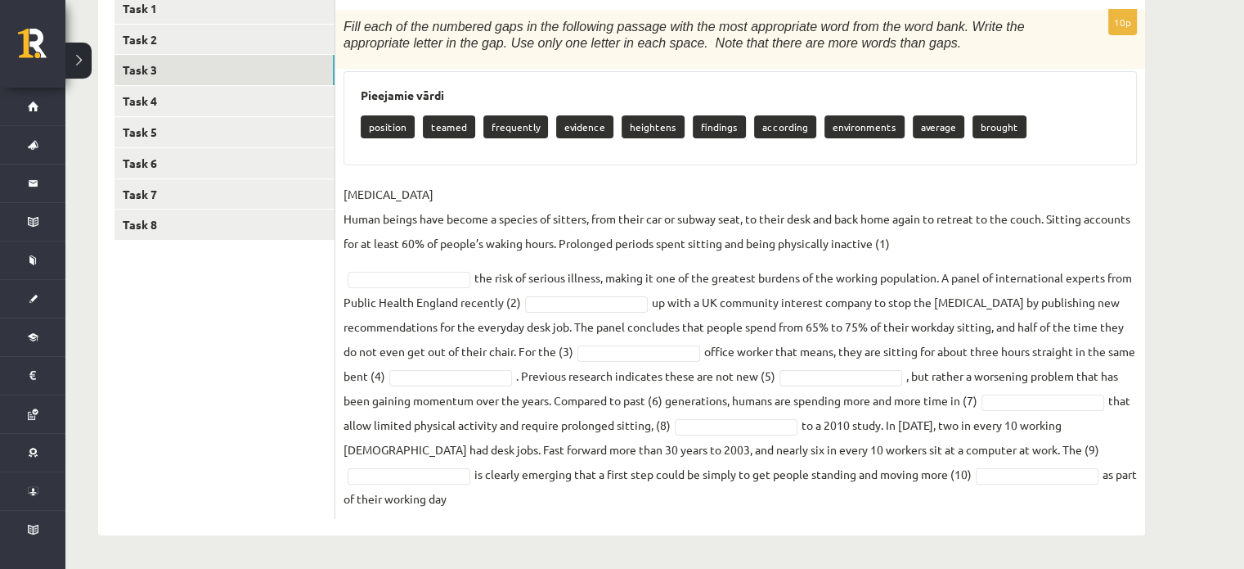
drag, startPoint x: 344, startPoint y: 97, endPoint x: 651, endPoint y: 572, distance: 565.5
copy div "Fill each of the numbered gaps in the following passage with the most appropria…"
click at [488, 74] on div "Pieejamie vārdi position teamed frequently evidence heightens findings accordin…" at bounding box center [741, 118] width 794 height 95
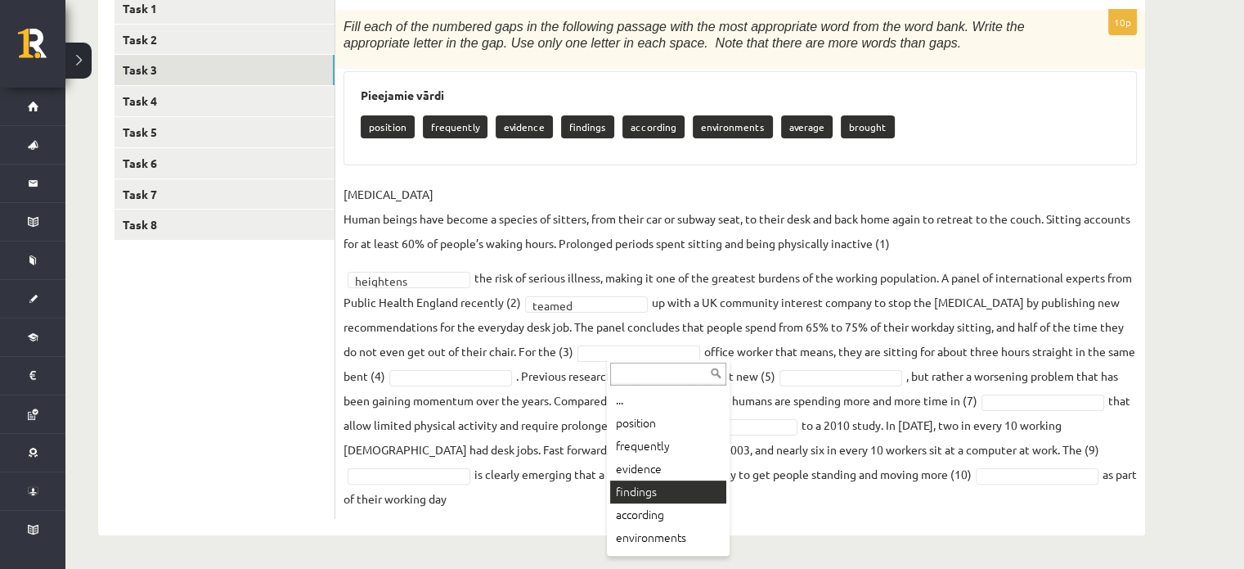
scroll to position [43, 0]
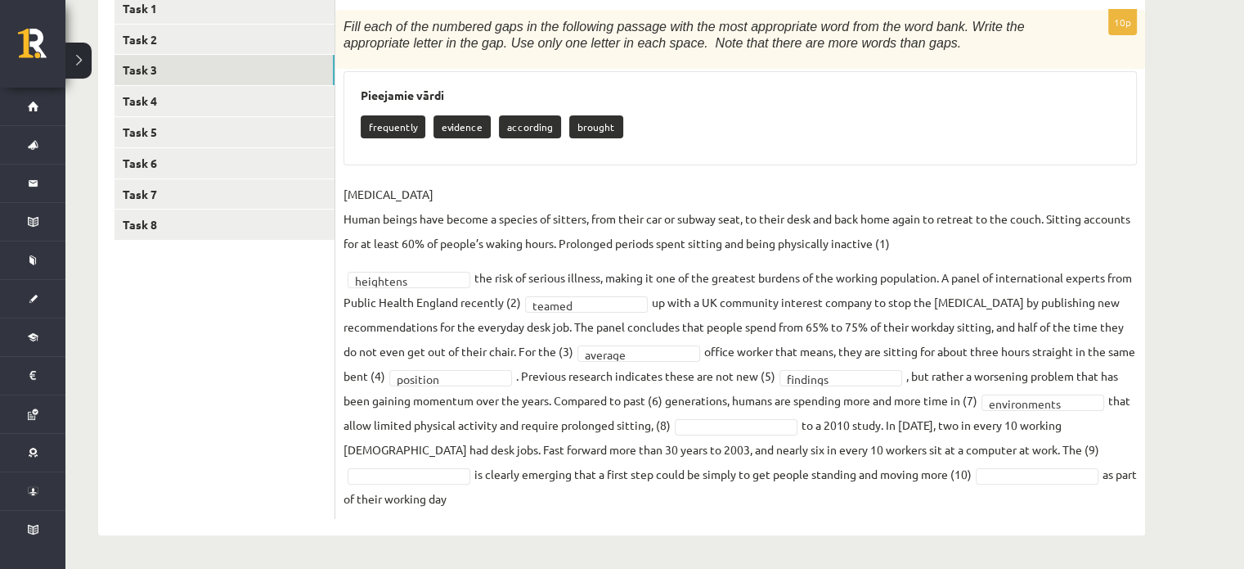
click at [857, 416] on fieldset "SEDENTARY LIFESTYLE Human beings have become a species of sitters, from their c…" at bounding box center [741, 346] width 794 height 329
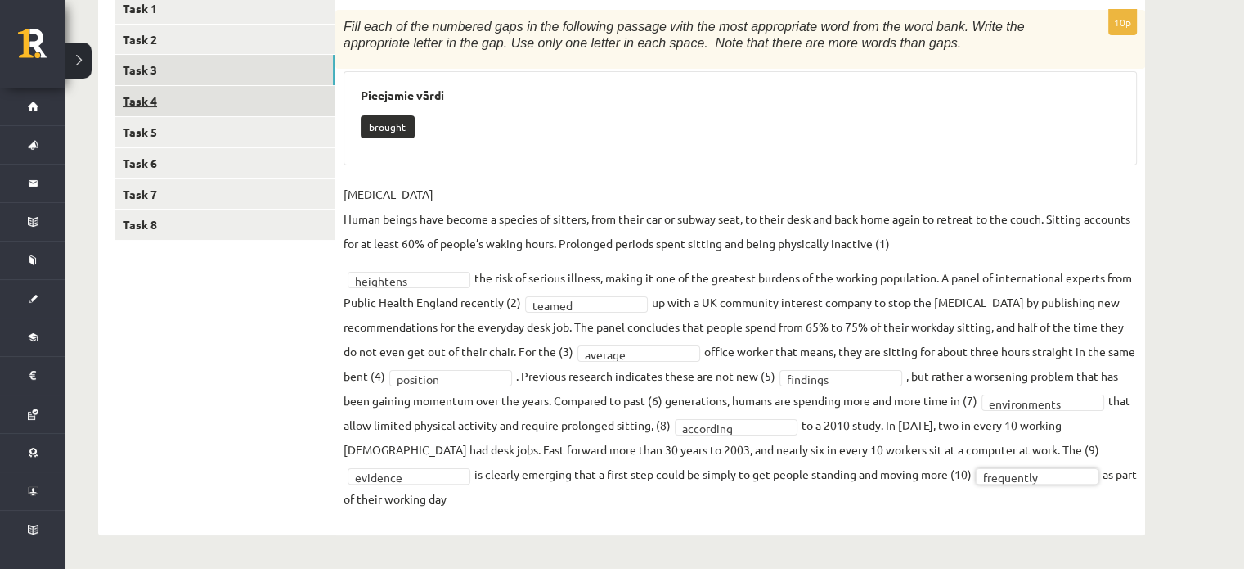
click at [205, 91] on link "Task 4" at bounding box center [225, 101] width 220 height 30
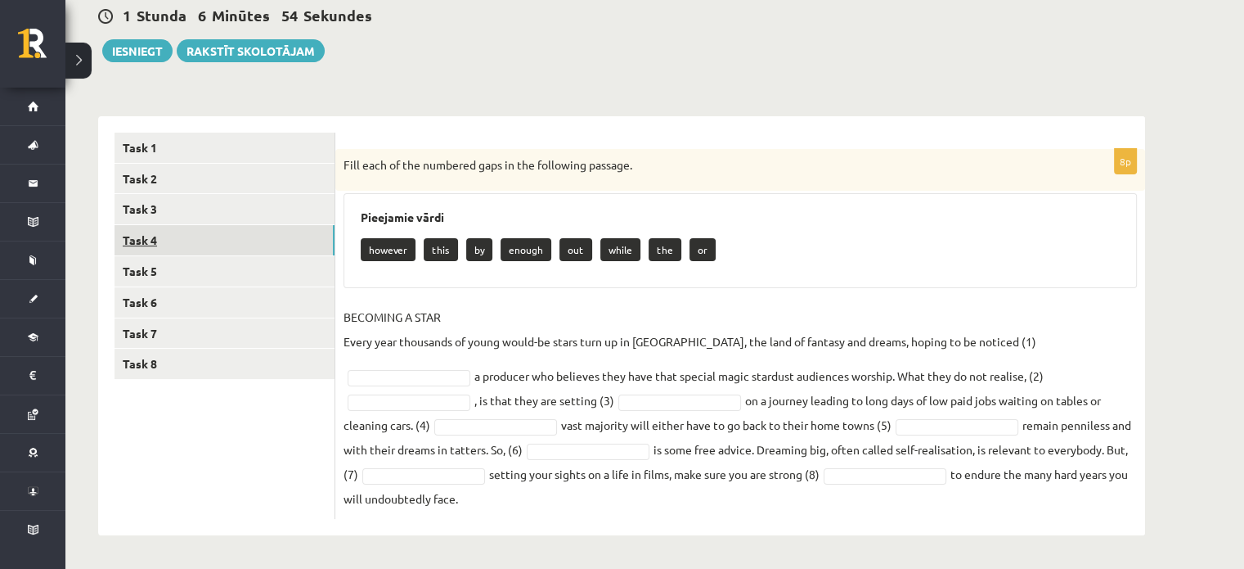
scroll to position [137, 0]
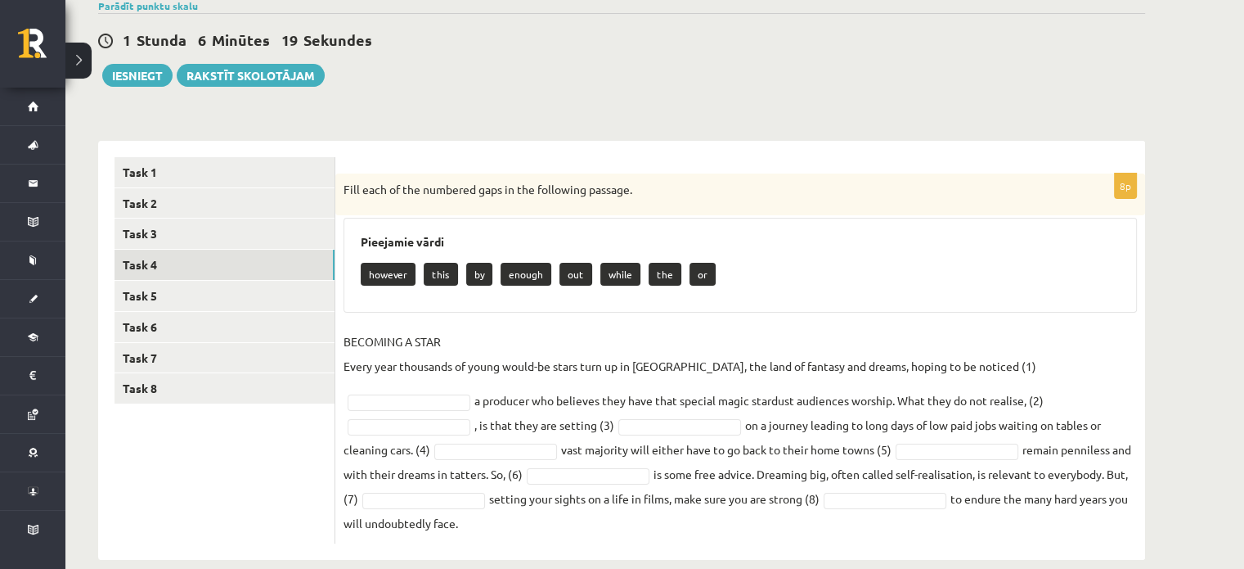
drag, startPoint x: 339, startPoint y: 173, endPoint x: 1128, endPoint y: 491, distance: 850.9
click at [1128, 491] on div "8p Fill each of the numbered gaps in the following passage. Pieejamie vārdi how…" at bounding box center [740, 358] width 810 height 370
copy div "Fill each of the numbered gaps in the following passage. Pieejamie vārdi howeve…"
click at [889, 245] on h3 "Pieejamie vārdi" at bounding box center [740, 242] width 759 height 14
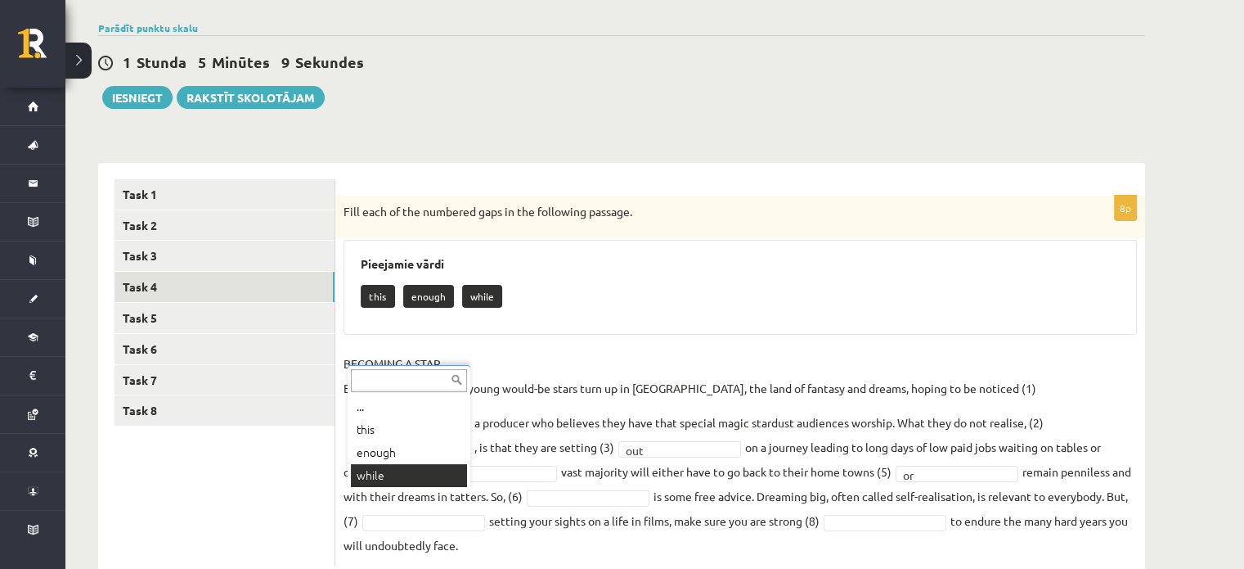
scroll to position [113, 0]
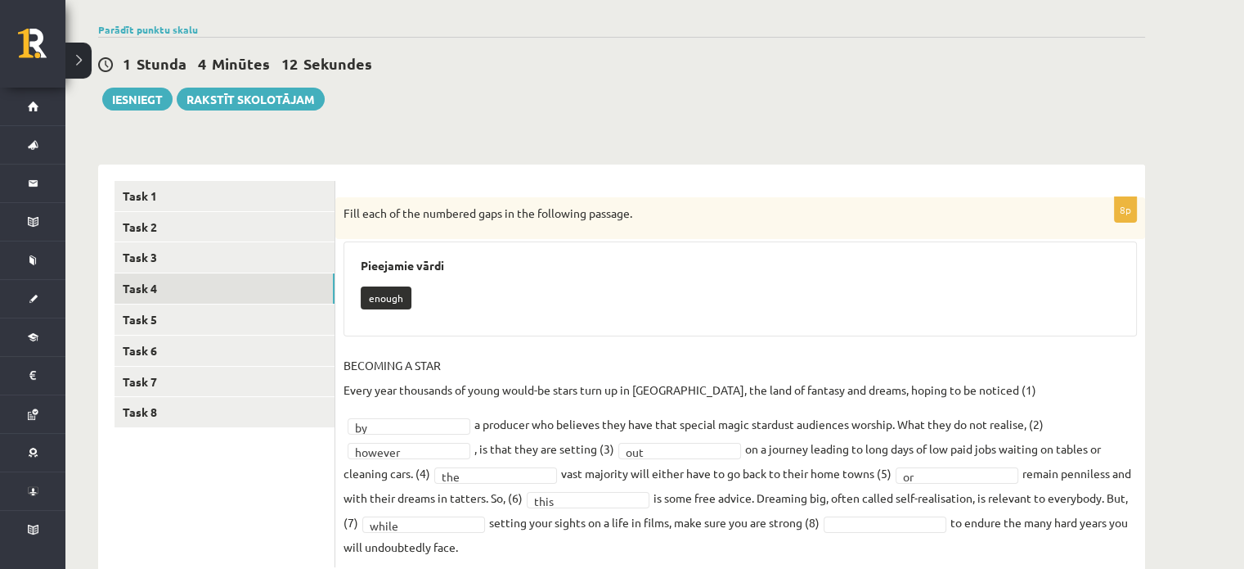
click at [749, 533] on fieldset "BECOMING A STAR Every year thousands of young would-be stars turn up in Hollywo…" at bounding box center [741, 456] width 794 height 206
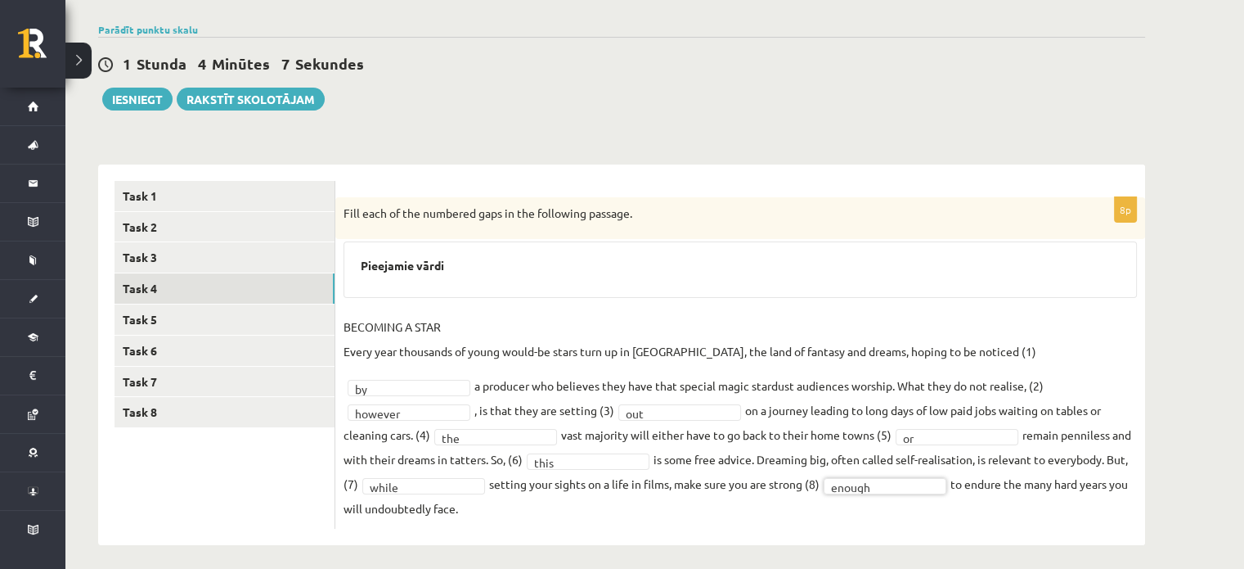
scroll to position [98, 0]
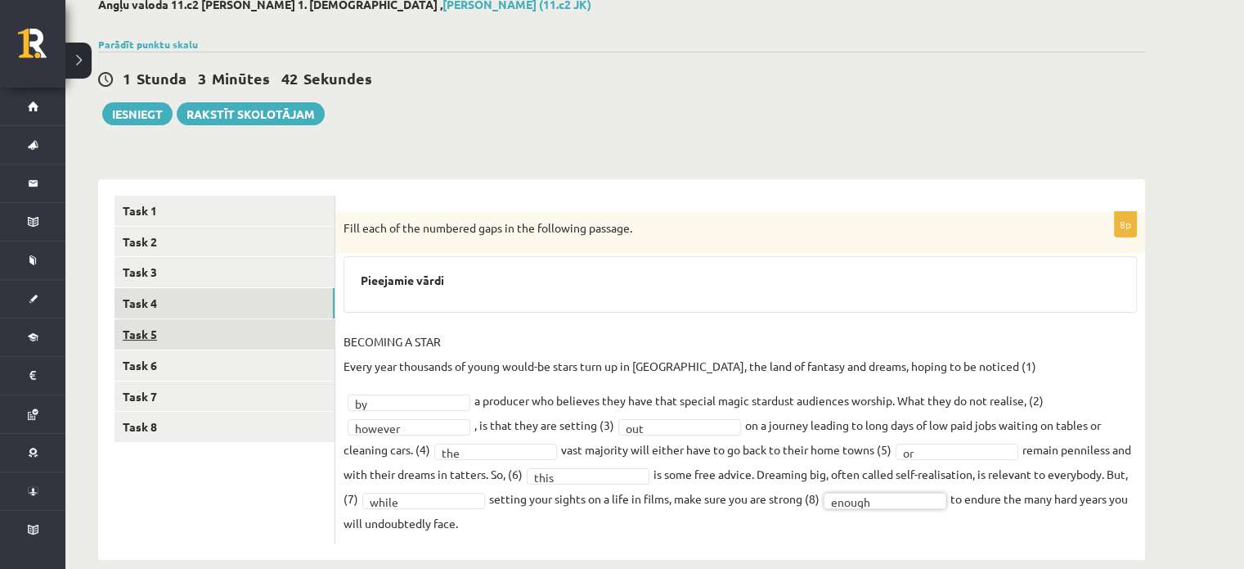
click at [151, 340] on link "Task 5" at bounding box center [225, 334] width 220 height 30
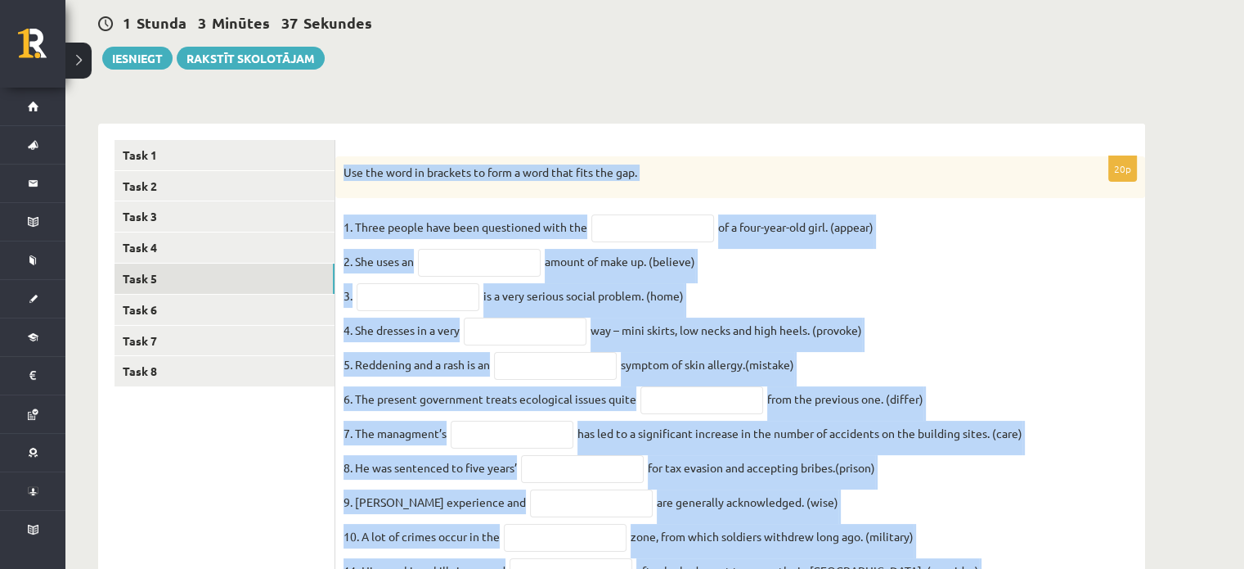
scroll to position [574, 0]
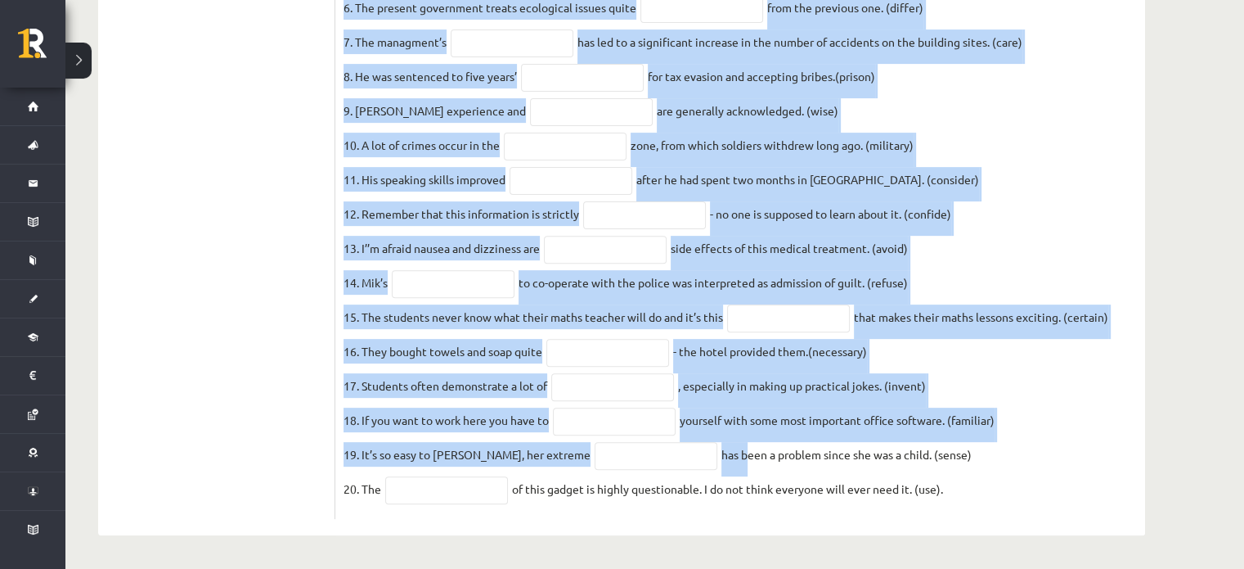
drag, startPoint x: 340, startPoint y: 219, endPoint x: 719, endPoint y: 444, distance: 440.6
click at [719, 444] on div "20p Use the word in brackets to form a word that fits the gap. 1. Three people …" at bounding box center [740, 142] width 810 height 754
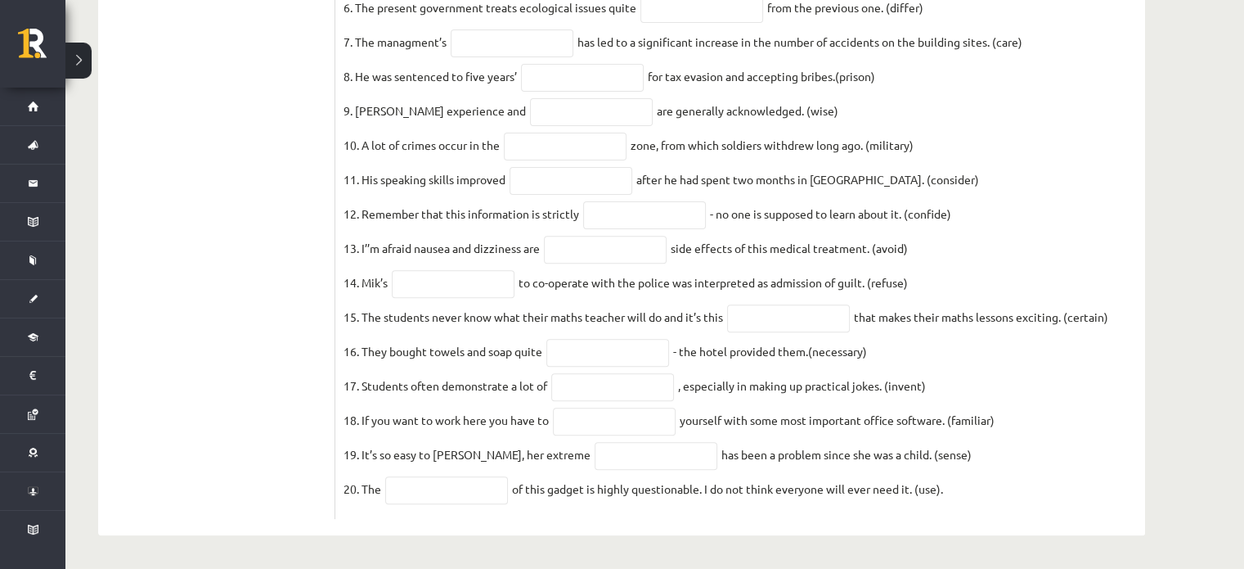
click at [961, 498] on fieldset "1. Three people have been questioned with the of a four-year-old girl. (appear)…" at bounding box center [741, 166] width 794 height 687
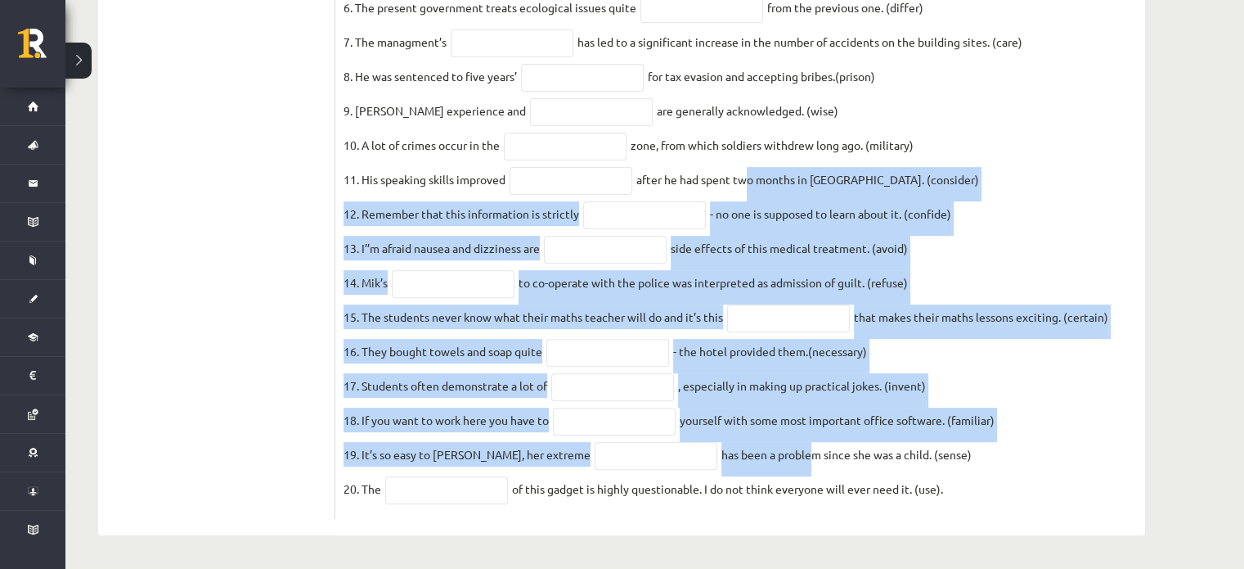
drag, startPoint x: 778, startPoint y: 431, endPoint x: 743, endPoint y: 155, distance: 278.8
click at [743, 155] on fieldset "1. Three people have been questioned with the of a four-year-old girl. (appear)…" at bounding box center [741, 166] width 794 height 687
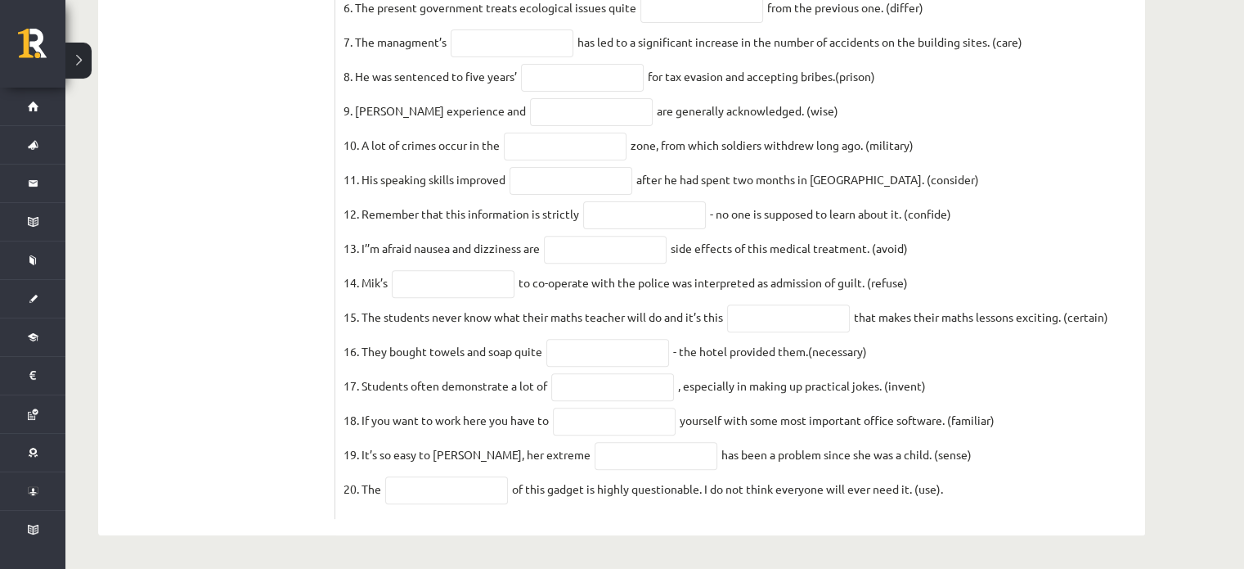
click at [914, 137] on fieldset "1. Three people have been questioned with the of a four-year-old girl. (appear)…" at bounding box center [741, 166] width 794 height 687
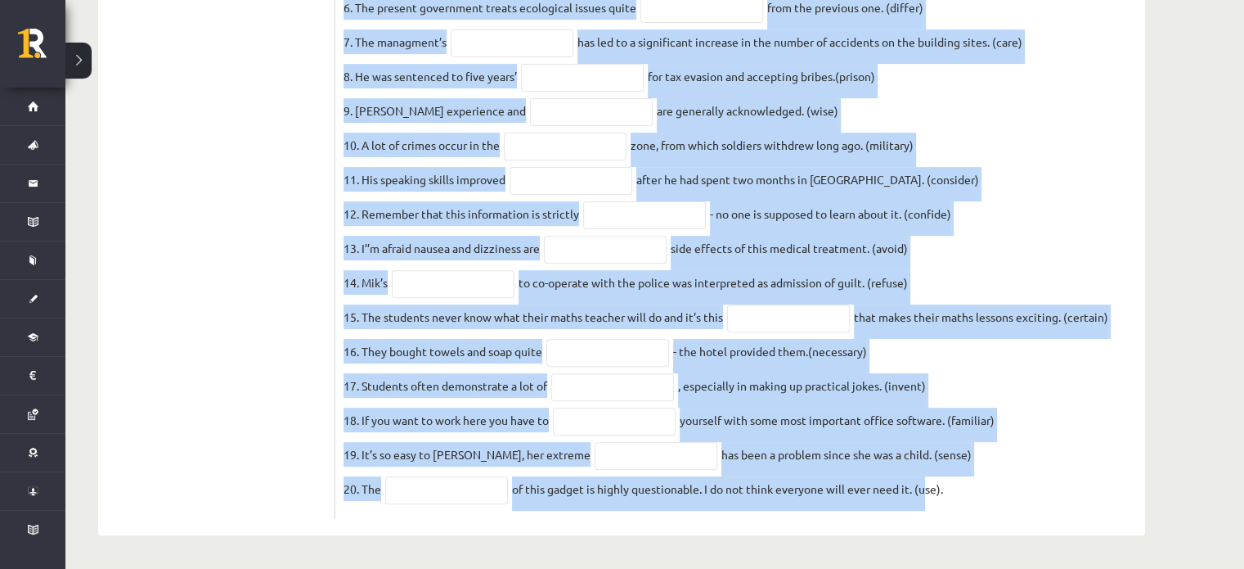
drag, startPoint x: 345, startPoint y: 78, endPoint x: 923, endPoint y: 522, distance: 728.7
click at [923, 522] on div "20p Use the word in brackets to form a word that fits the gap. 1. Three people …" at bounding box center [740, 133] width 810 height 803
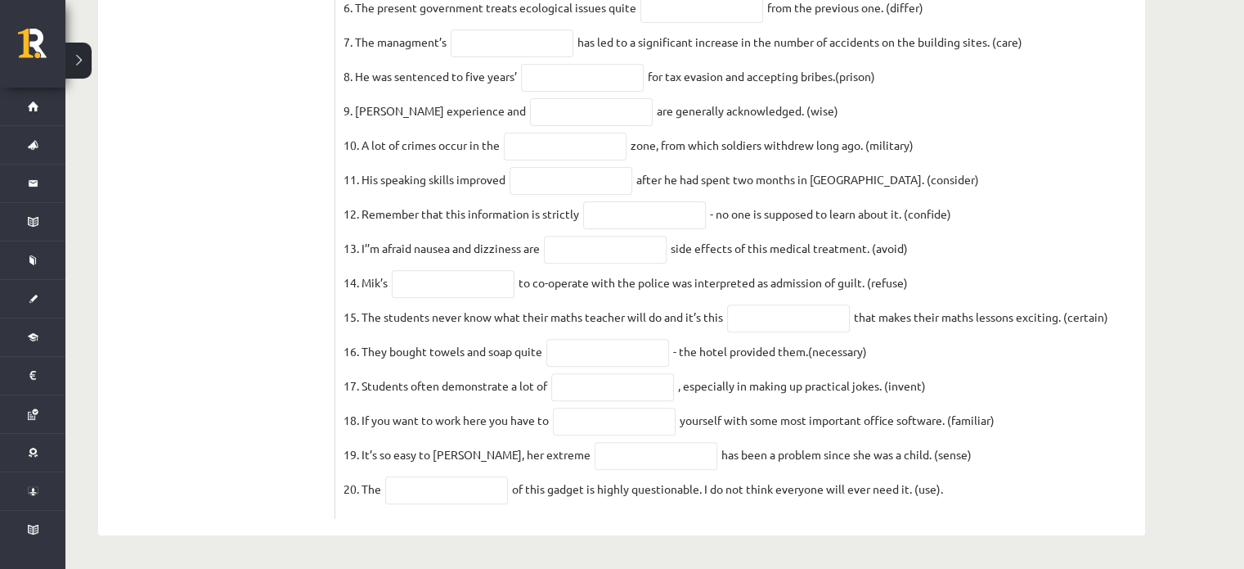
click at [998, 486] on fieldset "1. Three people have been questioned with the of a four-year-old girl. (appear)…" at bounding box center [741, 166] width 794 height 687
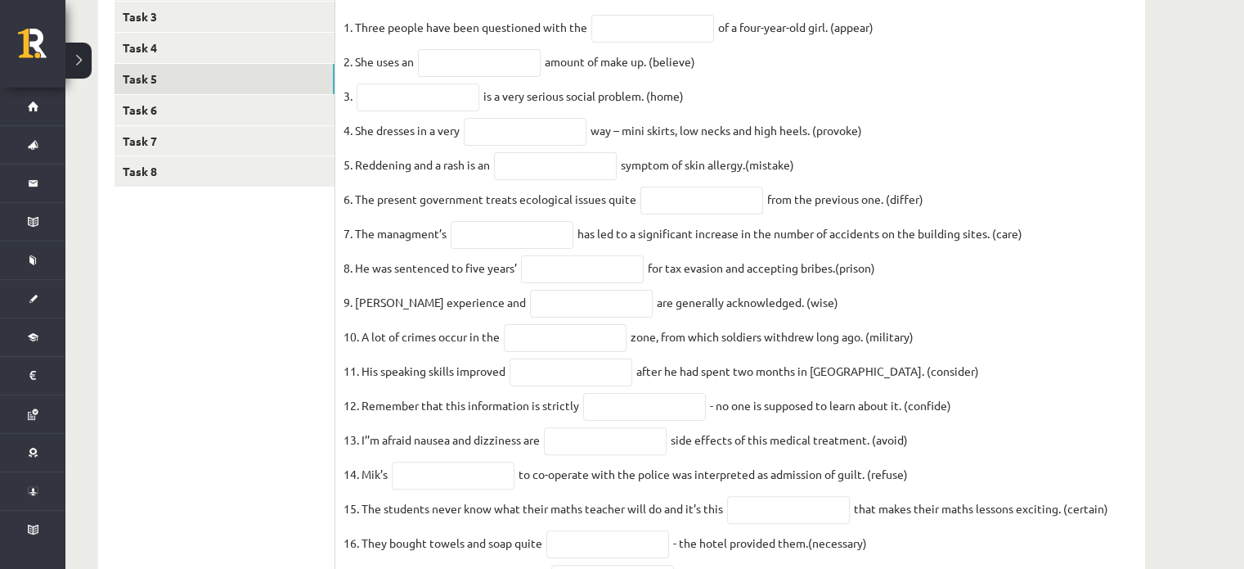
click at [998, 486] on fieldset "1. Three people have been questioned with the of a four-year-old girl. (appear)…" at bounding box center [741, 358] width 794 height 687
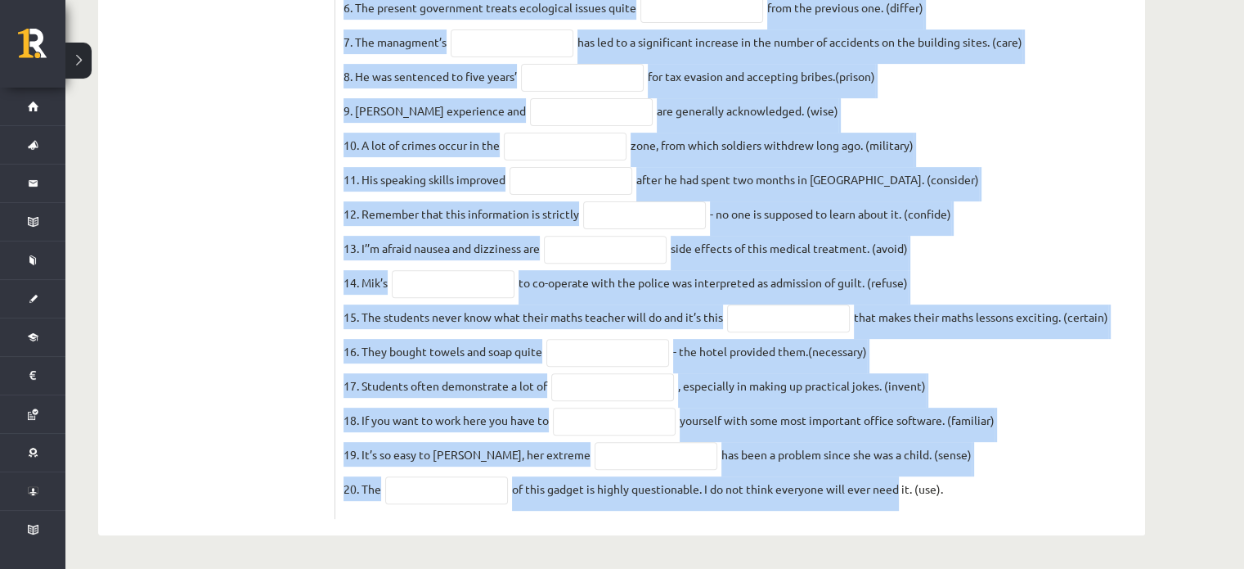
drag, startPoint x: 345, startPoint y: 88, endPoint x: 974, endPoint y: 603, distance: 813.3
copy div "Use the word in brackets to form a word that fits the gap. 1. Three people have…"
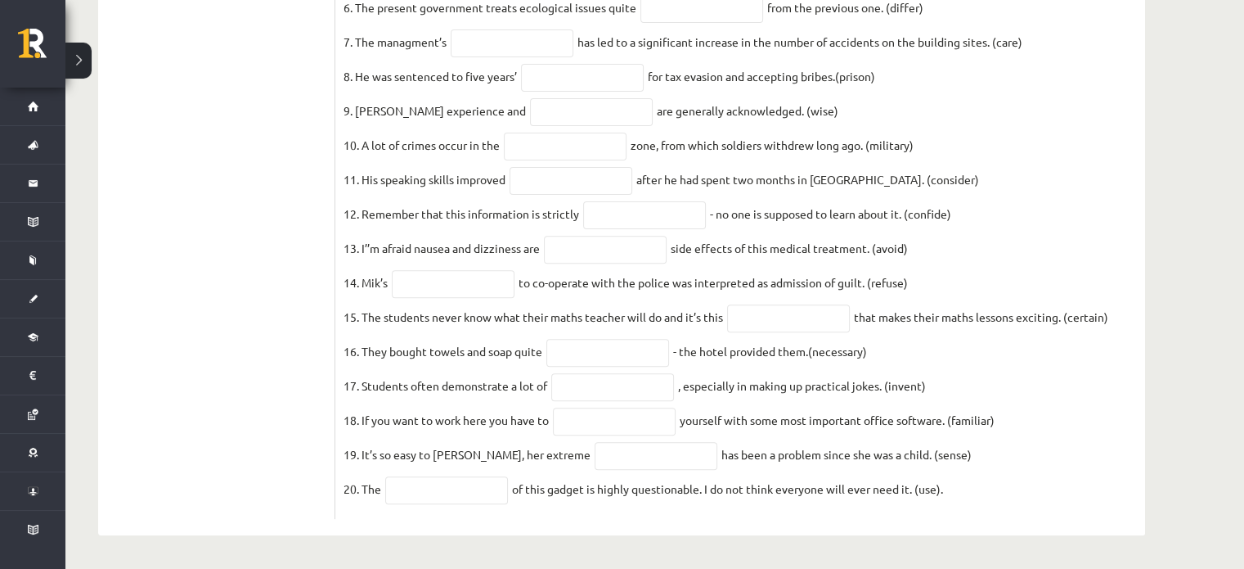
click at [196, 68] on ul "Task 1 Task 2 Task 3 Task 4 Task 5 Task 6 Task 7 Task 8" at bounding box center [225, 134] width 221 height 771
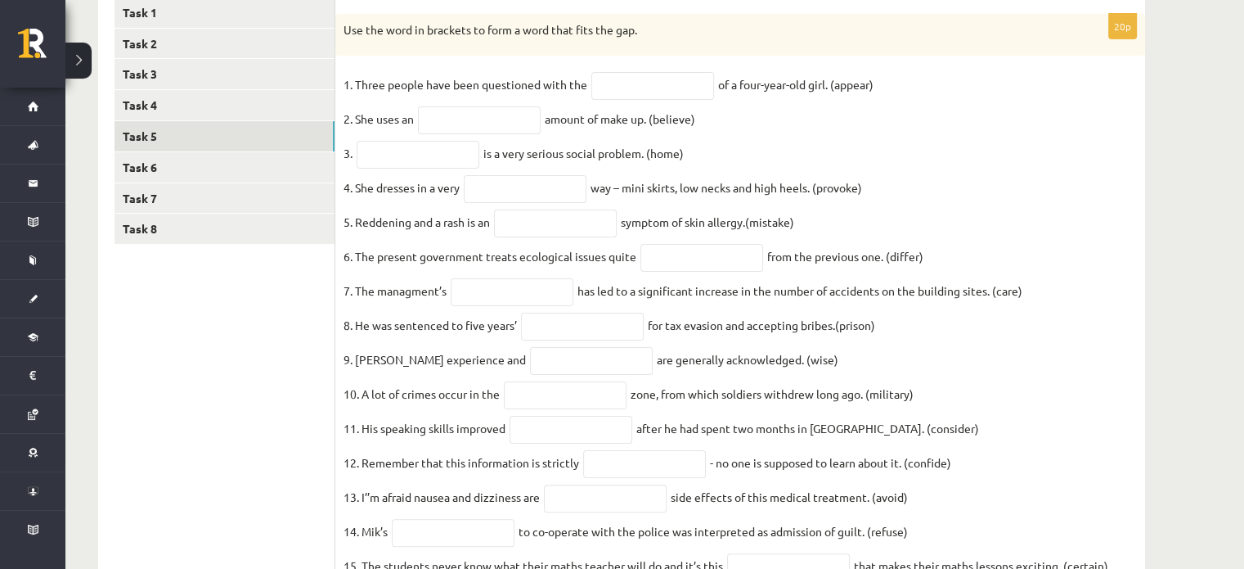
scroll to position [295, 0]
click at [630, 93] on input "text" at bounding box center [653, 88] width 123 height 28
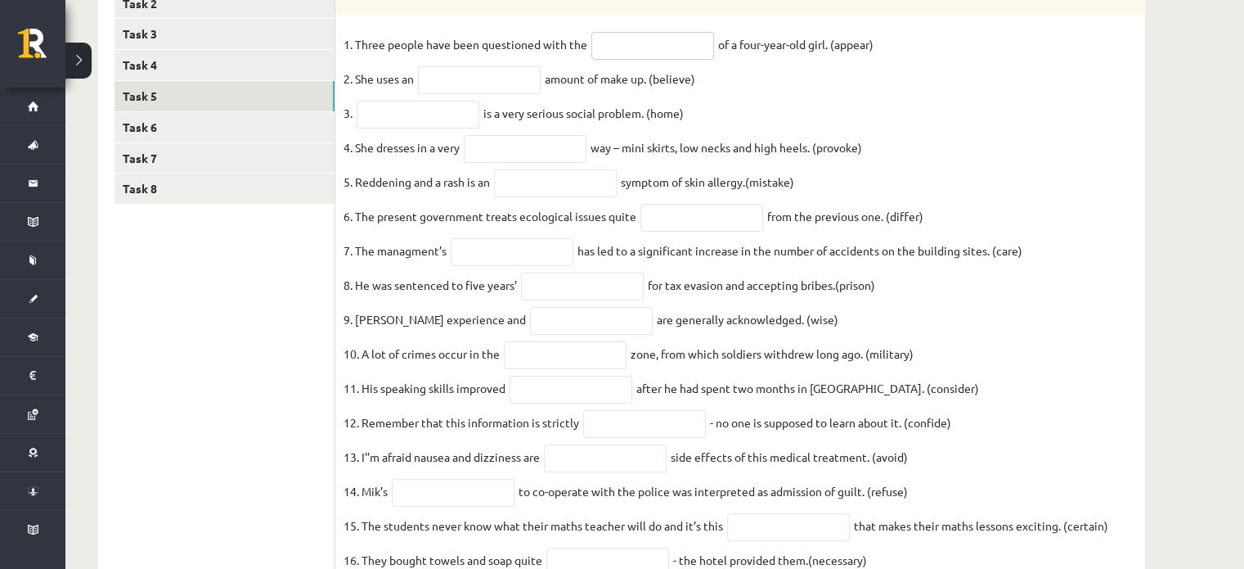
scroll to position [345, 0]
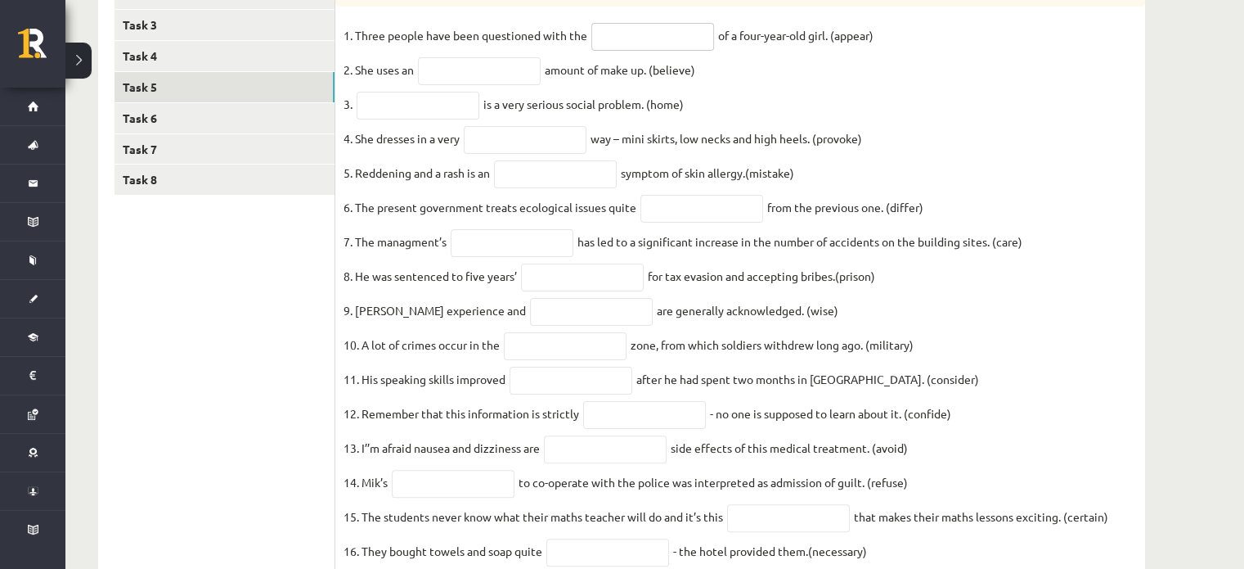
click at [667, 34] on input "text" at bounding box center [653, 37] width 123 height 28
click at [834, 92] on fieldset "1. Three people have been questioned with the of a four-year-old girl. (appear)…" at bounding box center [741, 366] width 794 height 687
click at [619, 24] on input "text" at bounding box center [653, 37] width 123 height 28
type input "**********"
click at [491, 70] on input "text" at bounding box center [479, 71] width 123 height 28
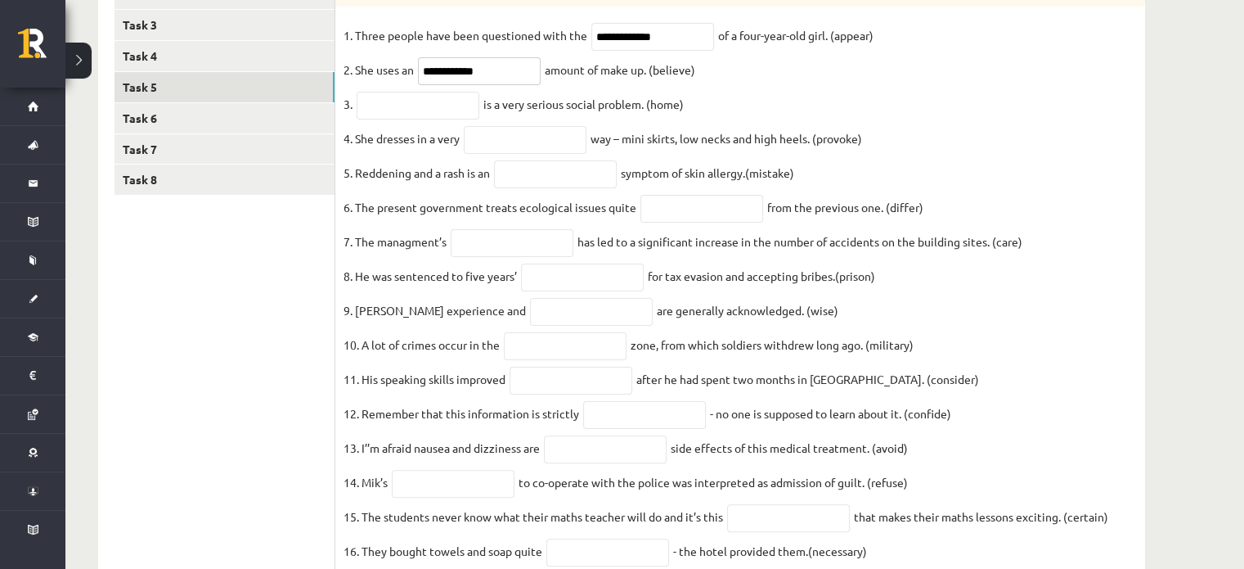
type input "**********"
click at [444, 104] on input "text" at bounding box center [418, 106] width 123 height 28
type input "**********"
click at [547, 153] on input "text" at bounding box center [525, 140] width 123 height 28
type input "**********"
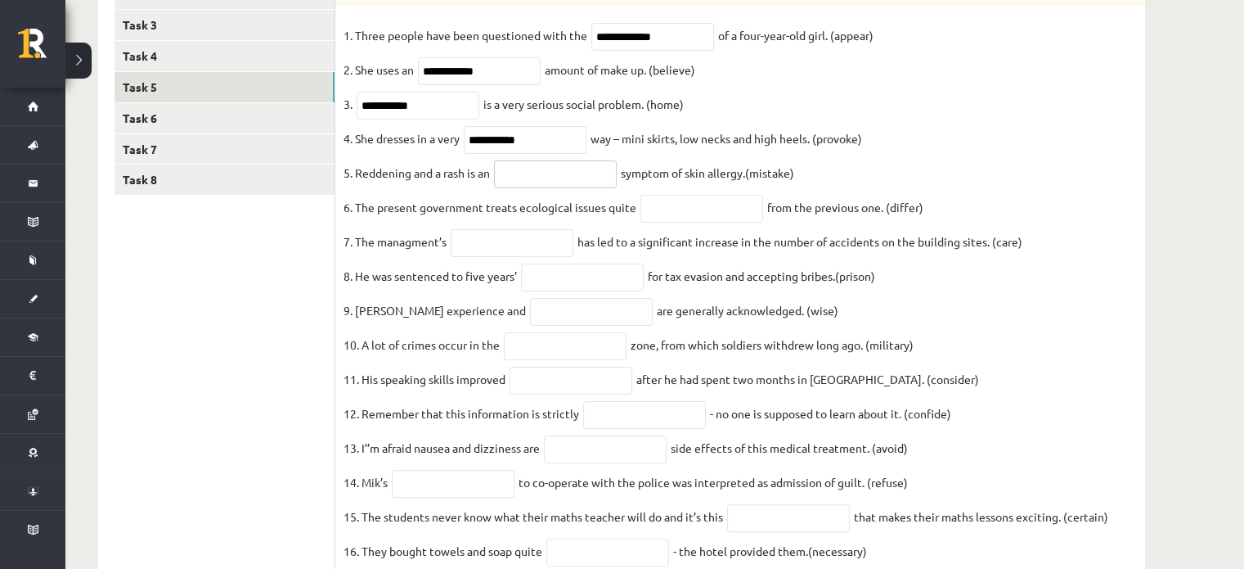
click at [547, 182] on input "text" at bounding box center [555, 174] width 123 height 28
type input "*********"
click at [746, 211] on input "text" at bounding box center [702, 209] width 123 height 28
type input "**********"
click at [497, 241] on input "text" at bounding box center [512, 243] width 123 height 28
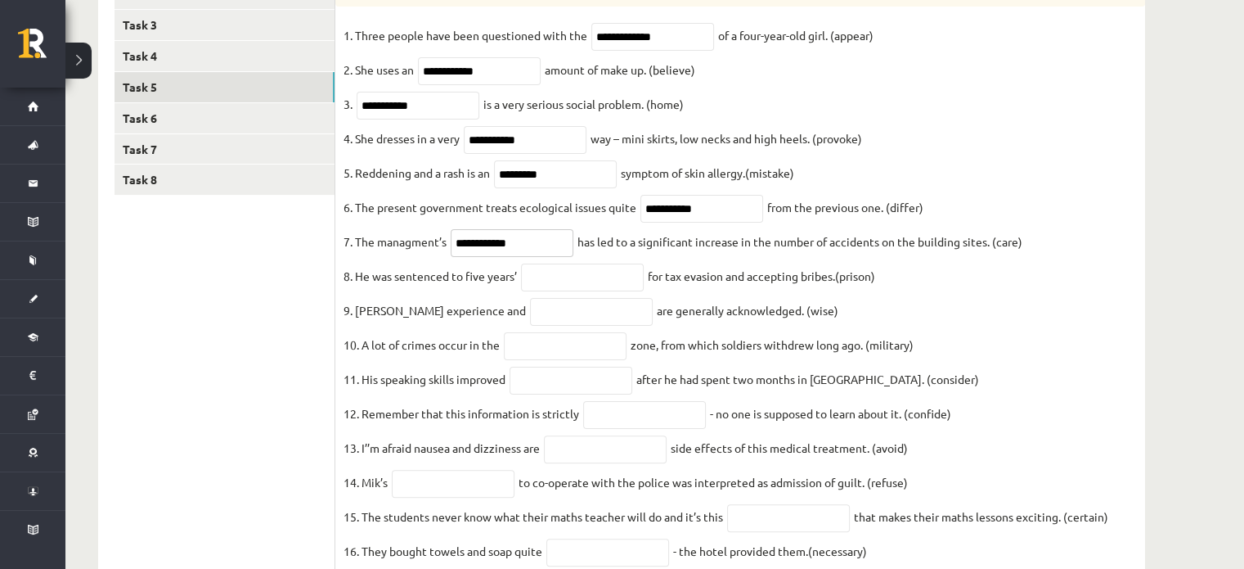
type input "**********"
click at [598, 286] on input "text" at bounding box center [582, 277] width 123 height 28
type input "**********"
click at [565, 326] on input "text" at bounding box center [591, 312] width 123 height 28
type input "******"
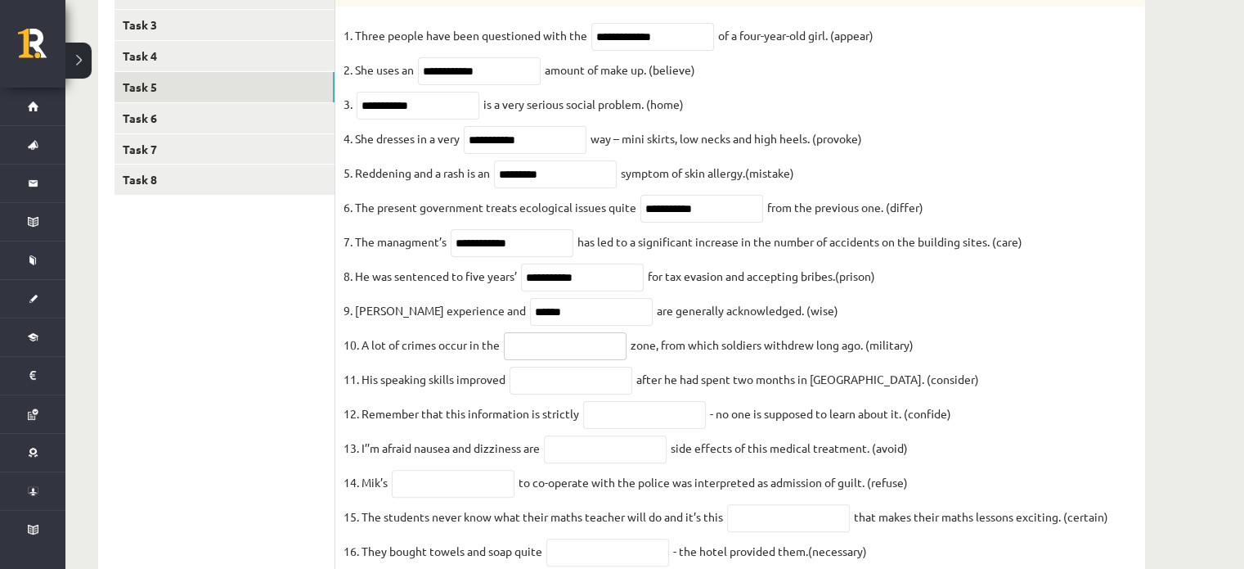
click at [535, 356] on input "text" at bounding box center [565, 346] width 123 height 28
type input "********"
click at [549, 394] on input "text" at bounding box center [571, 381] width 123 height 28
type input "**********"
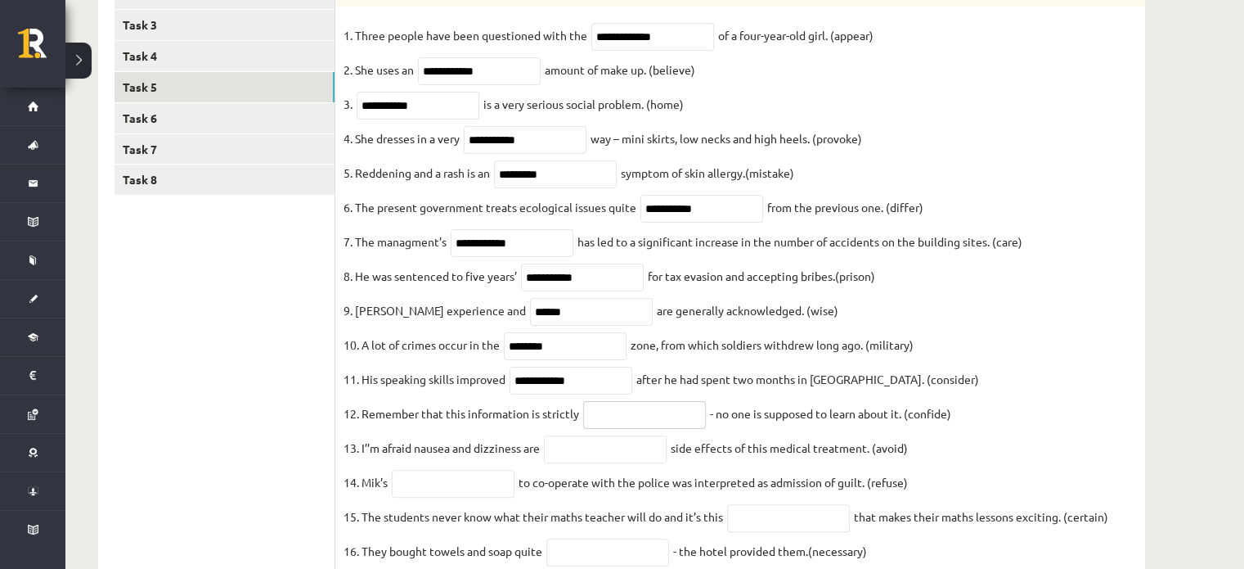
click at [646, 425] on input "text" at bounding box center [644, 415] width 123 height 28
type input "**********"
click at [624, 463] on input "text" at bounding box center [605, 449] width 123 height 28
type input "**********"
click at [466, 497] on input "text" at bounding box center [453, 484] width 123 height 28
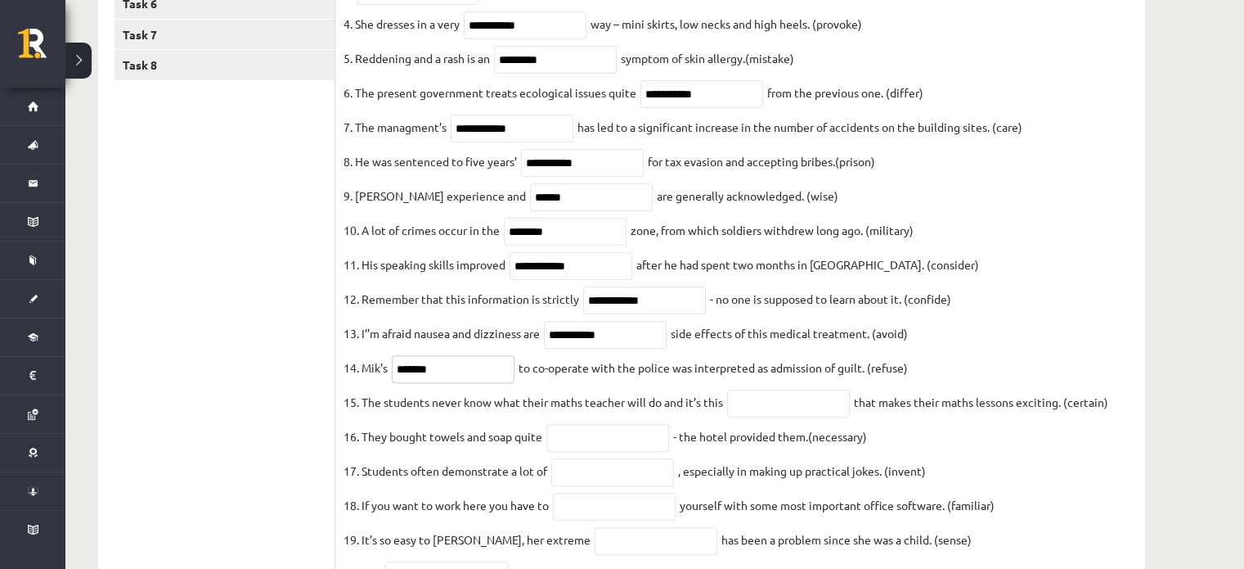
scroll to position [476, 0]
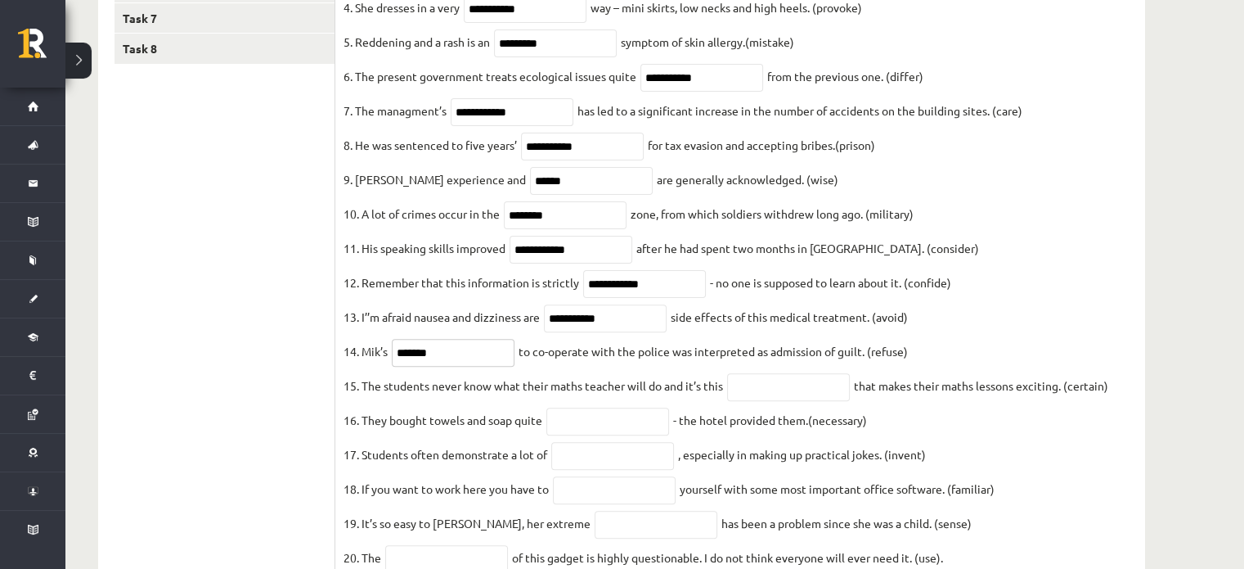
type input "*******"
drag, startPoint x: 466, startPoint y: 504, endPoint x: 915, endPoint y: 418, distance: 456.5
click at [915, 418] on fieldset "**********" at bounding box center [741, 235] width 794 height 687
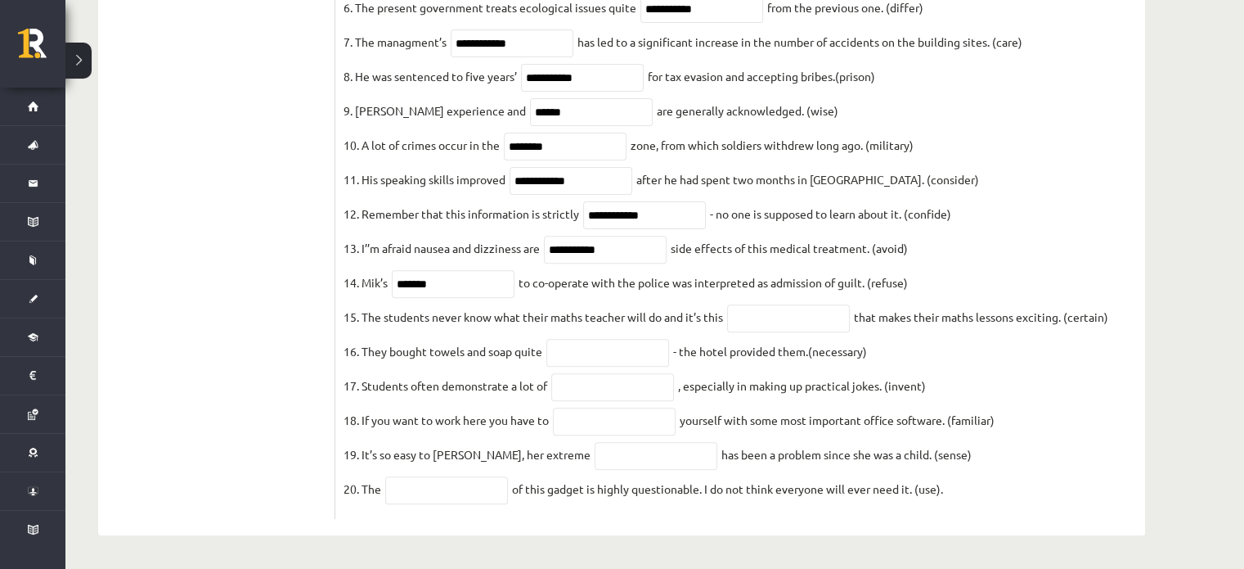
scroll to position [574, 0]
click at [802, 313] on input "text" at bounding box center [788, 318] width 123 height 28
type input "**********"
click at [652, 339] on input "text" at bounding box center [608, 353] width 123 height 28
type input "**********"
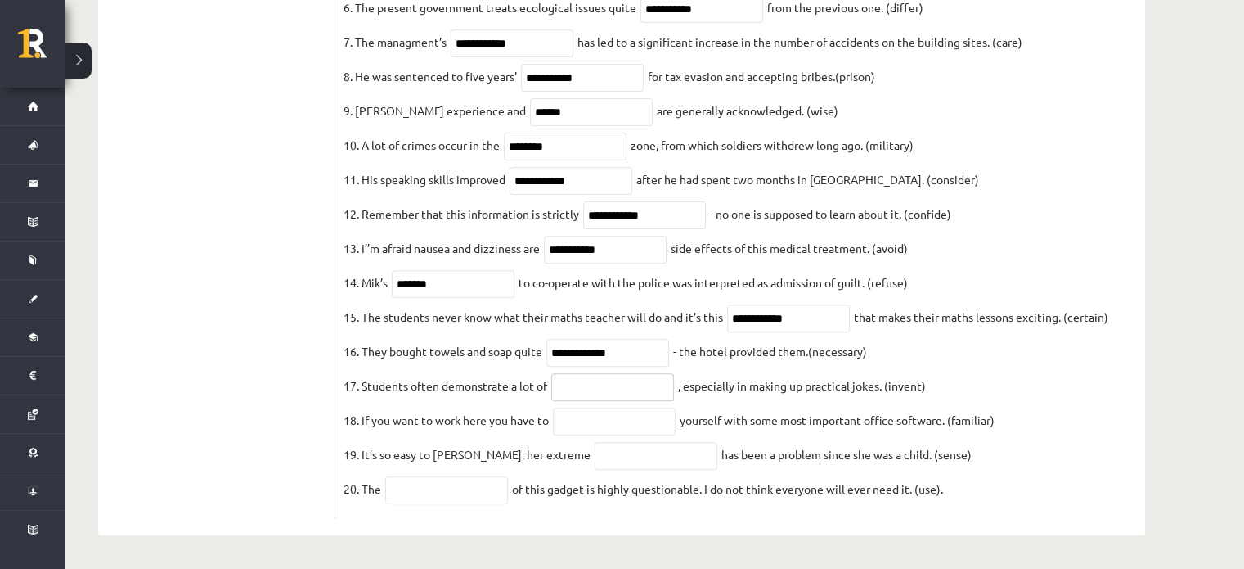
click at [632, 388] on input "text" at bounding box center [612, 387] width 123 height 28
type input "**********"
click at [632, 409] on input "text" at bounding box center [614, 421] width 123 height 28
type input "**********"
click at [625, 459] on input "text" at bounding box center [656, 456] width 123 height 28
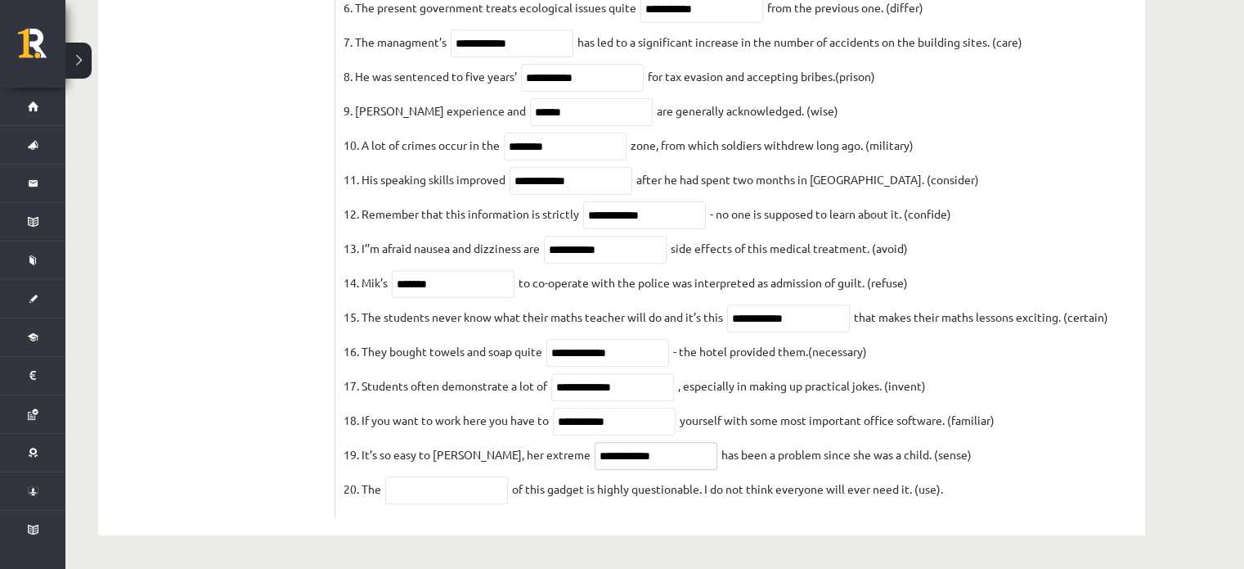
click at [613, 452] on input "**********" at bounding box center [656, 456] width 123 height 28
type input "**********"
click at [491, 479] on input "text" at bounding box center [446, 490] width 123 height 28
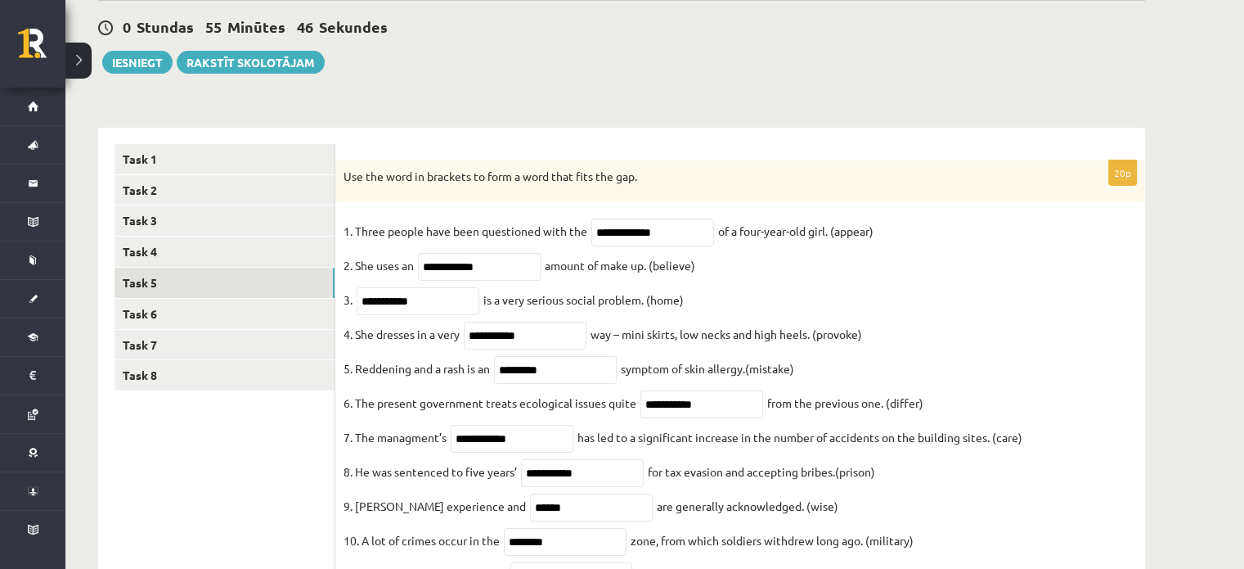
scroll to position [149, 0]
type input "**********"
click at [127, 329] on link "Task 6" at bounding box center [225, 314] width 220 height 30
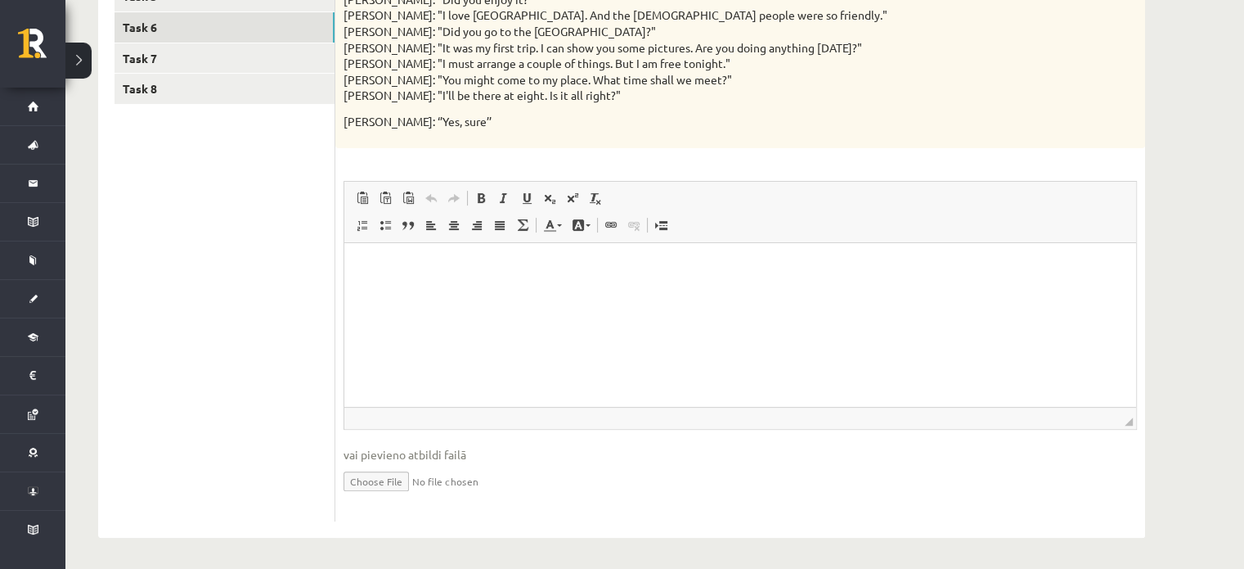
scroll to position [437, 0]
click at [592, 255] on html at bounding box center [740, 266] width 792 height 50
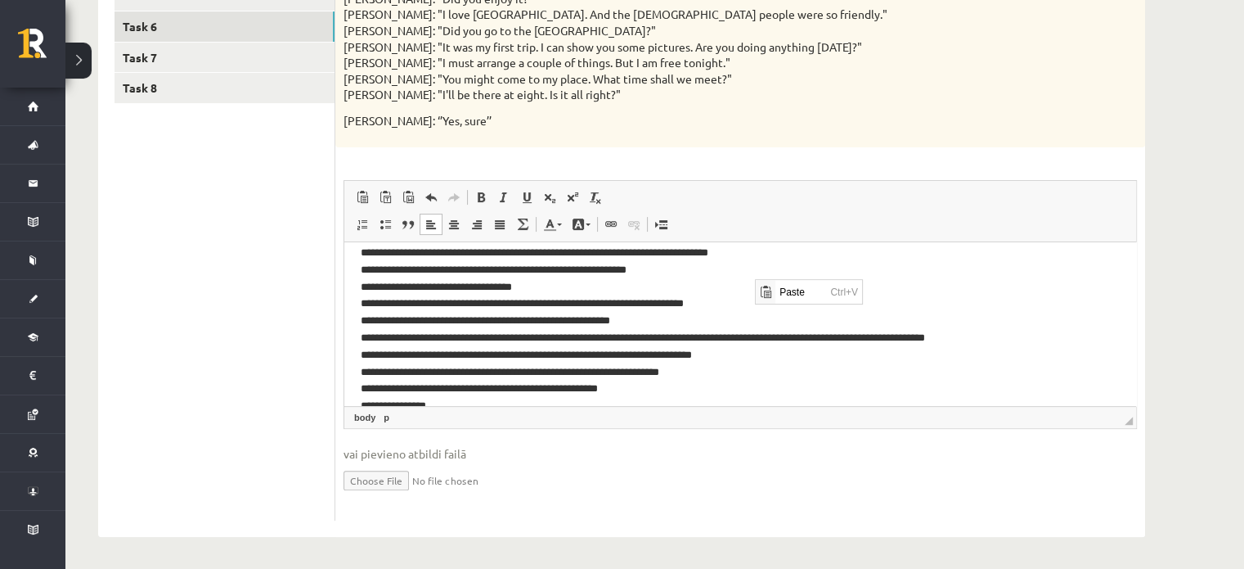
scroll to position [0, 0]
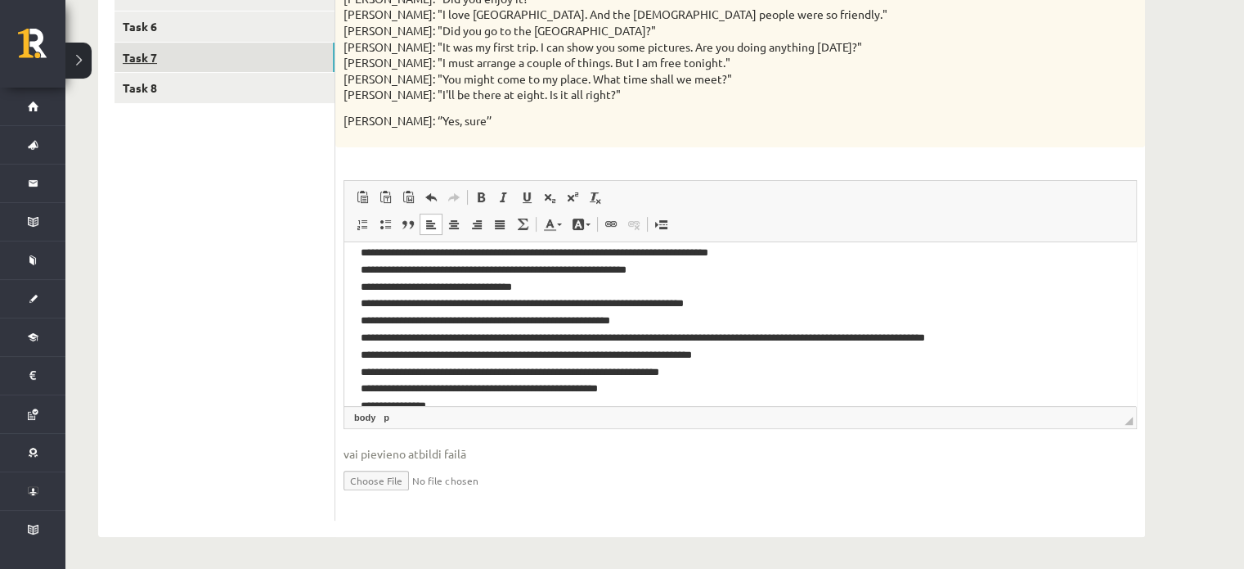
drag, startPoint x: 772, startPoint y: 79, endPoint x: 142, endPoint y: 54, distance: 630.5
click at [142, 54] on link "Task 7" at bounding box center [225, 58] width 220 height 30
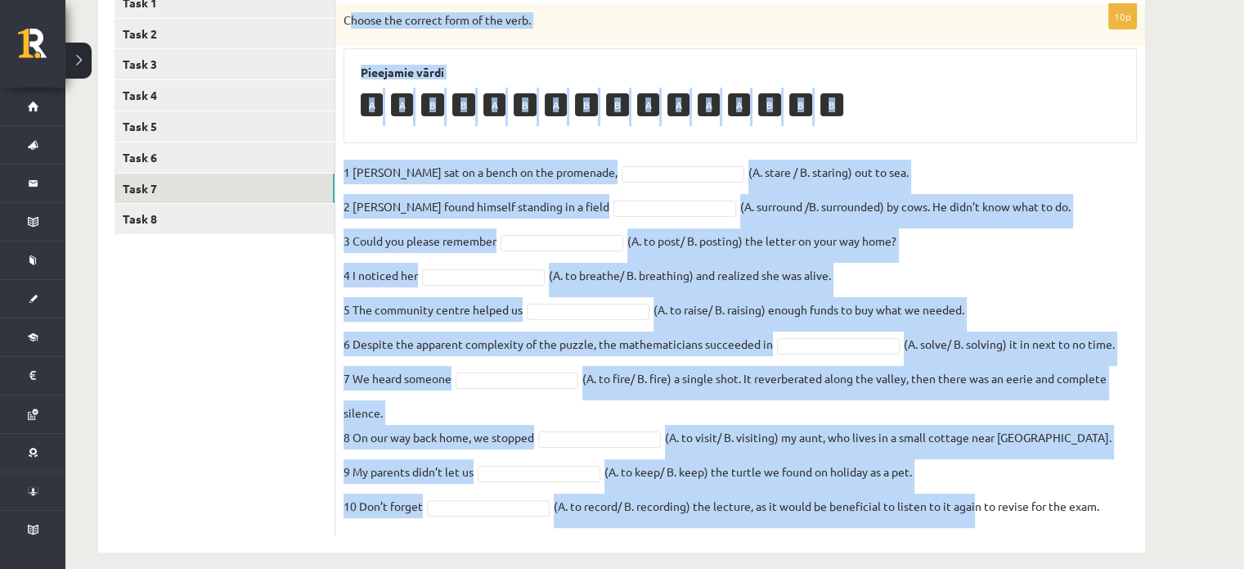
scroll to position [323, 0]
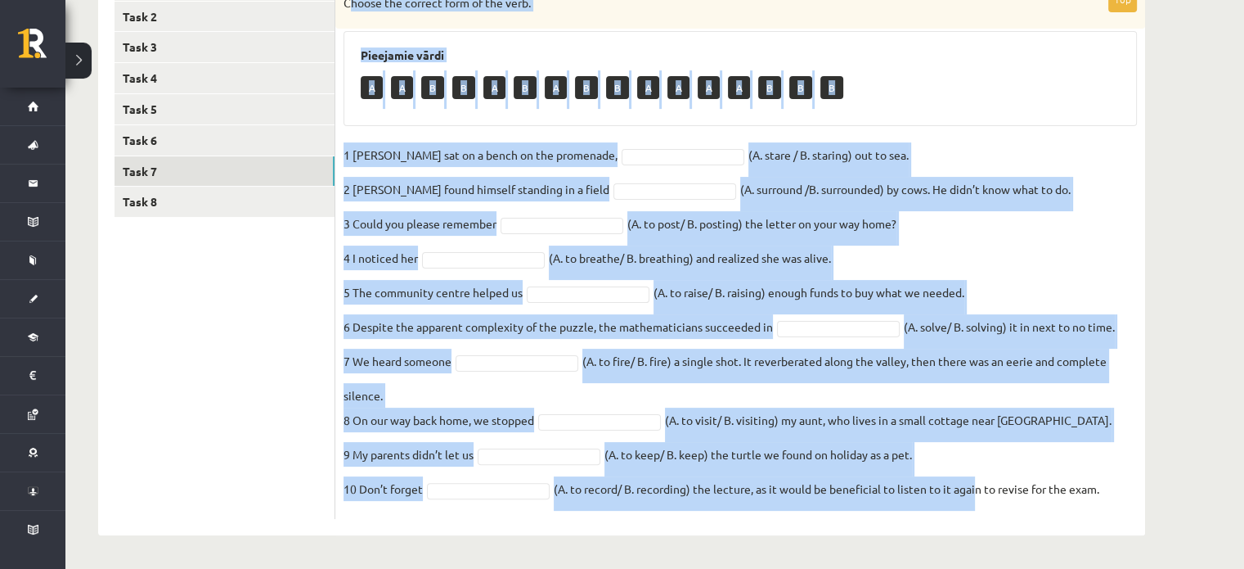
drag, startPoint x: 348, startPoint y: 64, endPoint x: 975, endPoint y: 563, distance: 801.8
click at [975, 563] on div "Angļu valoda 11.c2 JK klase 1. ieskaite , Rolands Rozītis (11.c2 JK) Parādīt pu…" at bounding box center [621, 154] width 1113 height 828
click at [1081, 273] on fieldset "1 Jill sat on a bench on the promenade, (A. stare / B. staring) out to sea. 2 J…" at bounding box center [741, 326] width 794 height 368
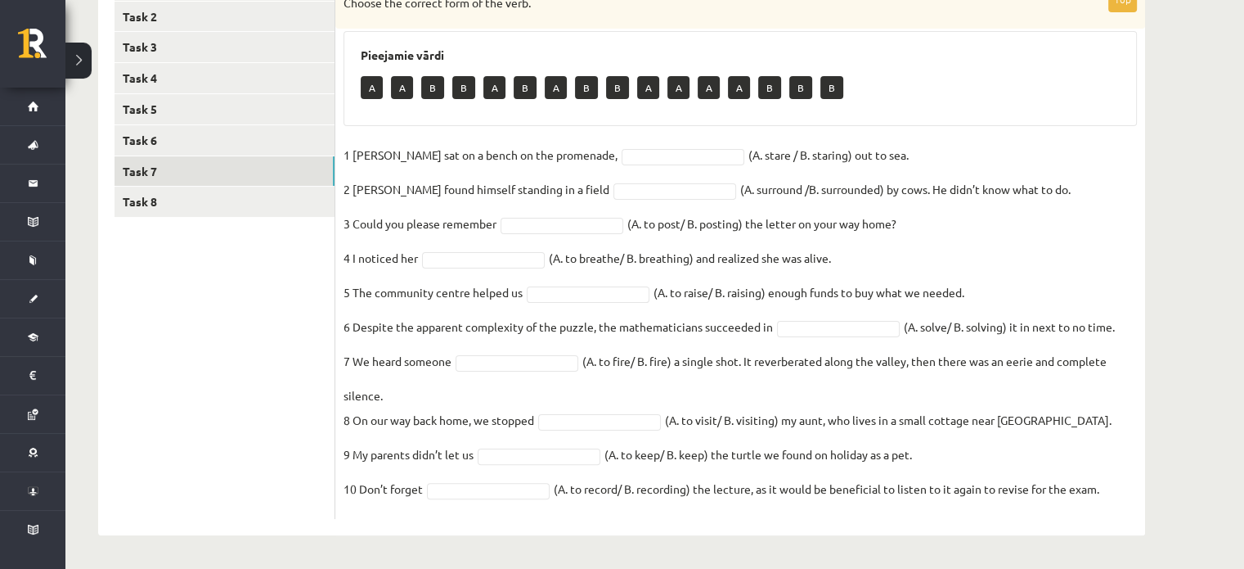
drag, startPoint x: 341, startPoint y: 140, endPoint x: 1253, endPoint y: 607, distance: 1024.9
copy div "Choose the correct form of the verb. Pieejamie vārdi A A B B A B A B B A A A A …"
click at [629, 21] on div "Choose the correct form of the verb." at bounding box center [740, 8] width 810 height 43
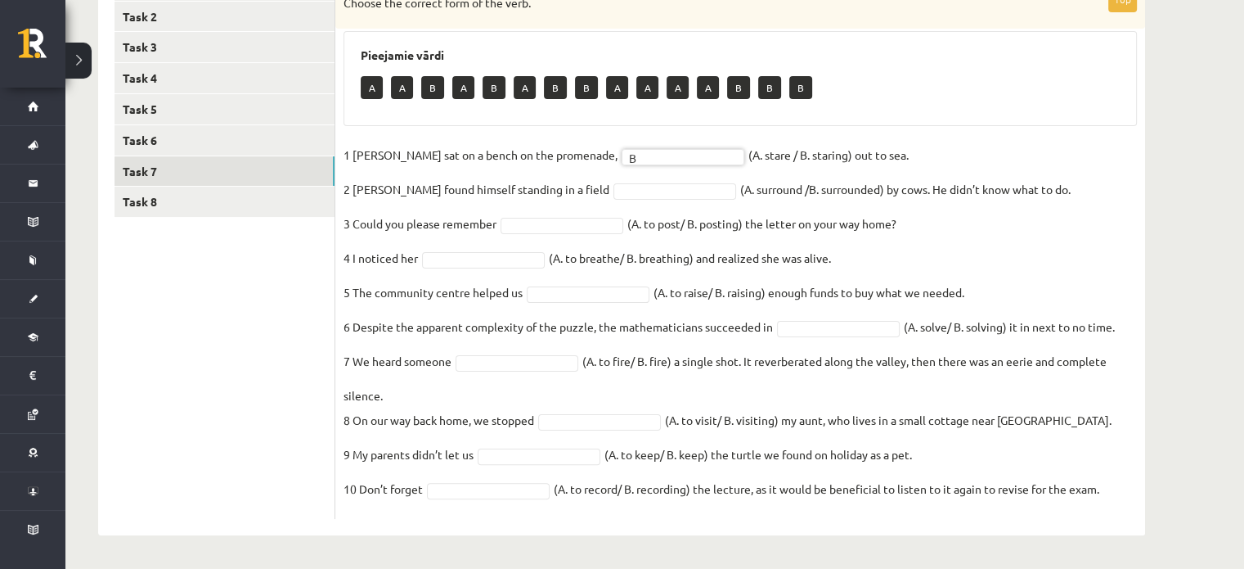
click at [589, 180] on fieldset "1 Jill sat on a bench on the promenade, B * (A. stare / B. staring) out to sea.…" at bounding box center [741, 326] width 794 height 368
click at [590, 199] on fieldset "1 Jill sat on a bench on the promenade, B * (A. stare / B. staring) out to sea.…" at bounding box center [741, 326] width 794 height 368
click at [507, 249] on fieldset "1 Jill sat on a bench on the promenade, B * (A. stare / B. staring) out to sea.…" at bounding box center [741, 326] width 794 height 368
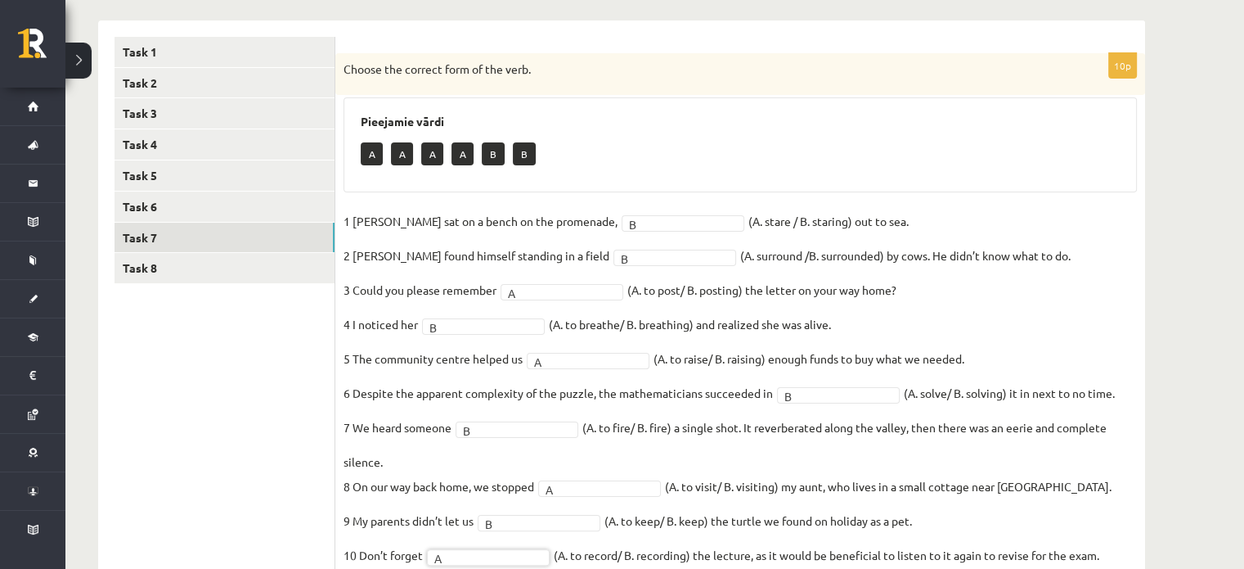
scroll to position [254, 0]
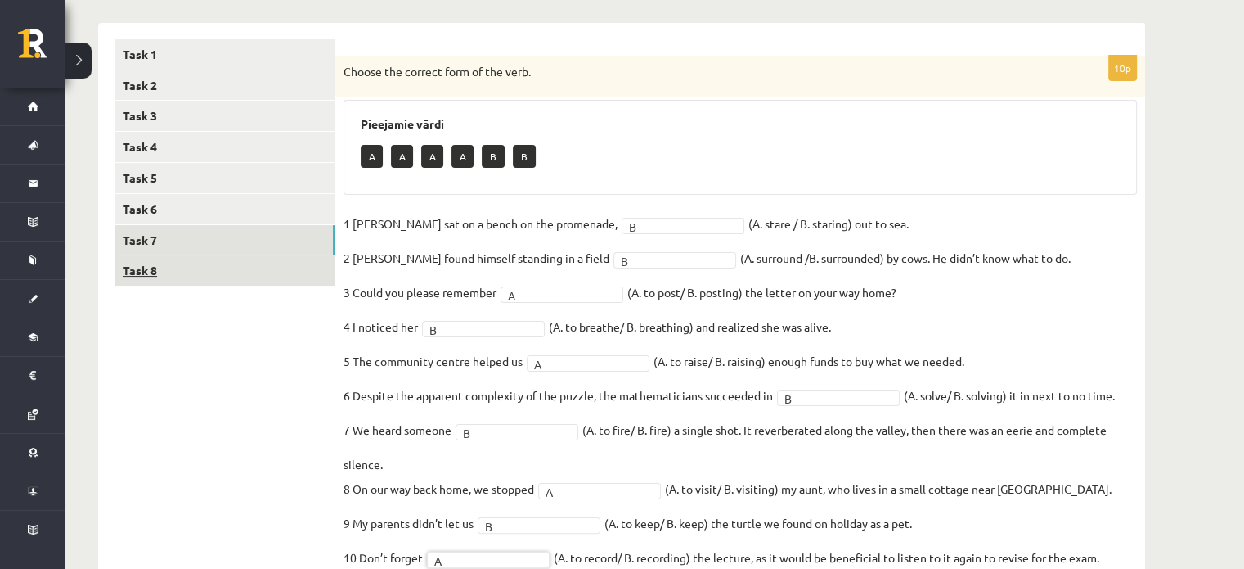
click at [127, 284] on link "Task 8" at bounding box center [225, 270] width 220 height 30
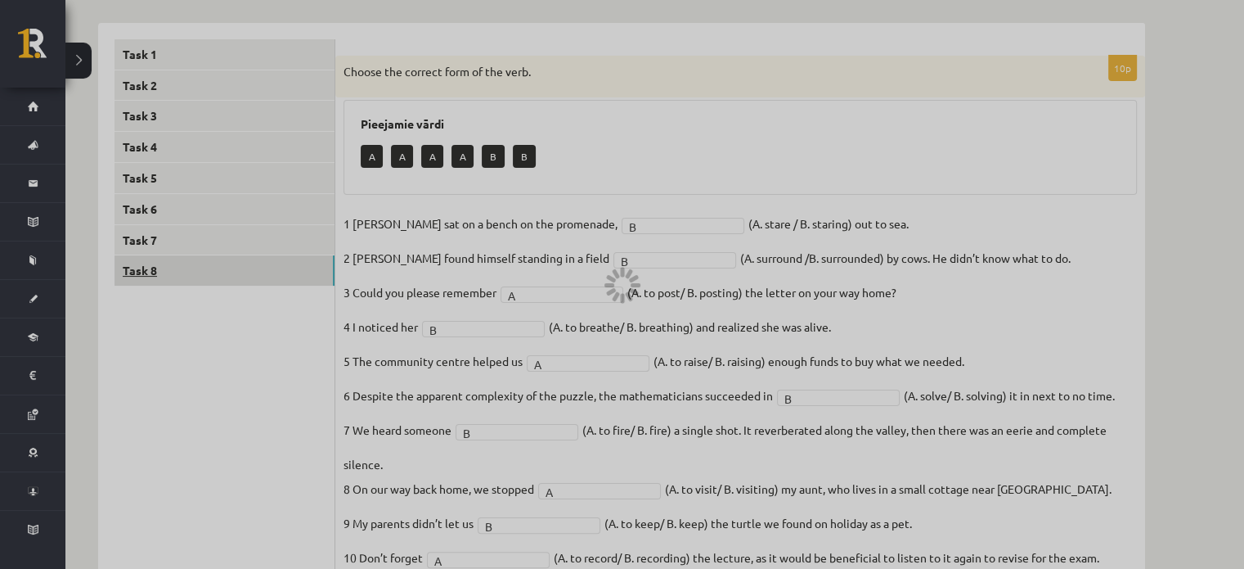
scroll to position [180, 0]
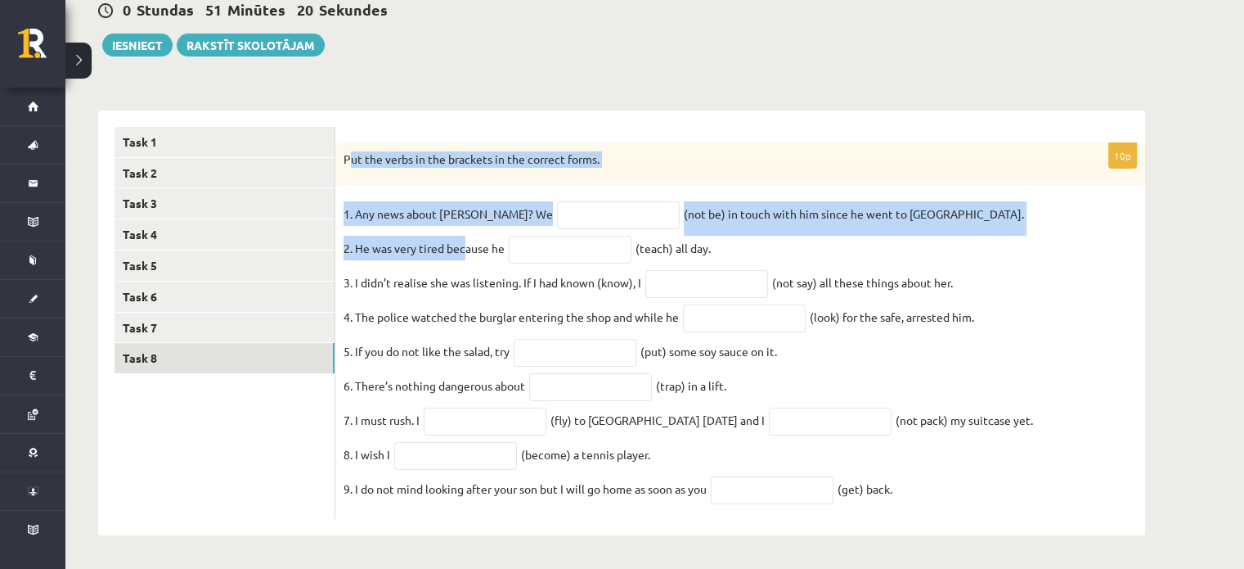
drag, startPoint x: 353, startPoint y: 130, endPoint x: 468, endPoint y: 234, distance: 155.3
click at [468, 234] on div "10p Put the verbs in the brackets in the correct forms. 1. Any news about Georg…" at bounding box center [740, 331] width 810 height 376
click at [729, 151] on p "Put the verbs in the brackets in the correct forms." at bounding box center [700, 159] width 712 height 16
drag, startPoint x: 340, startPoint y: 137, endPoint x: 1136, endPoint y: 606, distance: 923.8
click at [1136, 402] on html "0 Dāvanas 973 mP 178 xp Rolands Rozītis Sākums Aktuāli Kā mācīties eSKOLĀ Konta…" at bounding box center [622, 117] width 1244 height 569
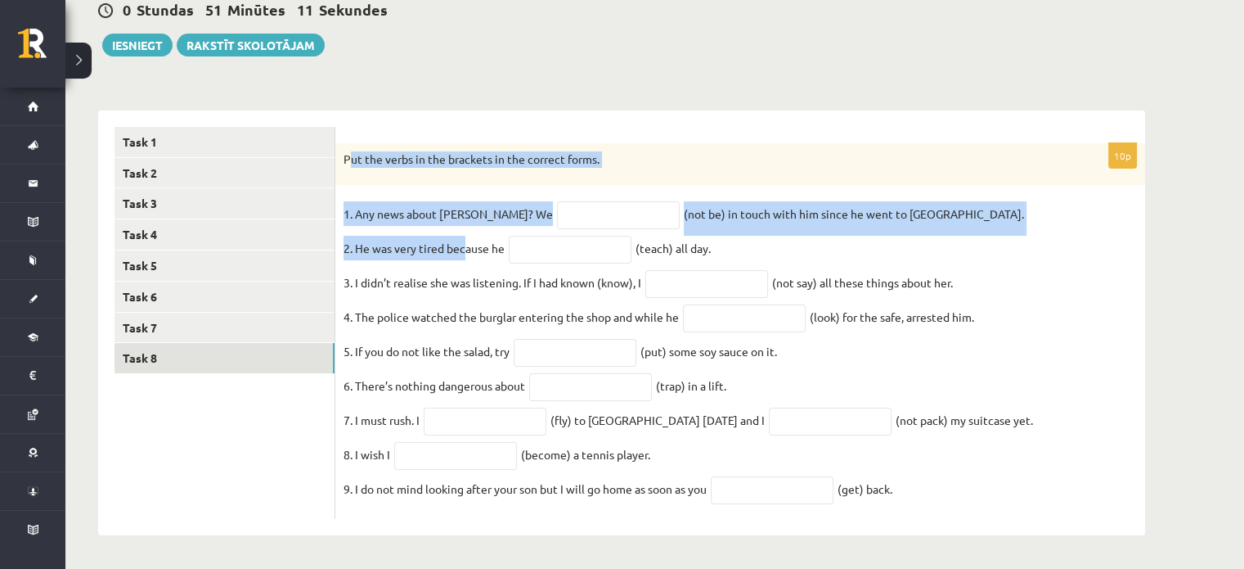
copy div "Put the verbs in the brackets in the correct forms. 1. Any news about George? W…"
click at [1100, 271] on fieldset "1. Any news about George? We (not be) in touch with him since he went to South …" at bounding box center [741, 355] width 794 height 309
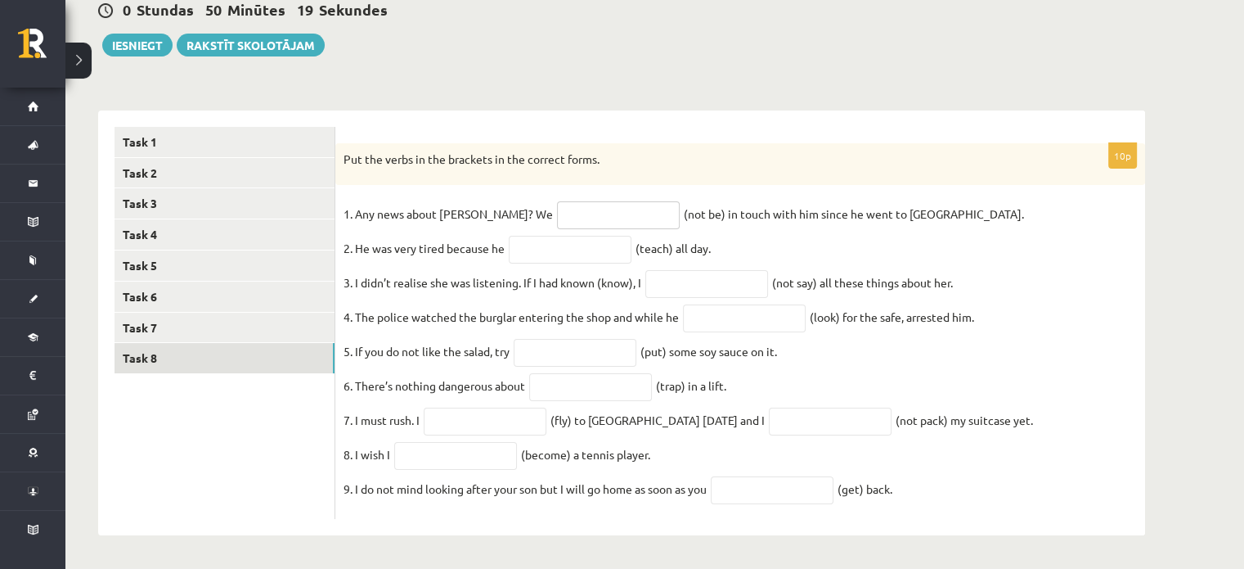
click at [563, 201] on input "text" at bounding box center [618, 215] width 123 height 28
type input "**********"
click at [561, 242] on input "text" at bounding box center [570, 250] width 123 height 28
type input "**********"
click at [733, 317] on input "text" at bounding box center [744, 318] width 123 height 28
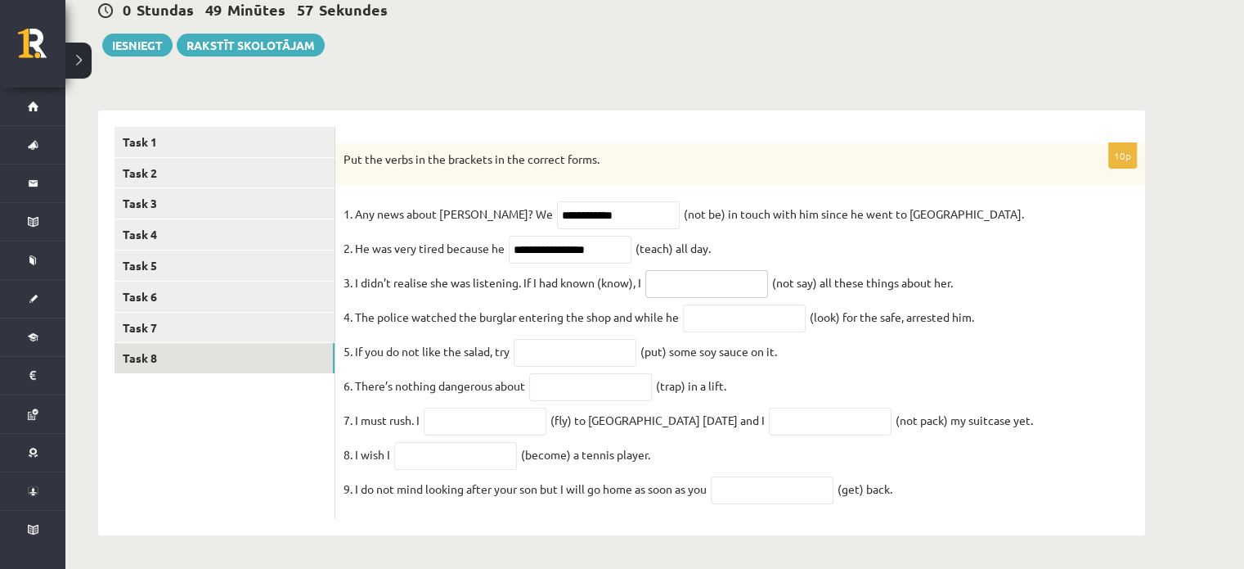
click at [718, 270] on input "text" at bounding box center [707, 284] width 123 height 28
type input "*"
type input "**********"
click at [765, 320] on input "text" at bounding box center [744, 318] width 123 height 28
type input "**********"
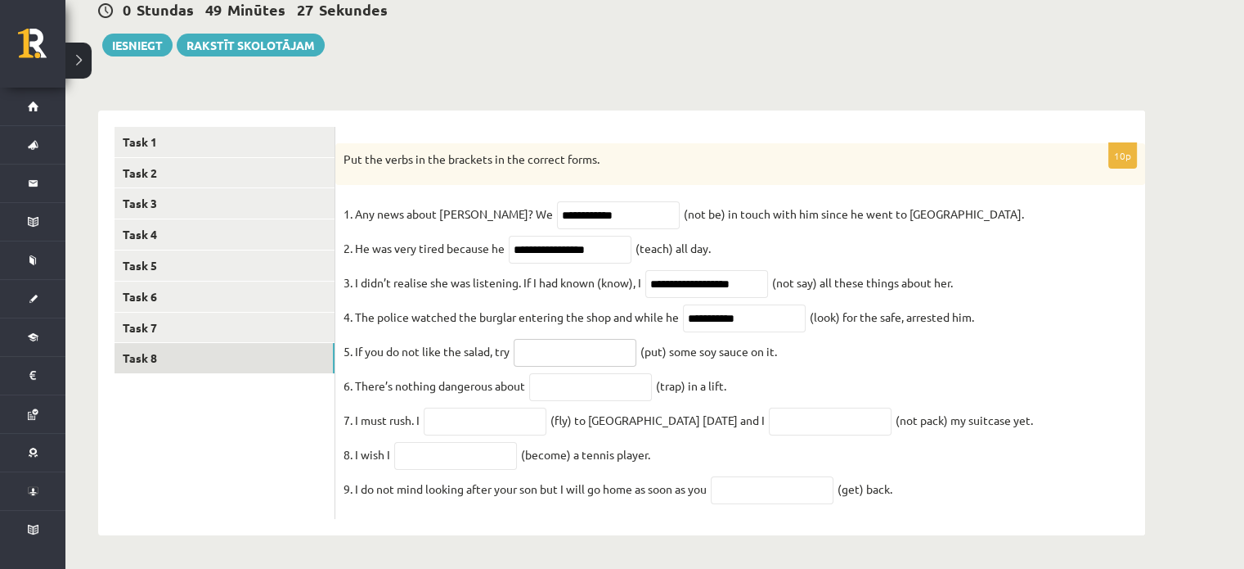
click at [578, 346] on input "text" at bounding box center [575, 353] width 123 height 28
type input "*******"
click at [588, 385] on input "text" at bounding box center [590, 387] width 123 height 28
type input "**********"
click at [514, 415] on input "text" at bounding box center [485, 421] width 123 height 28
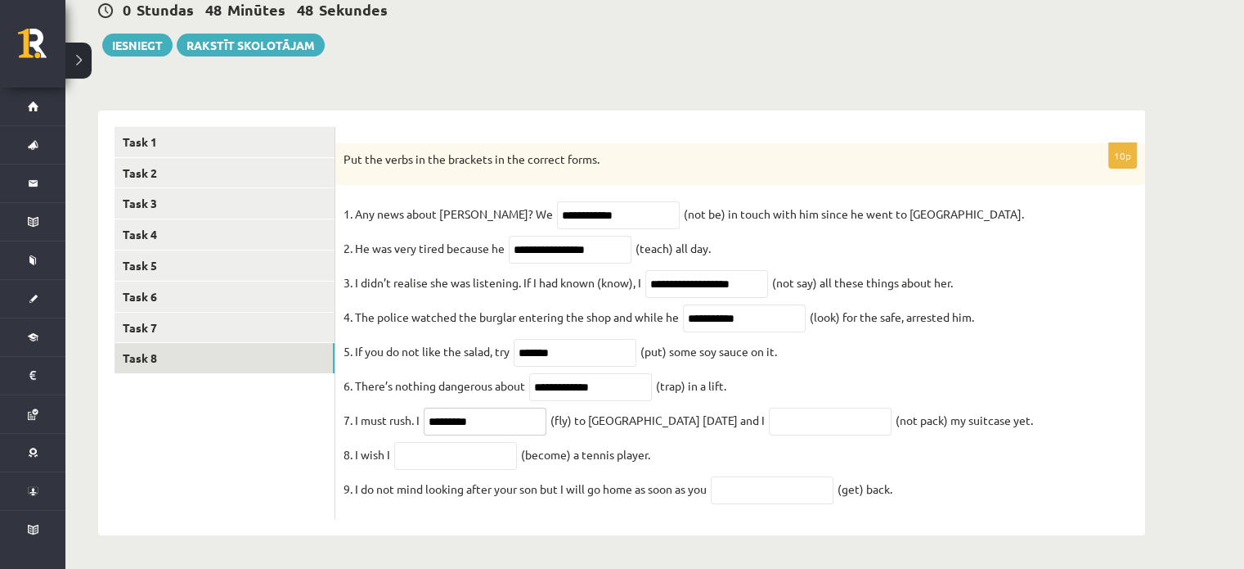
type input "*********"
click at [797, 423] on input "text" at bounding box center [830, 421] width 123 height 28
type input "**********"
click at [487, 452] on input "text" at bounding box center [455, 456] width 123 height 28
type input "****"
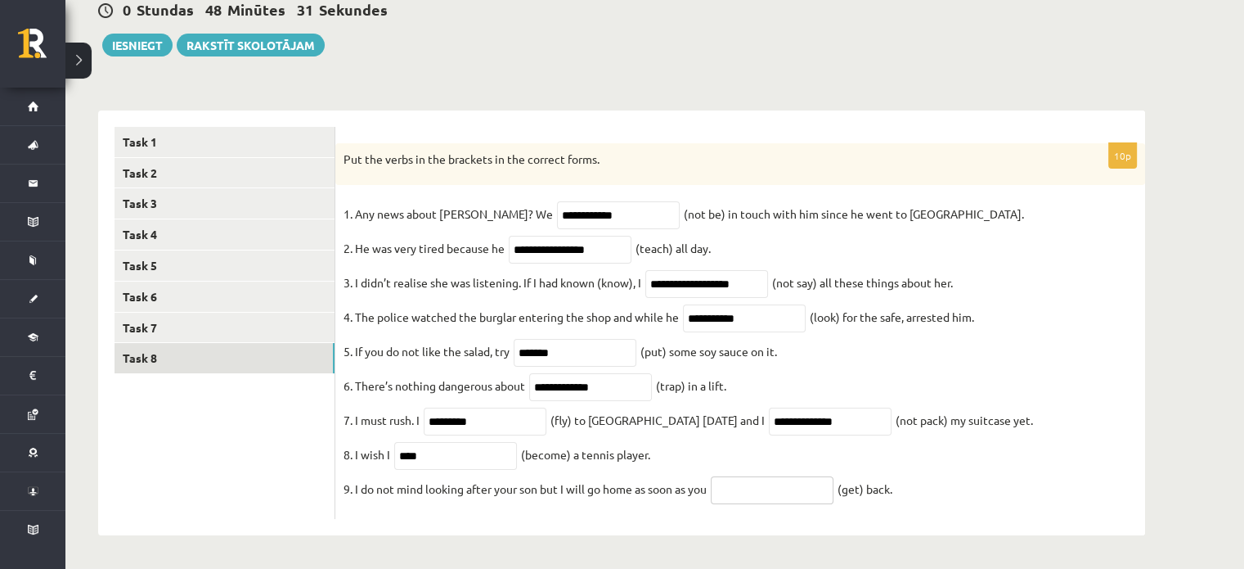
click at [799, 477] on input "text" at bounding box center [772, 490] width 123 height 28
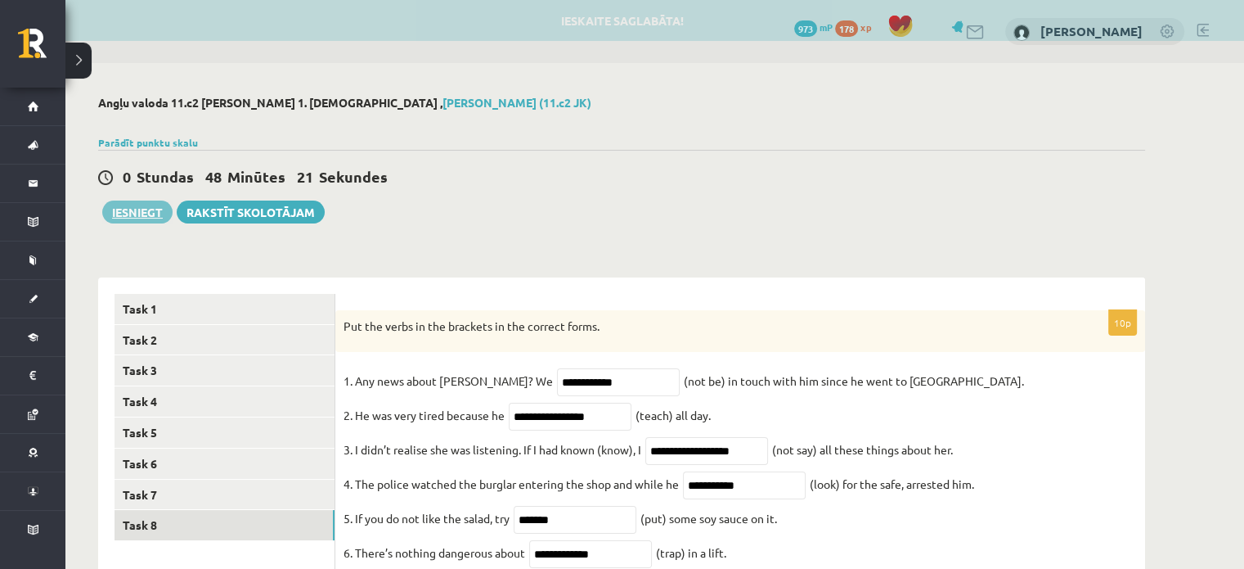
type input "***"
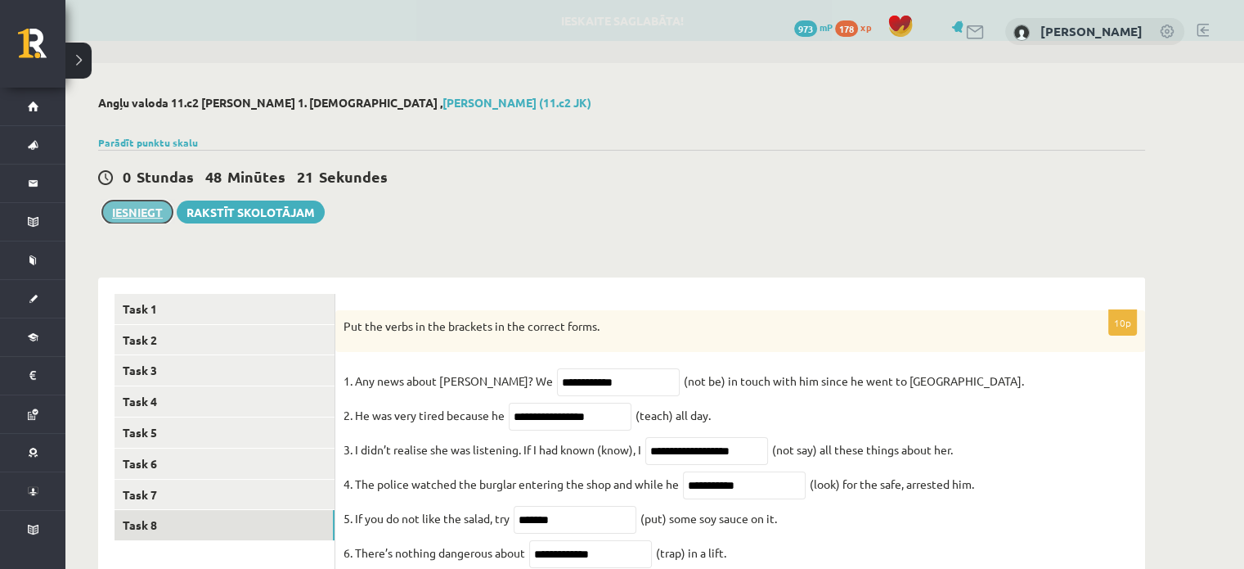
click at [150, 218] on button "Iesniegt" at bounding box center [137, 211] width 70 height 23
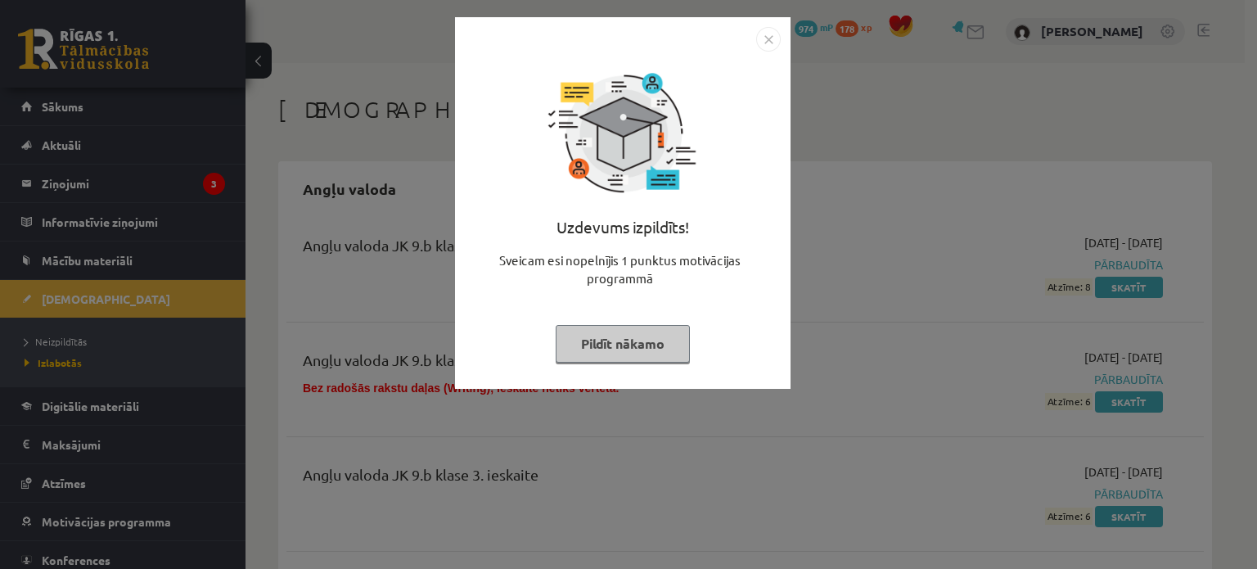
click at [646, 342] on button "Pildīt nākamo" at bounding box center [623, 344] width 134 height 38
